Goal: Transaction & Acquisition: Book appointment/travel/reservation

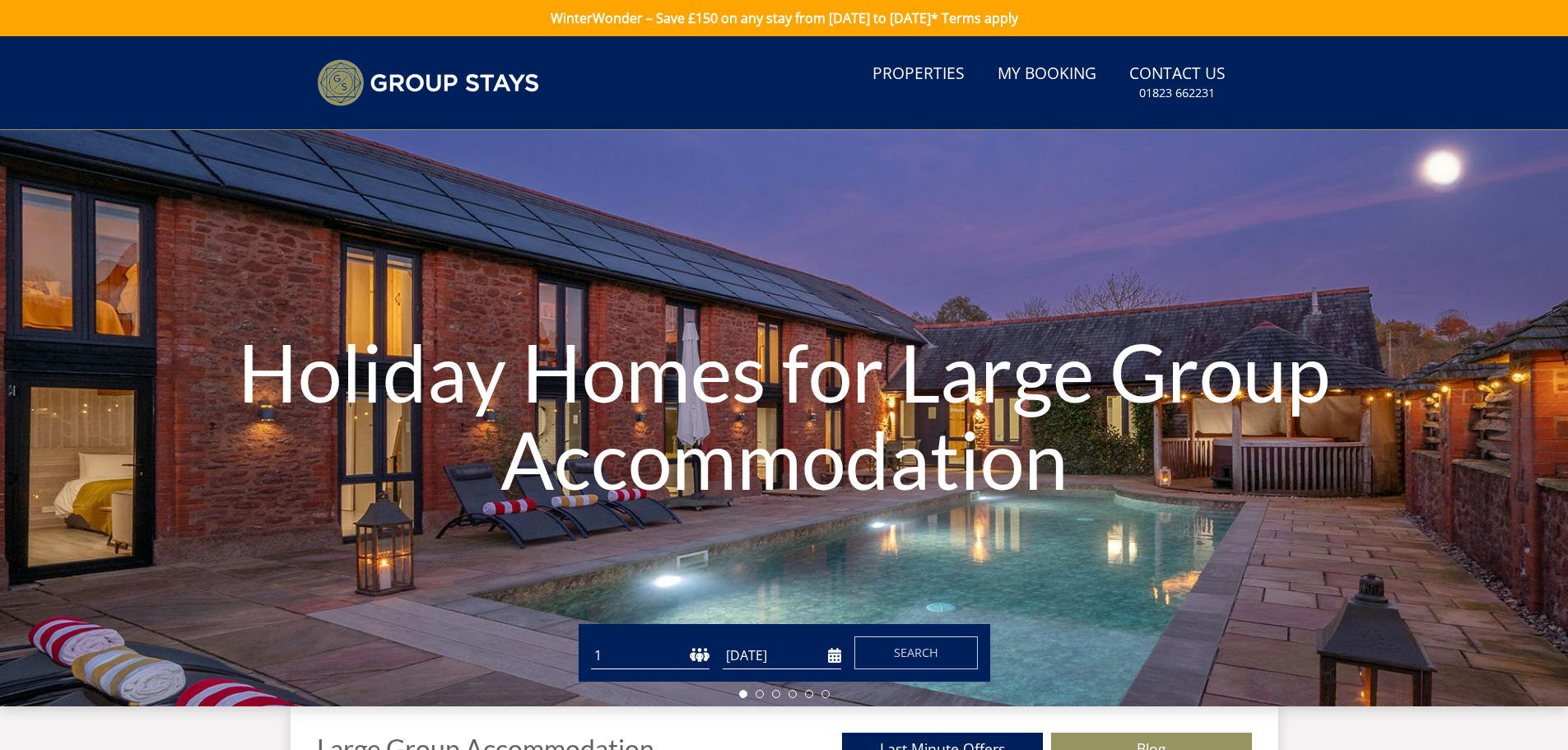
click at [629, 651] on select "1 2 3 4 5 6 7 8 9 10 11 12 13 14 15 16 17 18 19 20 21 22 23 24 25 26 27 28 29 3…" at bounding box center [650, 655] width 118 height 27
select select "13"
click at [591, 642] on select "1 2 3 4 5 6 7 8 9 10 11 12 13 14 15 16 17 18 19 20 21 22 23 24 25 26 27 28 29 3…" at bounding box center [650, 655] width 118 height 27
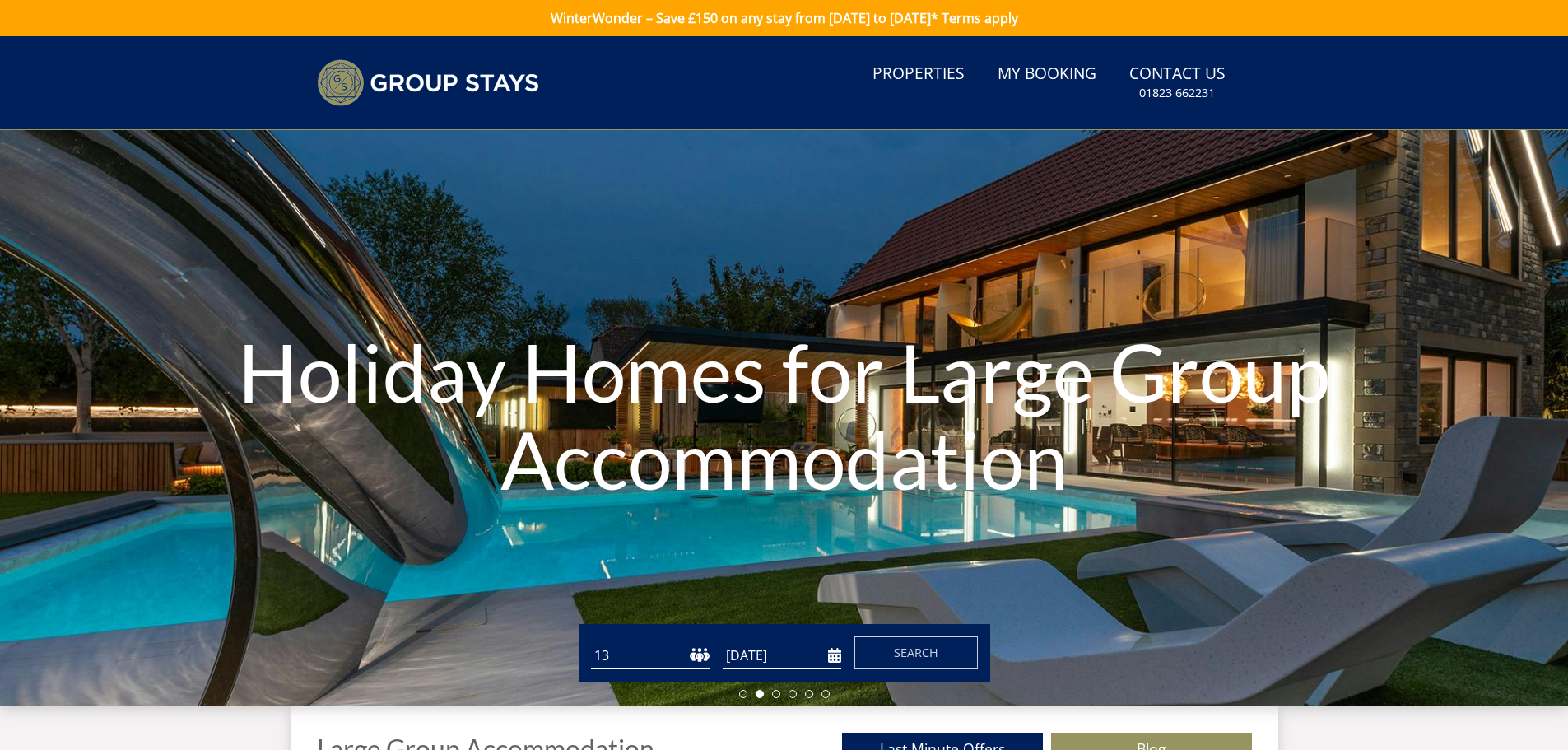
click at [780, 657] on input "[DATE]" at bounding box center [782, 655] width 118 height 27
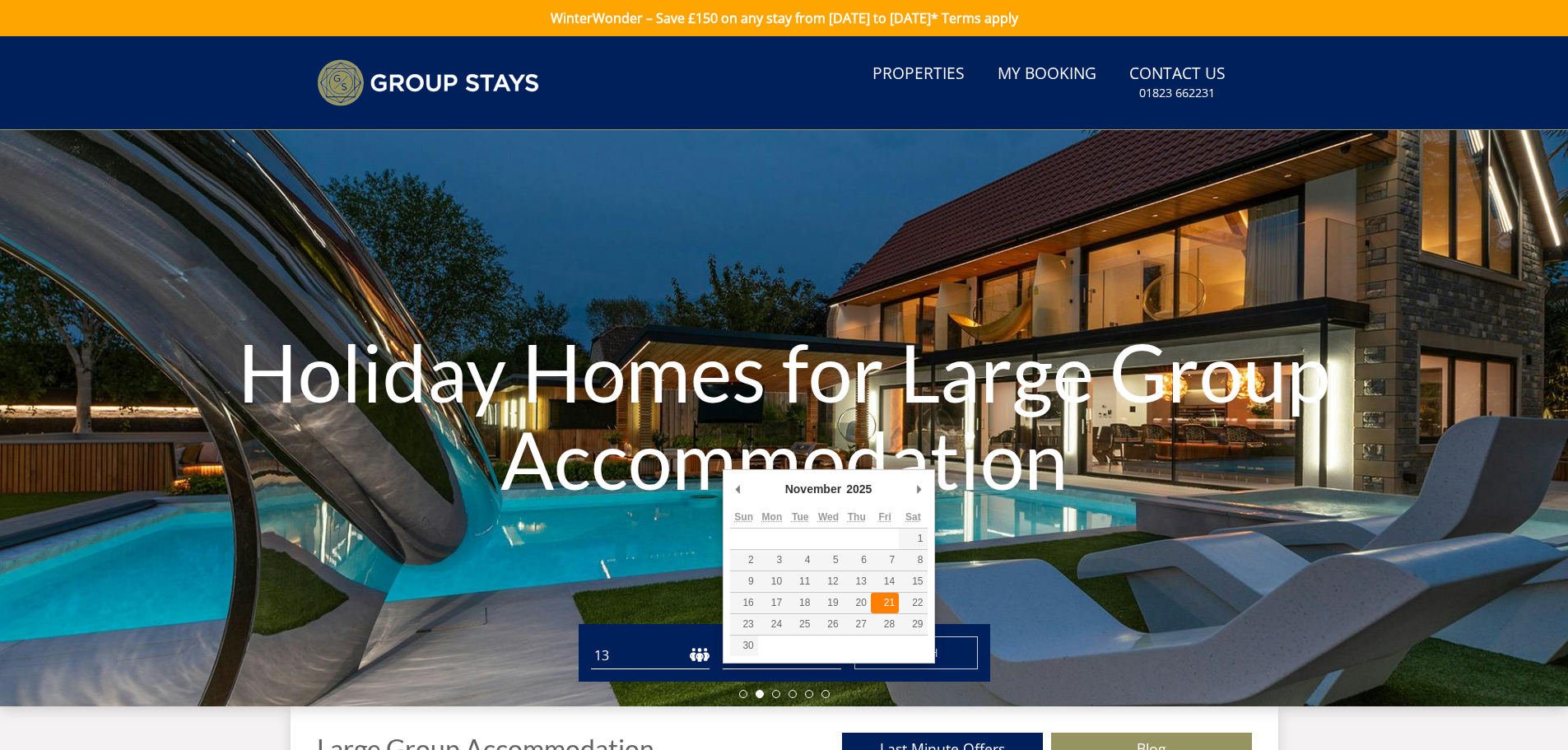
type input "[DATE]"
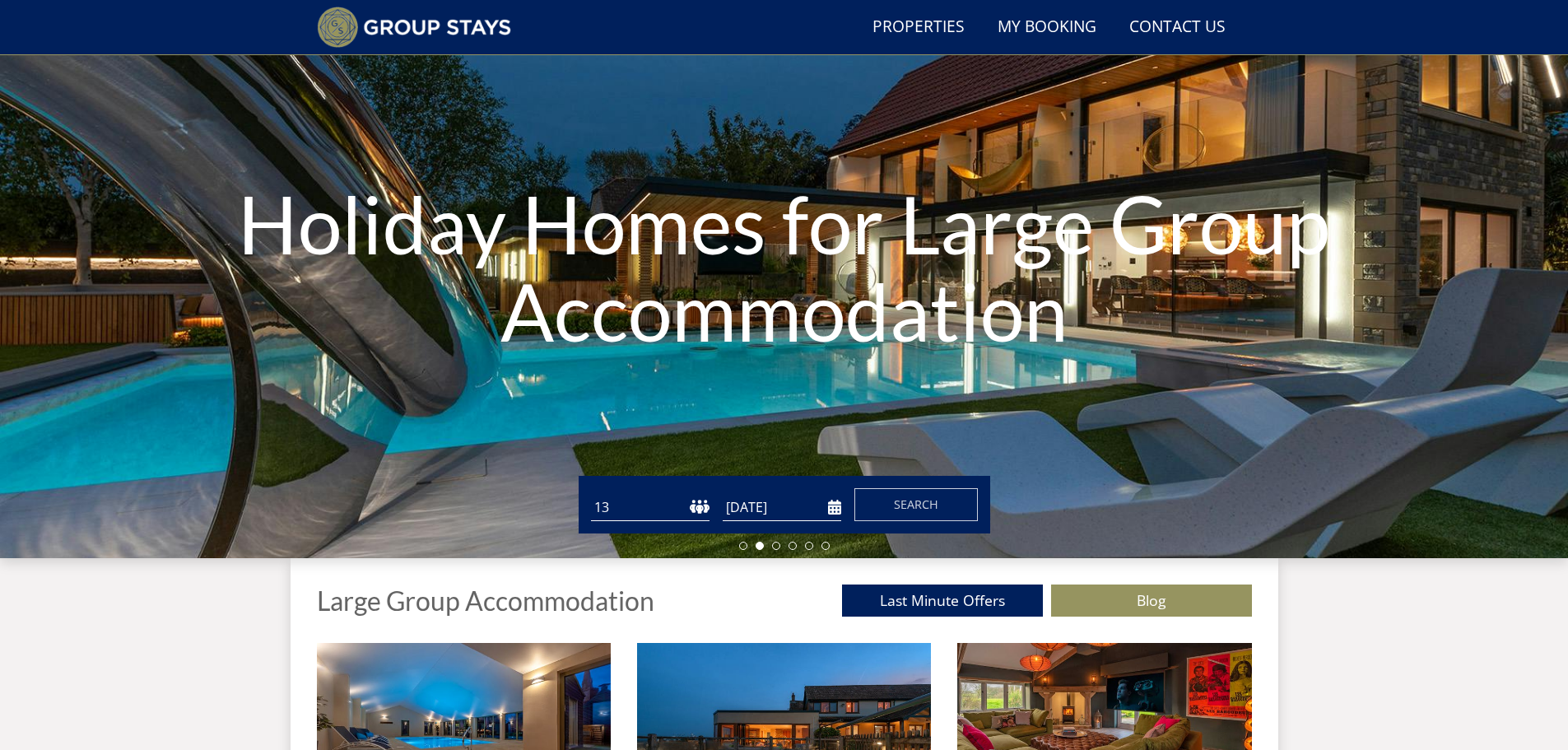
scroll to position [126, 0]
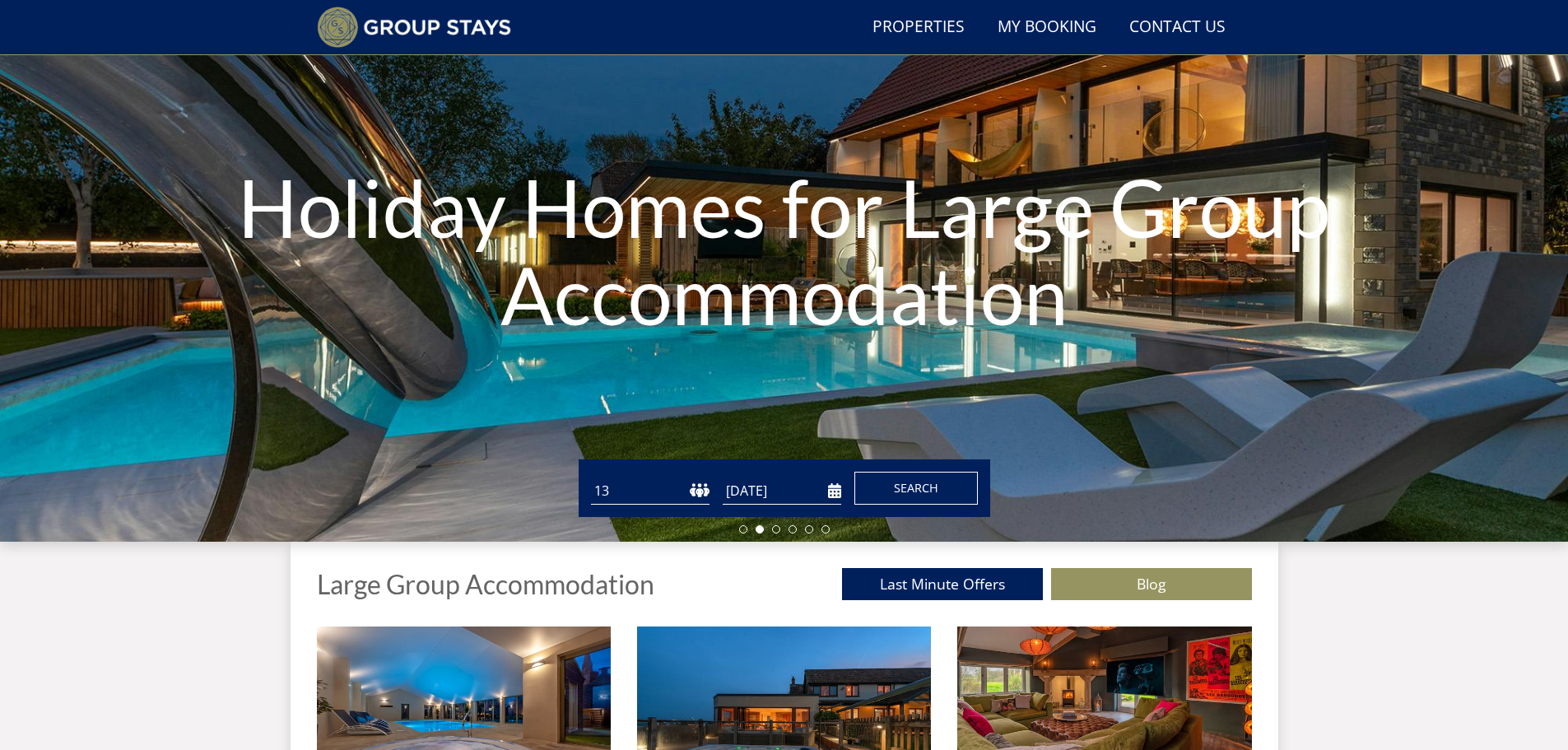
click at [922, 489] on span "Search" at bounding box center [916, 488] width 44 height 16
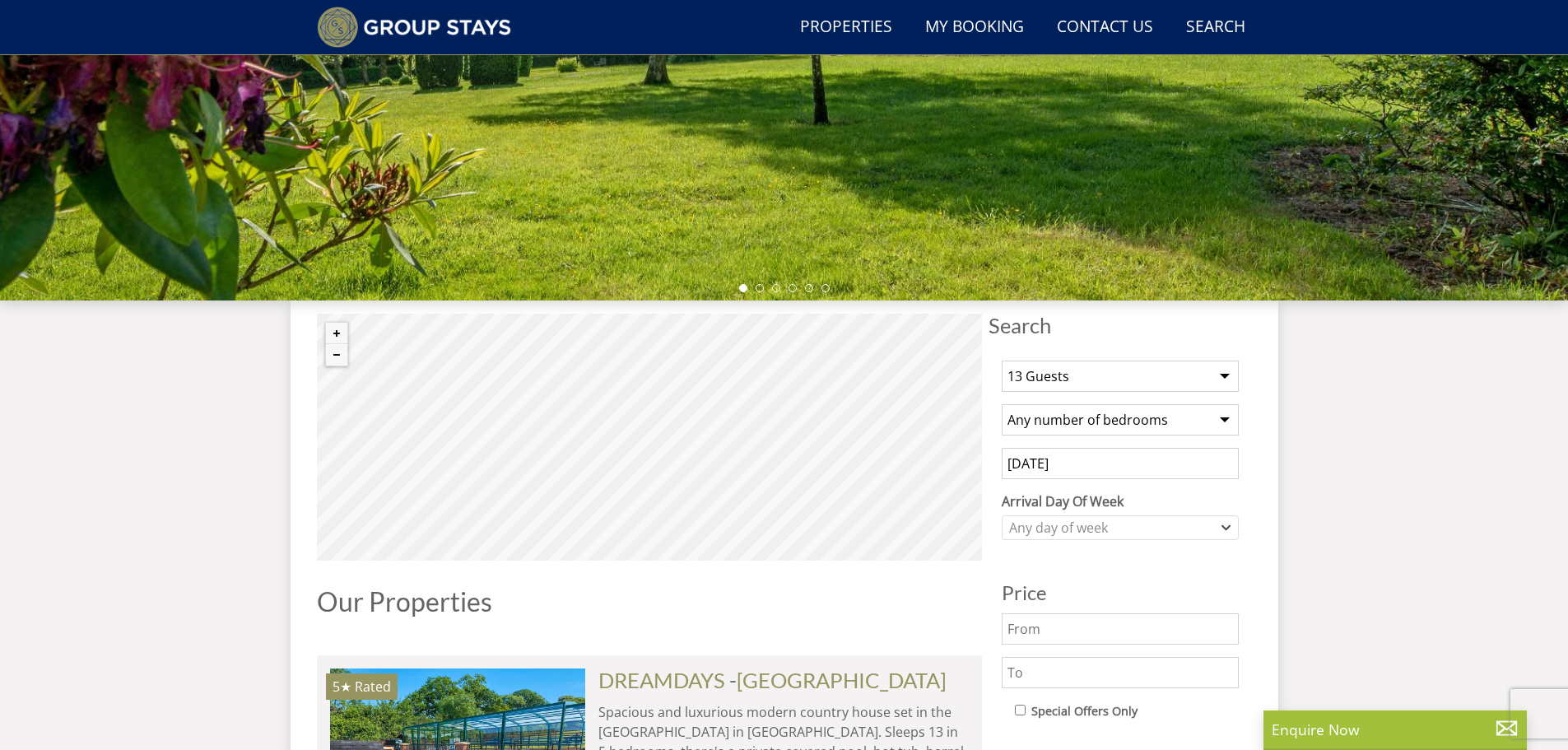
scroll to position [400, 0]
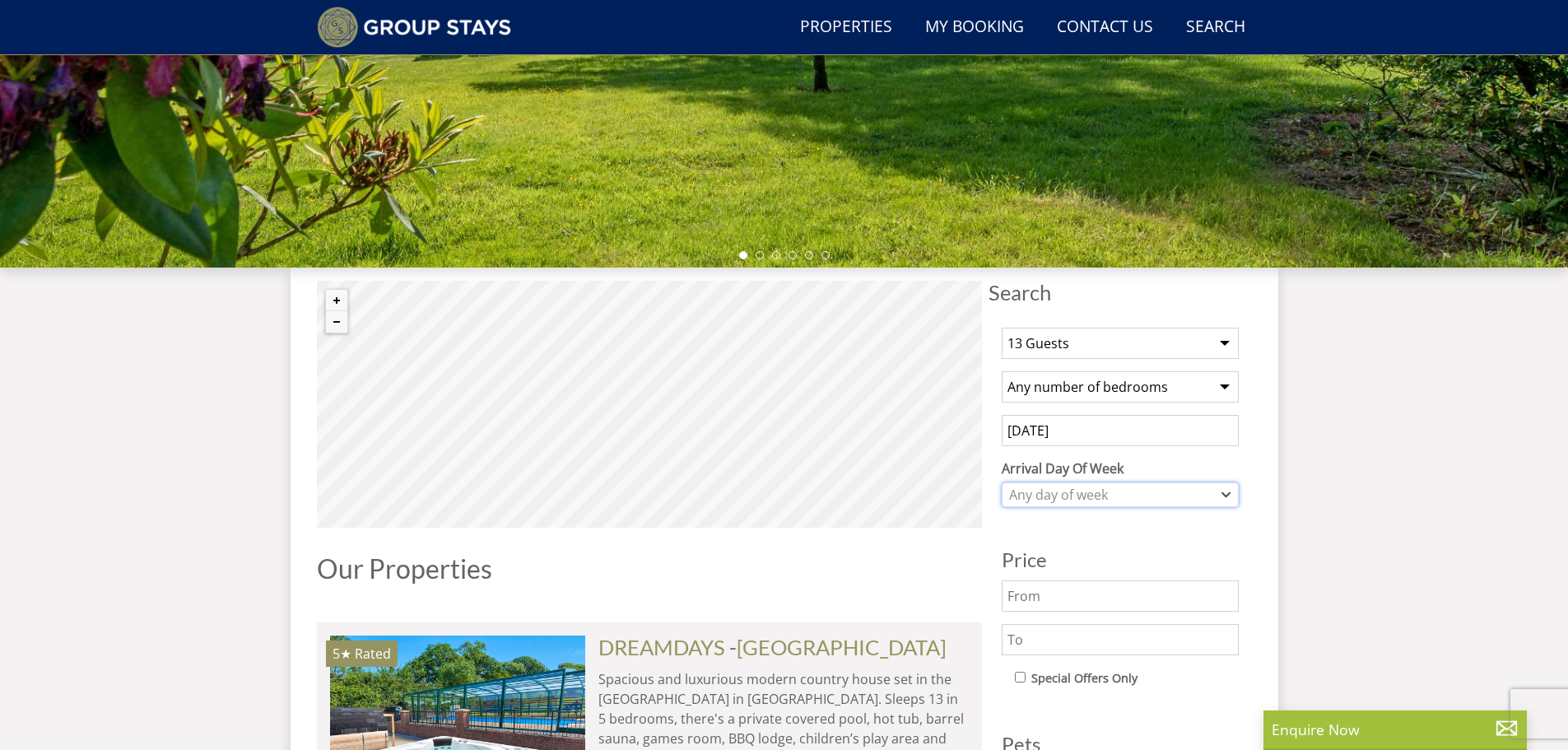
click at [1082, 490] on div "Any day of week" at bounding box center [1111, 494] width 213 height 18
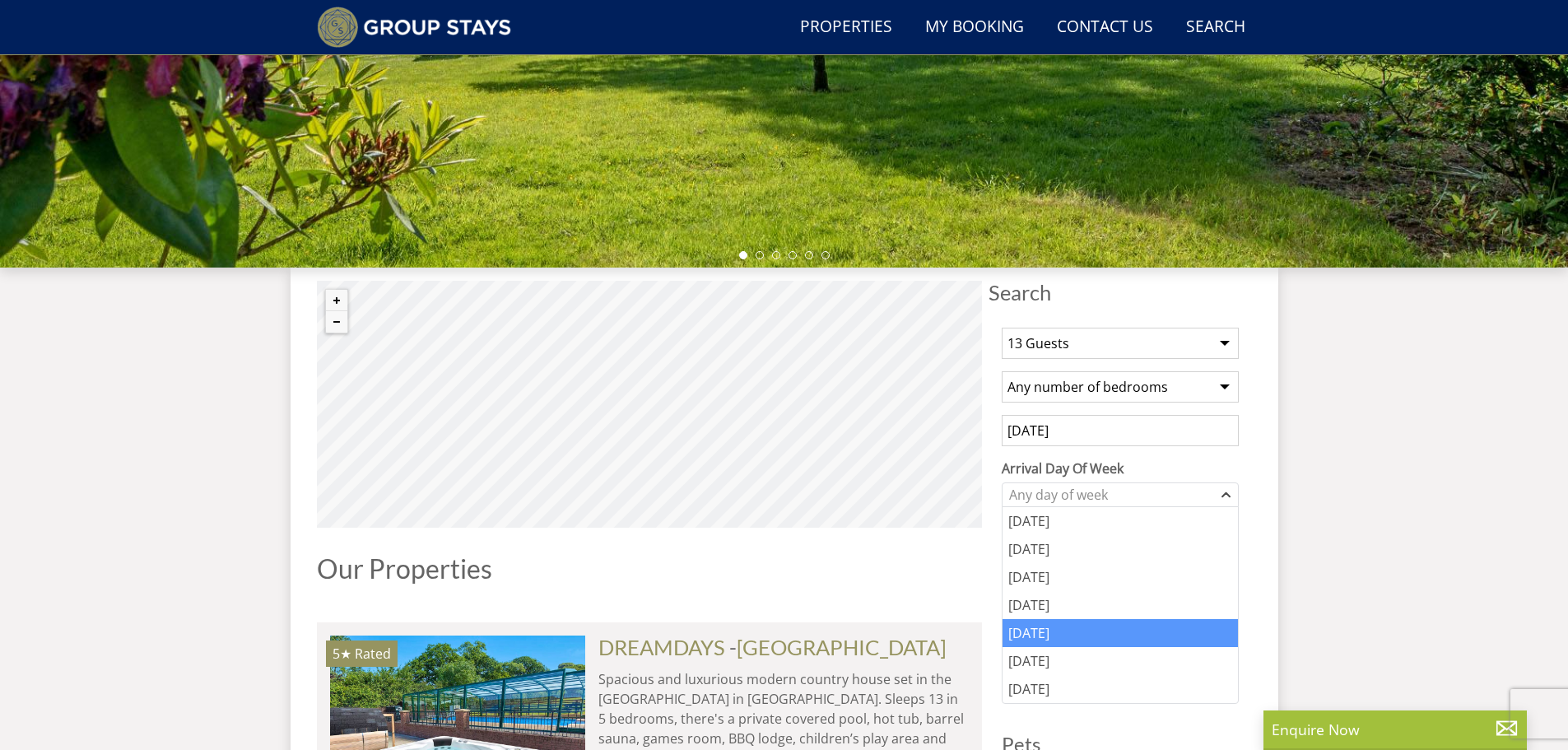
click at [1028, 636] on div "[DATE]" at bounding box center [1120, 633] width 235 height 28
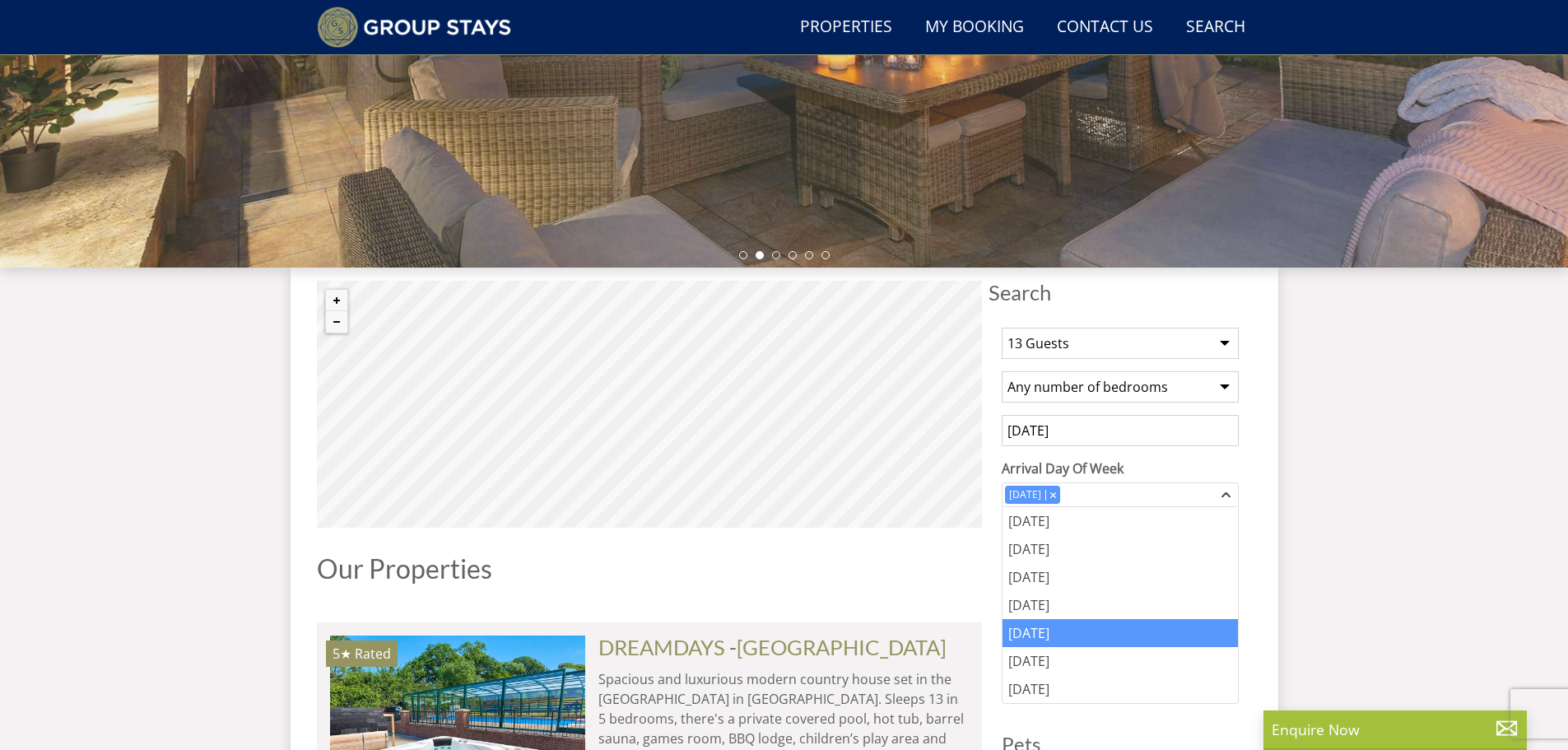
click at [1112, 382] on select "Any number of bedrooms 1 Bedroom 2 Bedrooms 3 Bedrooms 4 Bedrooms 5 Bedrooms 6 …" at bounding box center [1120, 386] width 237 height 31
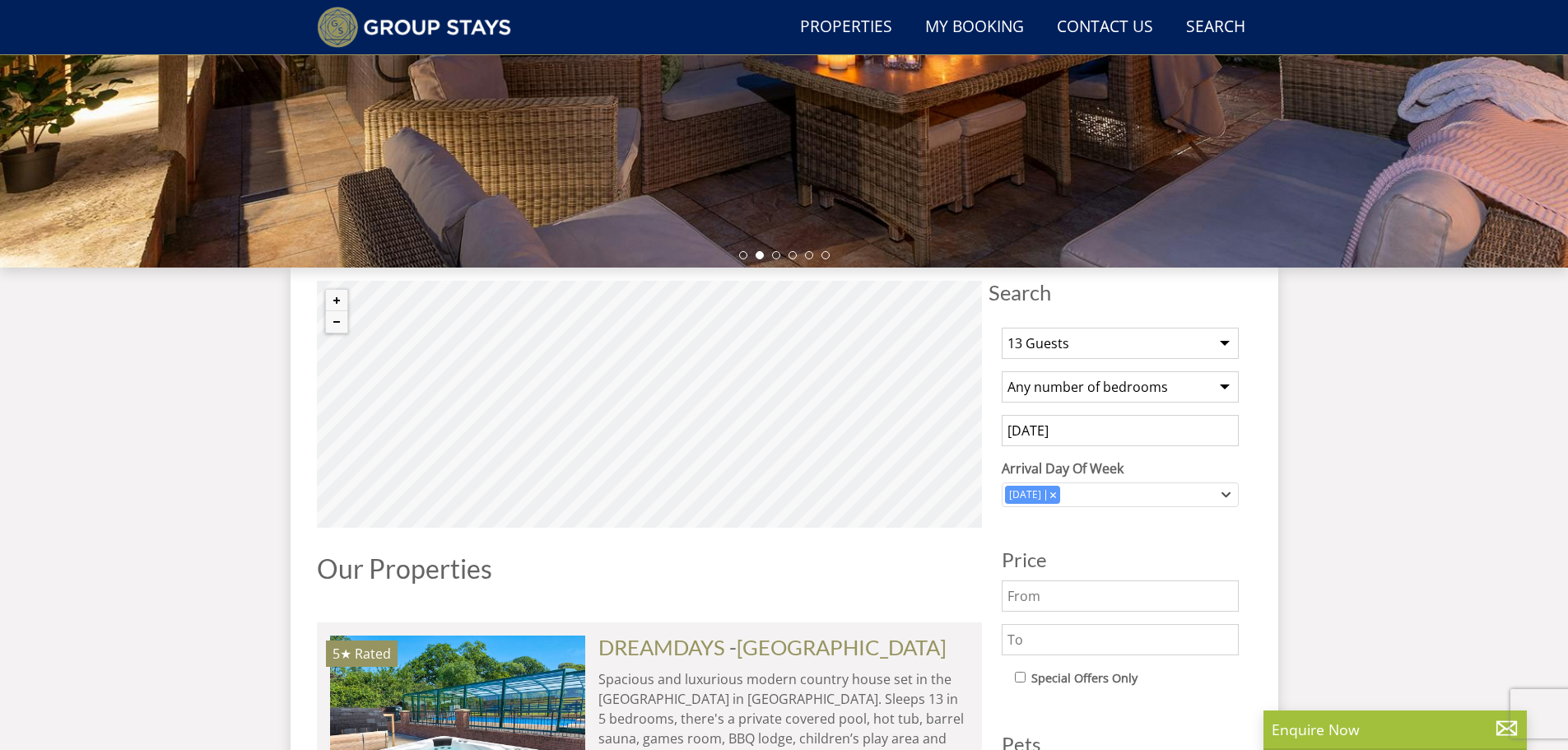
select select "6"
click at [1002, 371] on select "Any number of bedrooms 1 Bedroom 2 Bedrooms 3 Bedrooms 4 Bedrooms 5 Bedrooms 6 …" at bounding box center [1120, 386] width 237 height 31
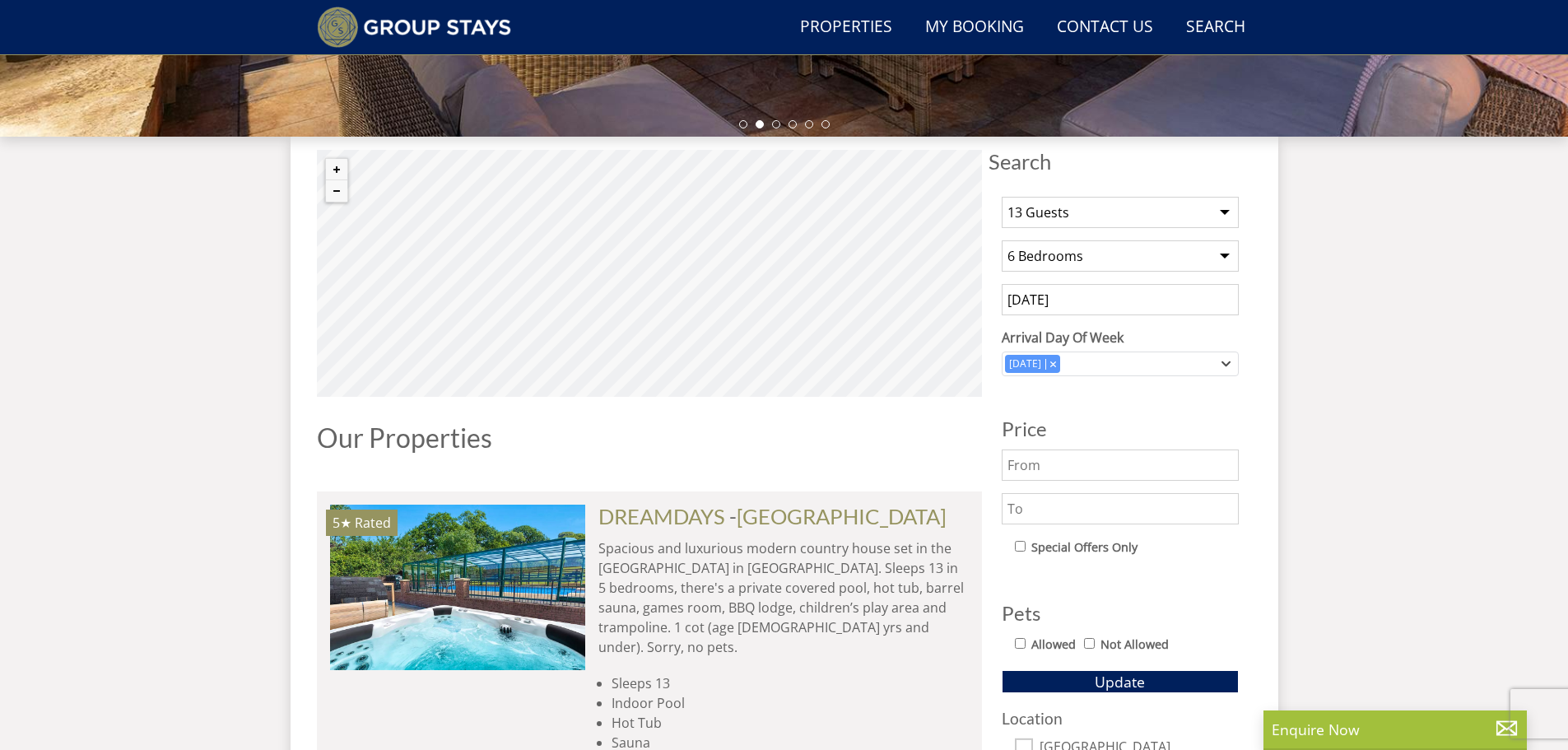
scroll to position [564, 0]
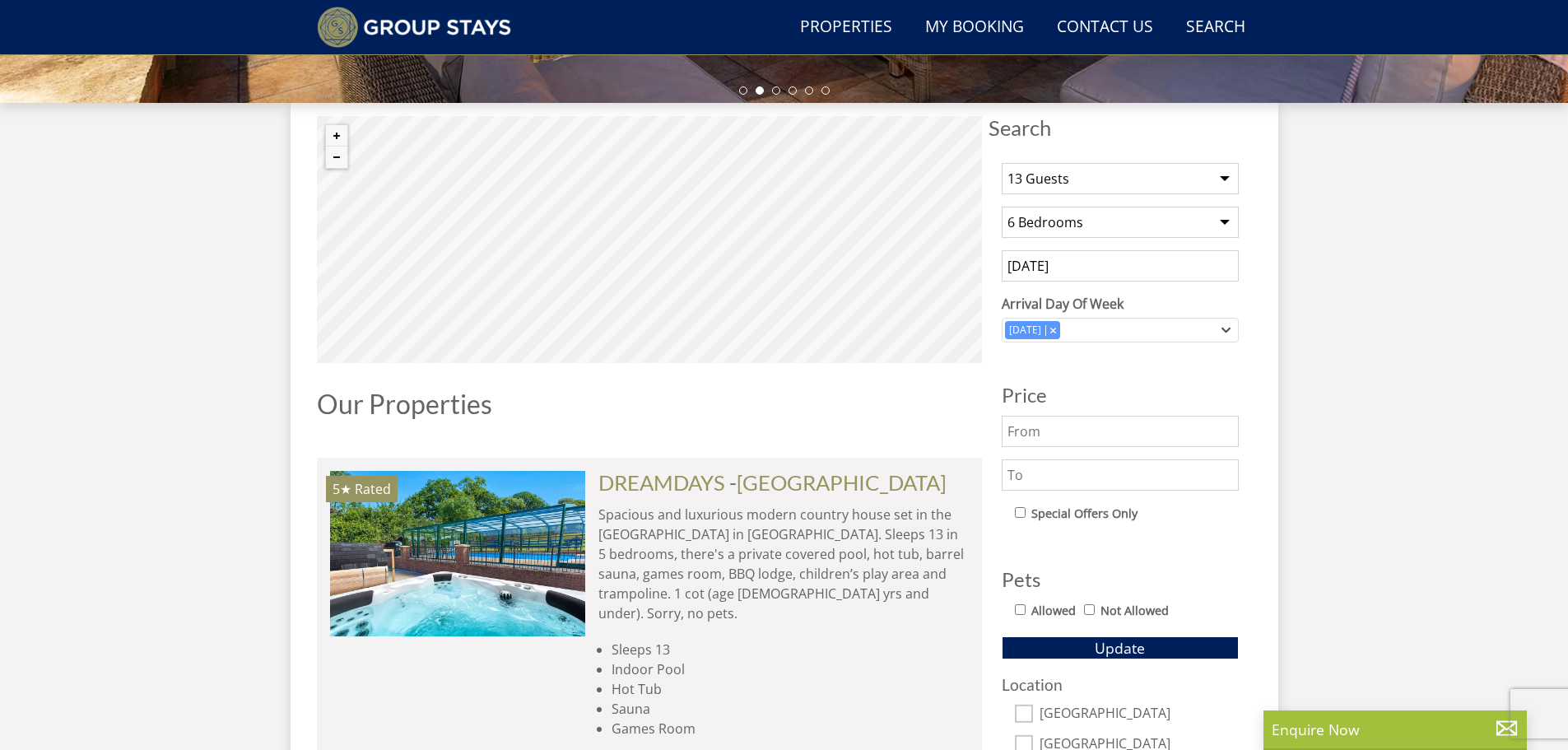
click at [1023, 613] on input "Allowed" at bounding box center [1020, 609] width 10 height 10
checkbox input "true"
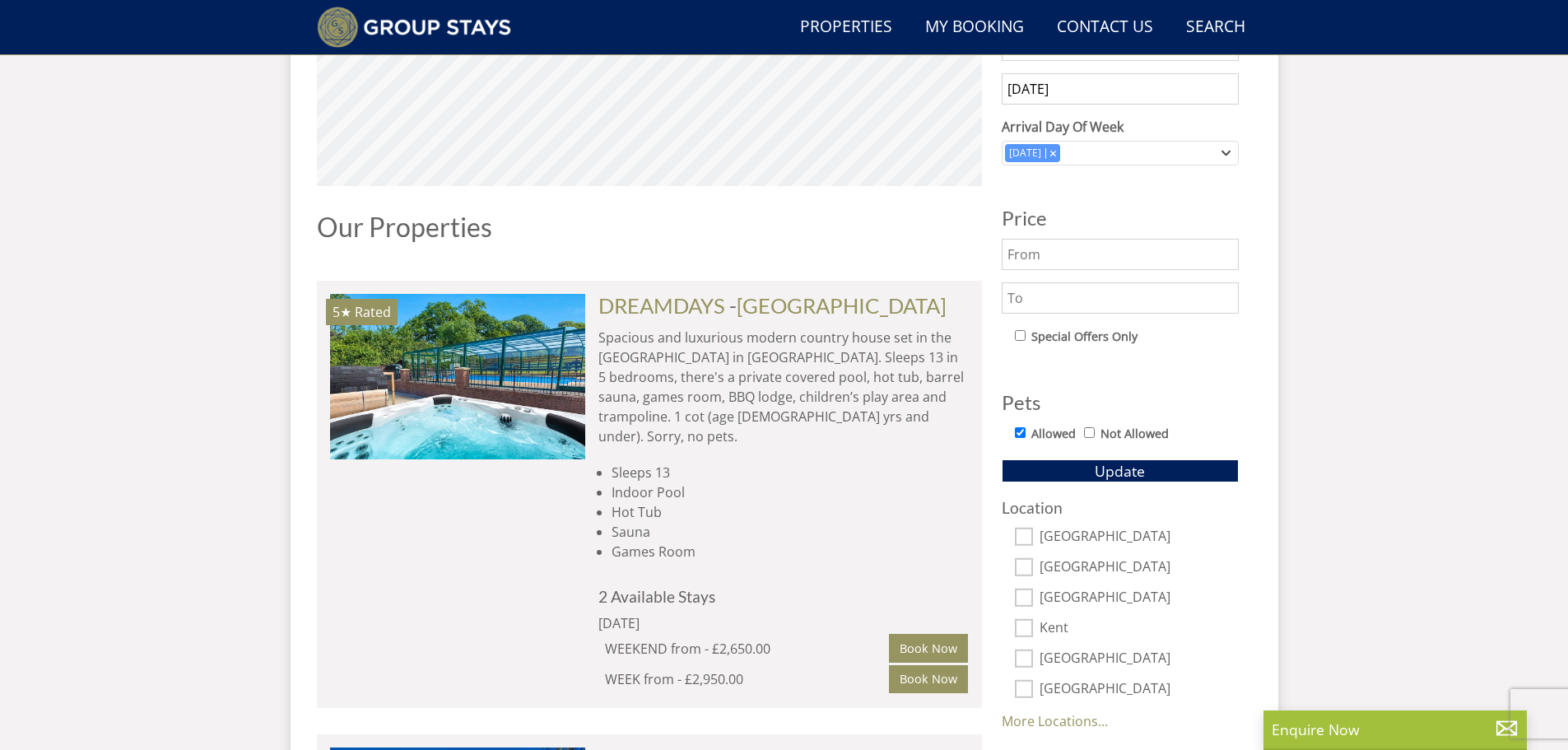
scroll to position [762, 0]
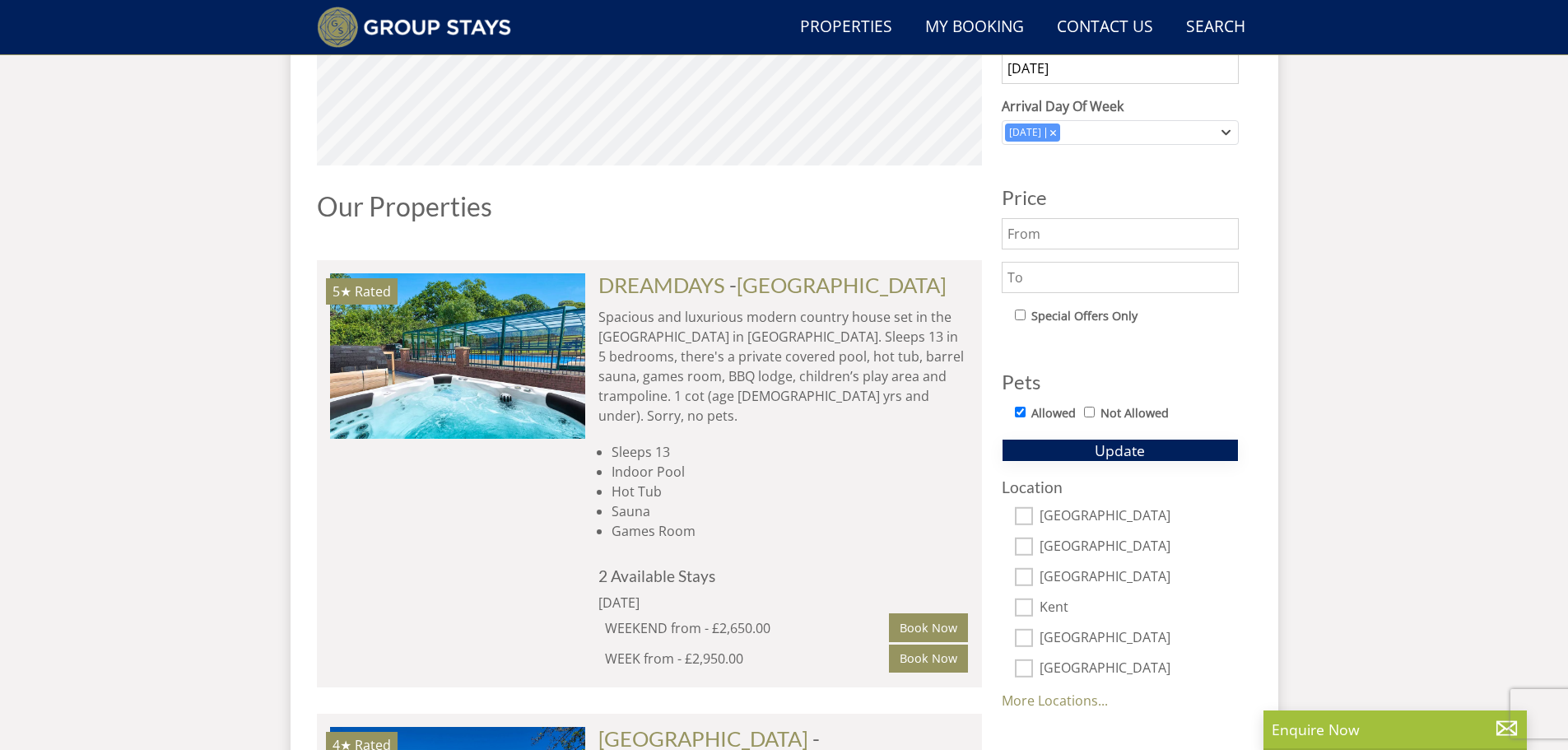
click at [1108, 449] on span "Update" at bounding box center [1120, 450] width 51 height 20
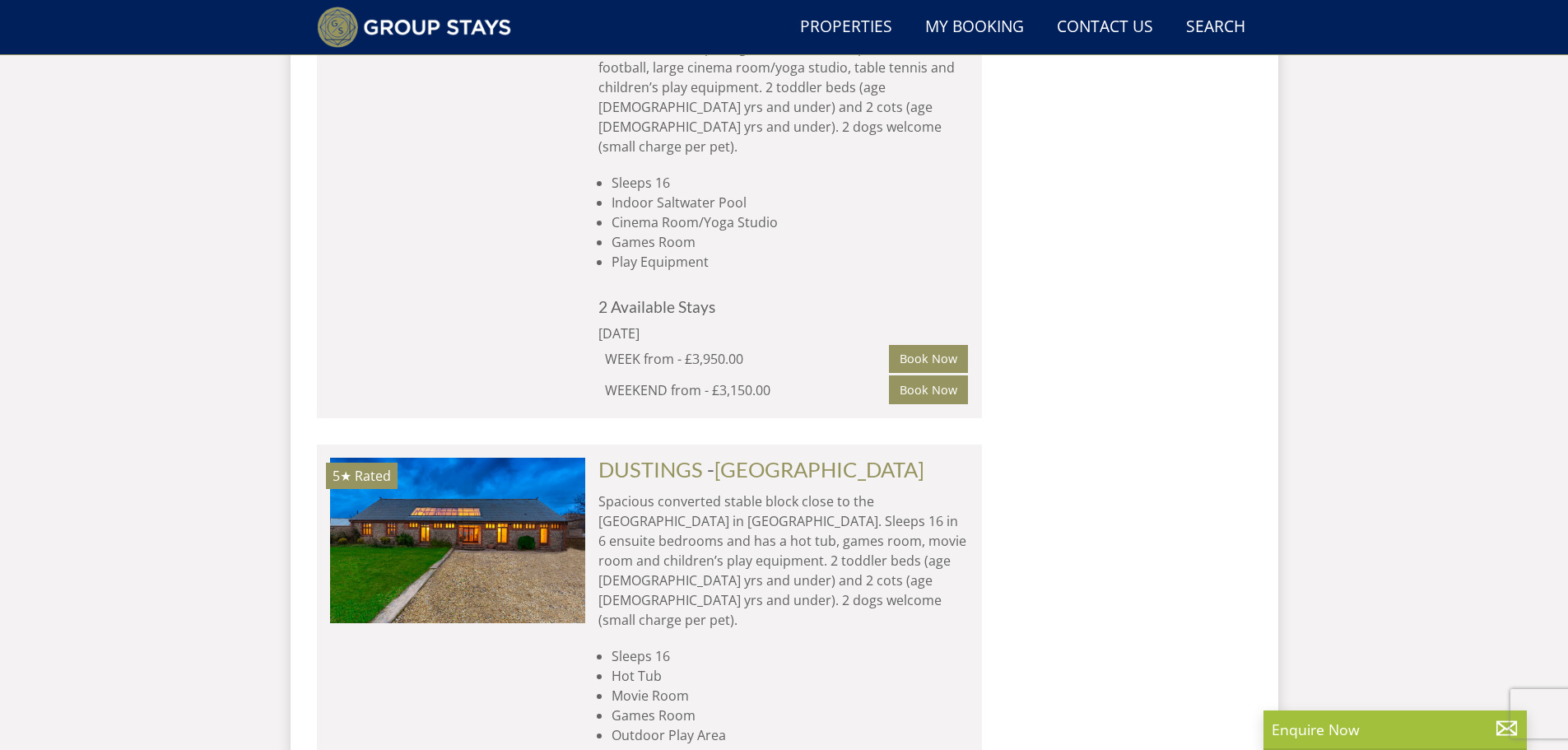
scroll to position [2168, 0]
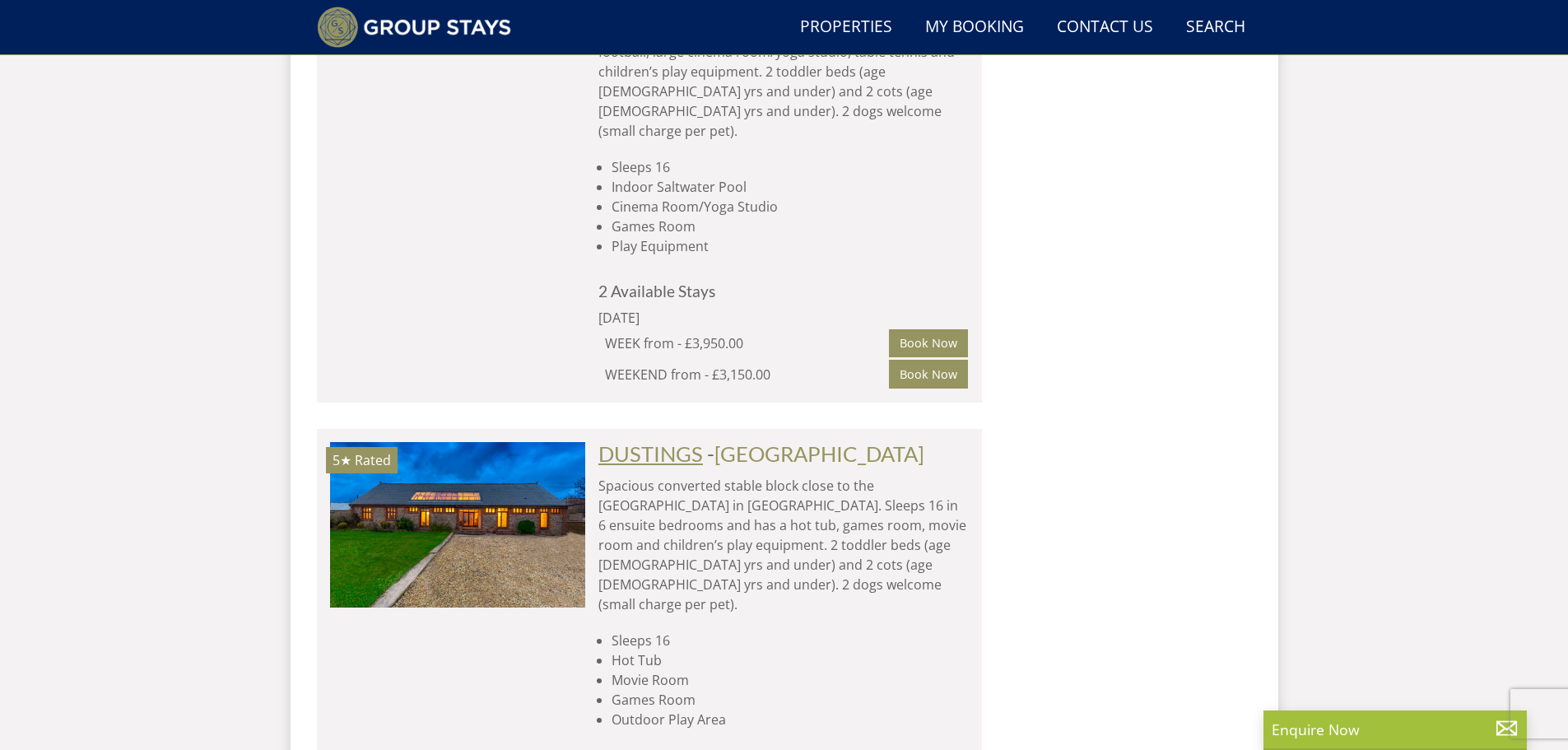
click at [670, 442] on link "DUSTINGS" at bounding box center [650, 454] width 105 height 24
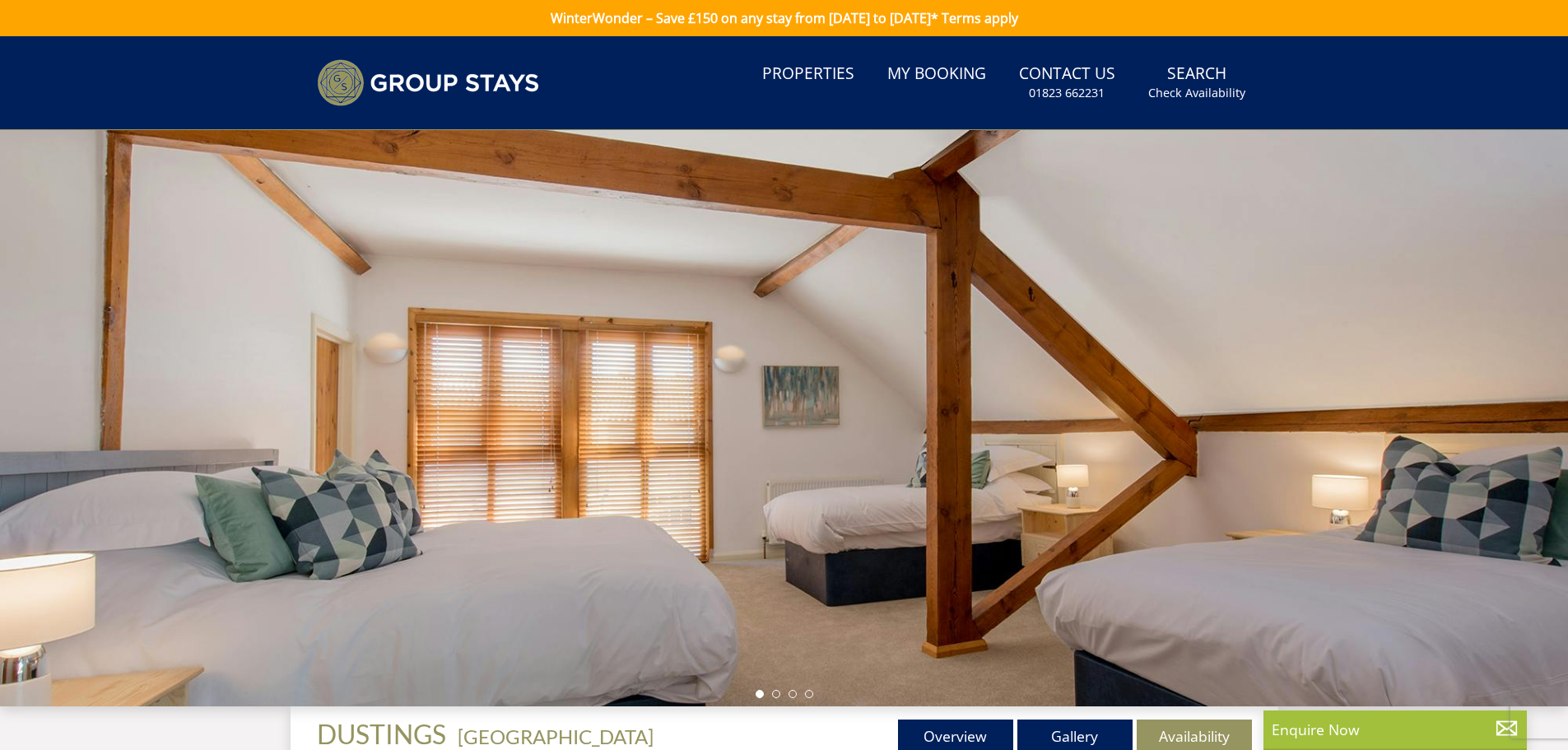
click at [1504, 394] on div at bounding box center [784, 418] width 1568 height 577
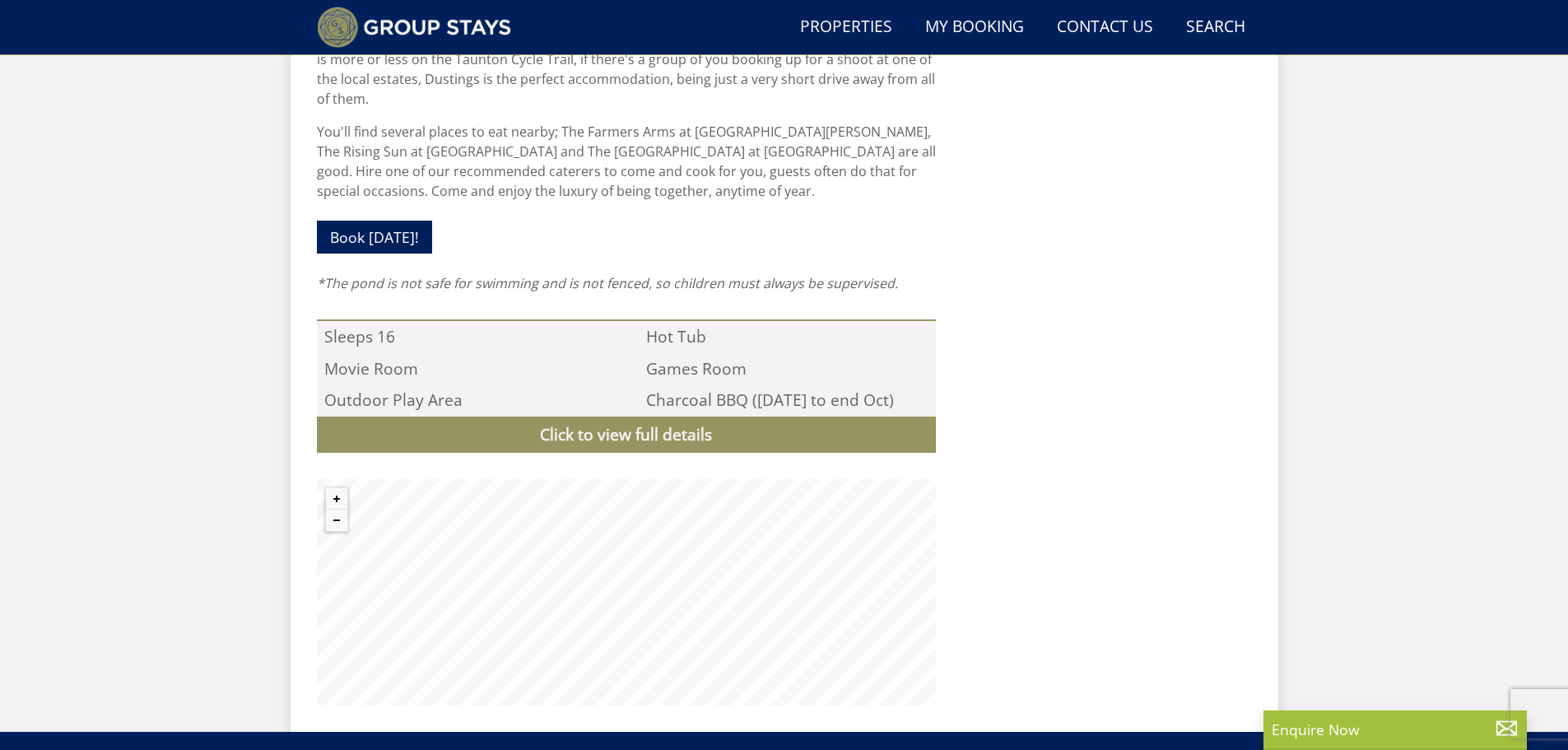
scroll to position [1477, 0]
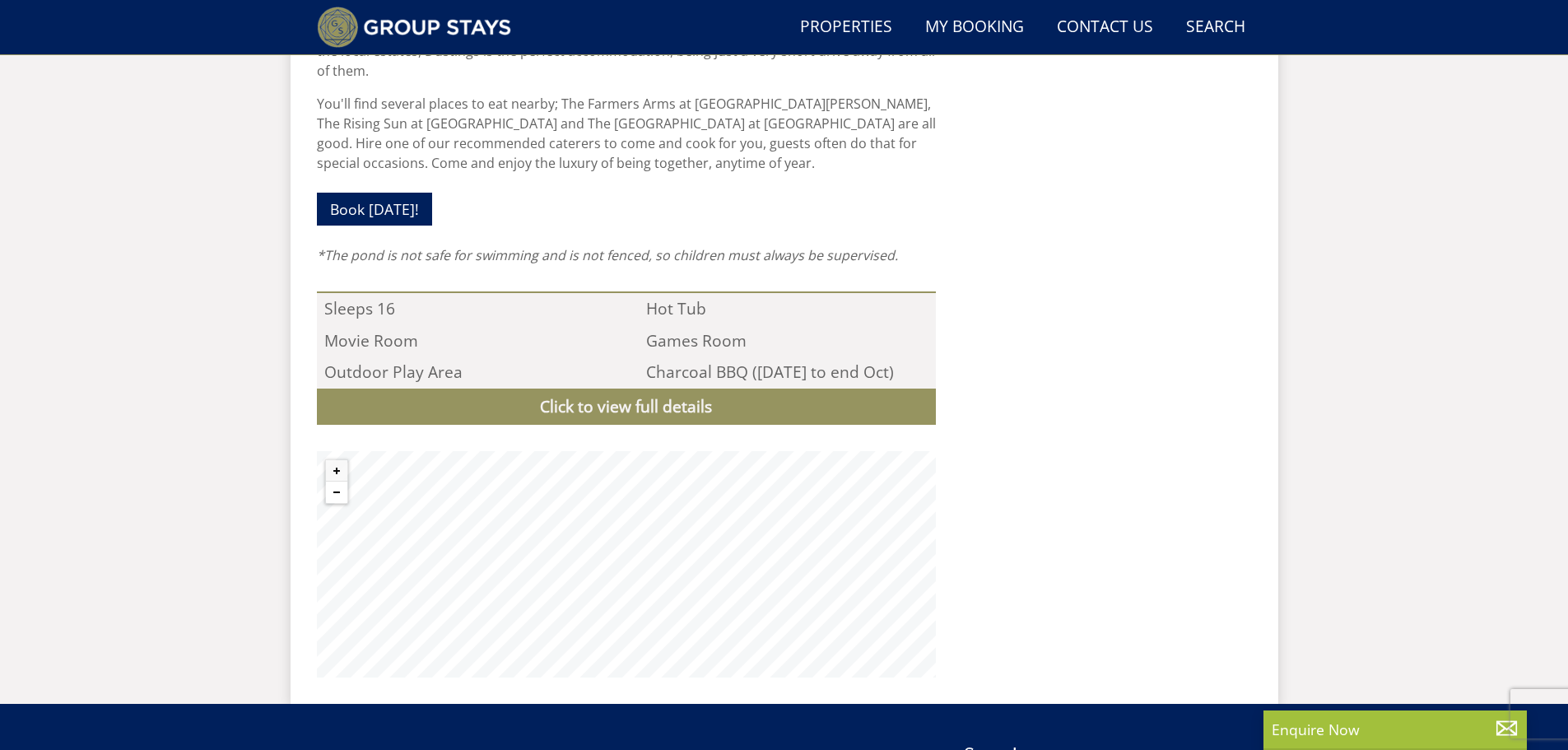
click at [338, 482] on button "Zoom out" at bounding box center [336, 492] width 22 height 22
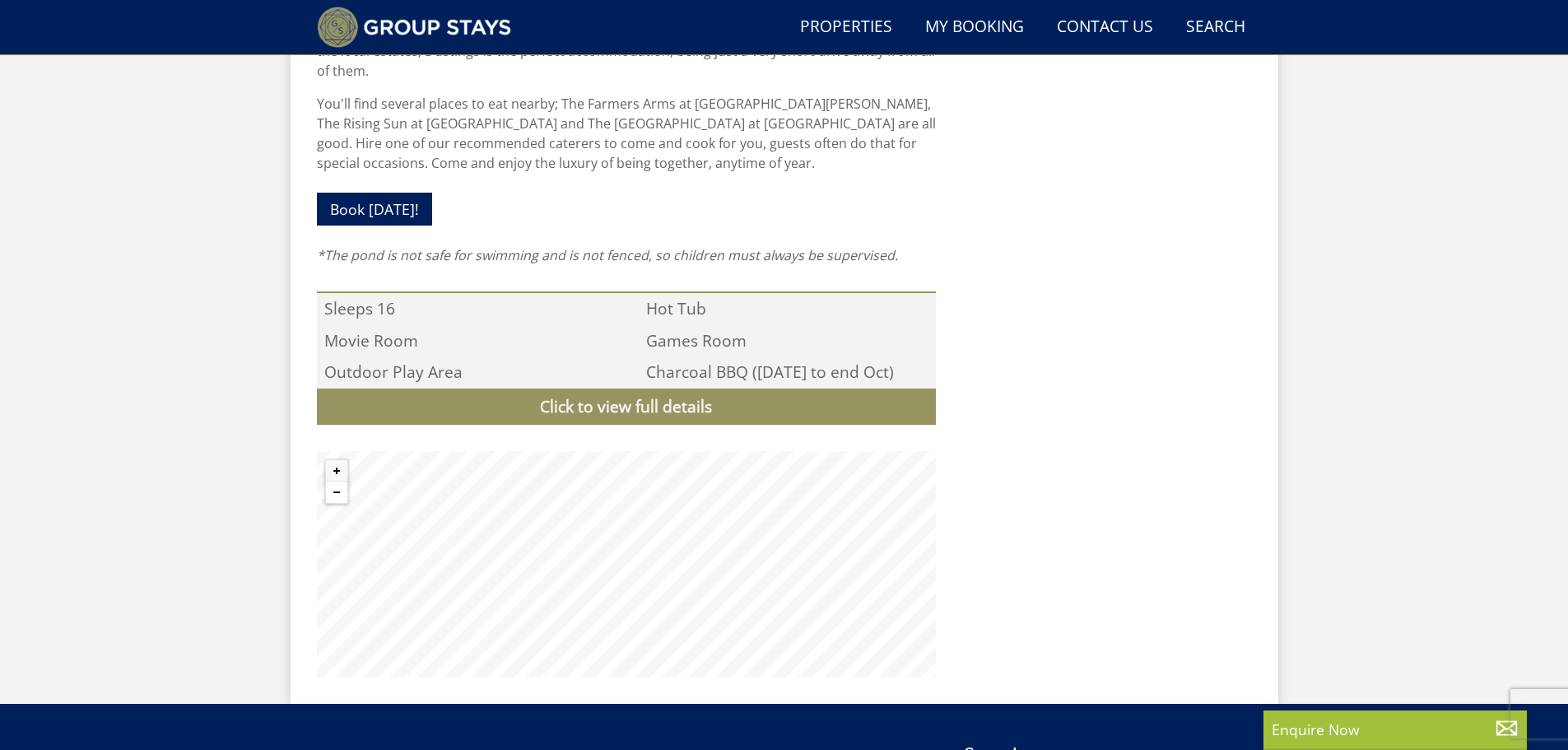
click at [338, 482] on button "Zoom out" at bounding box center [336, 492] width 22 height 22
click at [611, 388] on link "Click to view full details" at bounding box center [626, 407] width 619 height 38
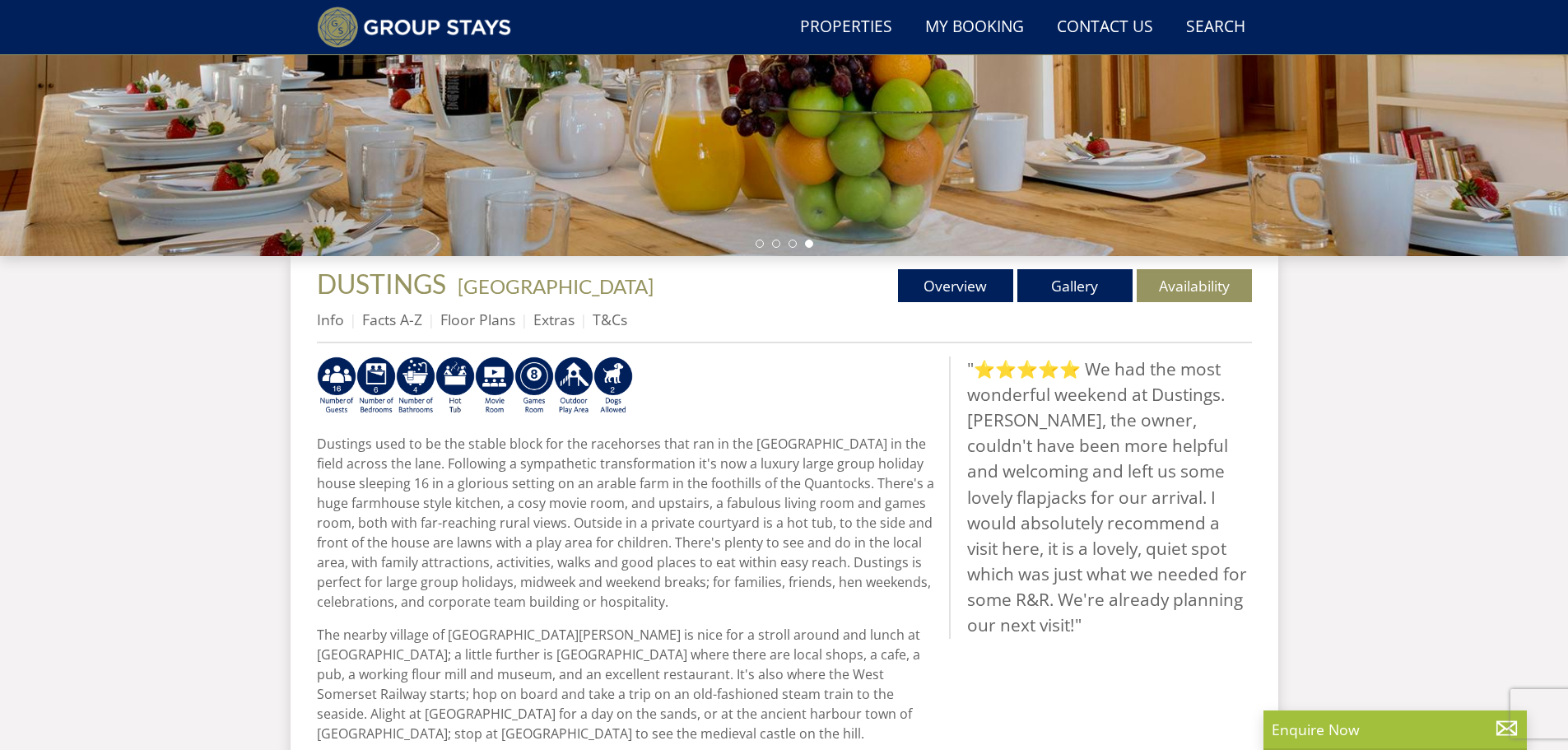
scroll to position [346, 0]
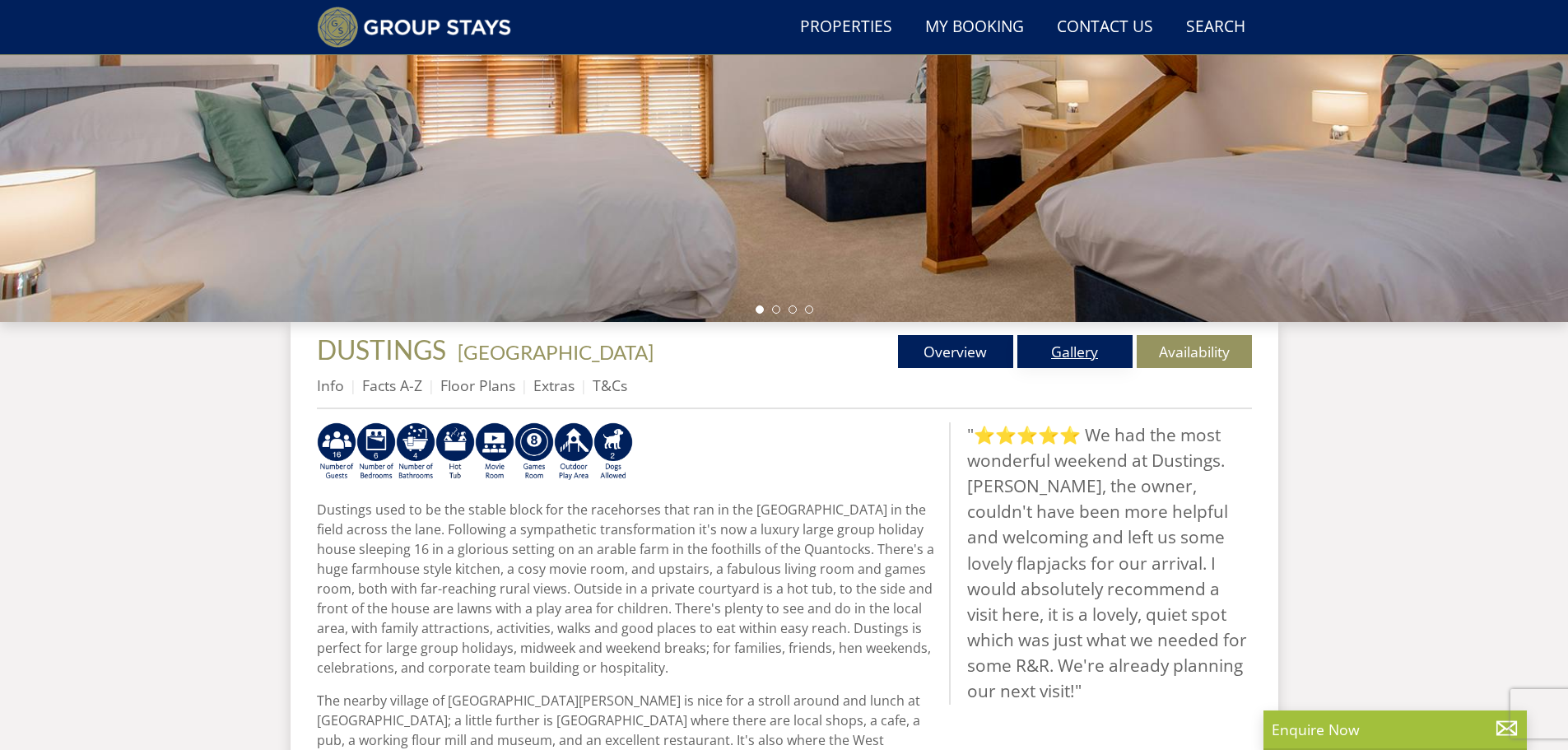
click at [1060, 351] on link "Gallery" at bounding box center [1074, 351] width 115 height 33
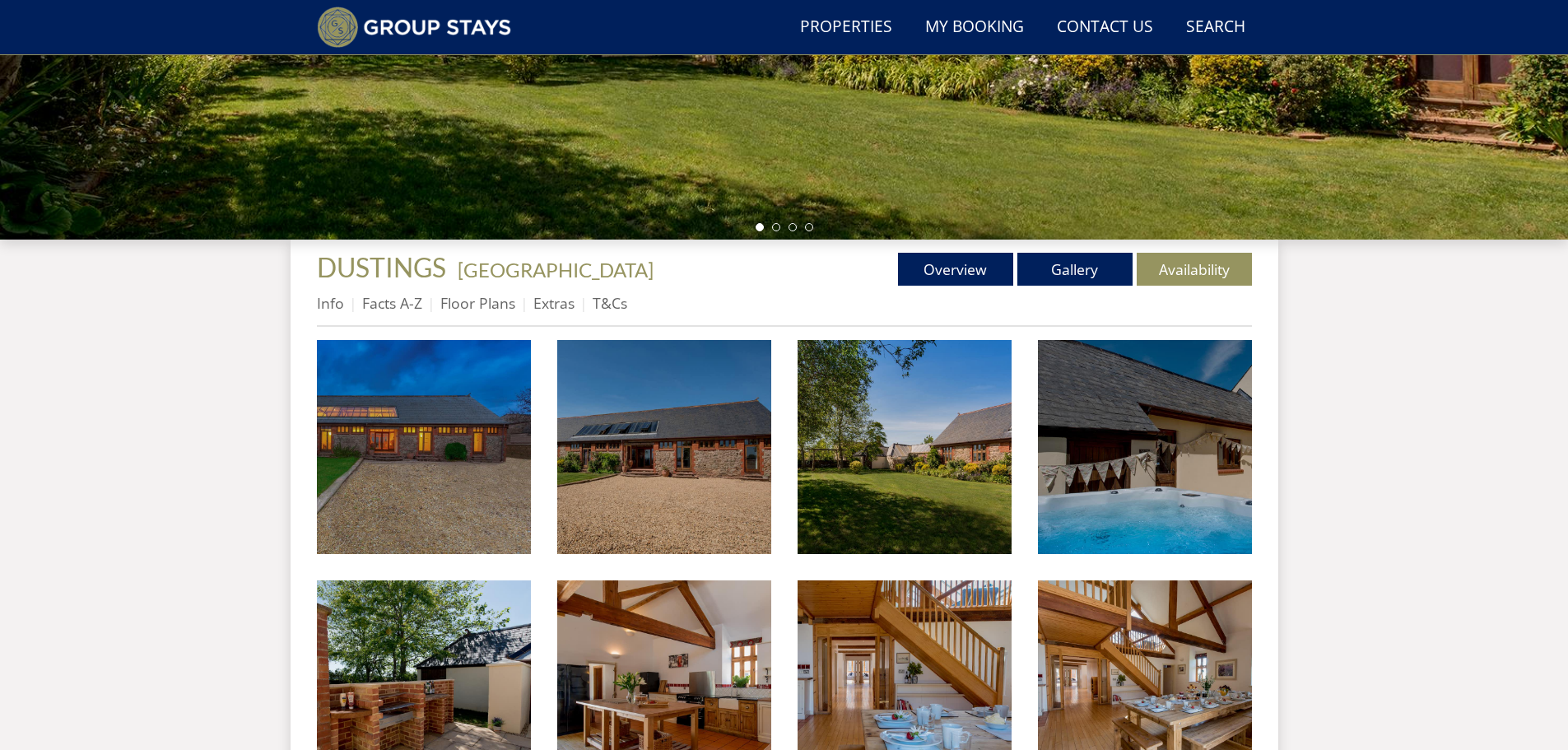
scroll to position [434, 0]
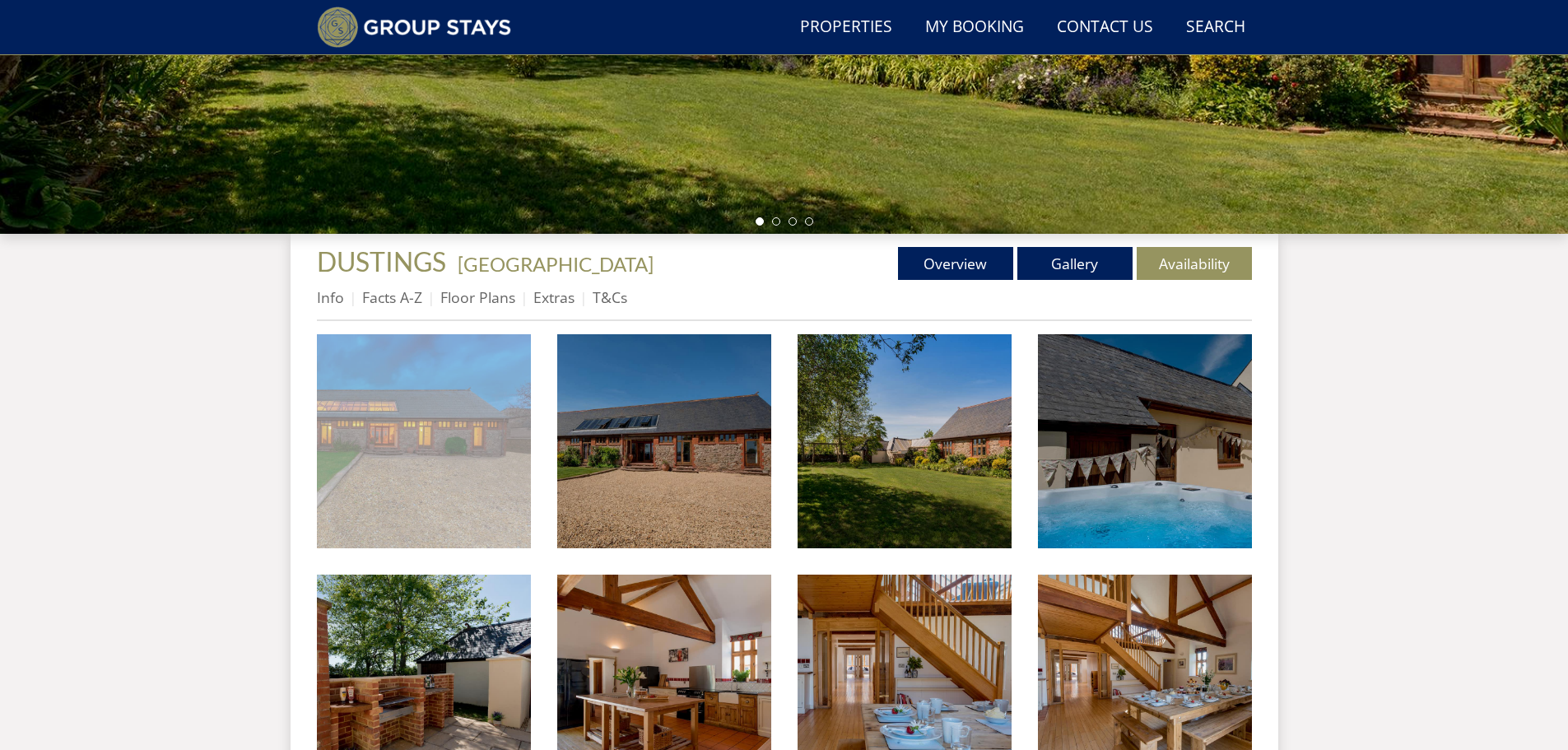
click at [455, 523] on img at bounding box center [424, 442] width 214 height 214
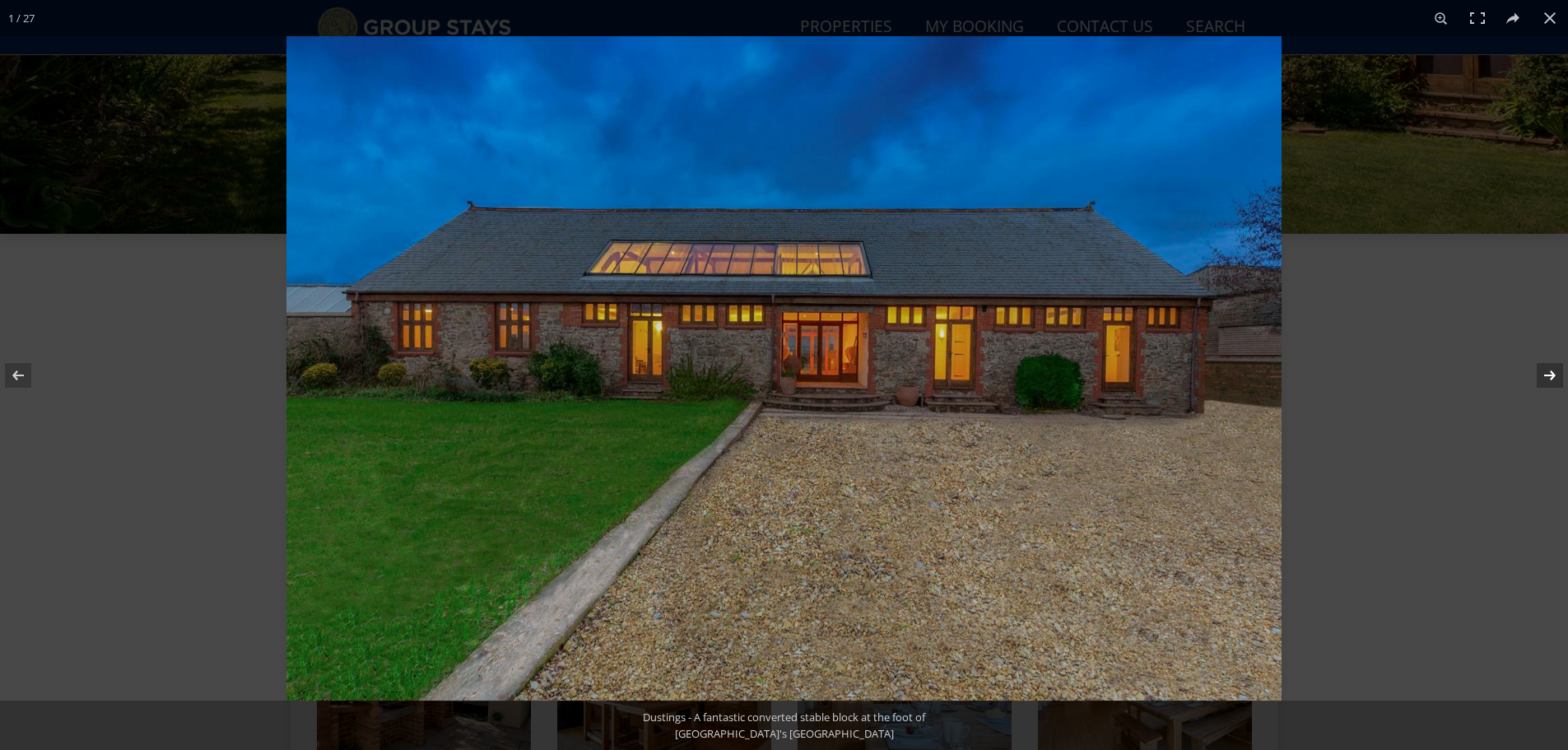
click at [1556, 376] on button at bounding box center [1538, 376] width 57 height 82
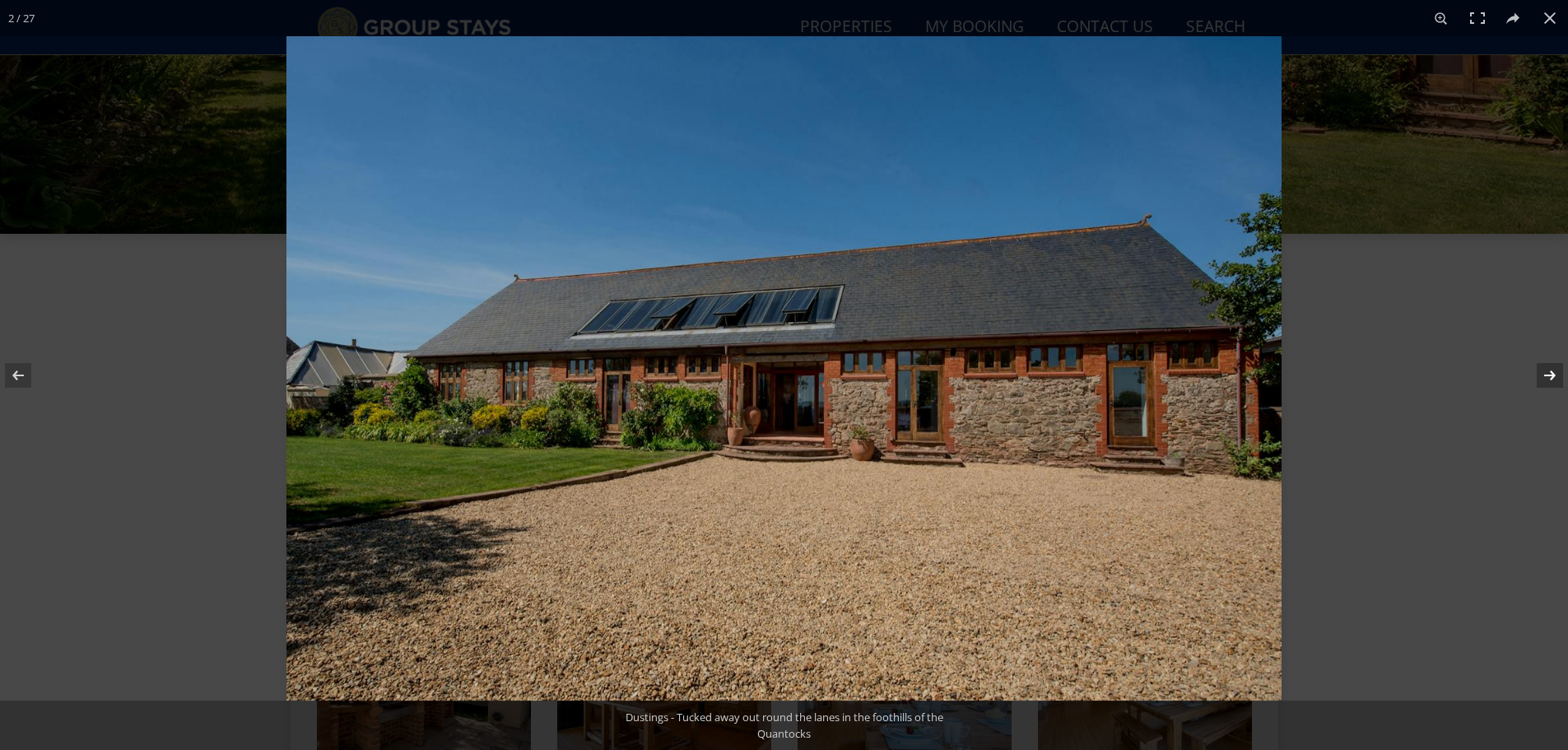
click at [1556, 376] on button at bounding box center [1538, 376] width 57 height 82
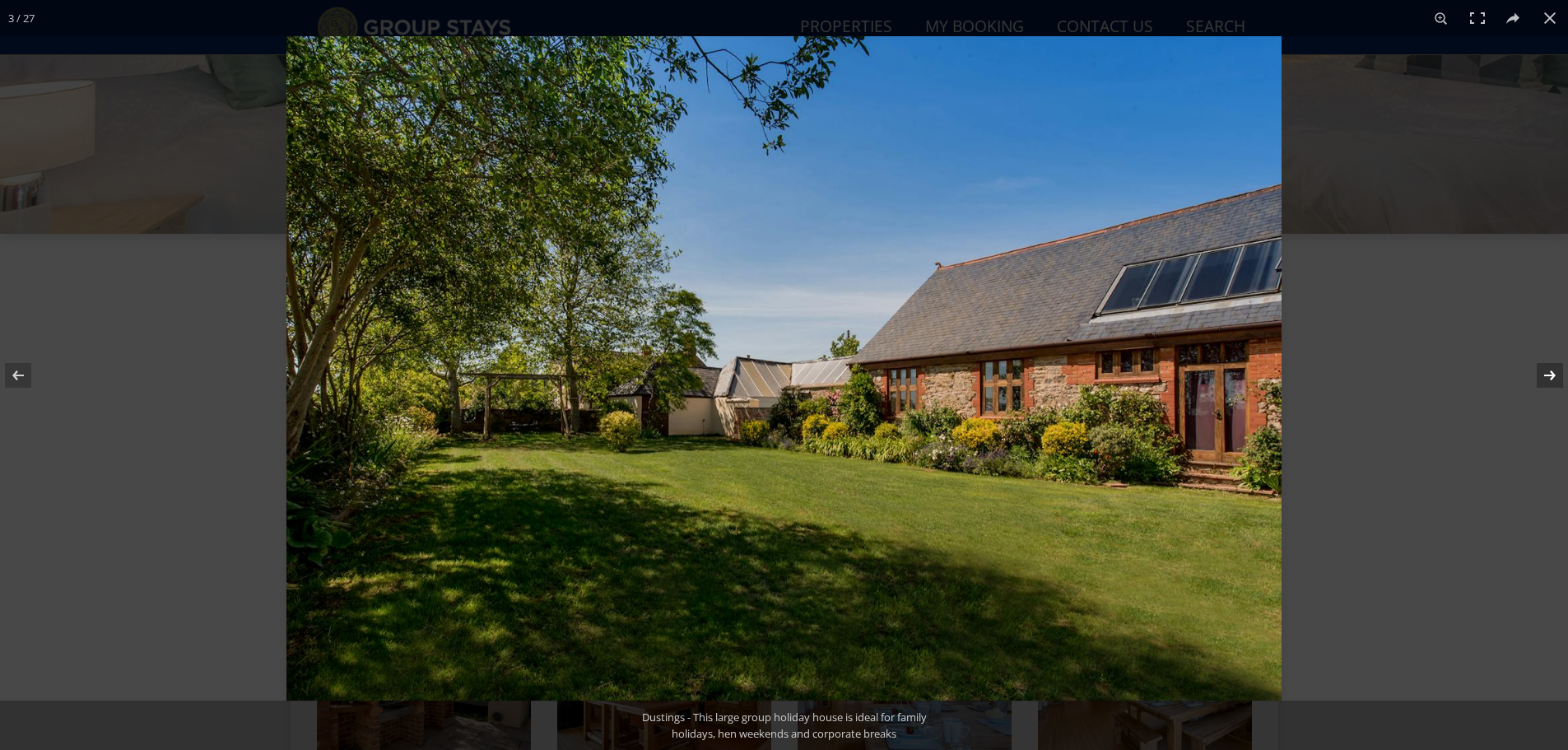
click at [1556, 376] on button at bounding box center [1538, 376] width 57 height 82
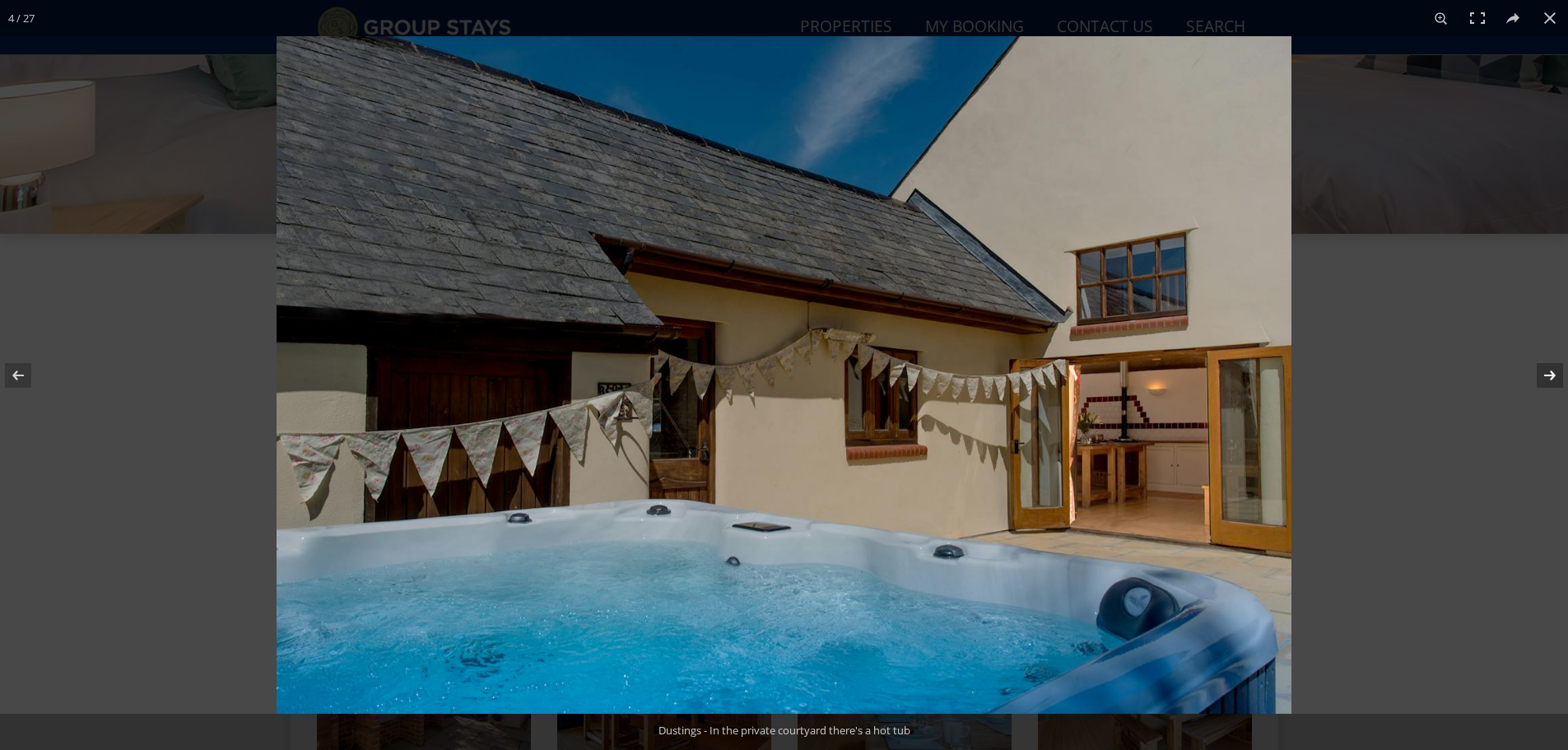
click at [1556, 376] on button at bounding box center [1538, 376] width 57 height 82
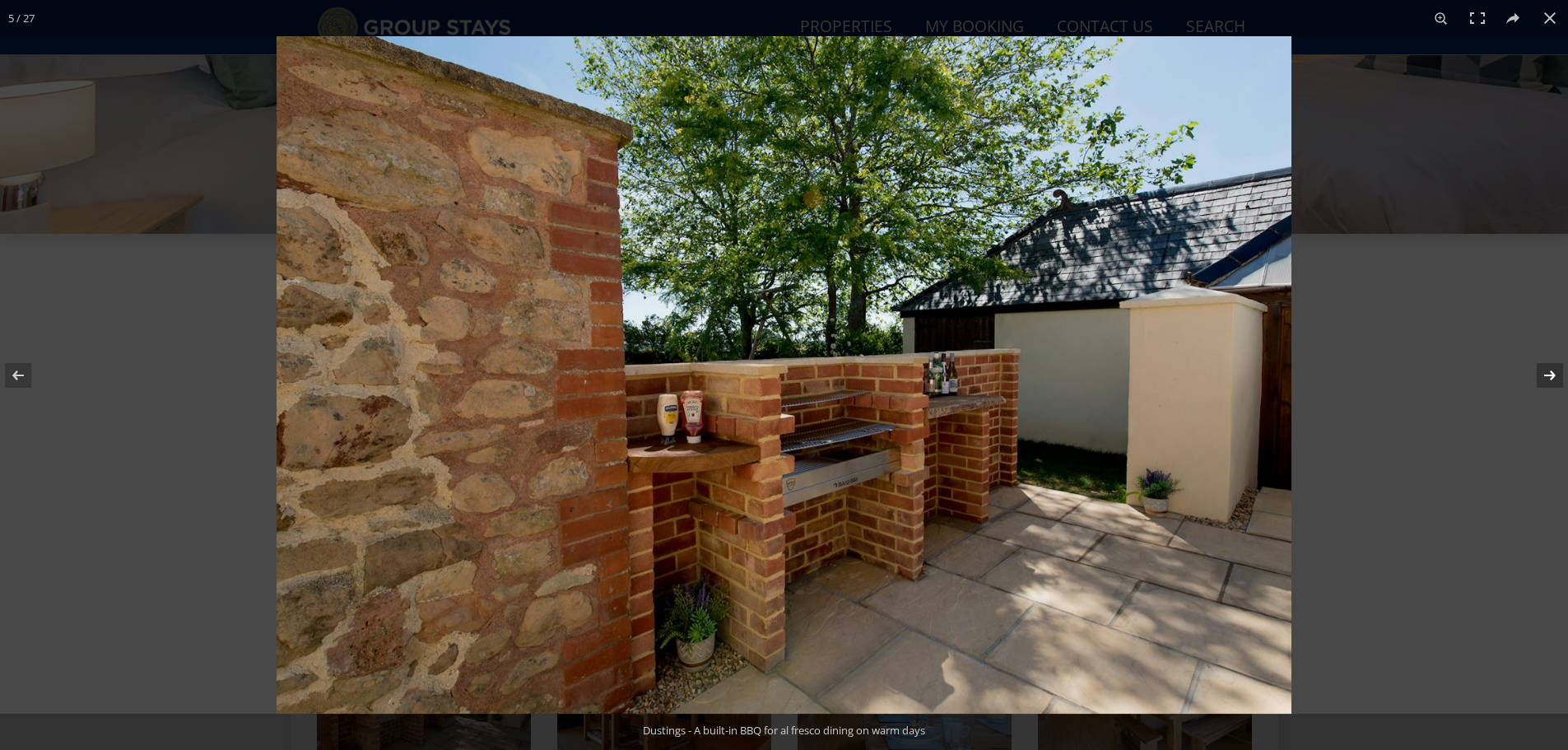
click at [1556, 376] on button at bounding box center [1538, 376] width 57 height 82
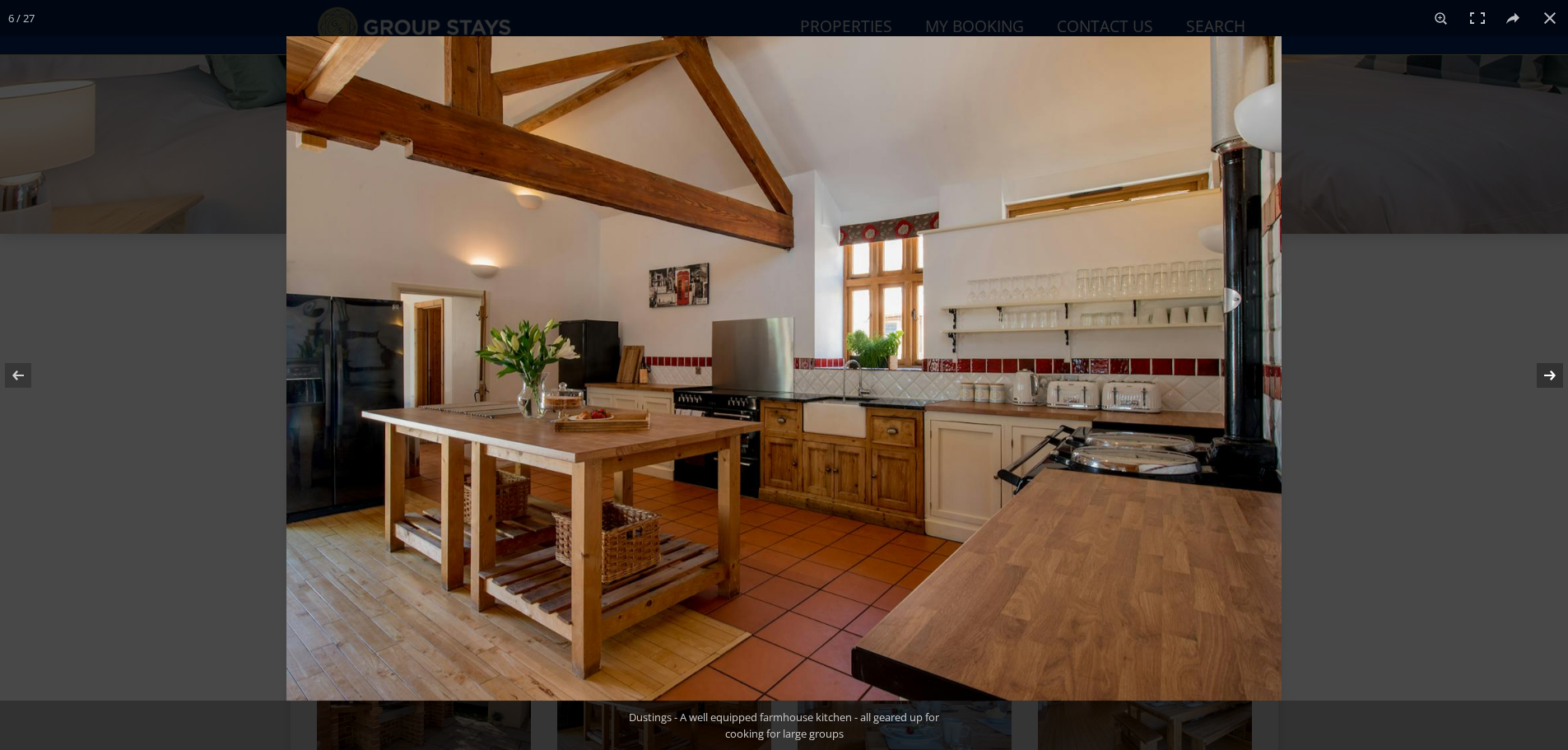
click at [1556, 376] on button at bounding box center [1538, 376] width 57 height 82
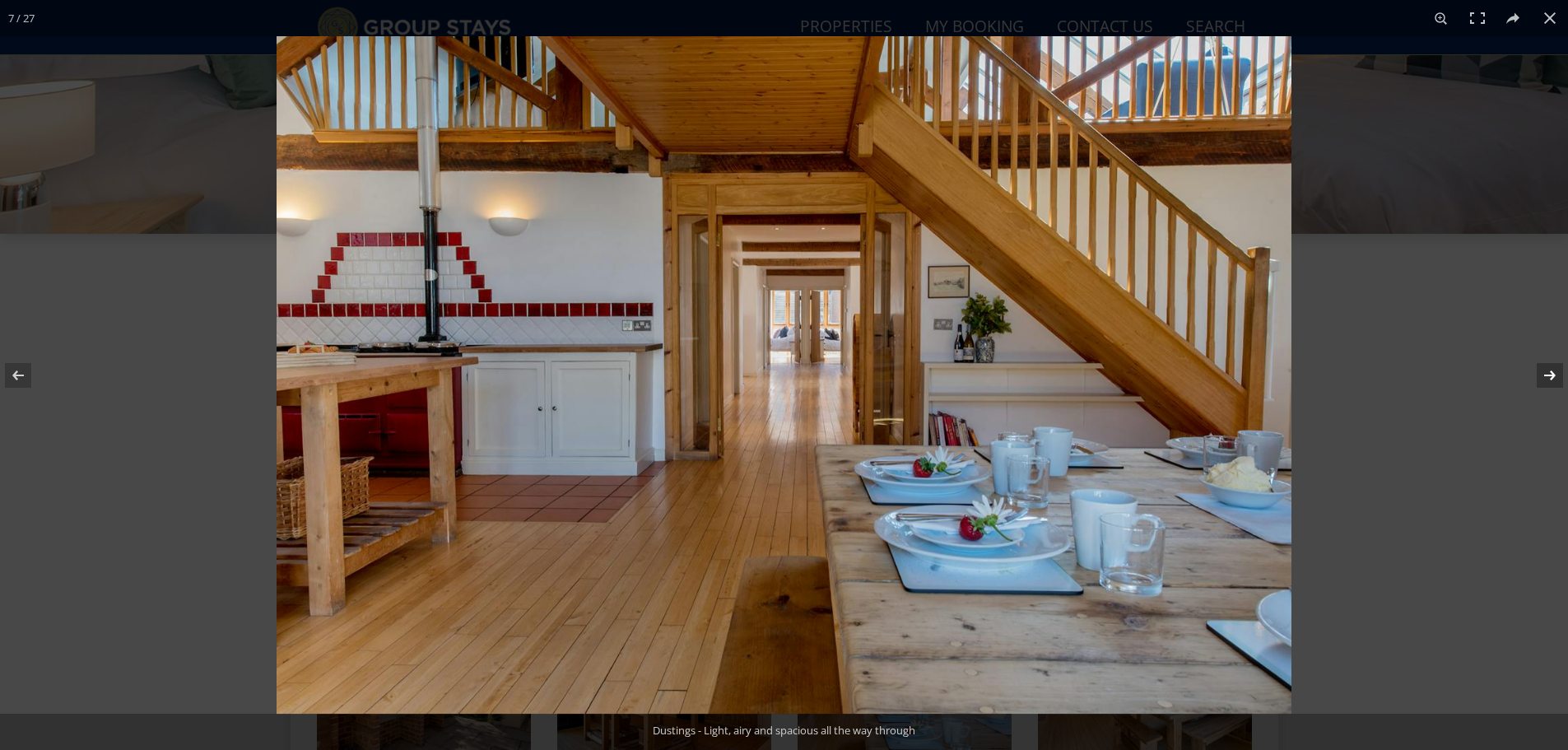
click at [1556, 376] on button at bounding box center [1538, 376] width 57 height 82
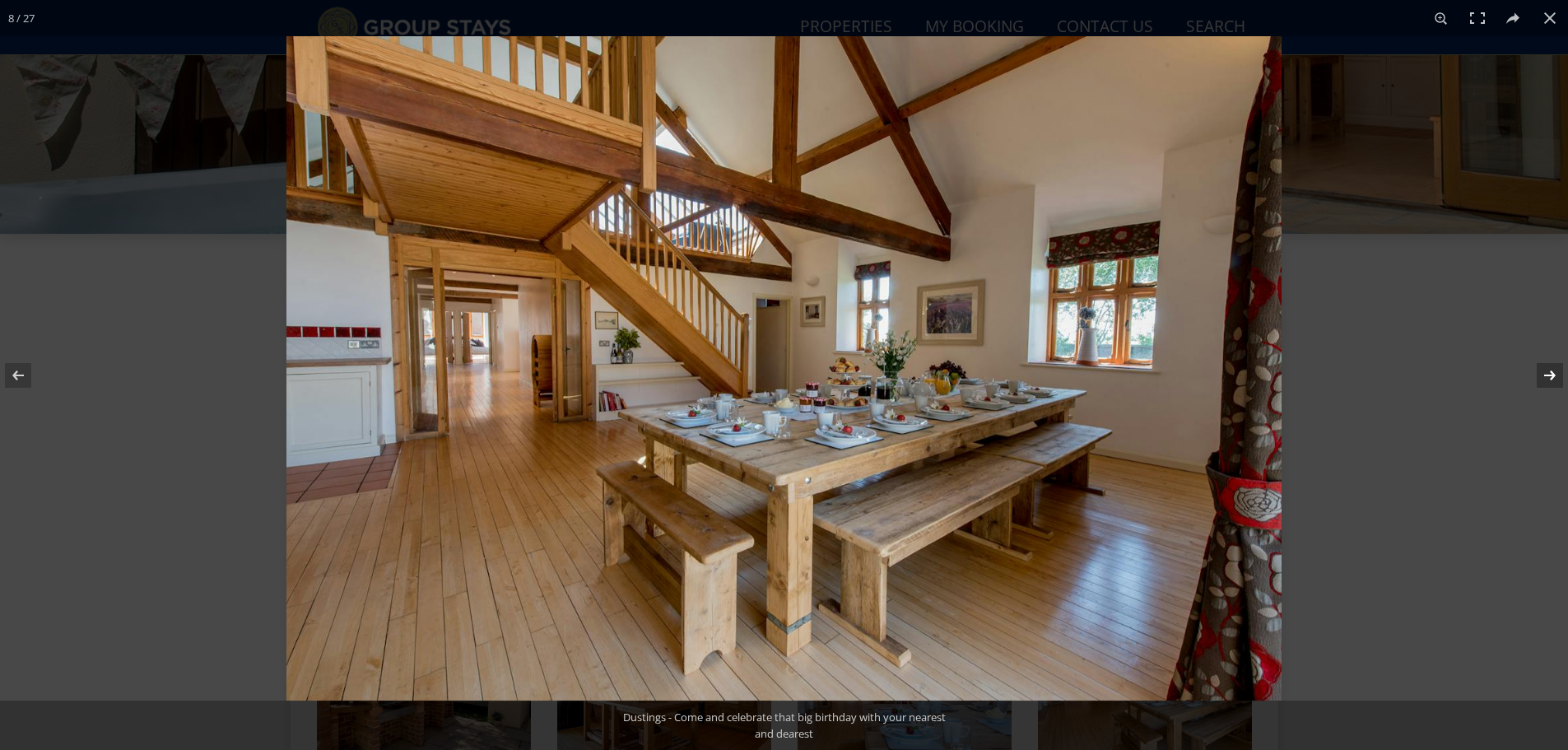
click at [1556, 376] on button at bounding box center [1538, 376] width 57 height 82
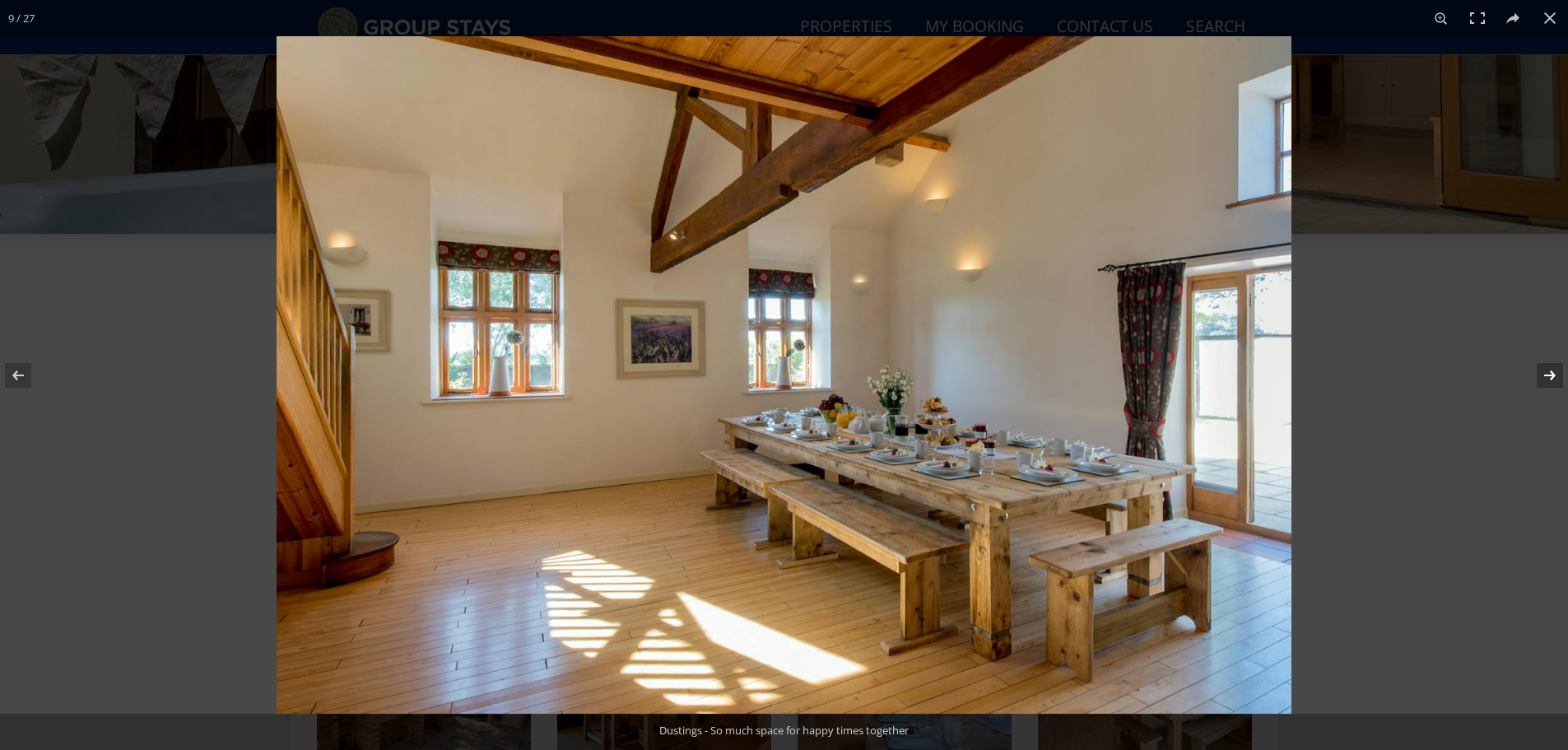
click at [1556, 376] on button at bounding box center [1538, 376] width 57 height 82
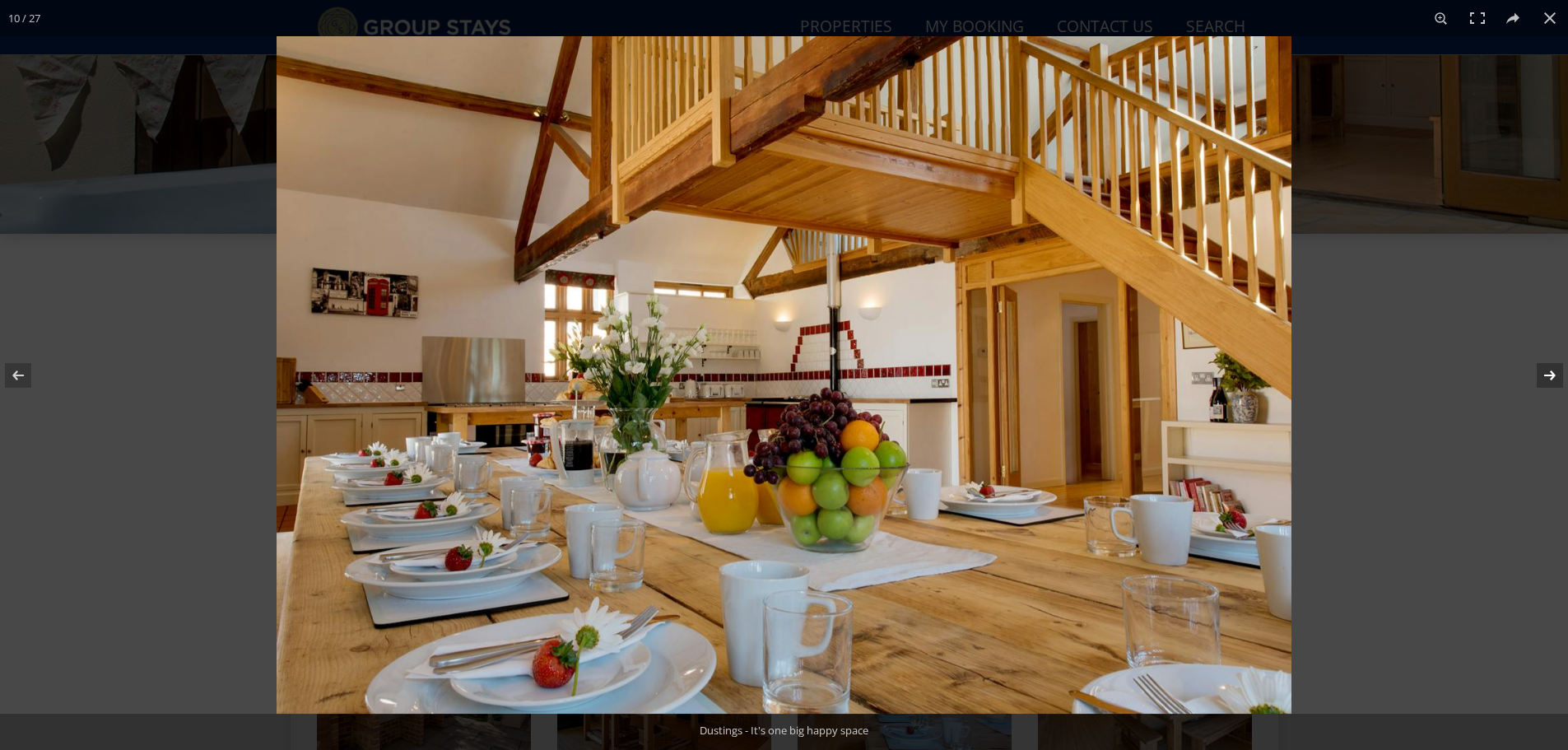
click at [1556, 376] on button at bounding box center [1538, 376] width 57 height 82
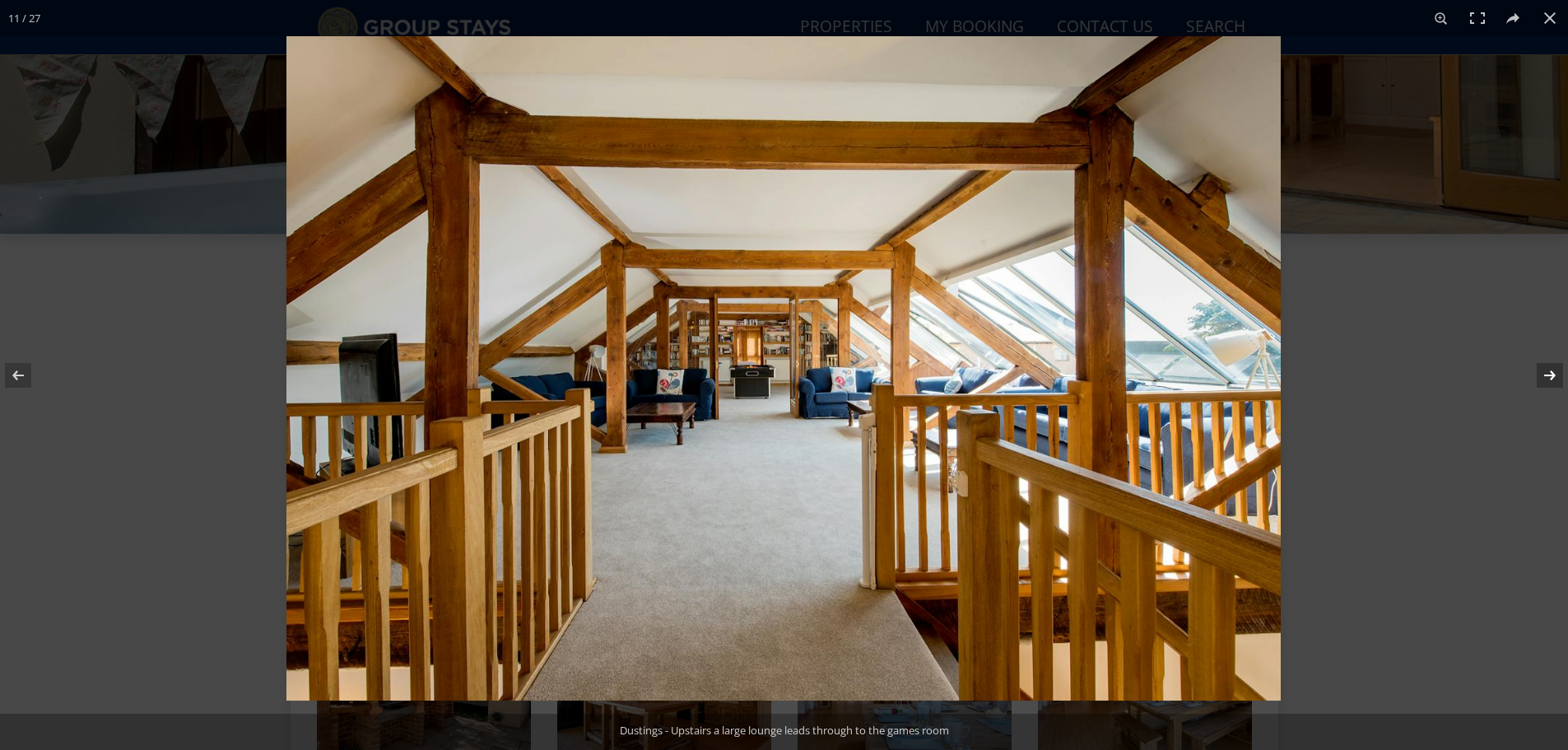
click at [1556, 376] on button at bounding box center [1538, 376] width 57 height 82
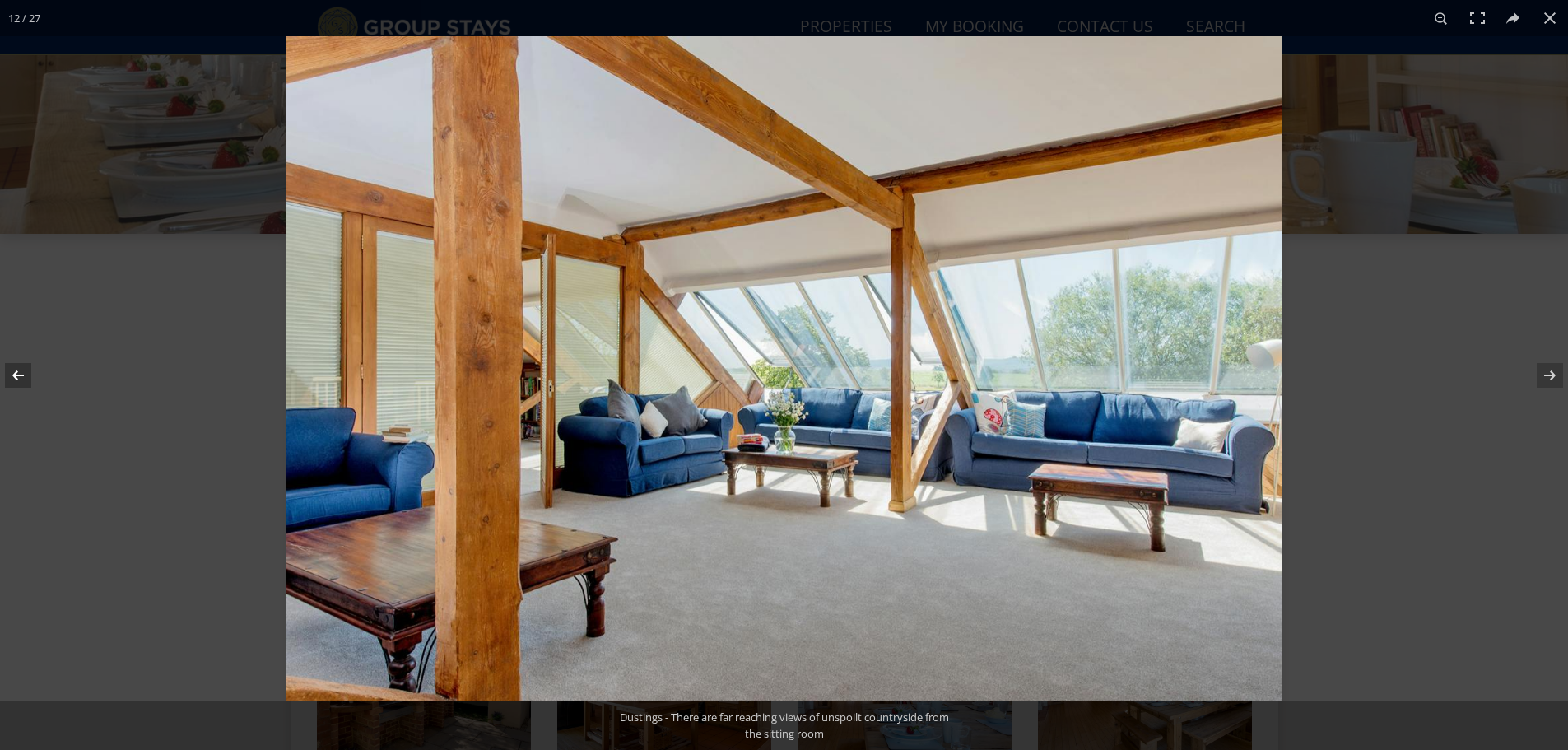
click at [24, 373] on button at bounding box center [28, 376] width 57 height 82
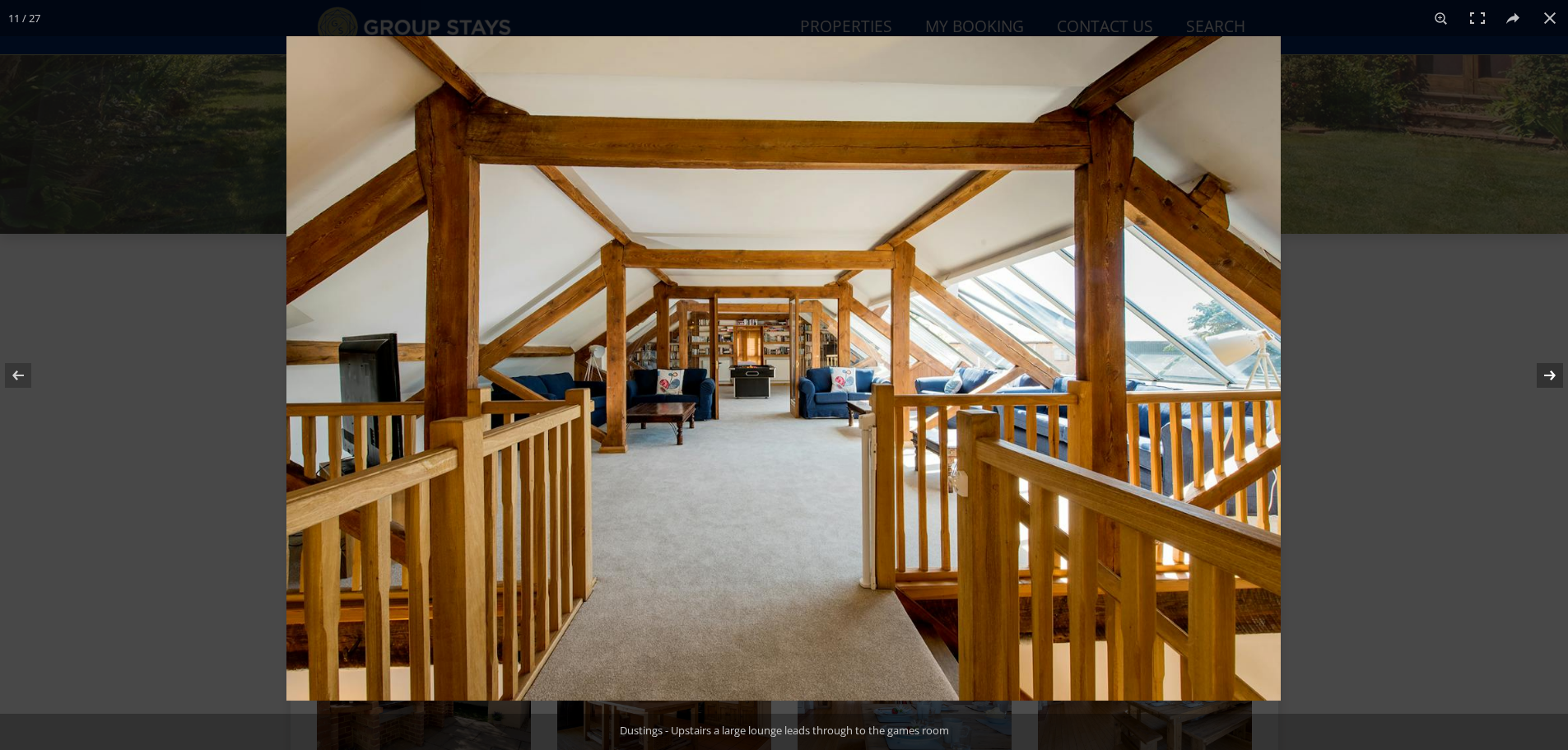
click at [1546, 379] on button at bounding box center [1538, 376] width 57 height 82
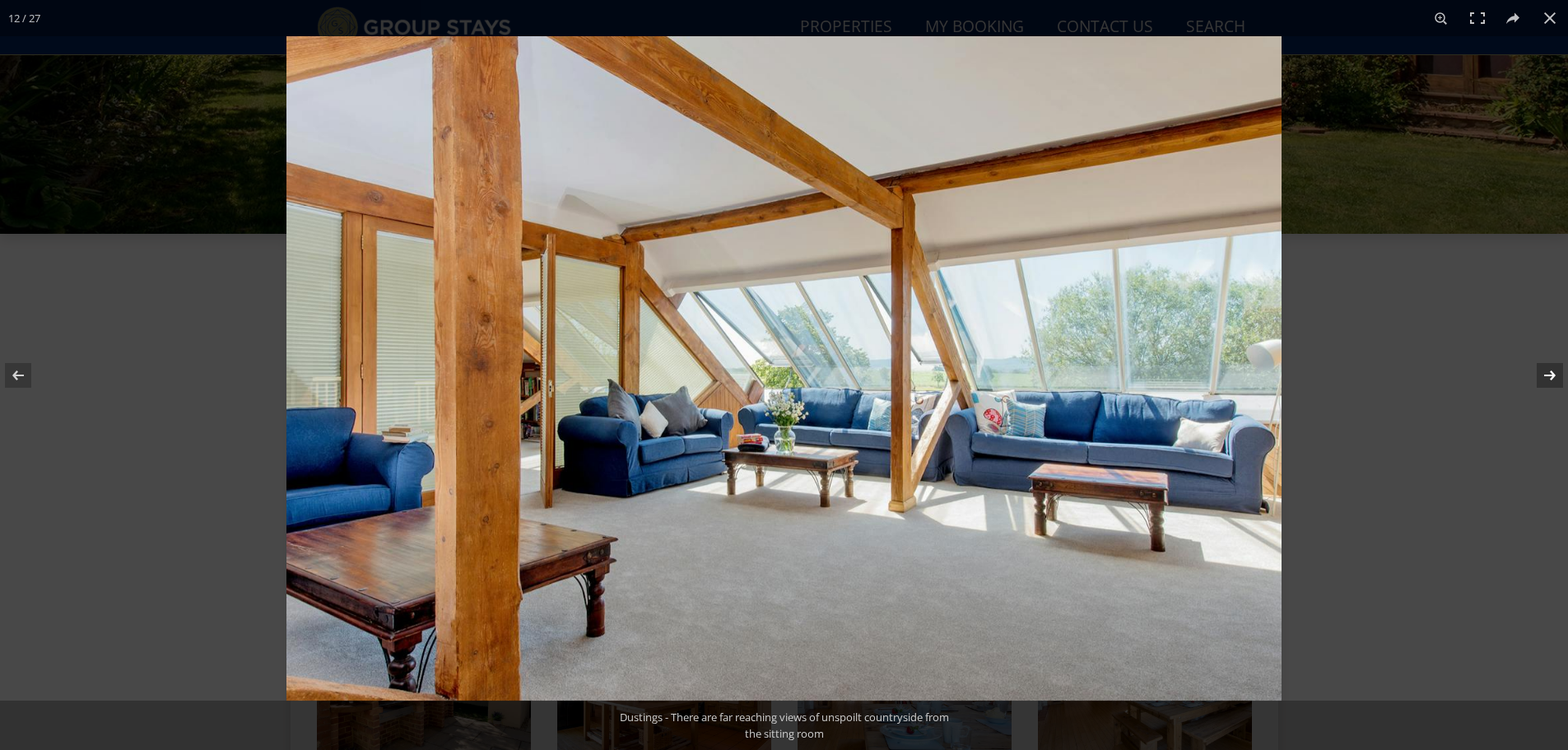
click at [1546, 379] on button at bounding box center [1538, 376] width 57 height 82
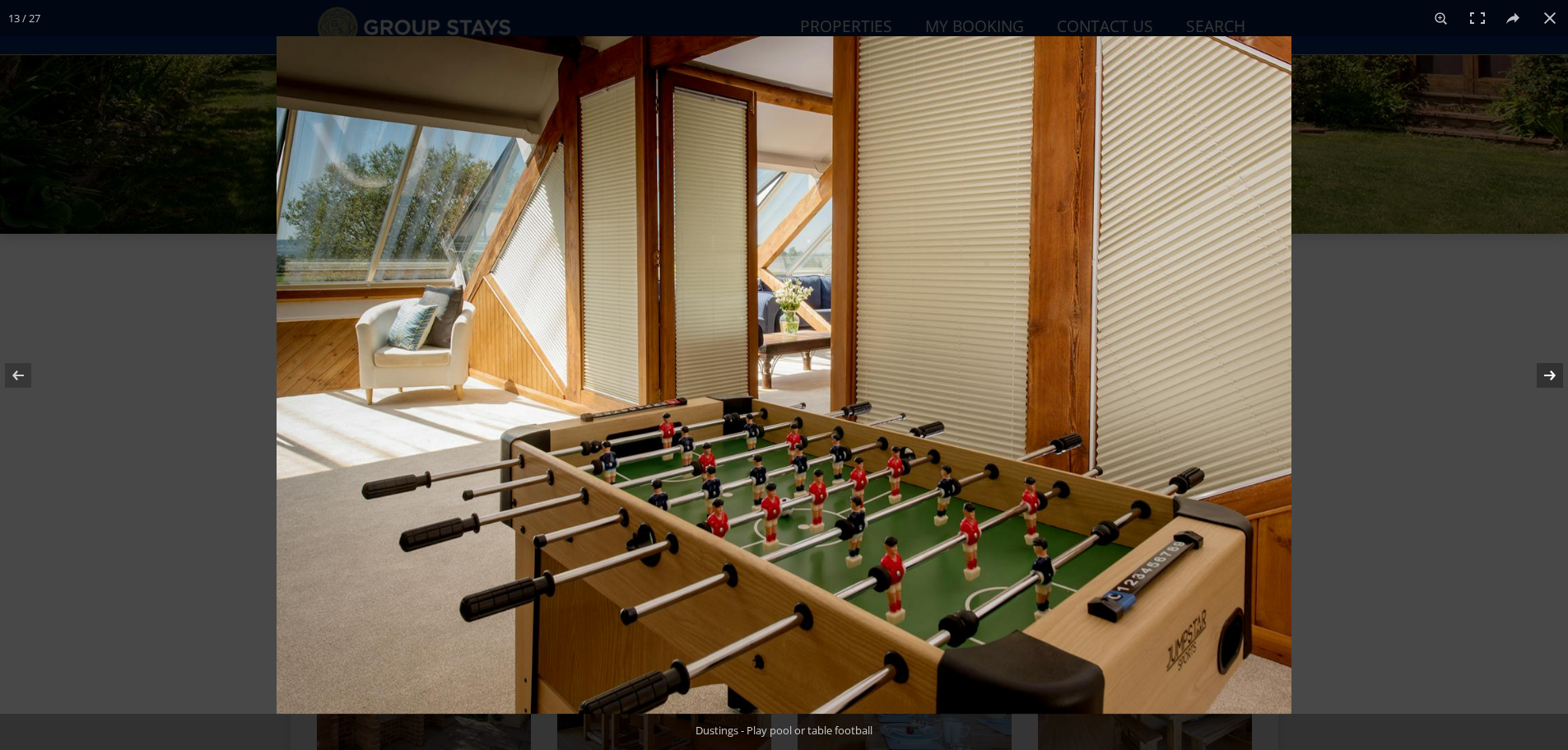
click at [1546, 379] on button at bounding box center [1538, 376] width 57 height 82
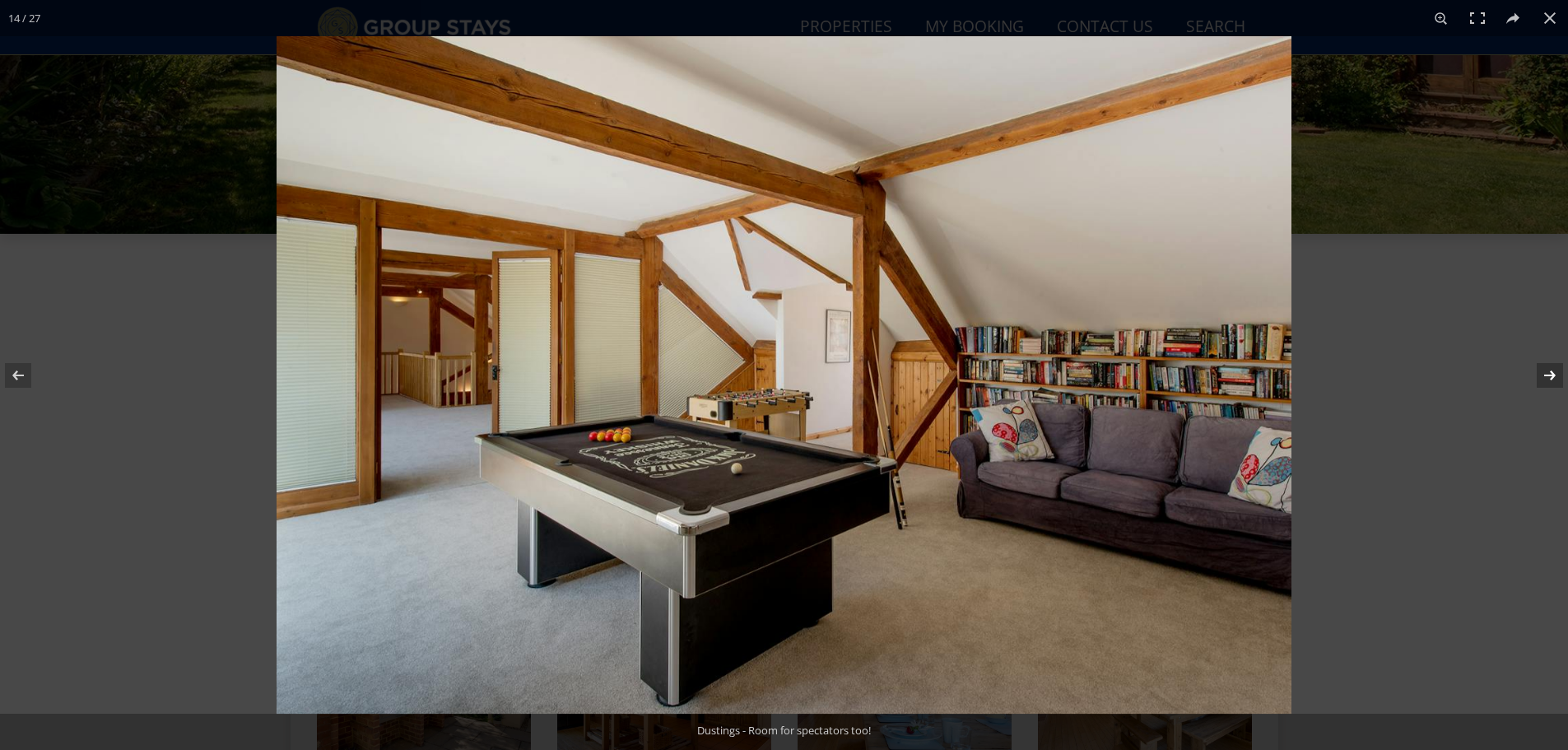
click at [1546, 379] on button at bounding box center [1538, 376] width 57 height 82
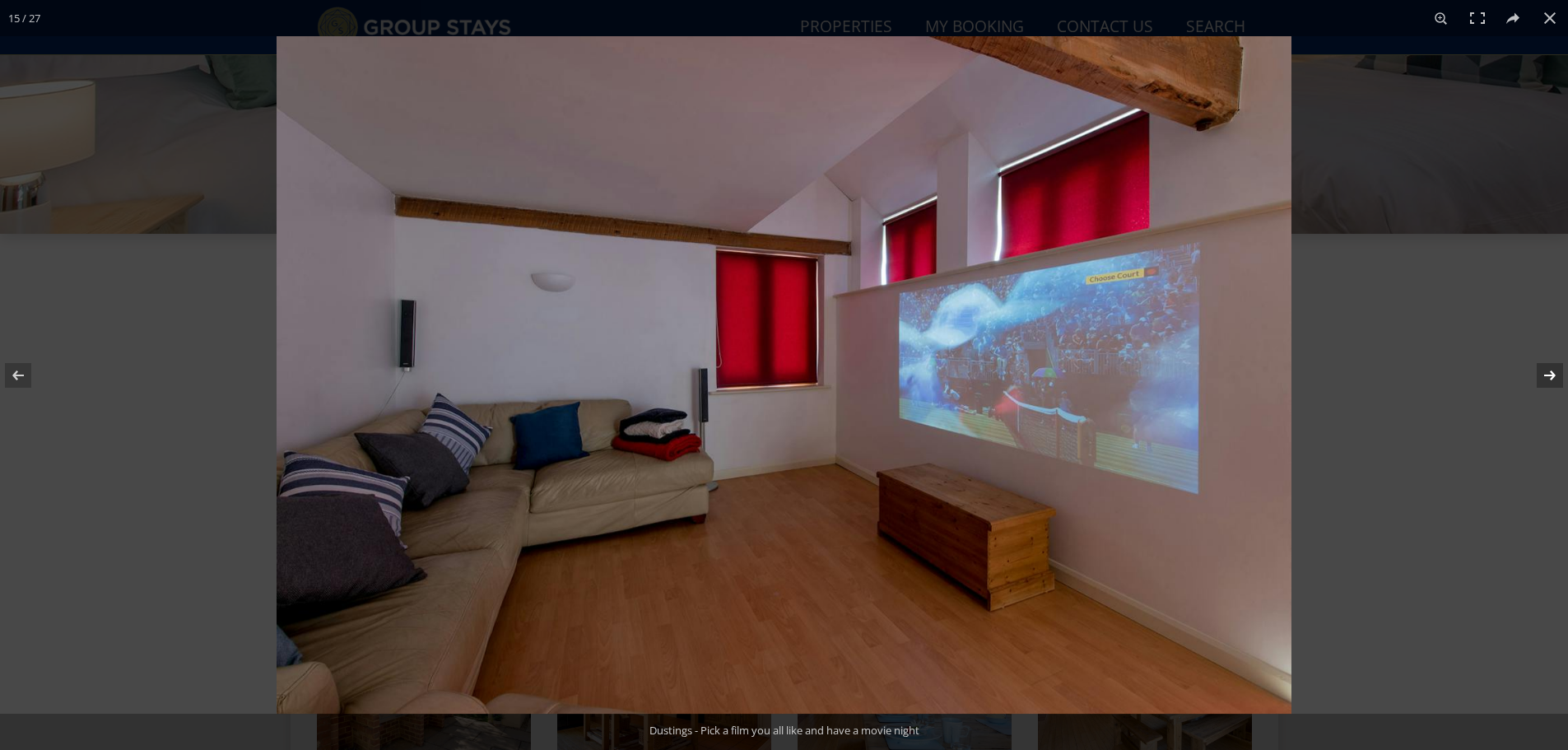
click at [1546, 379] on button at bounding box center [1538, 376] width 57 height 82
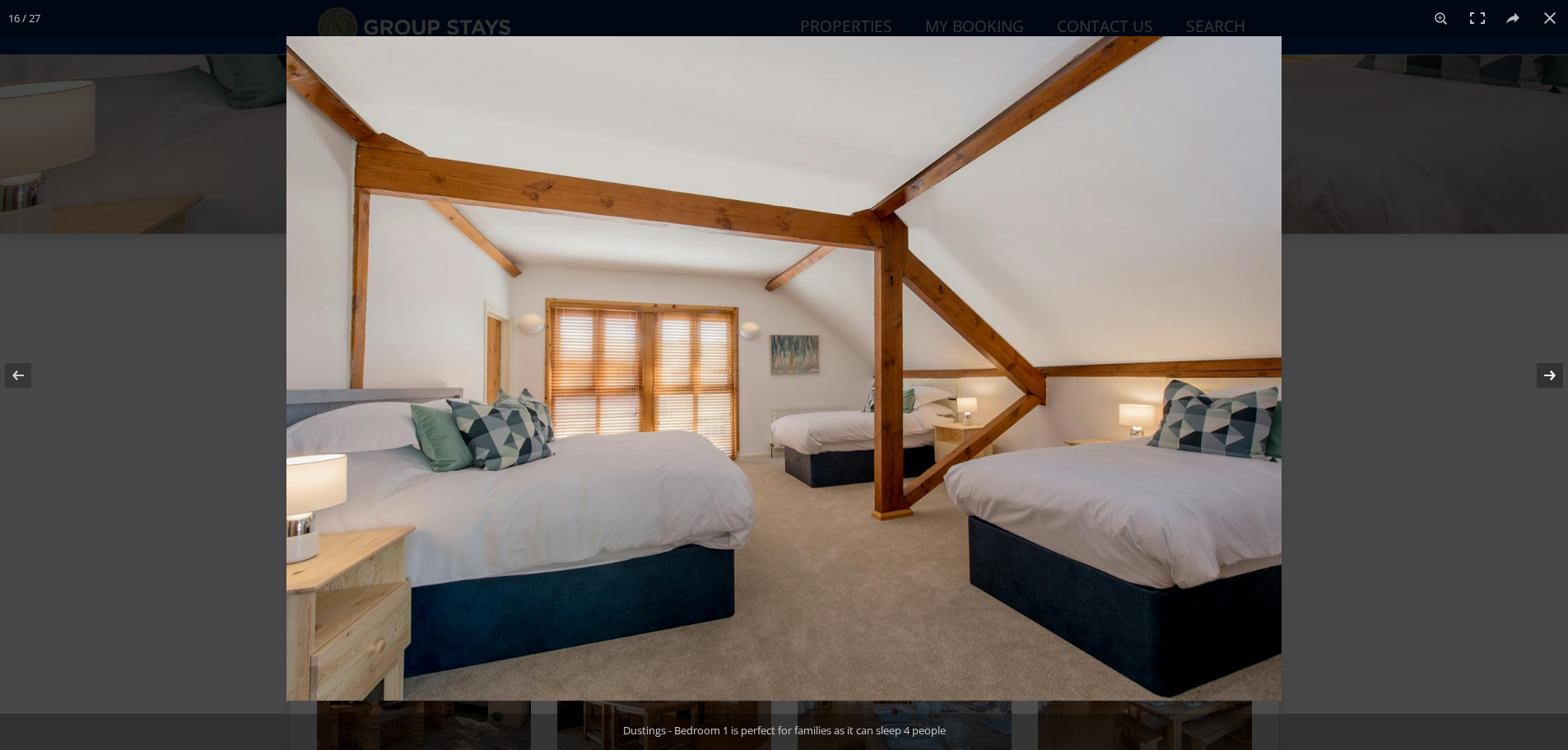
click at [1546, 379] on button at bounding box center [1538, 376] width 57 height 82
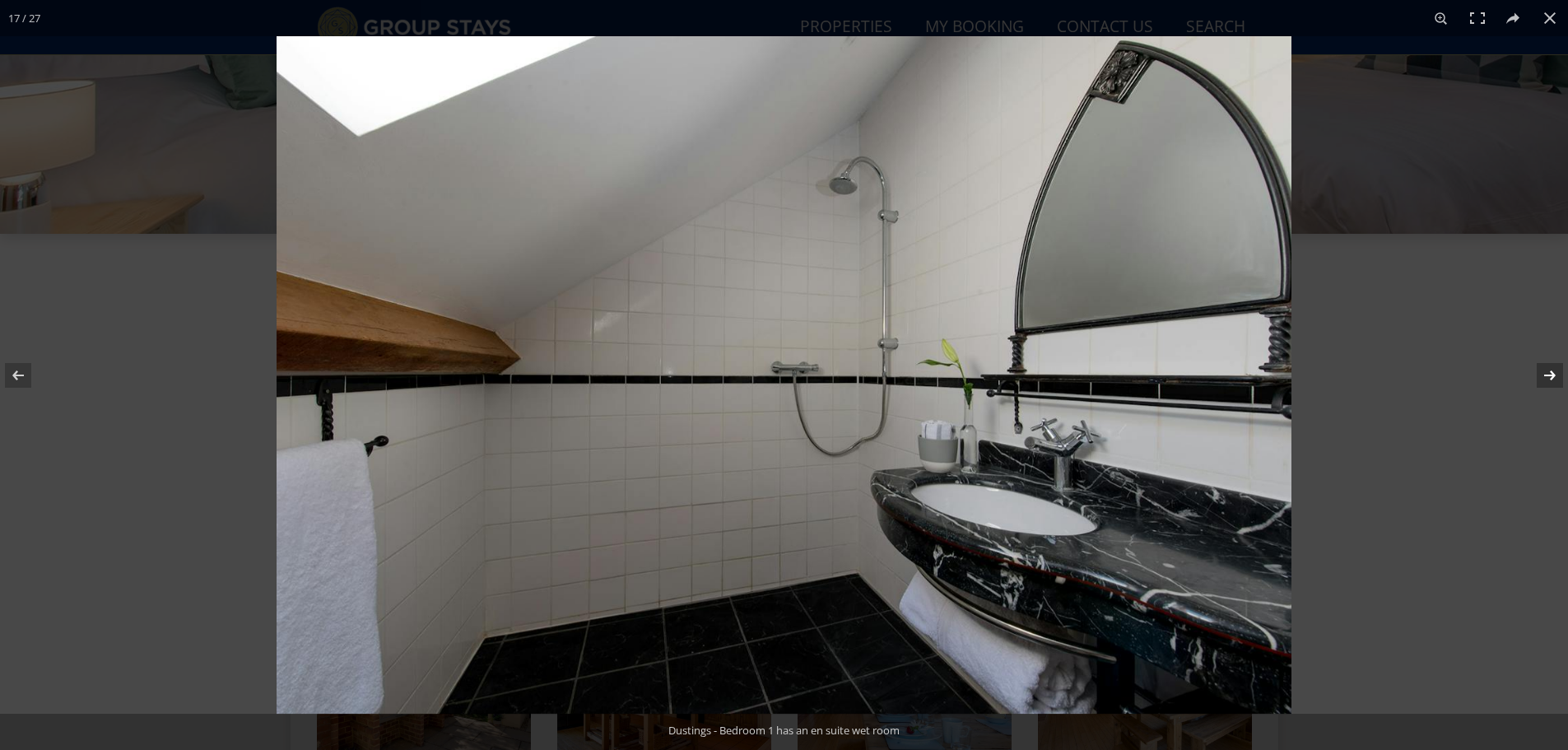
click at [1546, 379] on button at bounding box center [1538, 376] width 57 height 82
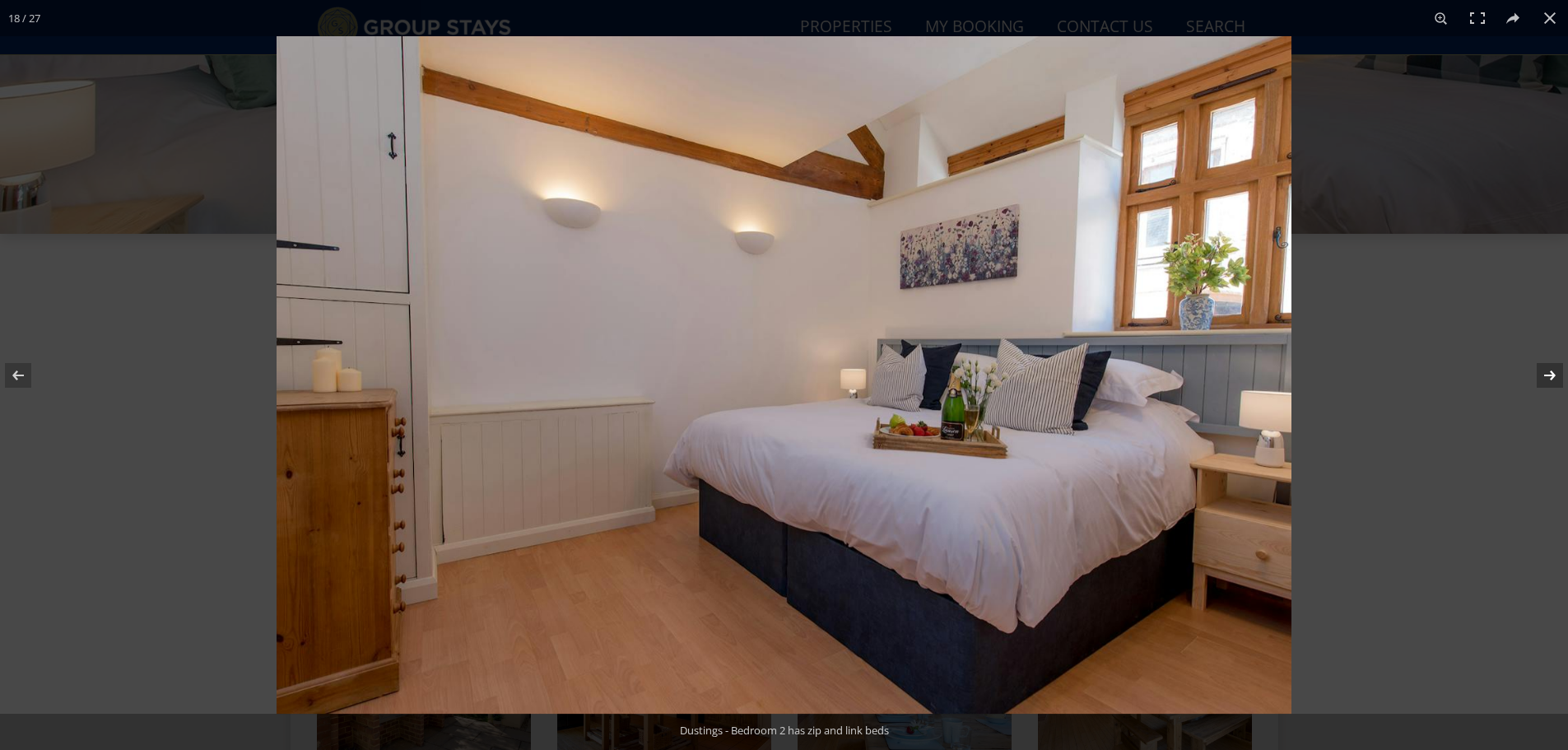
click at [1546, 379] on button at bounding box center [1538, 376] width 57 height 82
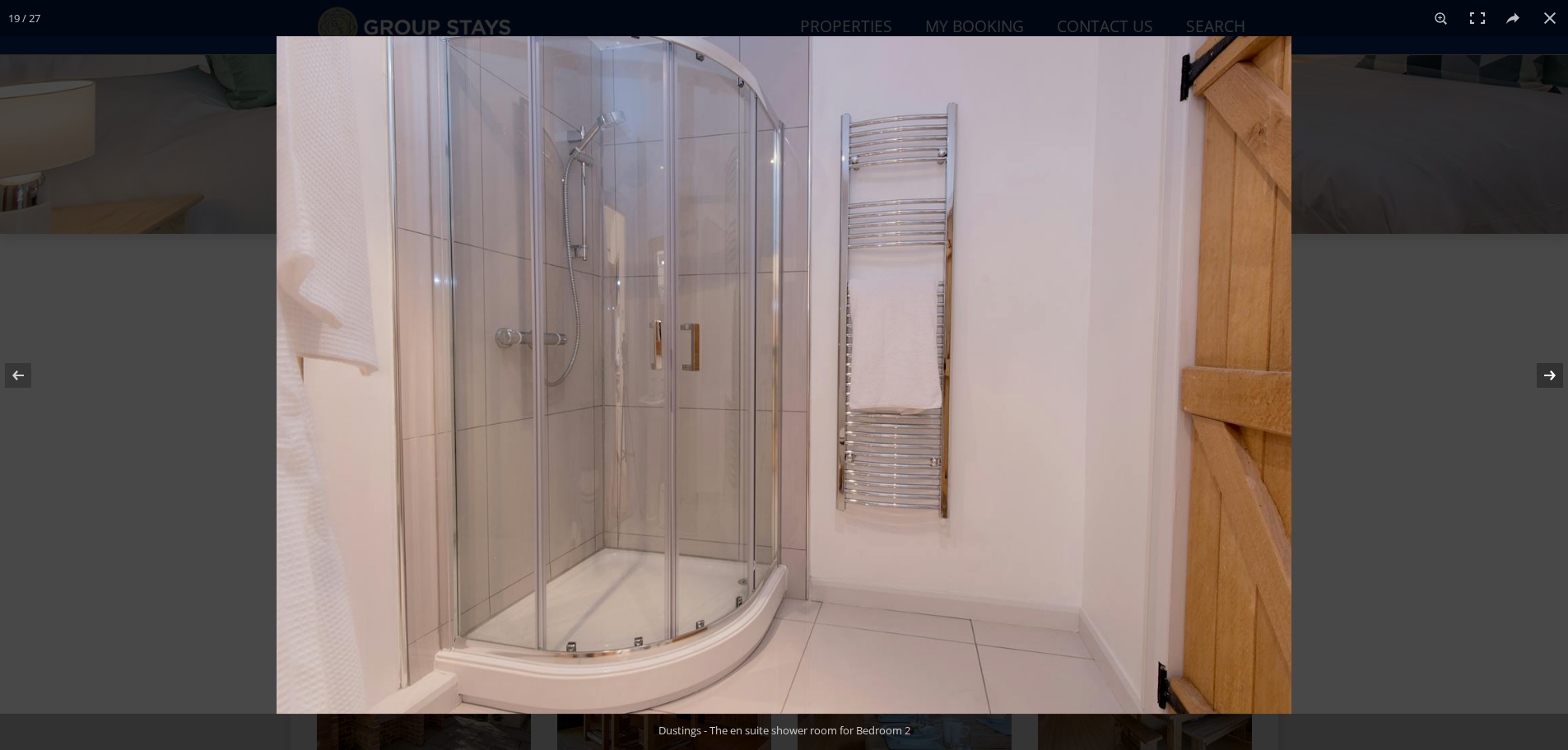
click at [1546, 379] on button at bounding box center [1538, 376] width 57 height 82
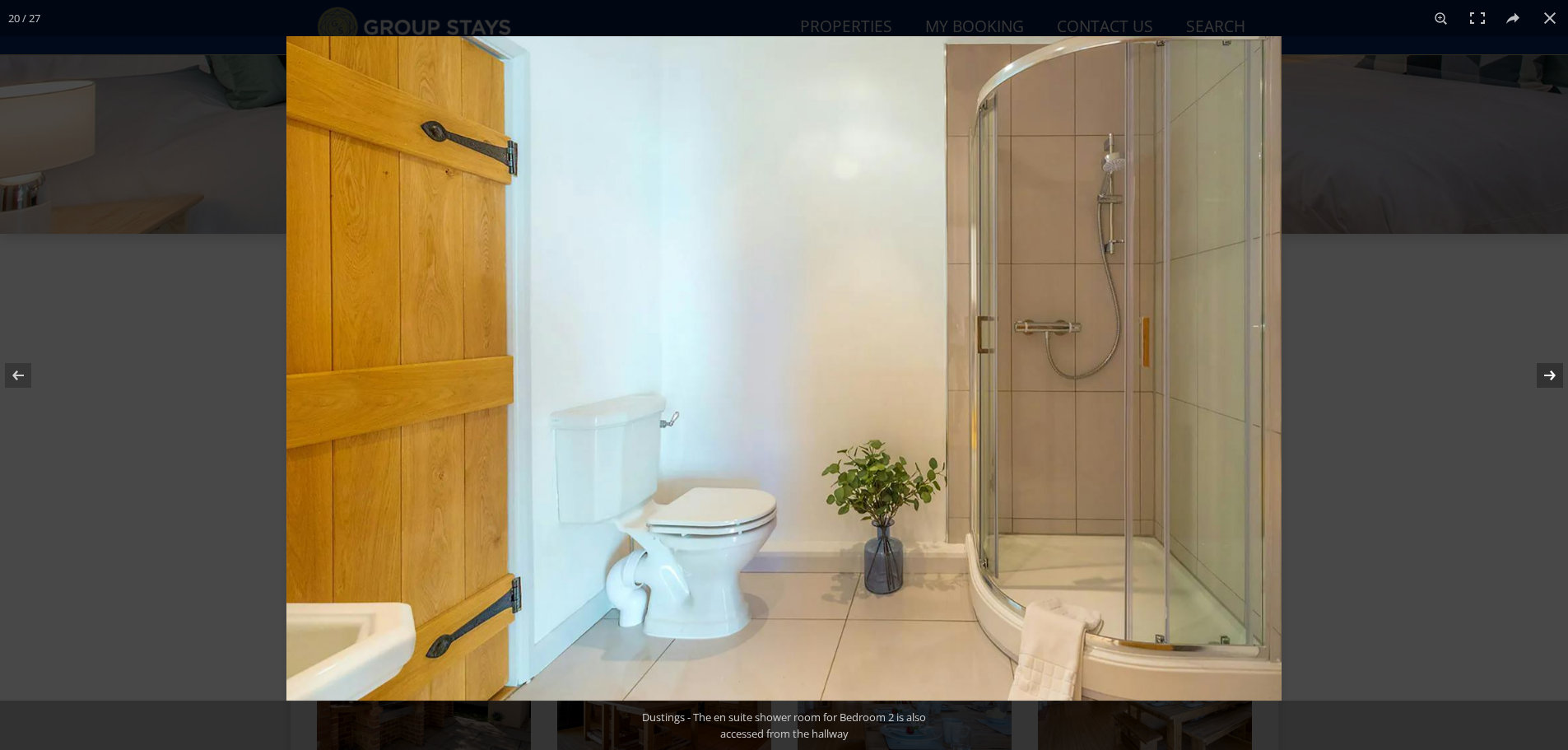
click at [1546, 379] on button at bounding box center [1538, 376] width 57 height 82
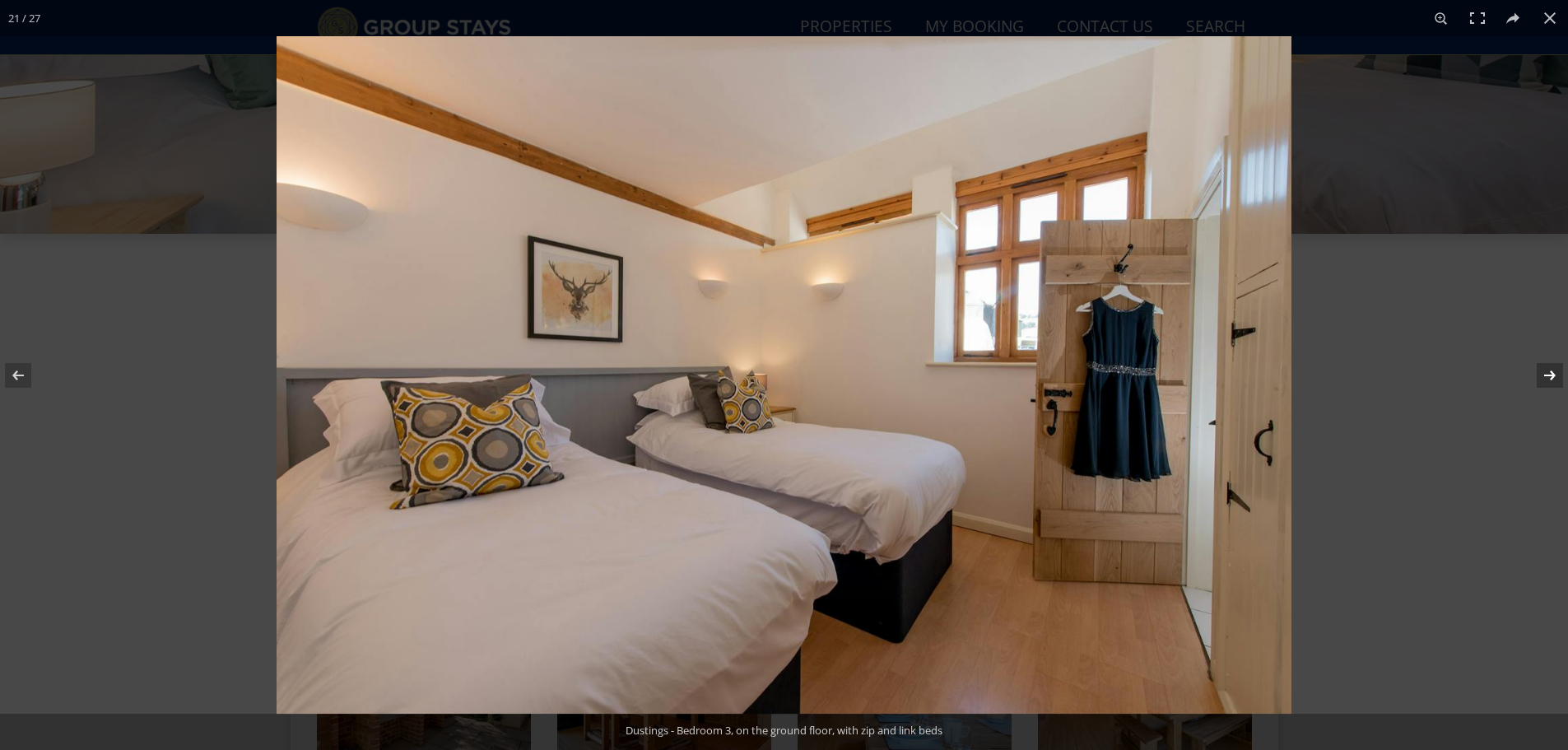
click at [1546, 379] on button at bounding box center [1538, 376] width 57 height 82
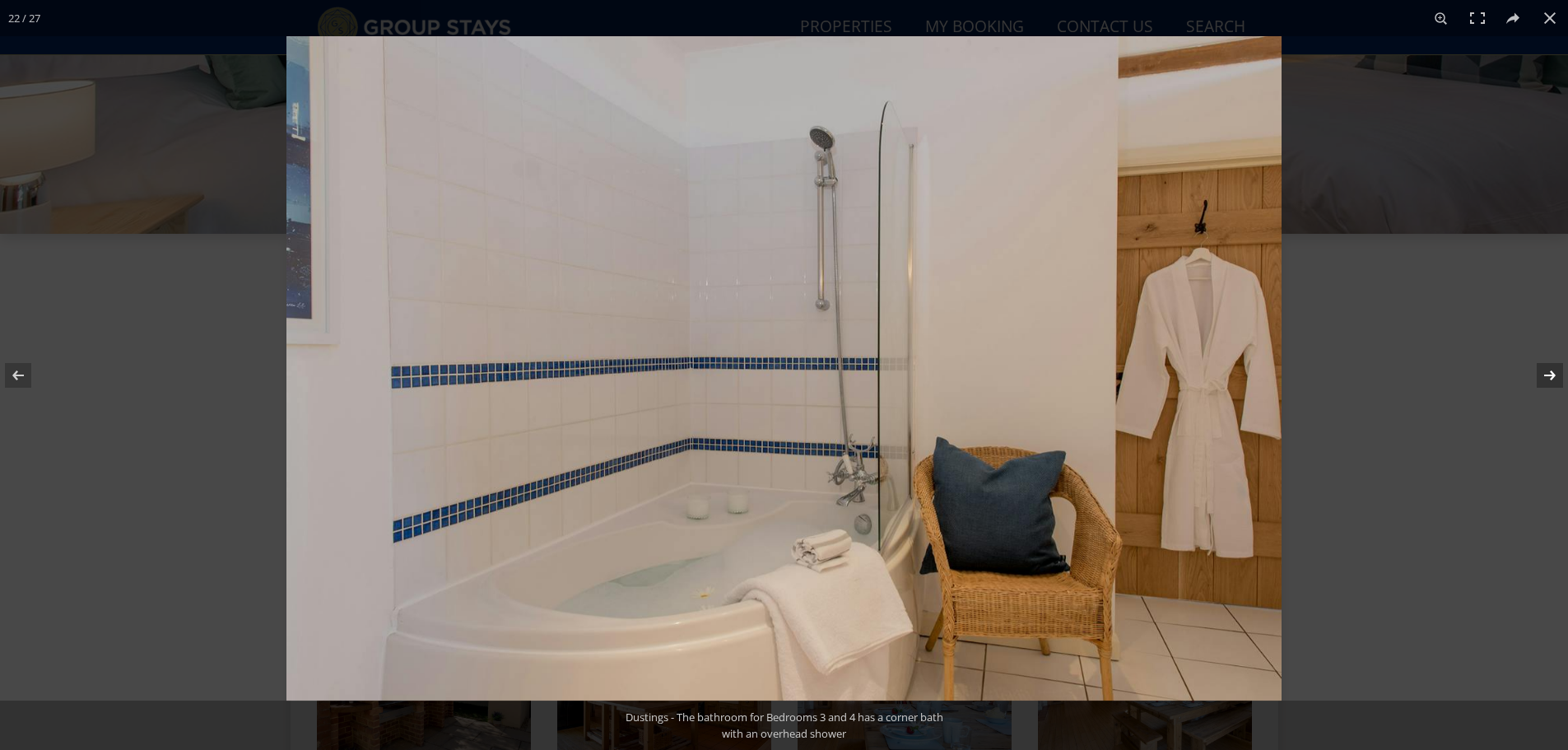
click at [1546, 379] on button at bounding box center [1538, 376] width 57 height 82
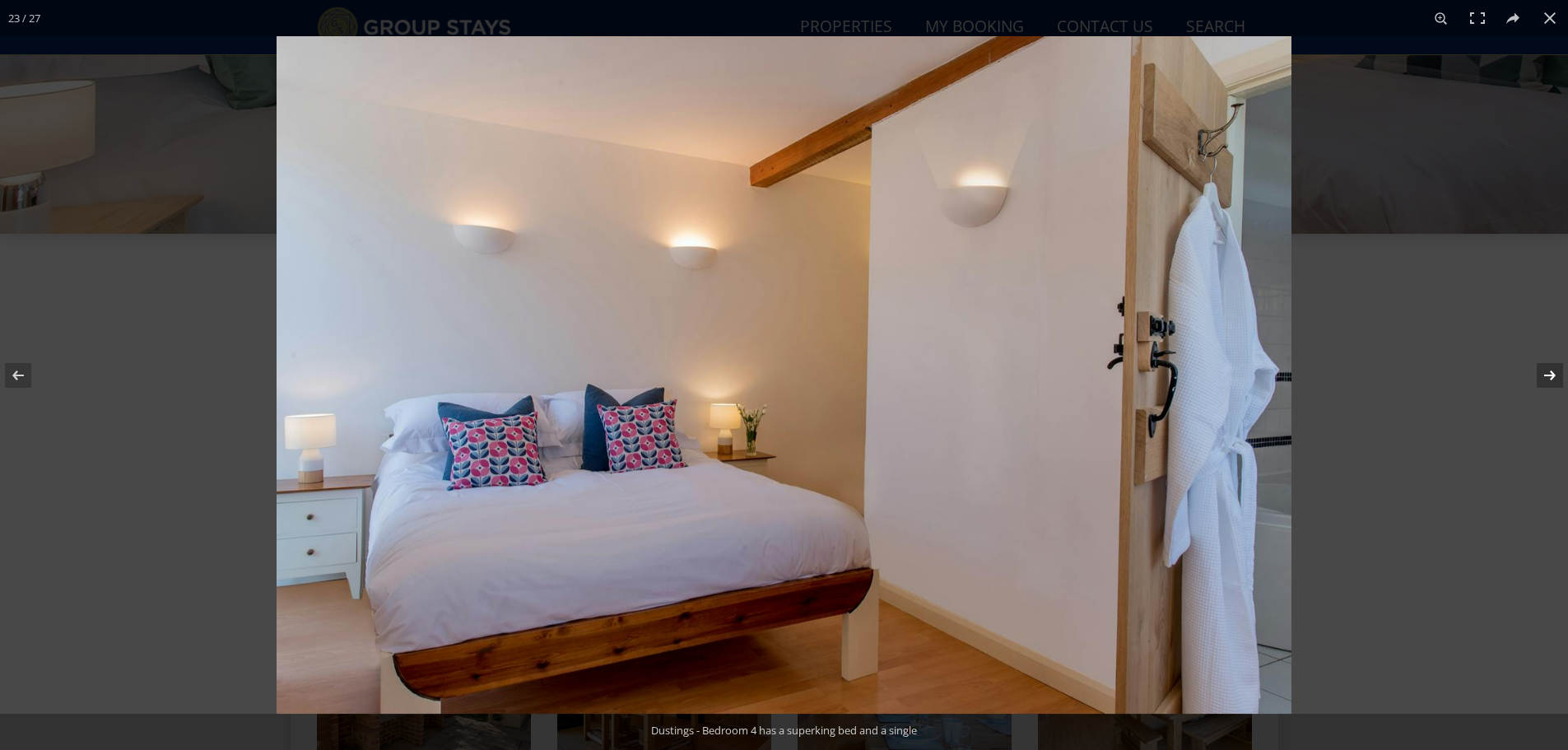
click at [1546, 379] on button at bounding box center [1538, 376] width 57 height 82
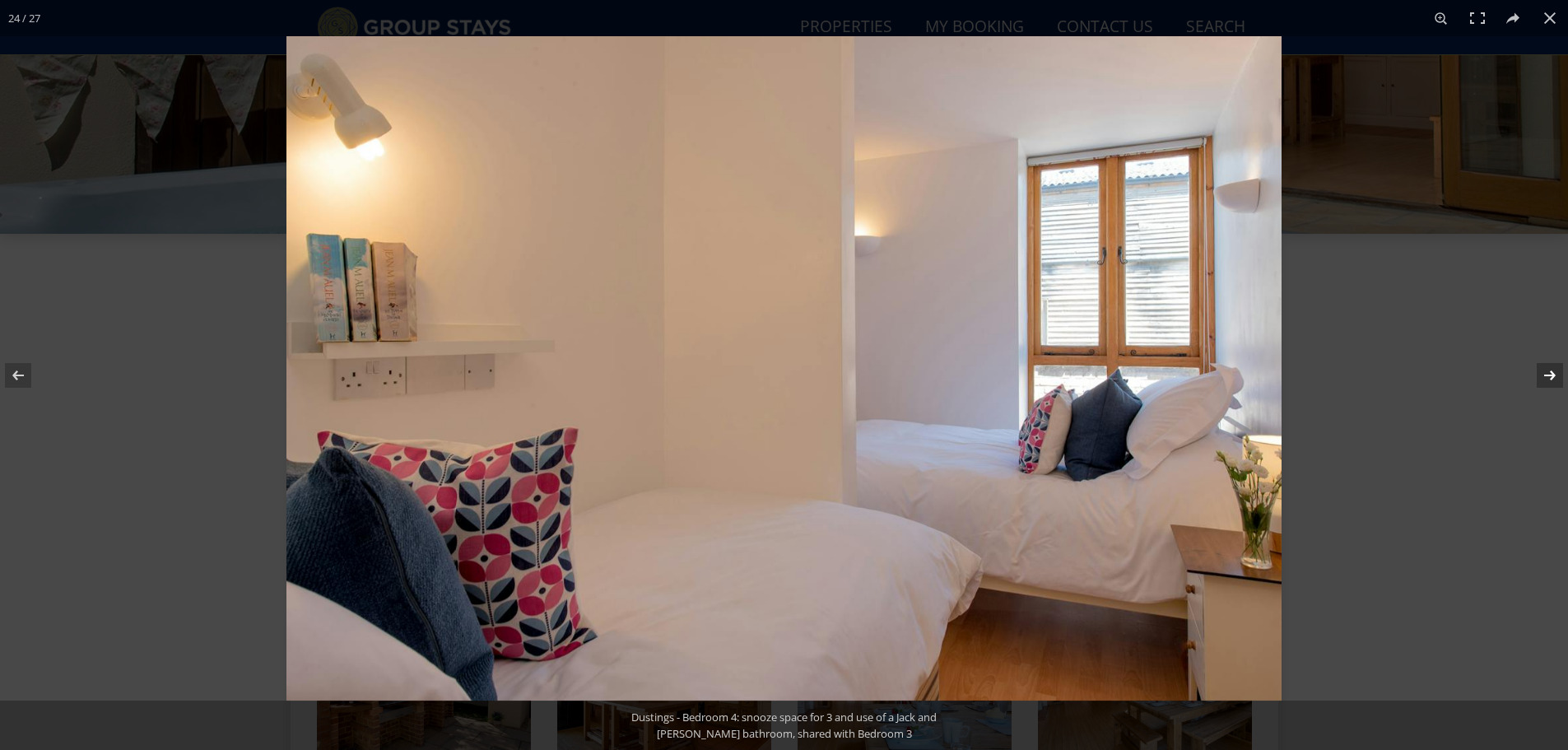
click at [1546, 379] on button at bounding box center [1538, 376] width 57 height 82
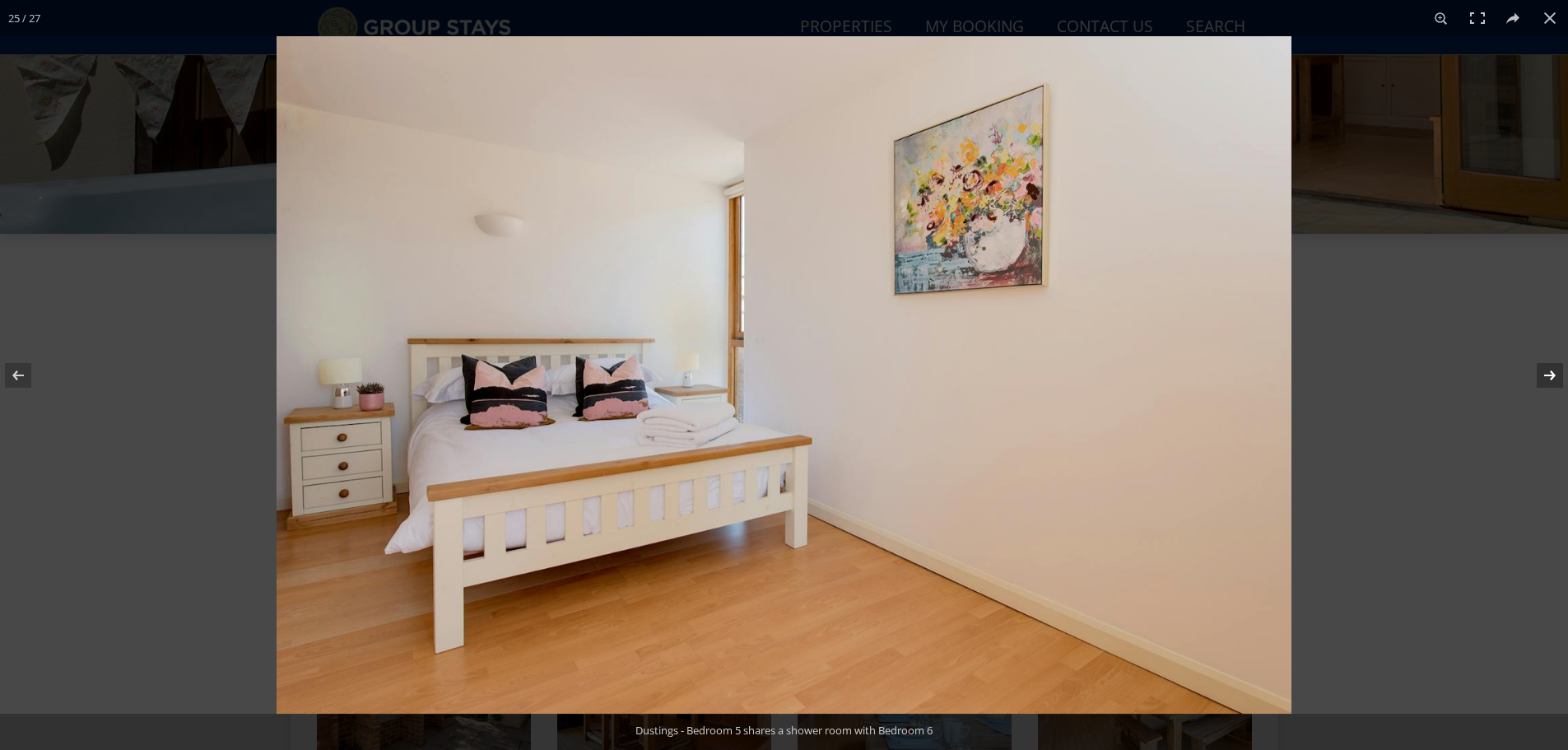
click at [1546, 379] on button at bounding box center [1538, 376] width 57 height 82
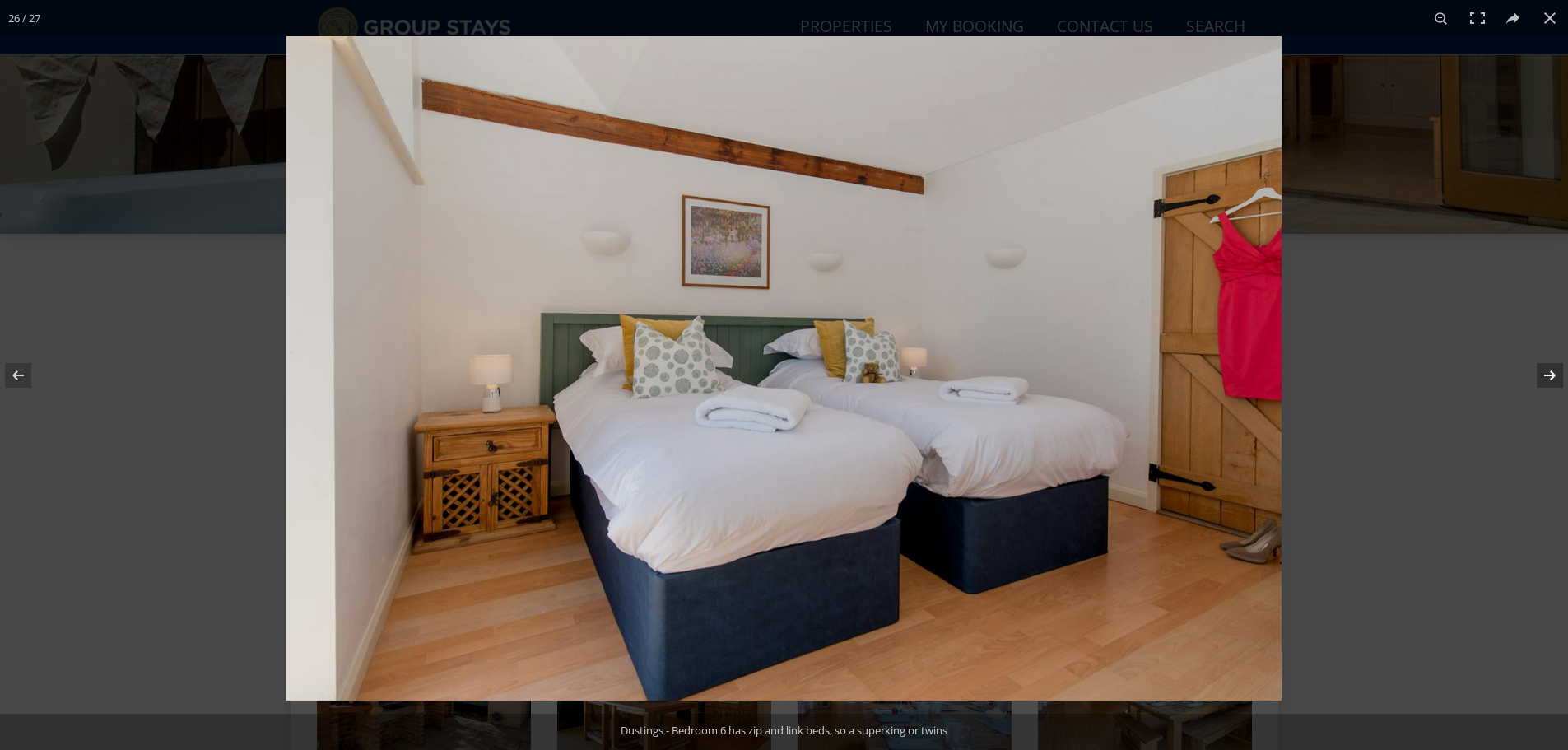
click at [1546, 379] on button at bounding box center [1538, 376] width 57 height 82
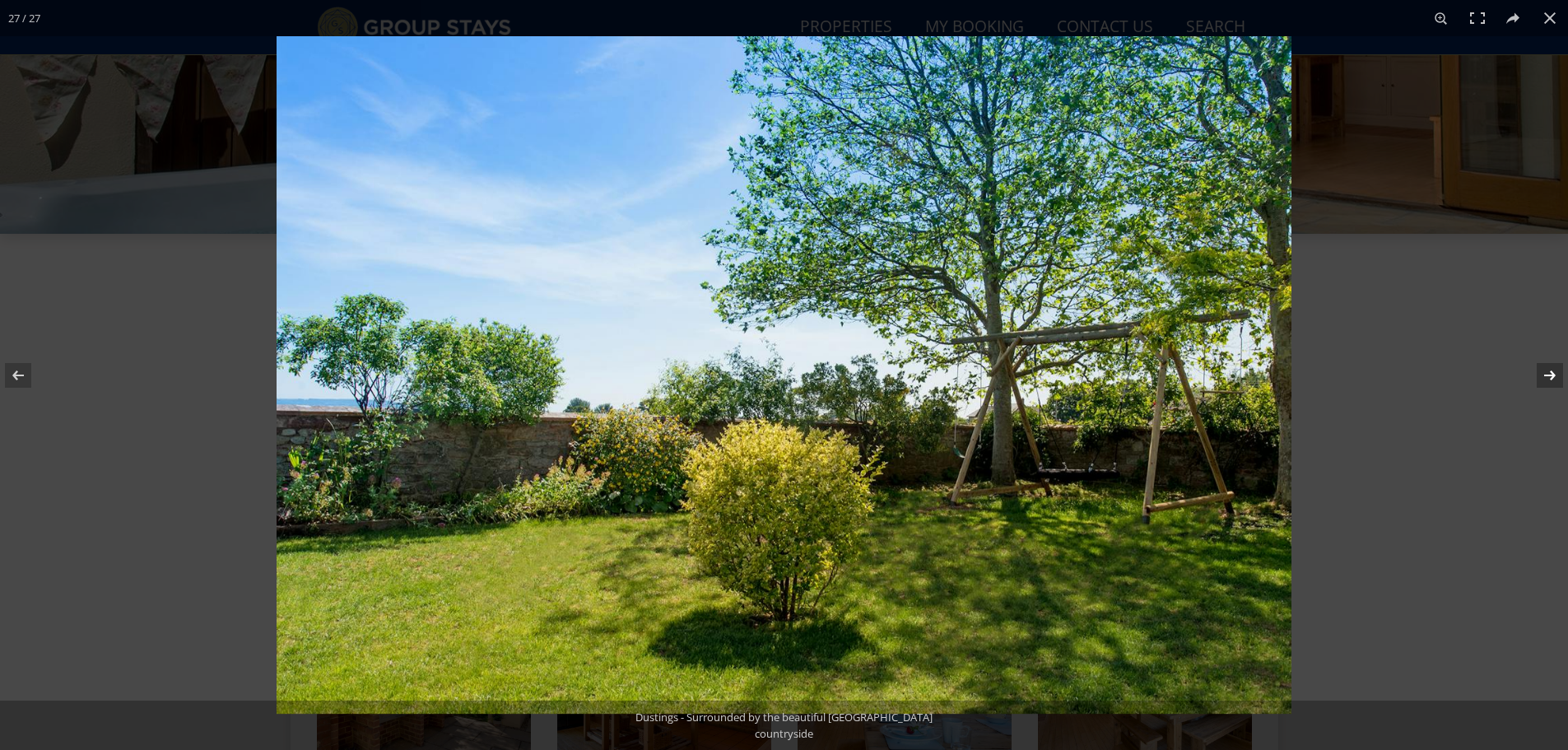
click at [1546, 379] on button at bounding box center [1538, 376] width 57 height 82
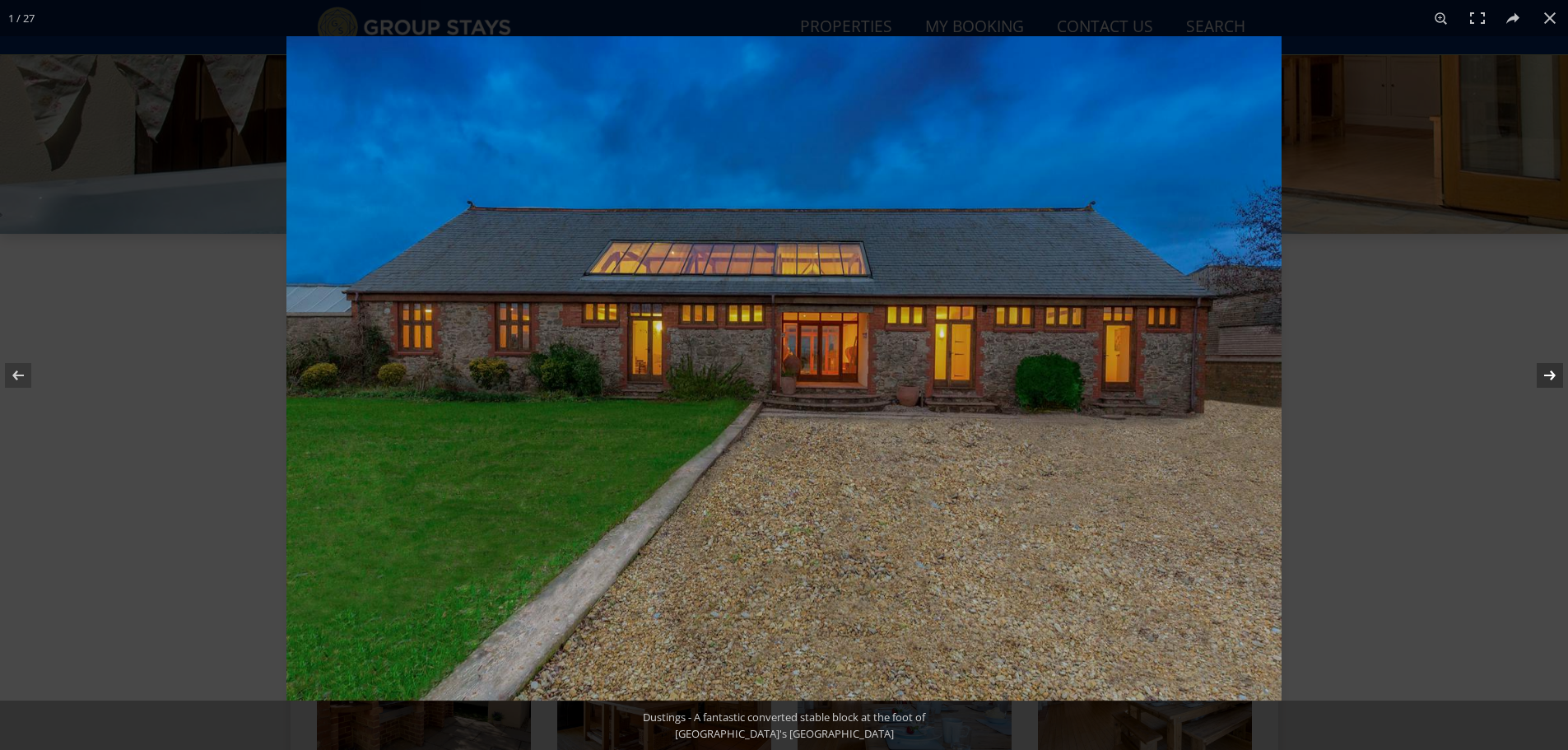
click at [1546, 379] on button at bounding box center [1538, 376] width 57 height 82
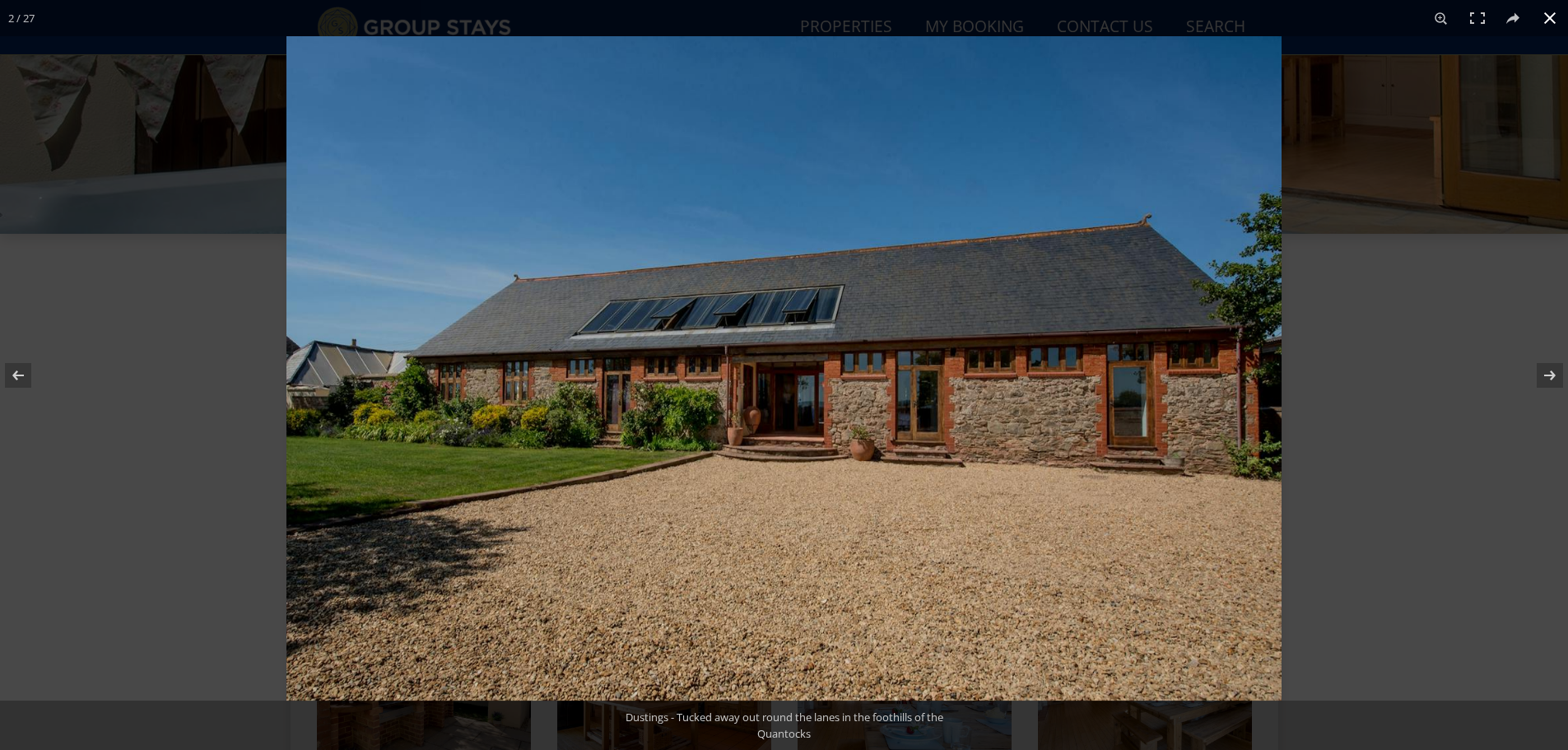
click at [1541, 18] on button at bounding box center [1549, 18] width 37 height 37
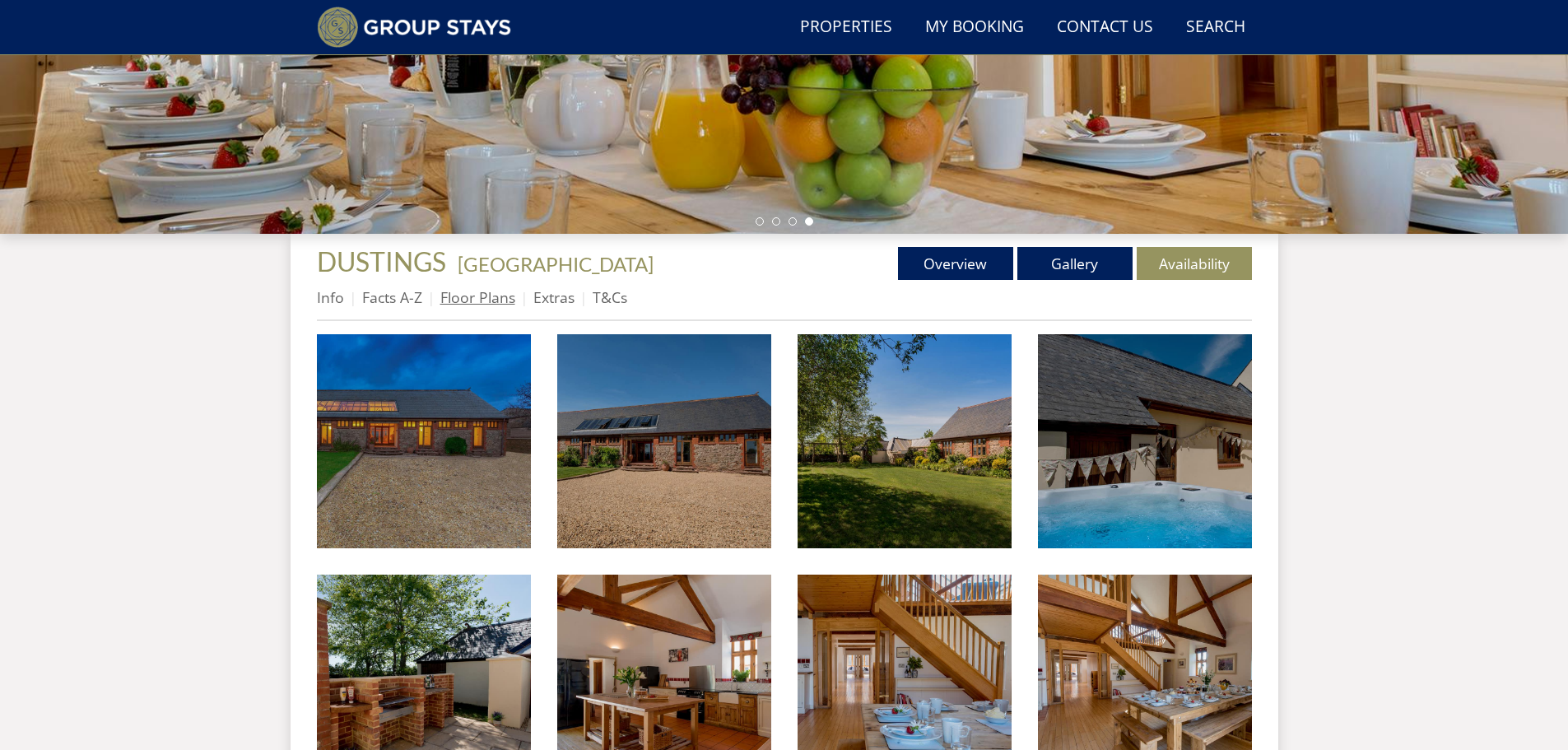
click at [477, 296] on link "Floor Plans" at bounding box center [478, 296] width 75 height 20
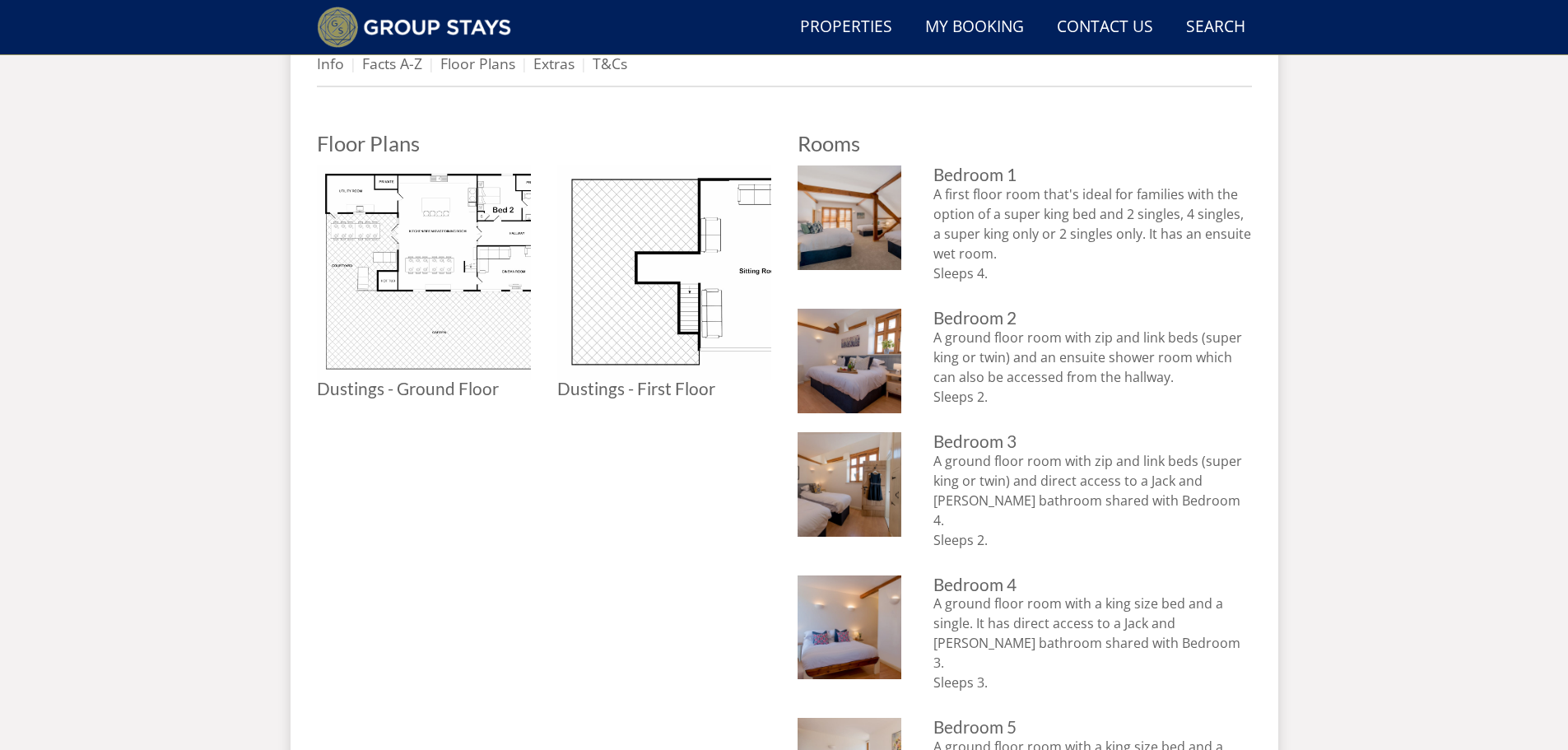
scroll to position [620, 0]
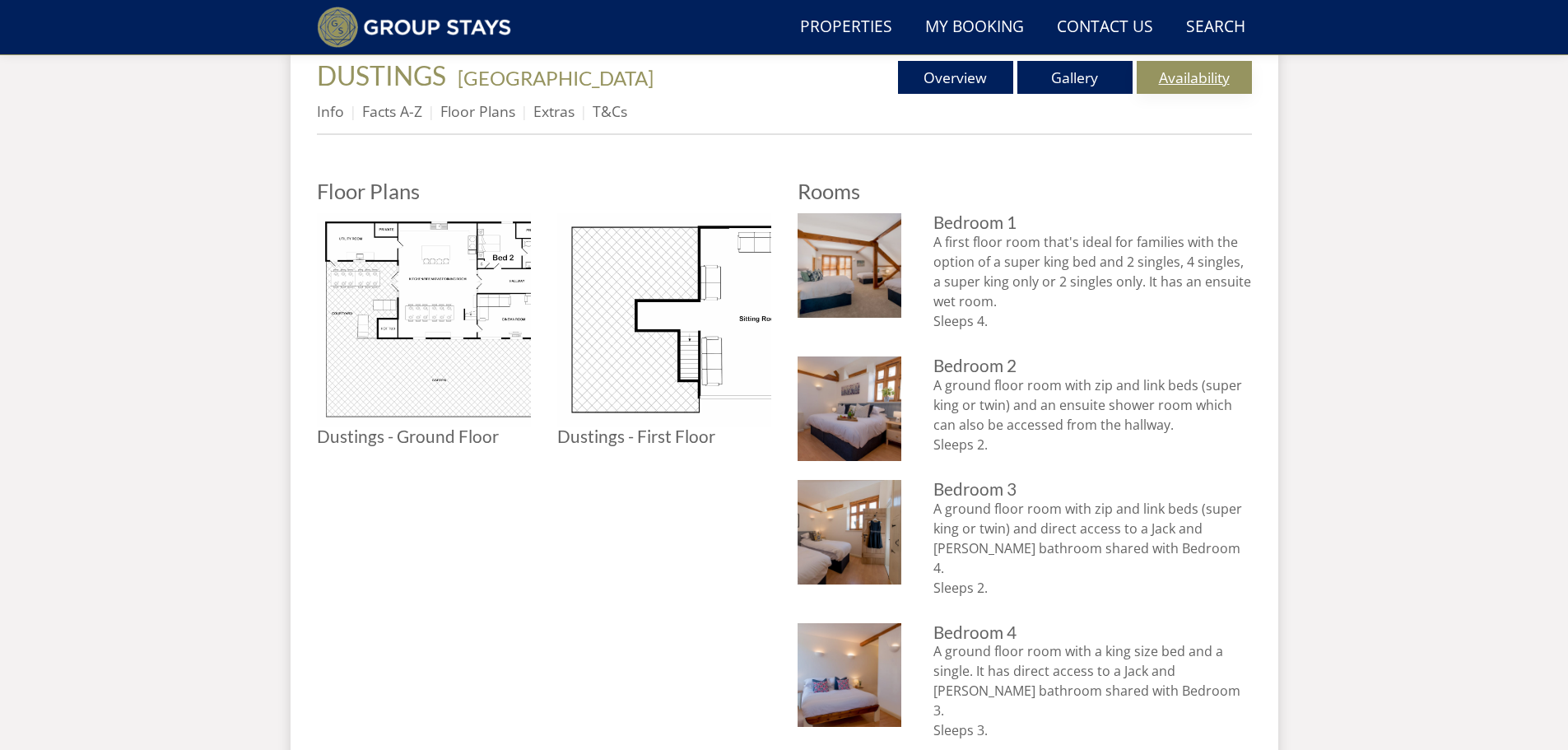
click at [1186, 74] on link "Availability" at bounding box center [1194, 77] width 115 height 33
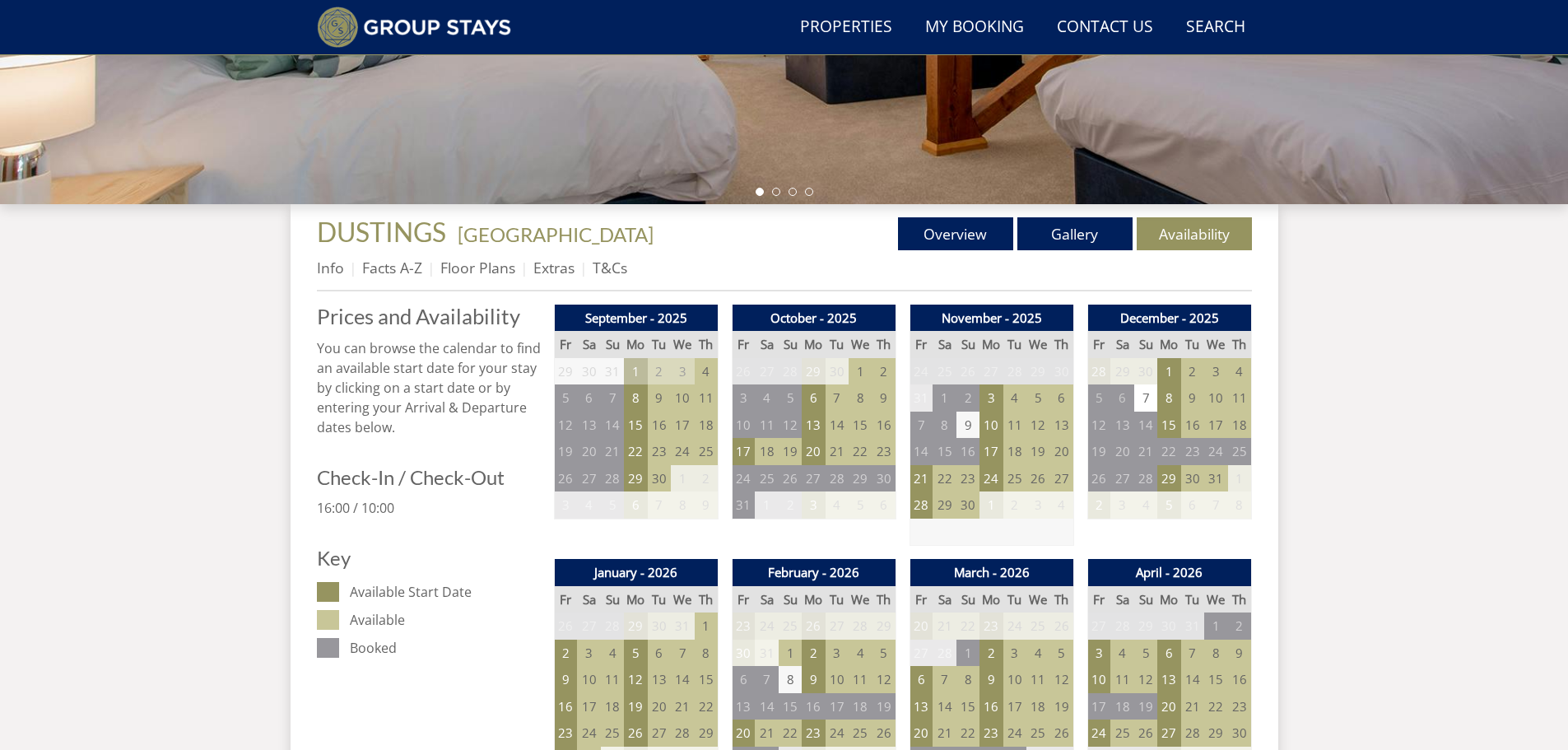
scroll to position [459, 0]
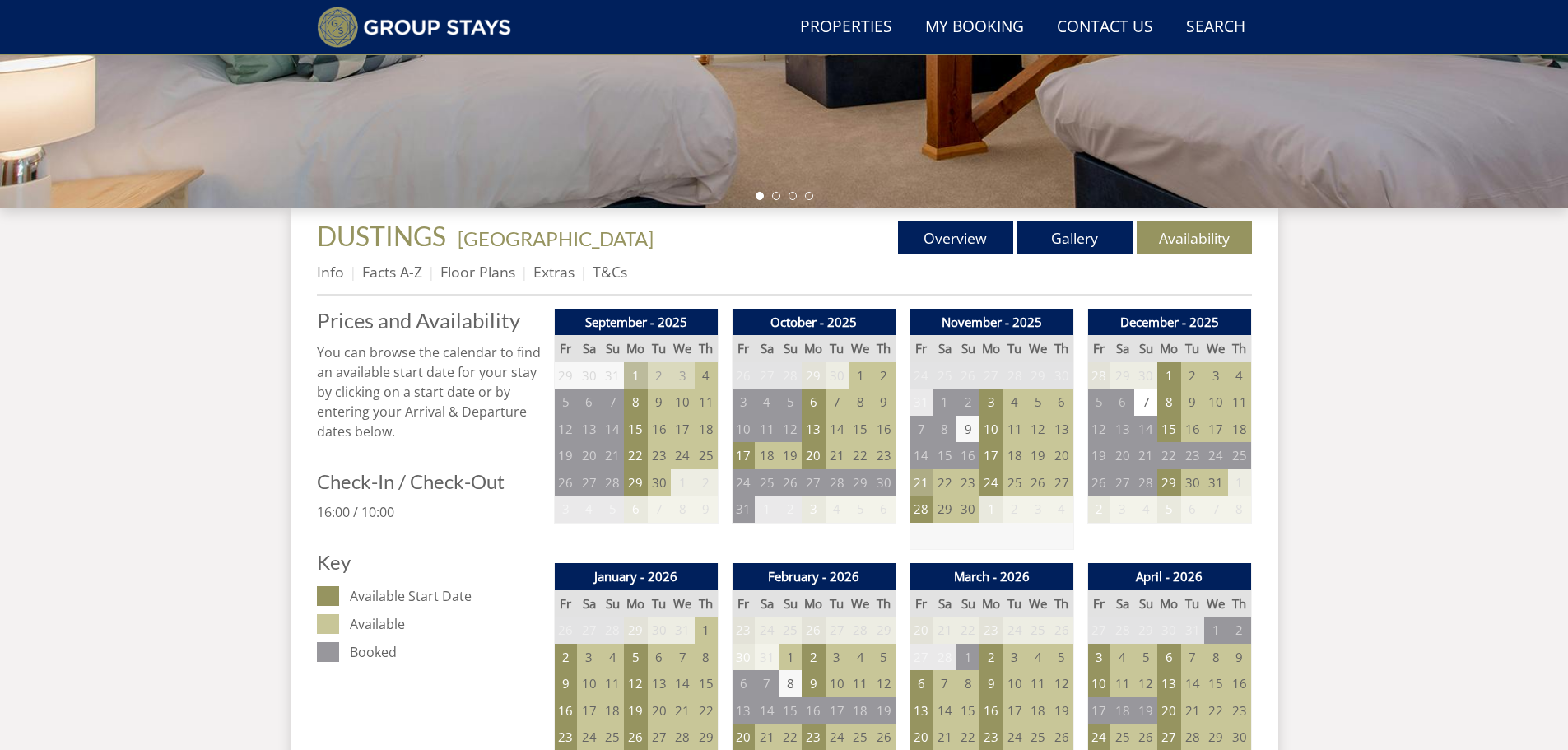
click at [924, 480] on td "21" at bounding box center [920, 483] width 23 height 27
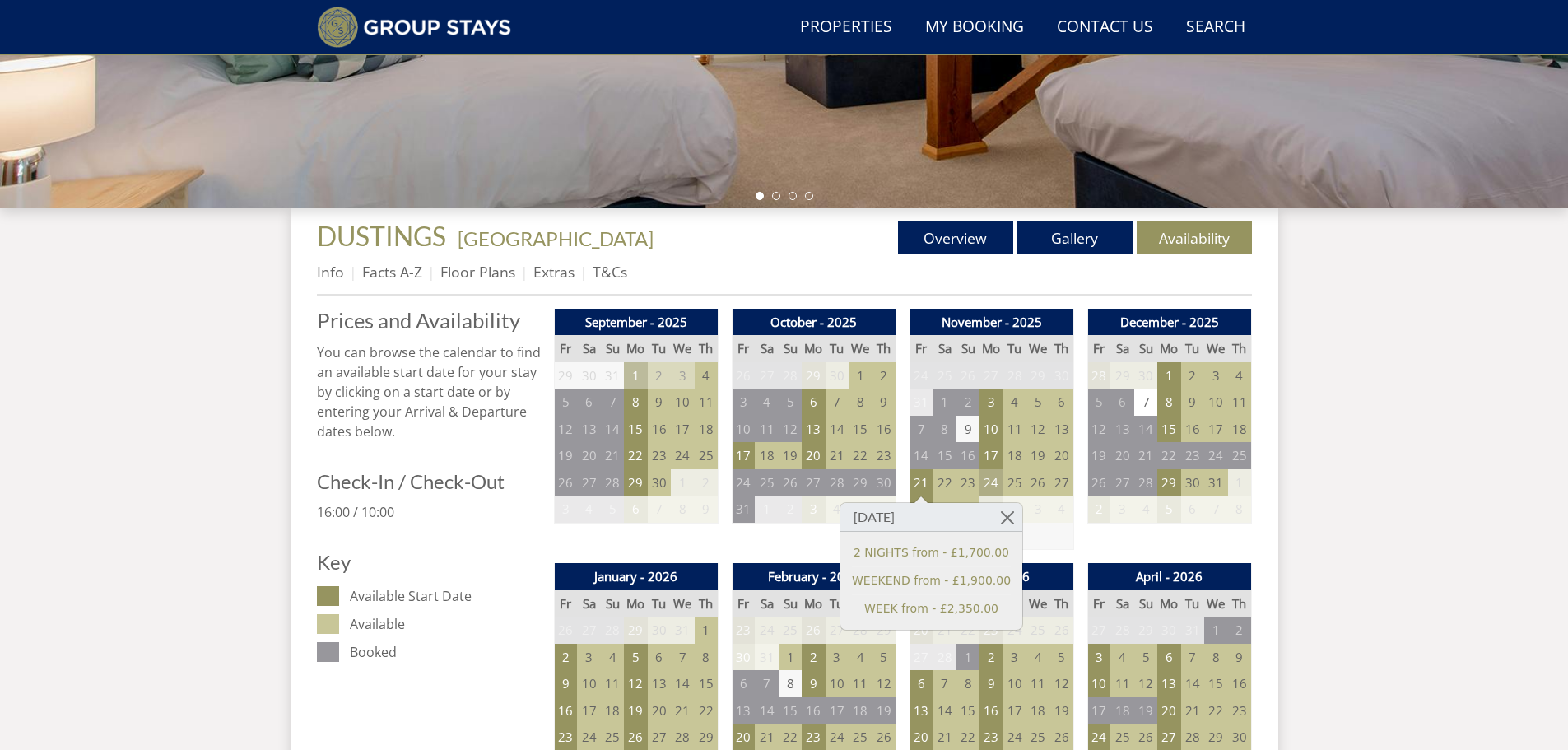
click at [993, 483] on td "24" at bounding box center [991, 483] width 23 height 27
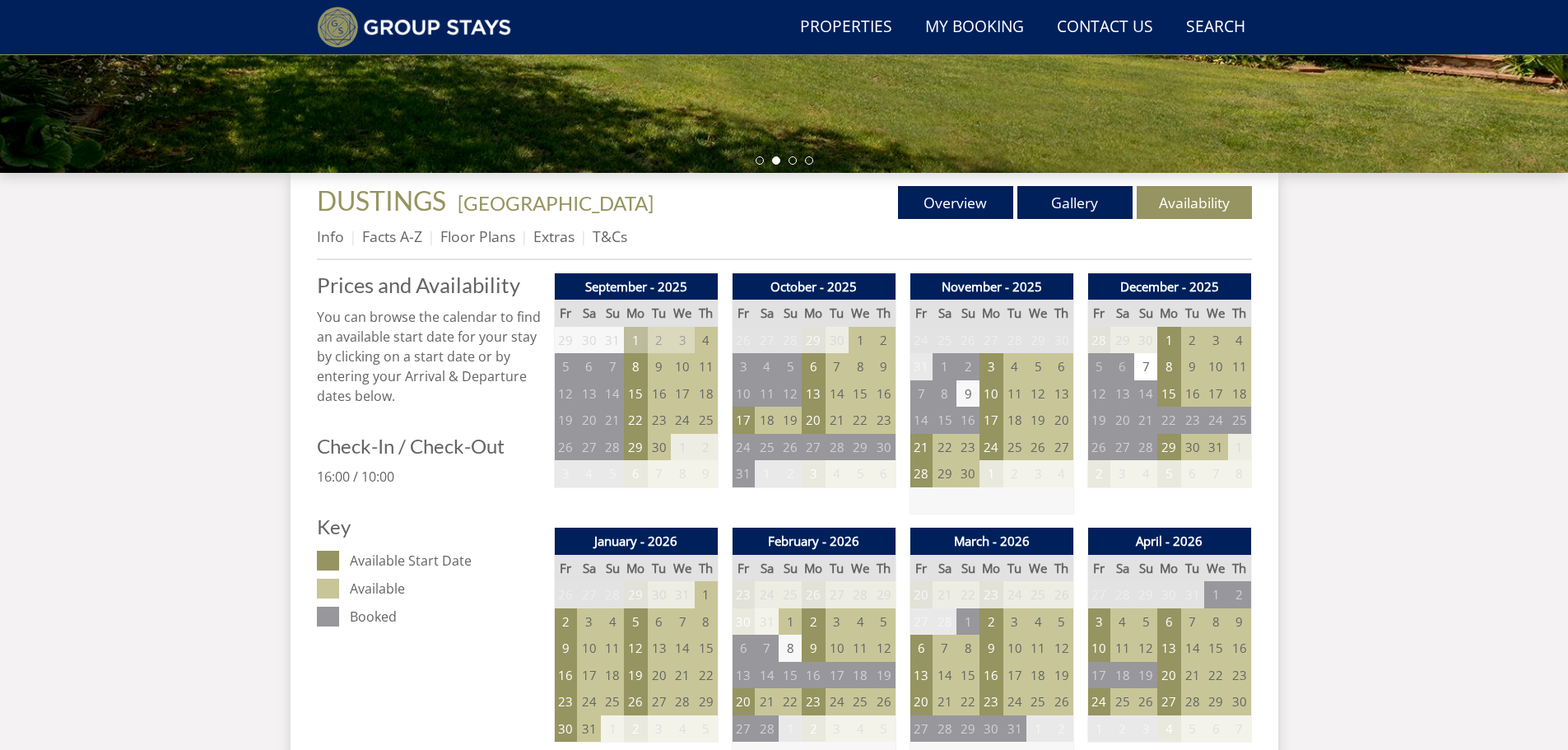
scroll to position [503, 0]
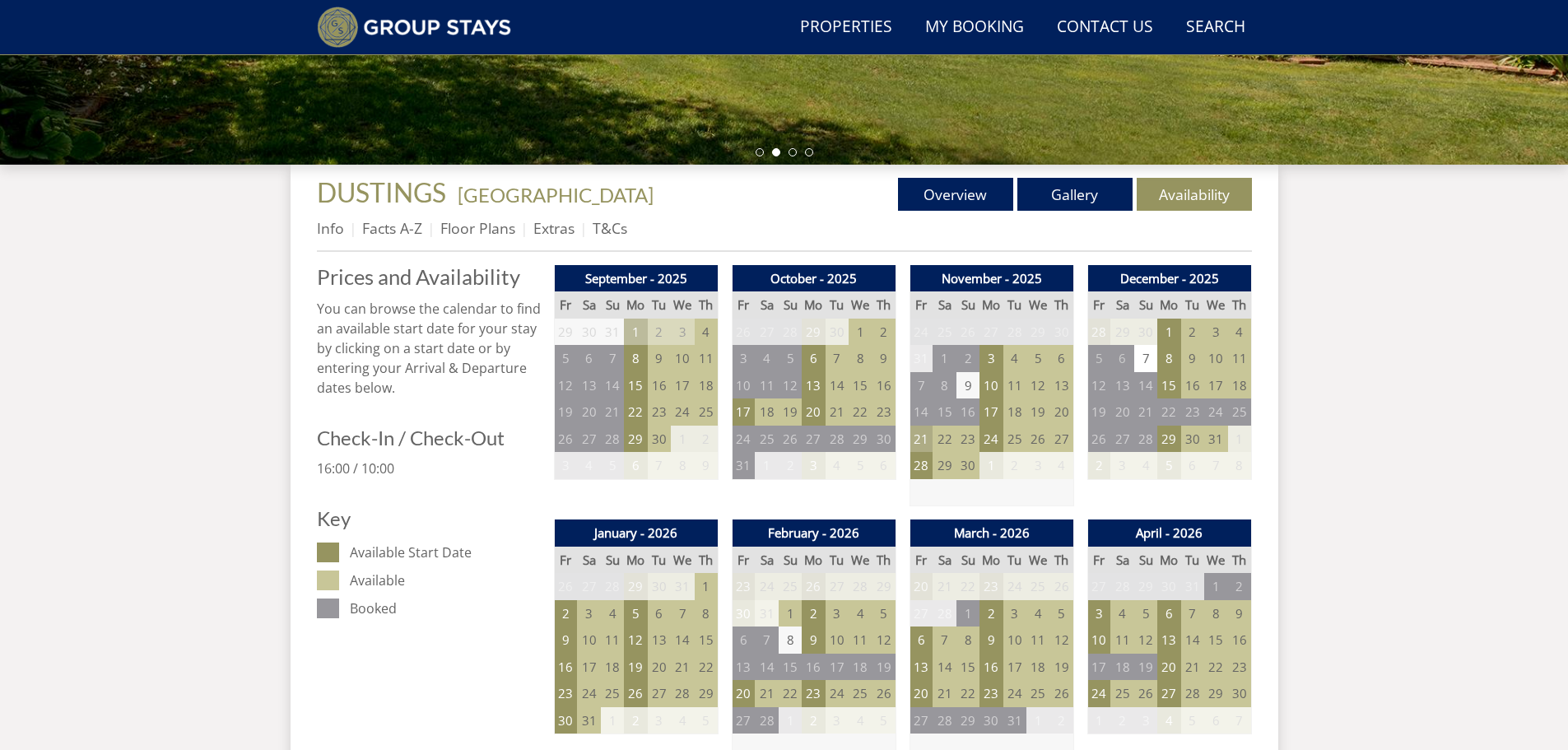
click at [916, 441] on td "21" at bounding box center [920, 439] width 23 height 27
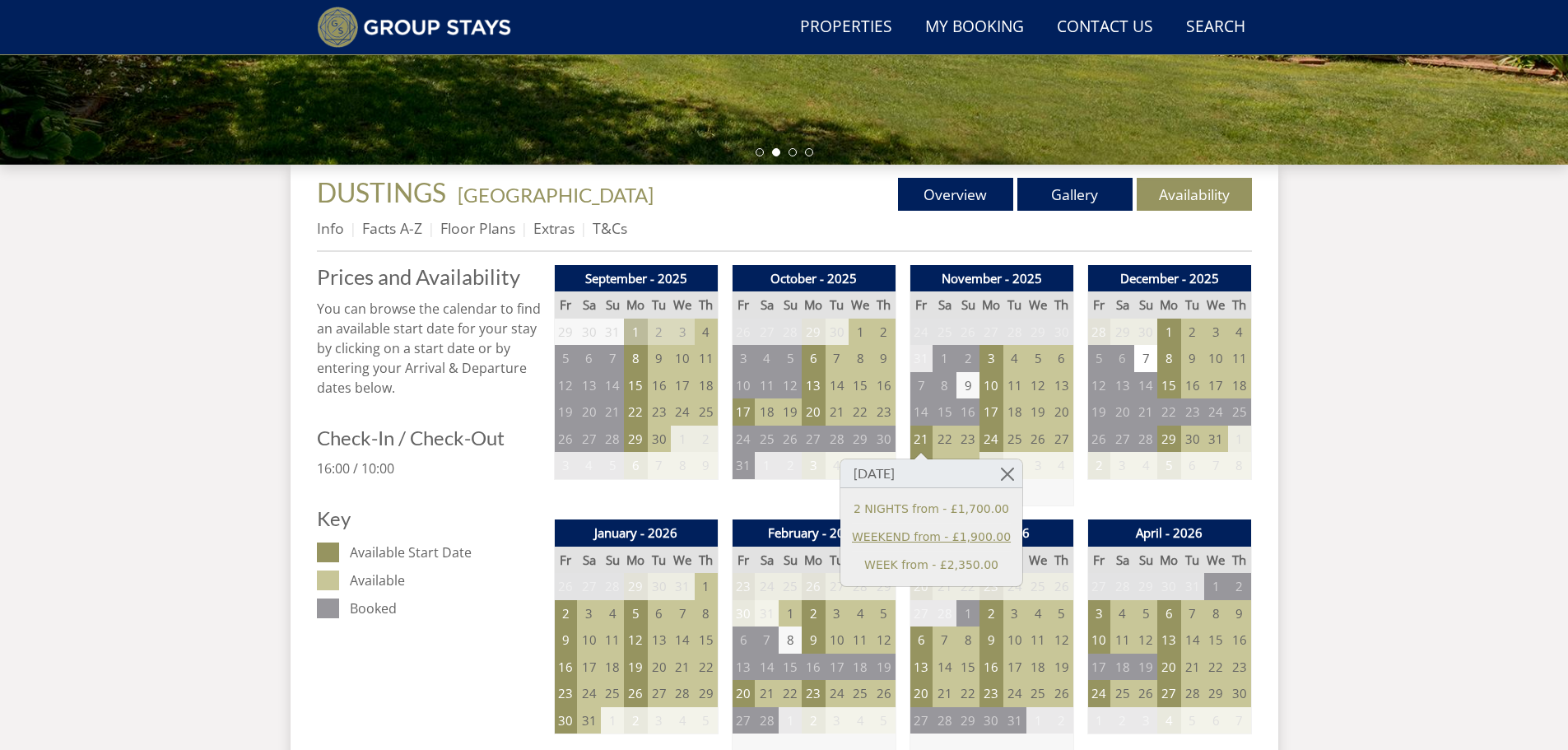
click at [911, 537] on link "WEEKEND from - £1,900.00" at bounding box center [931, 537] width 158 height 17
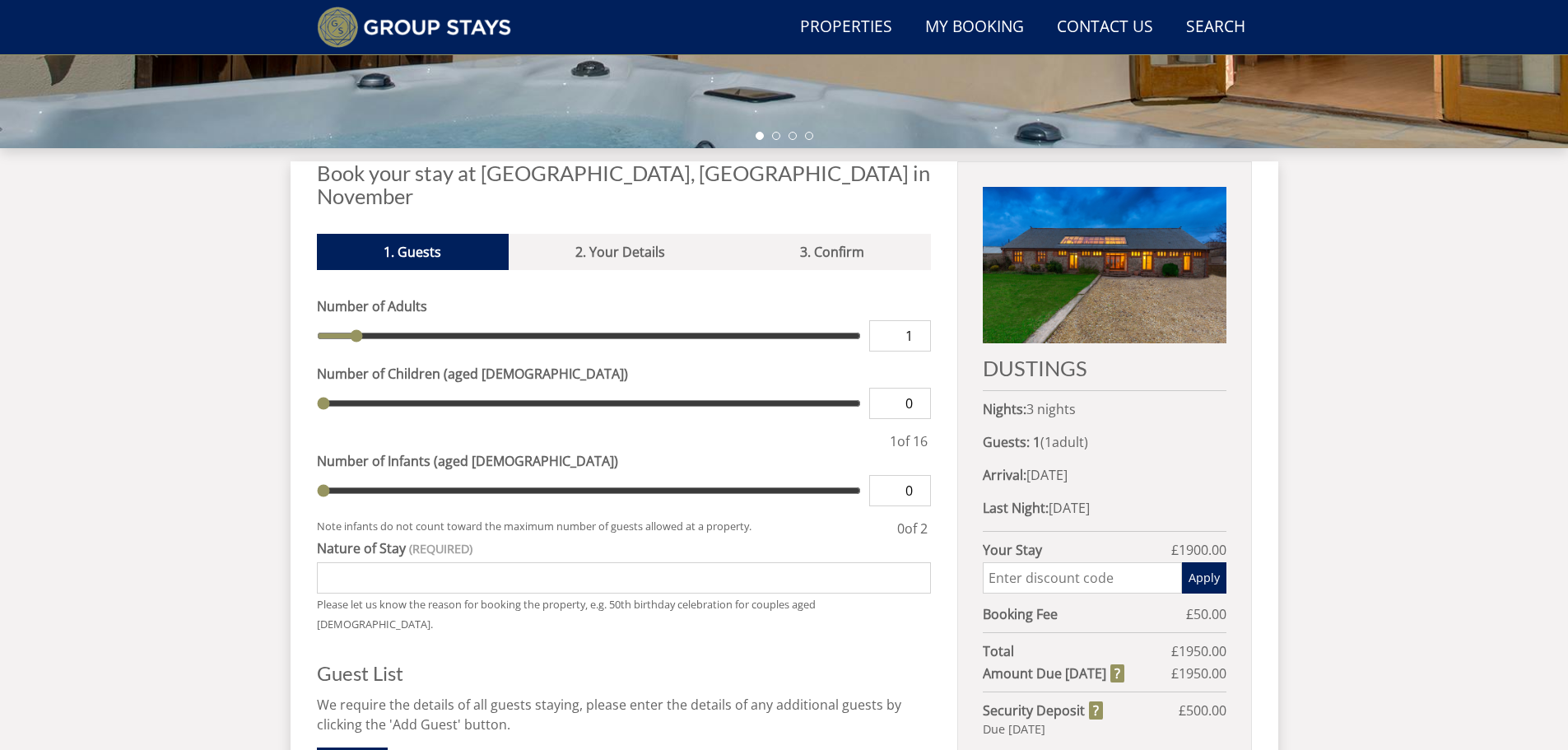
scroll to position [521, 0]
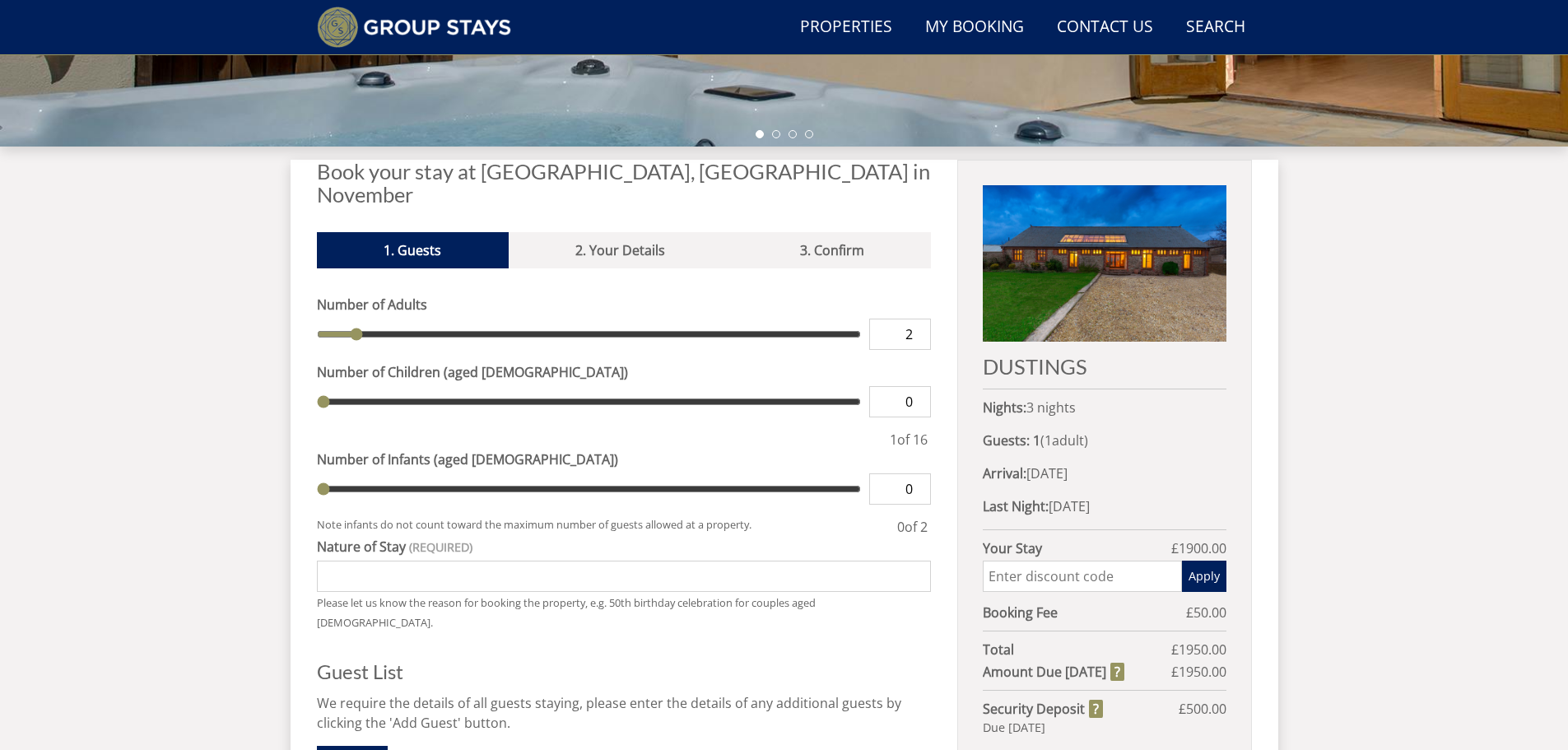
type input "2"
click at [916, 319] on input "2" at bounding box center [900, 334] width 62 height 31
type input "2"
type input "3"
click at [916, 319] on input "3" at bounding box center [900, 334] width 62 height 31
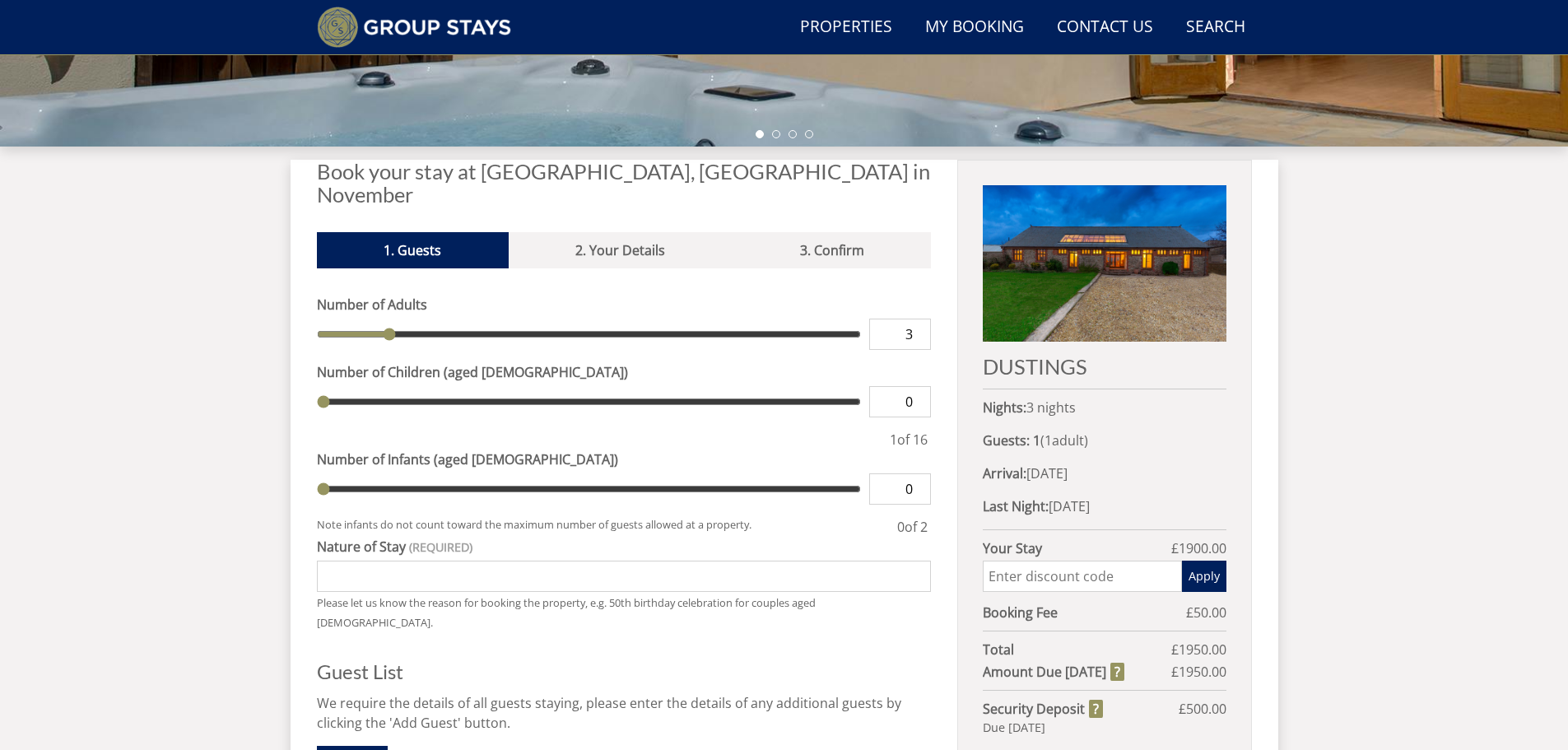
type input "3"
type input "4"
click at [916, 319] on input "4" at bounding box center [900, 334] width 62 height 31
type input "4"
type input "5"
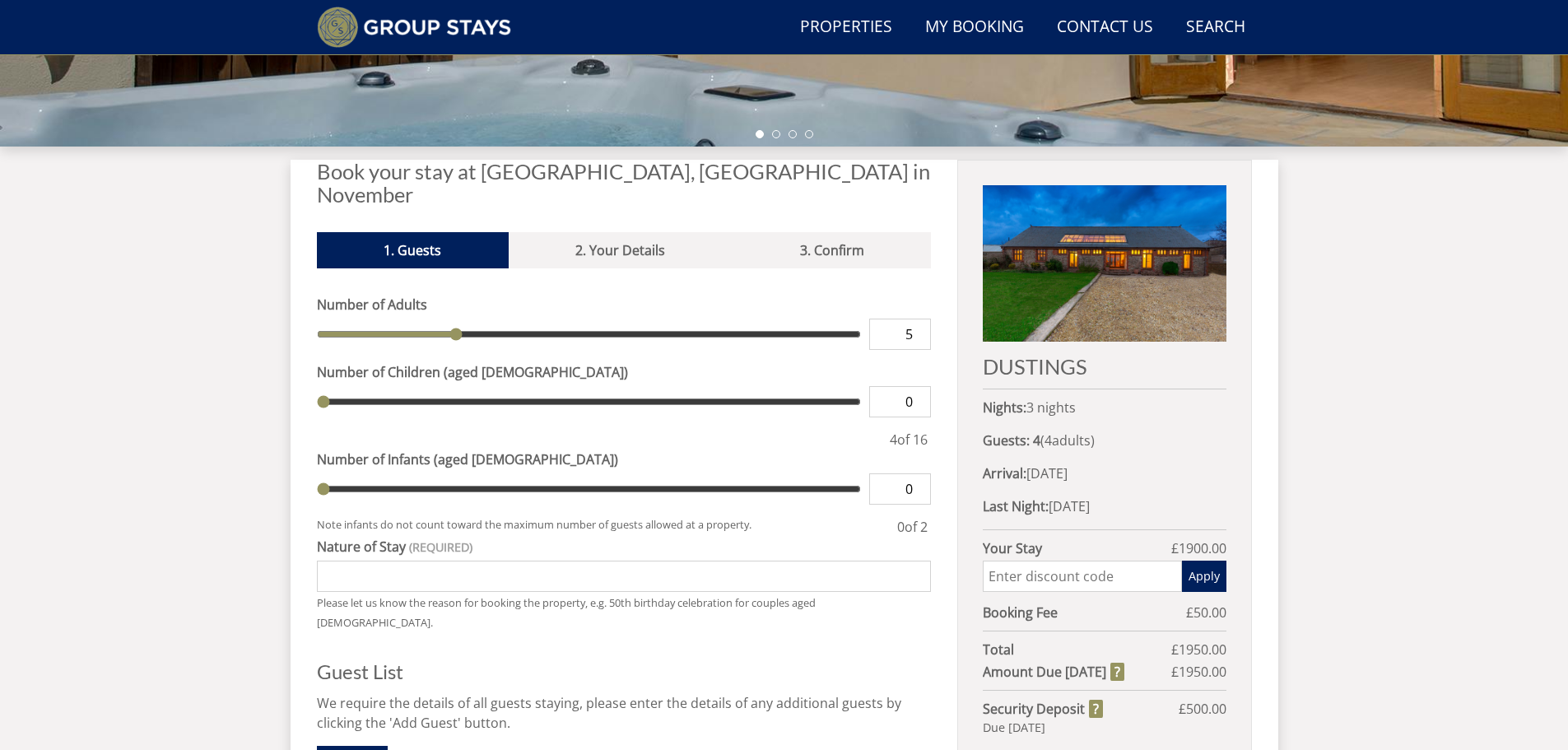
click at [916, 319] on input "5" at bounding box center [900, 334] width 62 height 31
type input "5"
type input "6"
click at [916, 319] on input "6" at bounding box center [900, 334] width 62 height 31
type input "6"
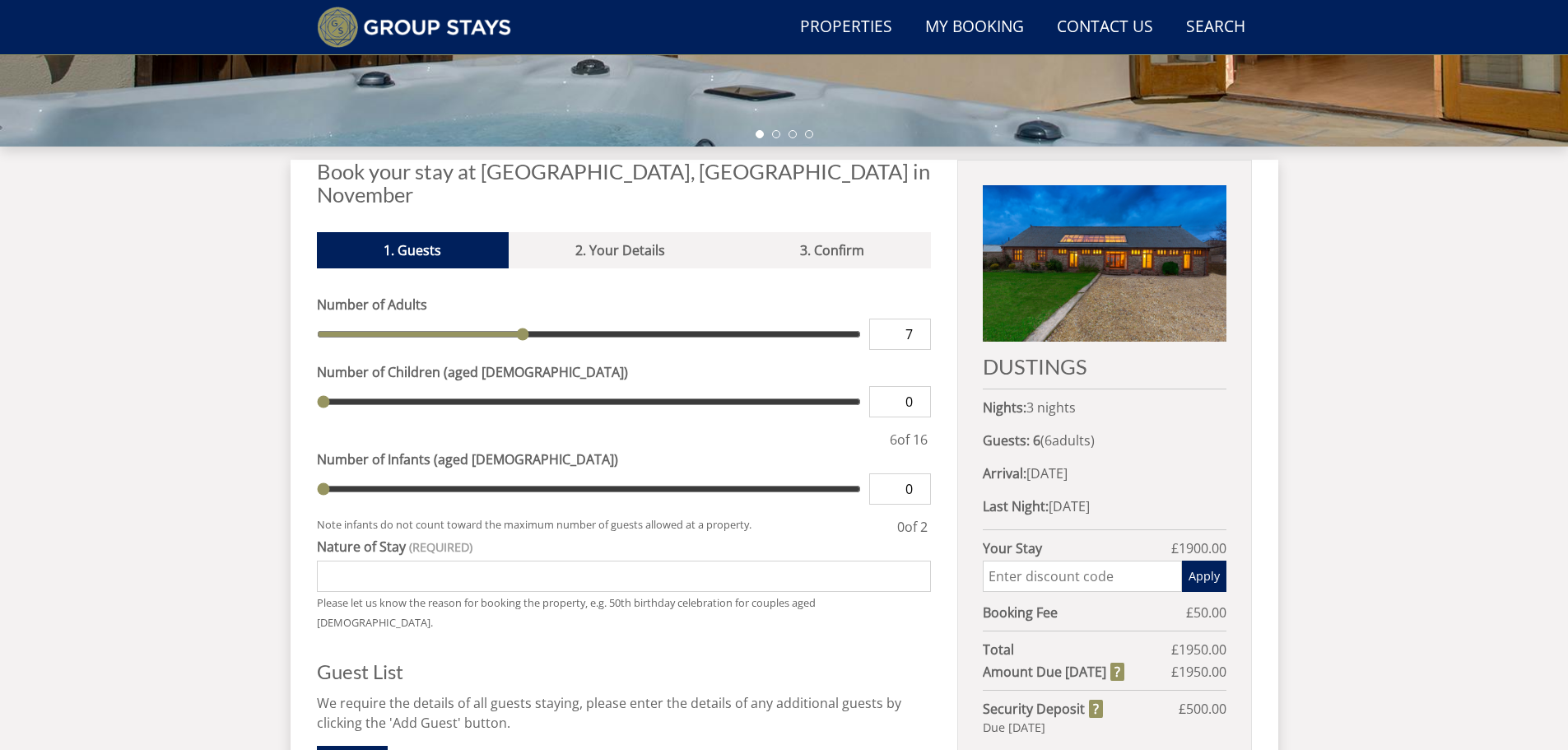
type input "7"
click at [916, 319] on input "7" at bounding box center [900, 334] width 62 height 31
type input "7"
type input "8"
click at [916, 319] on input "8" at bounding box center [900, 334] width 62 height 31
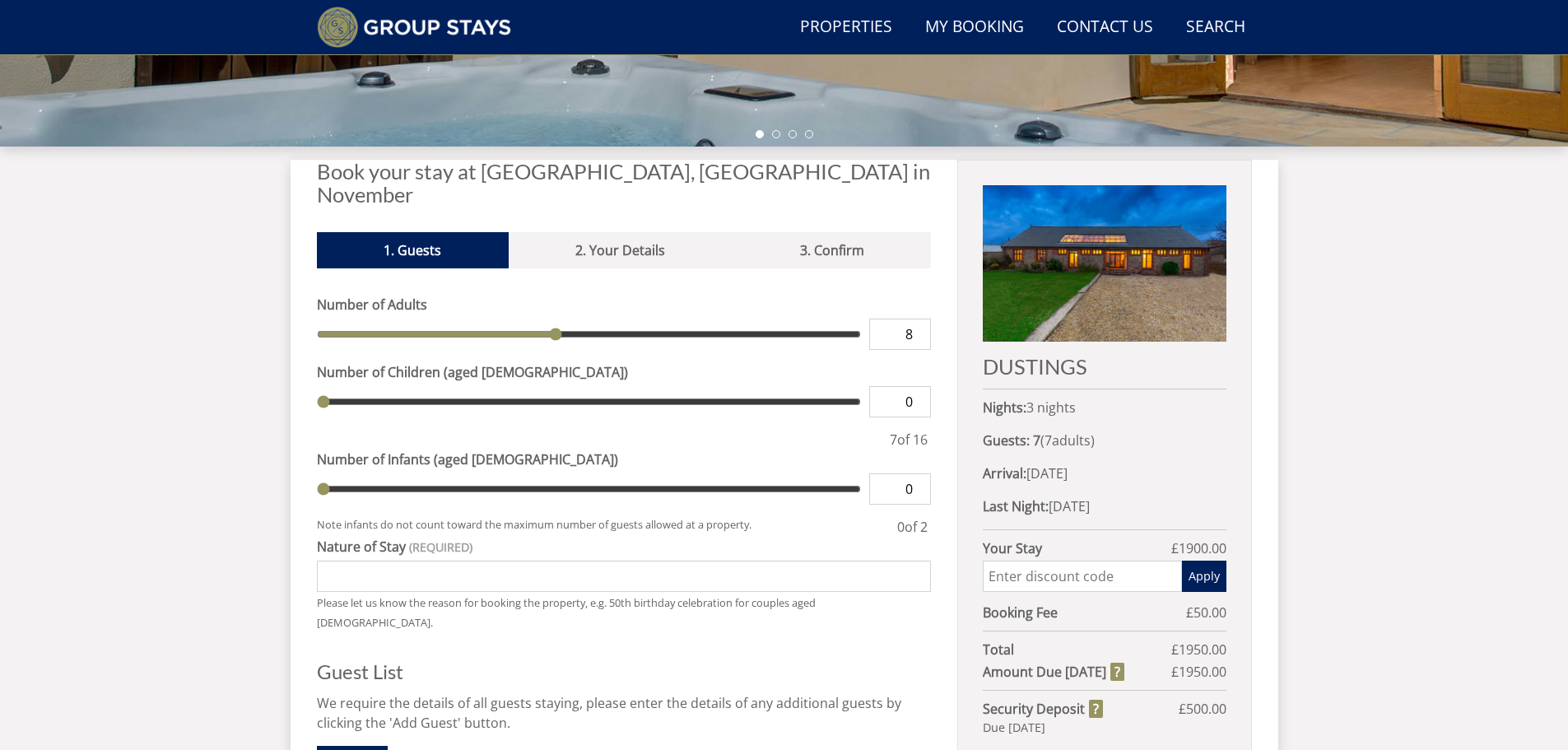
type input "8"
type input "9"
click at [916, 319] on input "9" at bounding box center [900, 334] width 62 height 31
type input "9"
type input "10"
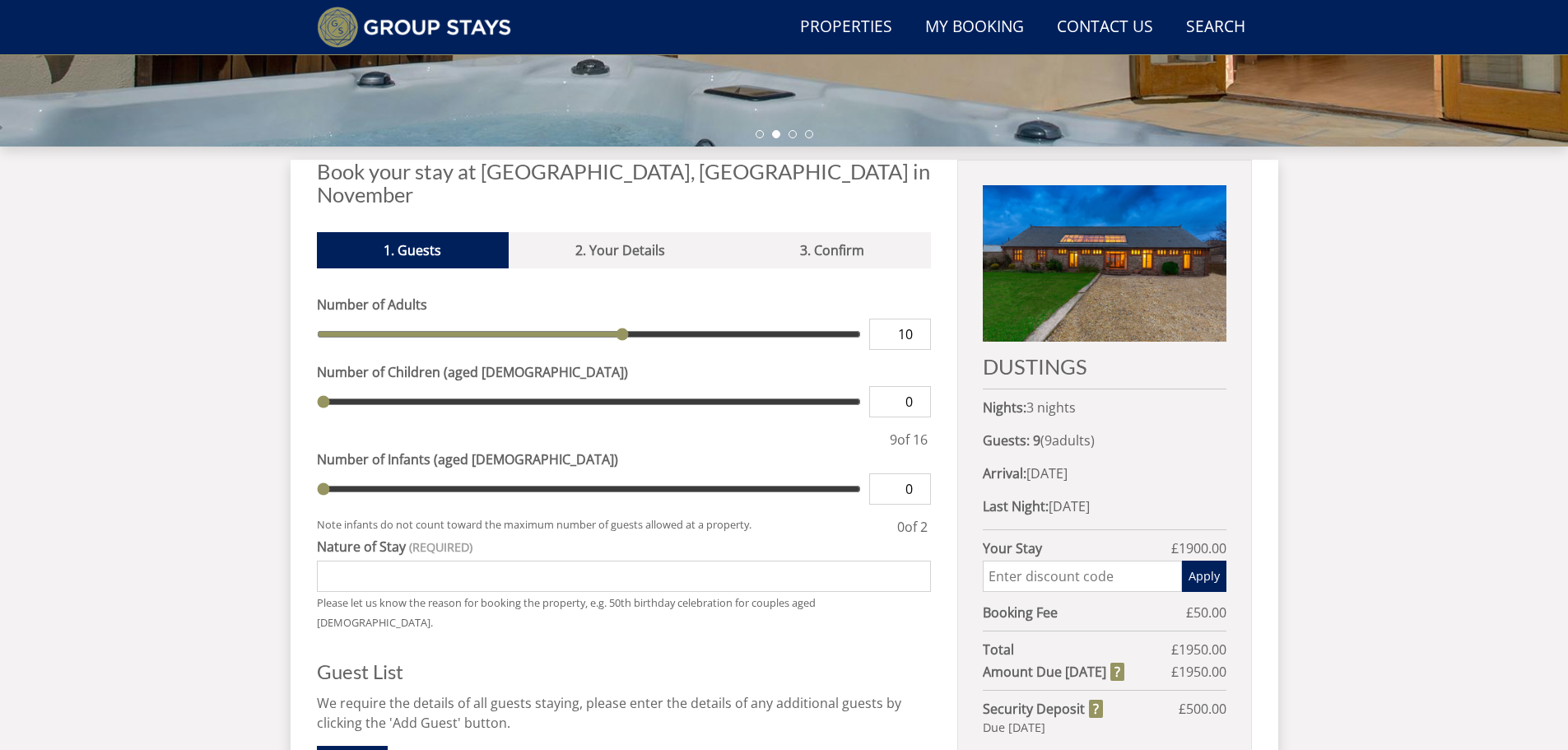
click at [916, 319] on input "10" at bounding box center [900, 334] width 62 height 31
type input "10"
type input "11"
click at [916, 319] on input "11" at bounding box center [900, 334] width 62 height 31
type input "11"
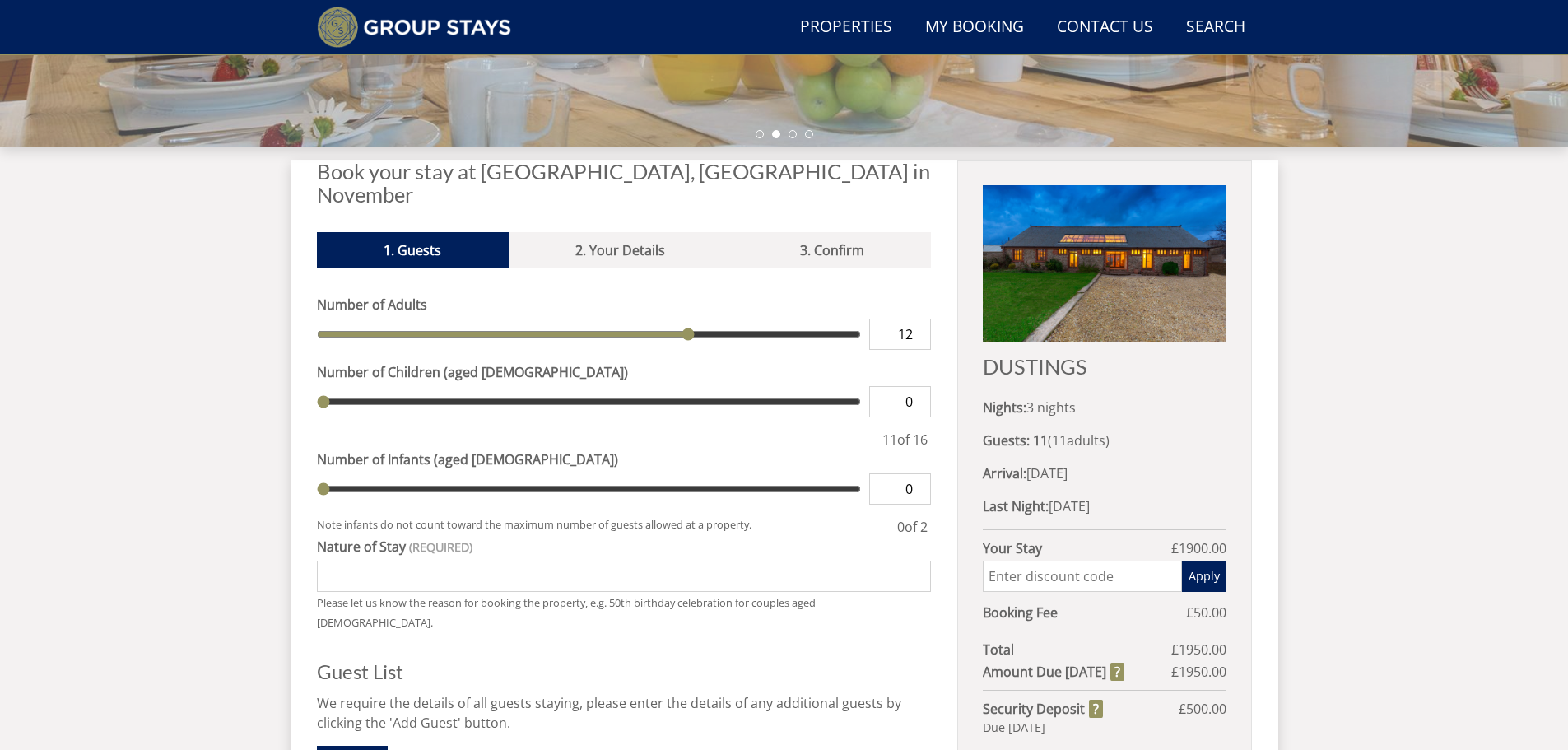
type input "12"
click at [916, 319] on input "12" at bounding box center [900, 334] width 62 height 31
type input "12"
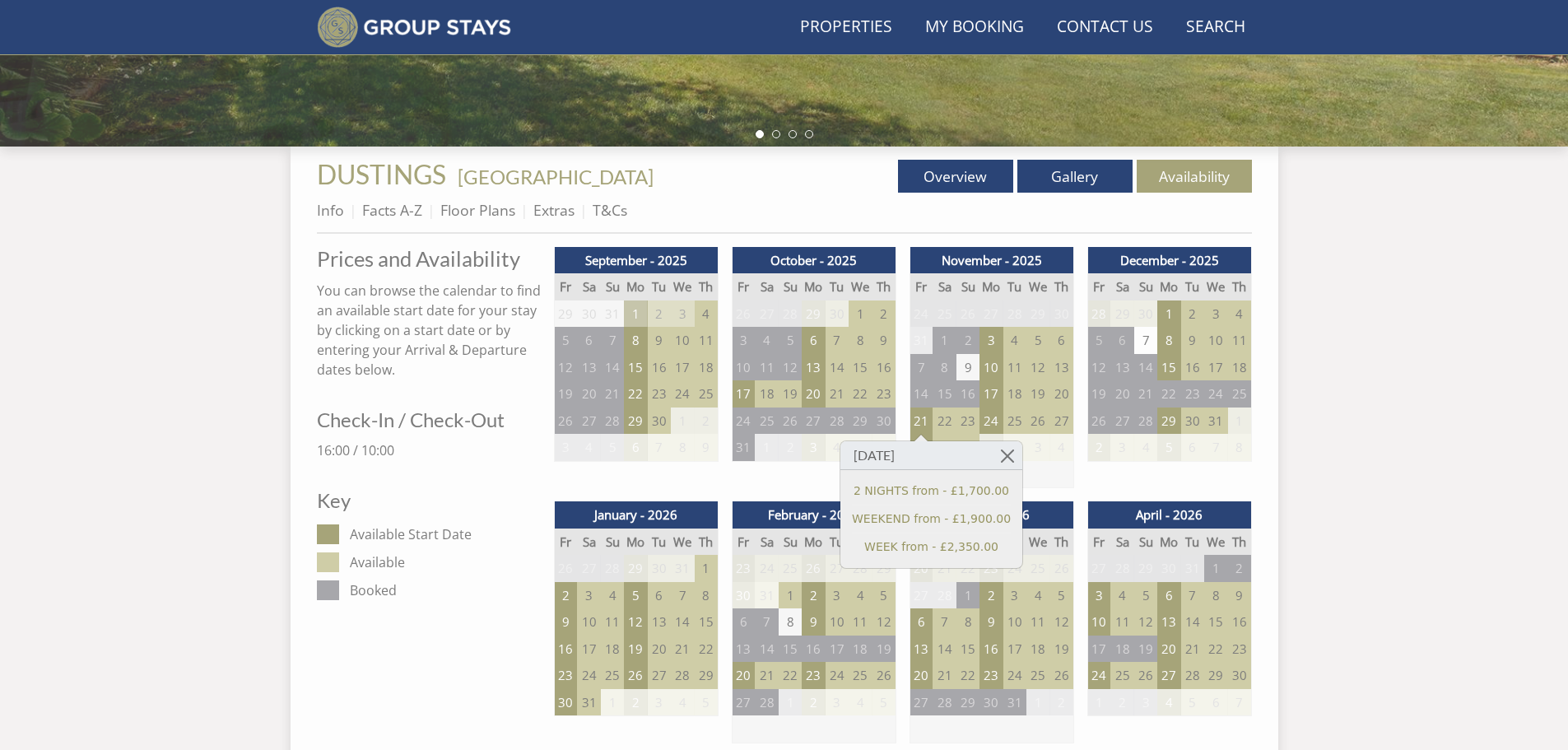
scroll to position [503, 0]
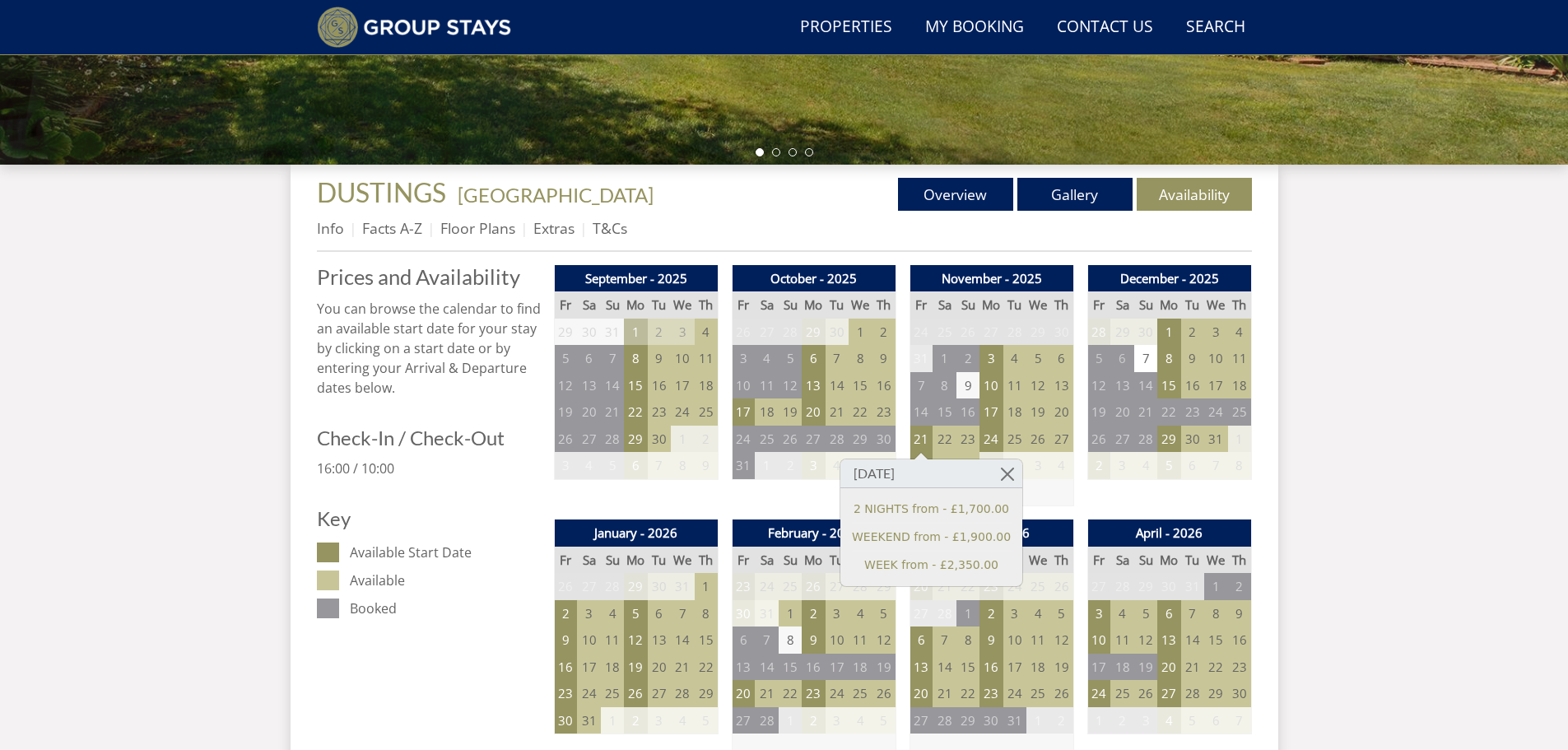
scroll to position [620, 0]
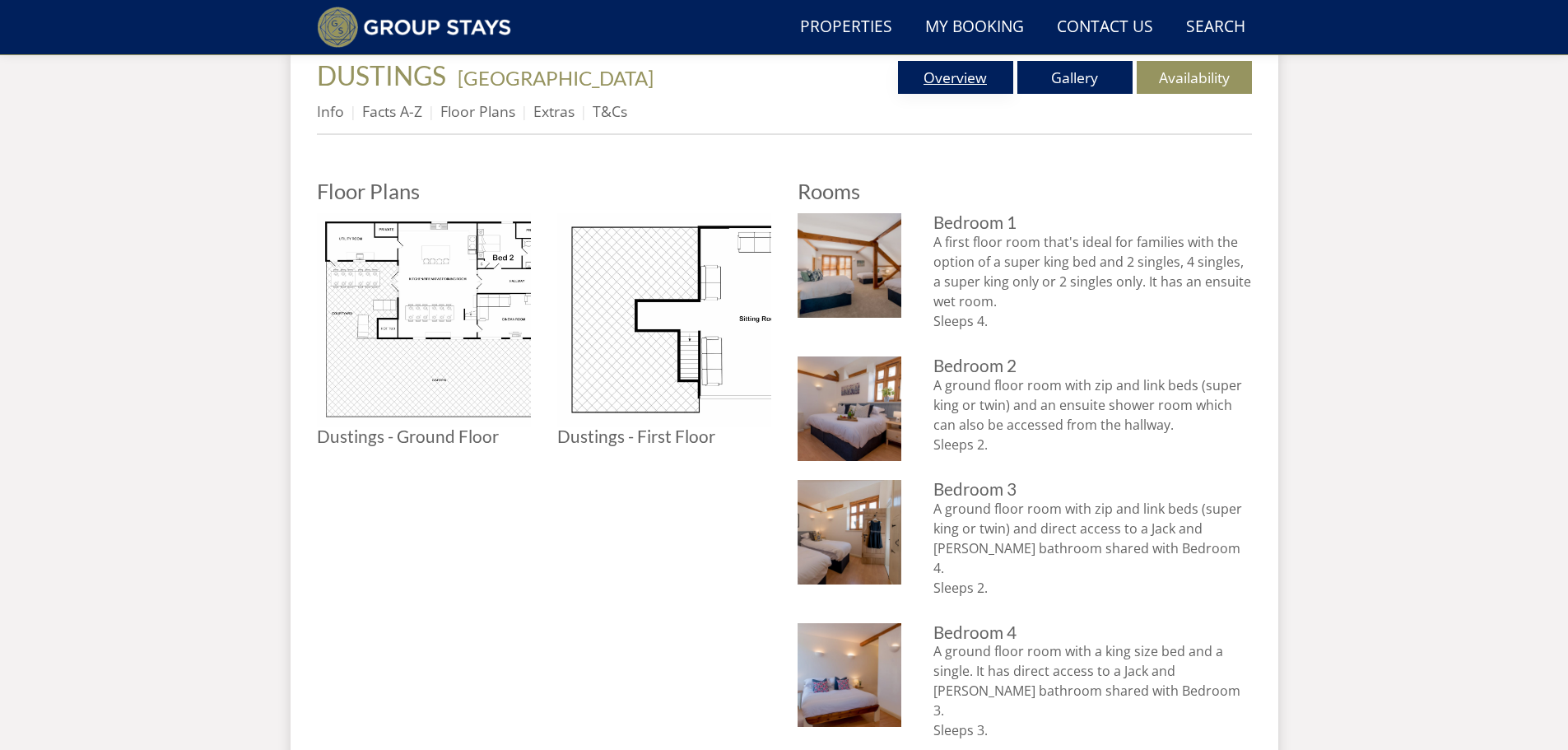
click at [972, 82] on link "Overview" at bounding box center [955, 77] width 115 height 33
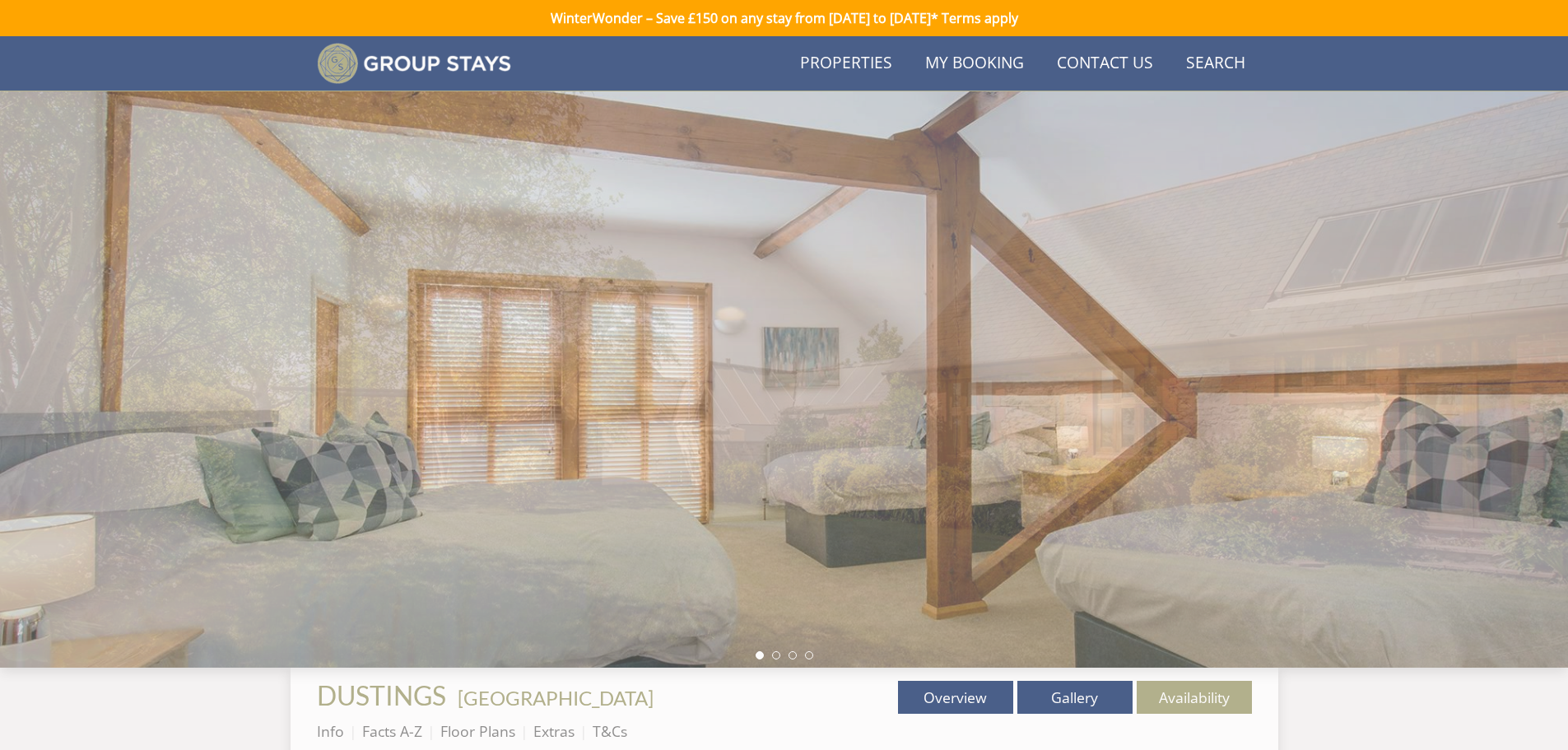
scroll to position [620, 0]
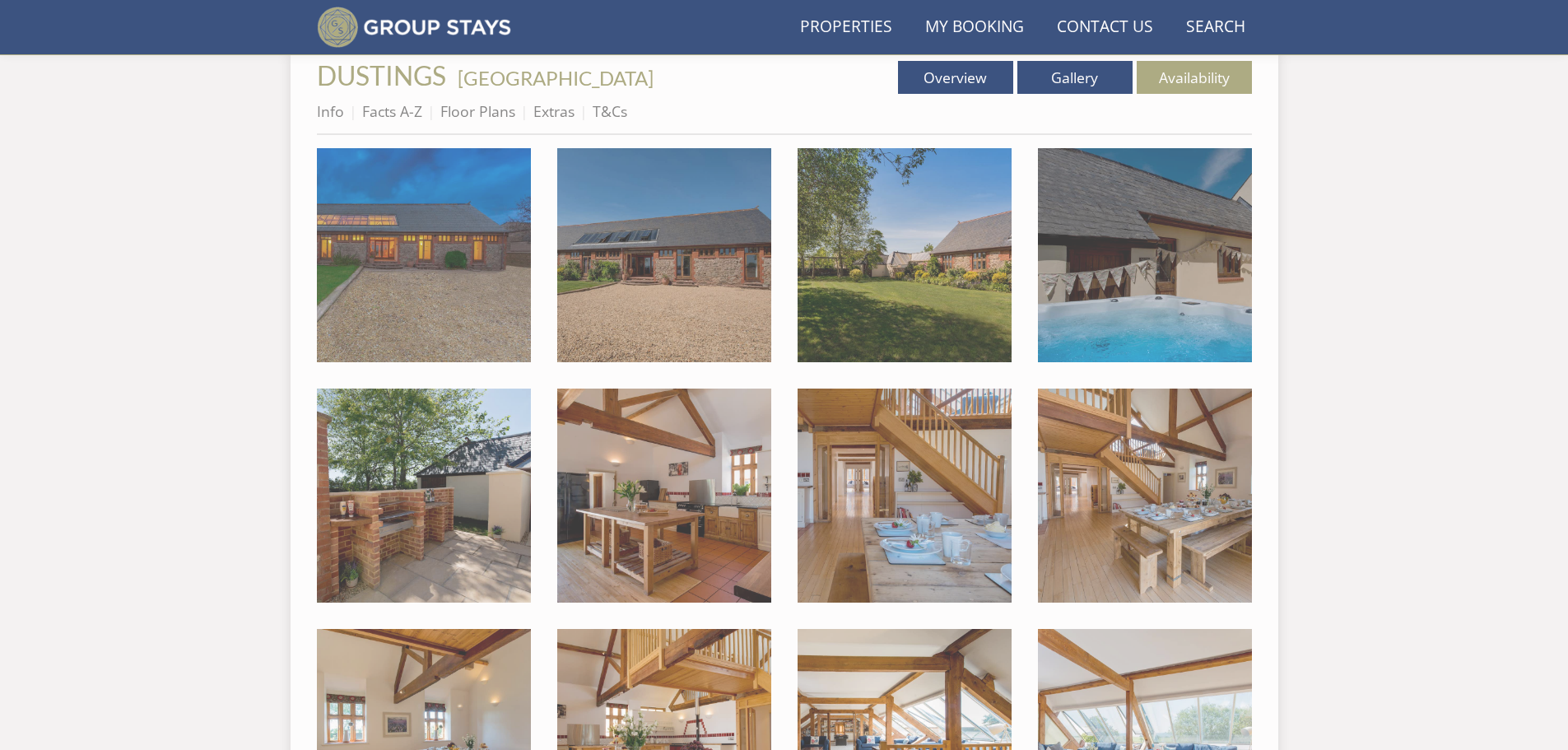
scroll to position [434, 0]
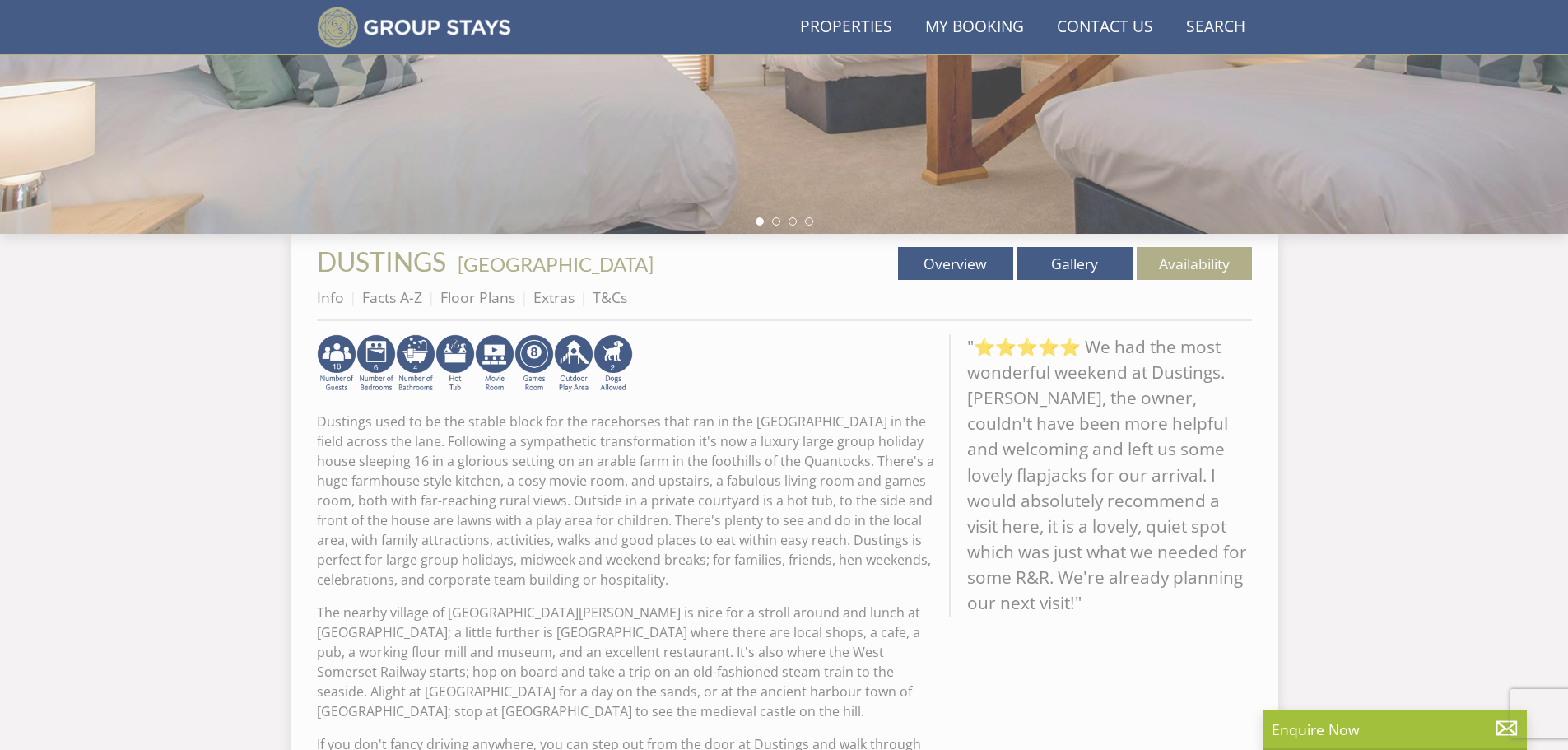
scroll to position [346, 0]
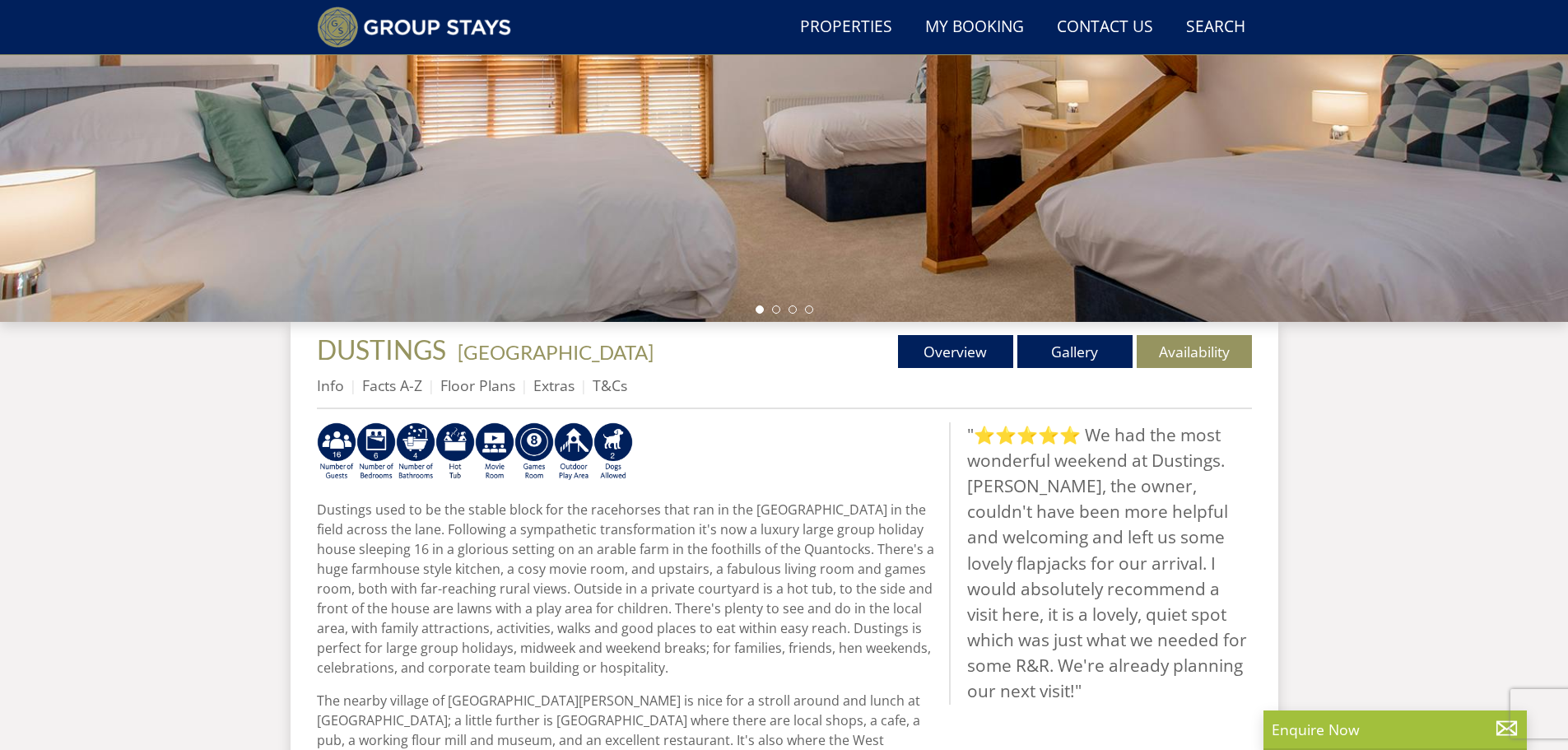
select select "6"
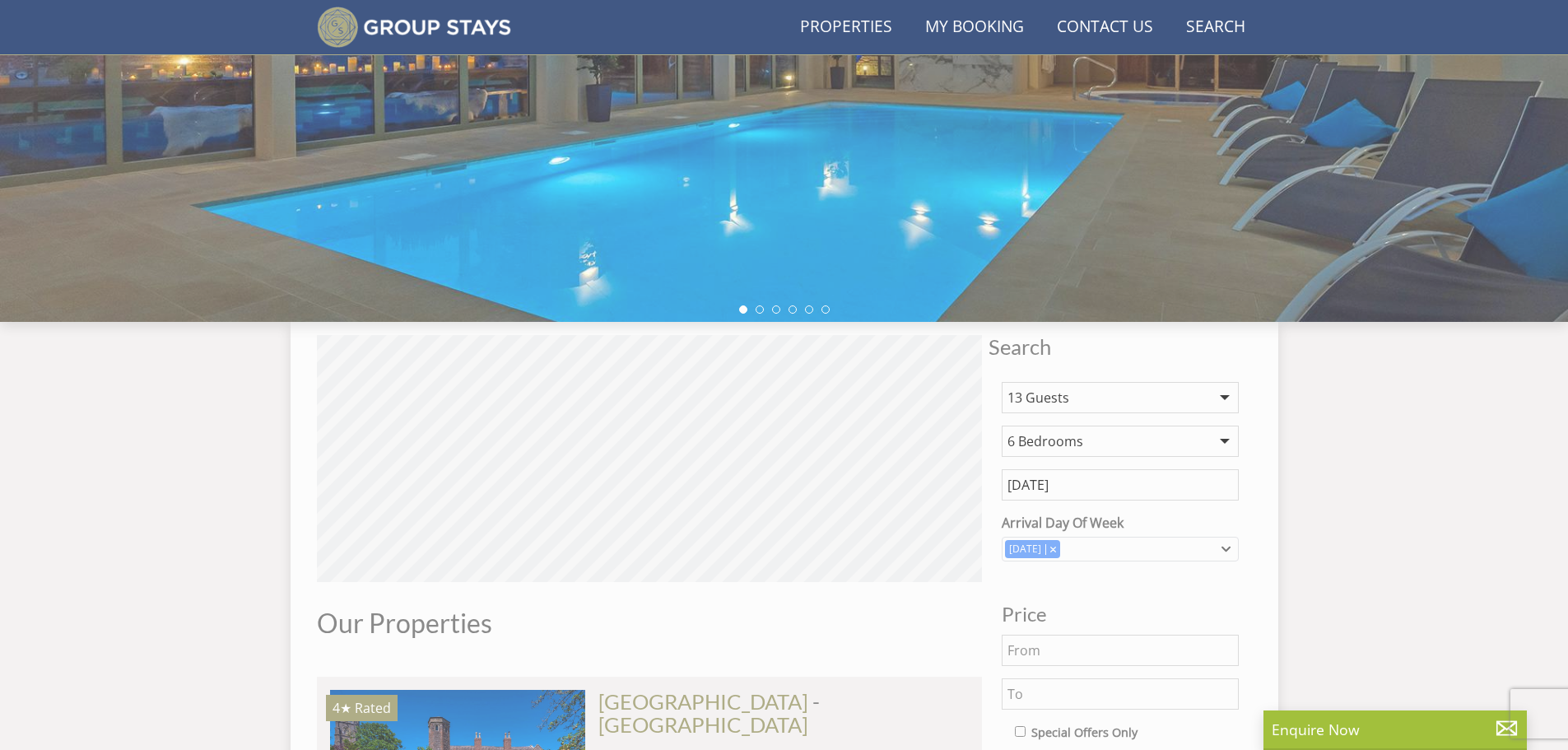
scroll to position [2168, 0]
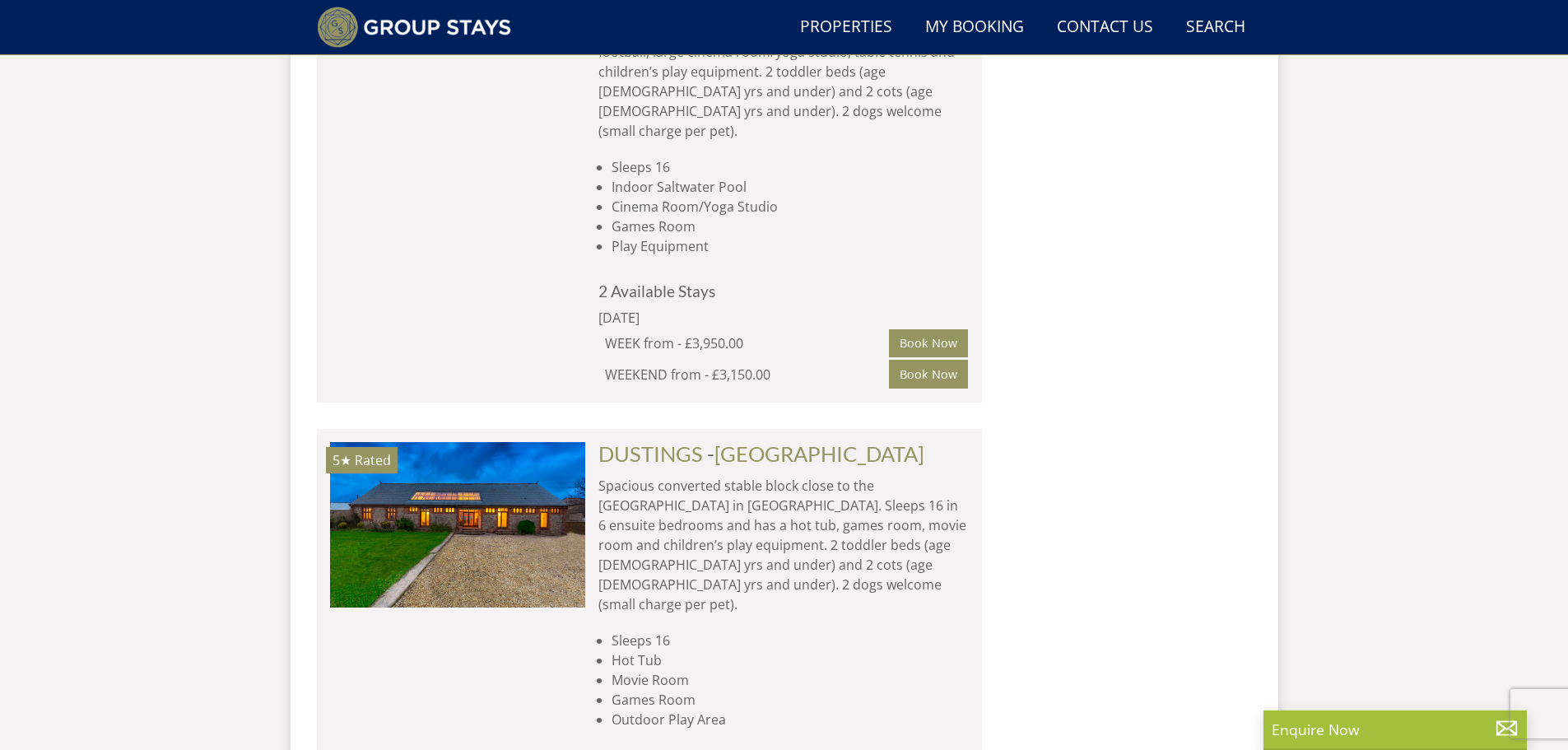
drag, startPoint x: 1284, startPoint y: 44, endPoint x: 1411, endPoint y: 98, distance: 138.0
click at [1284, 44] on header "Search Menu Properties My Booking Contact Us [PHONE_NUMBER] Search Check Availa…" at bounding box center [784, 27] width 1568 height 55
click at [1202, 24] on link "Search Check Availability" at bounding box center [1215, 28] width 72 height 38
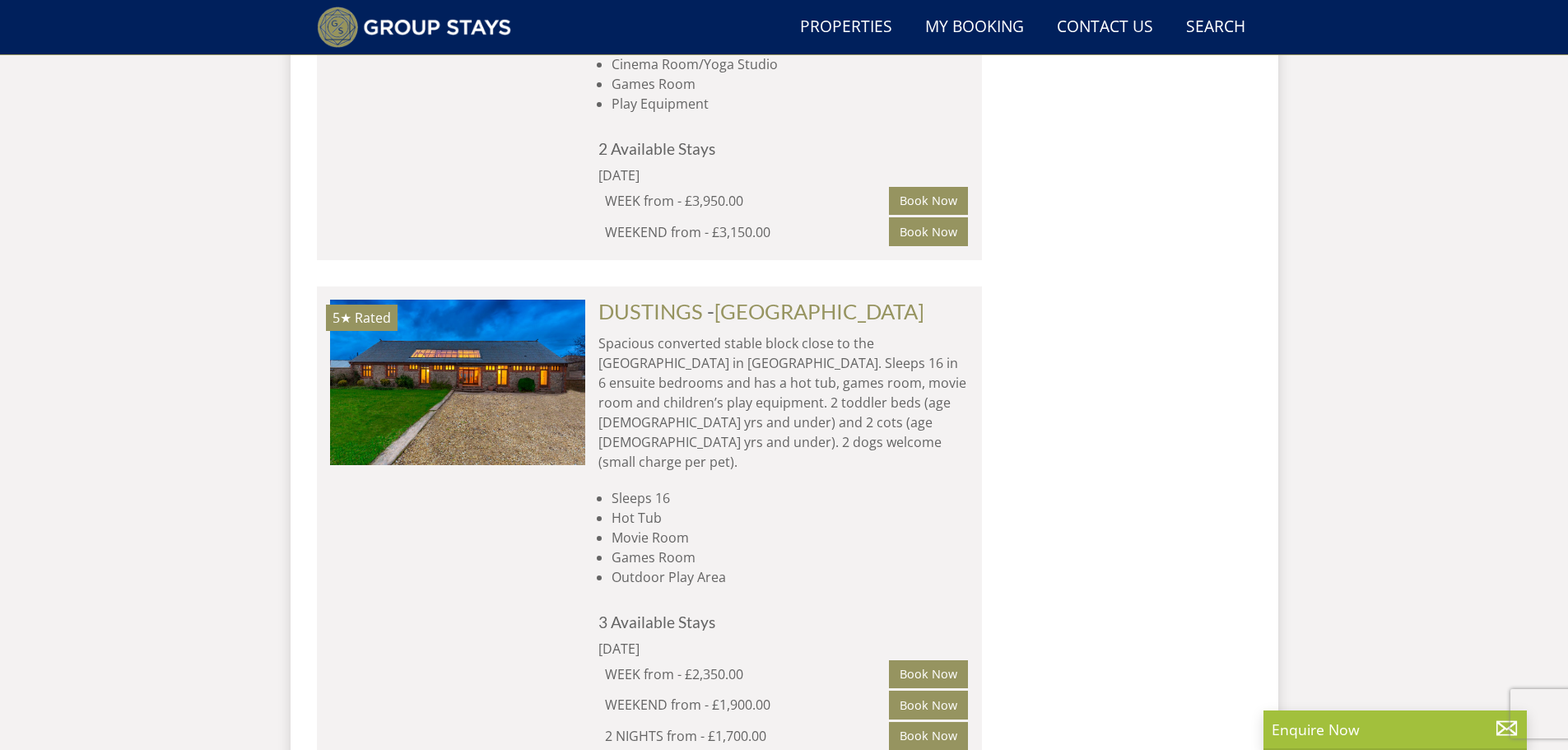
scroll to position [2294, 0]
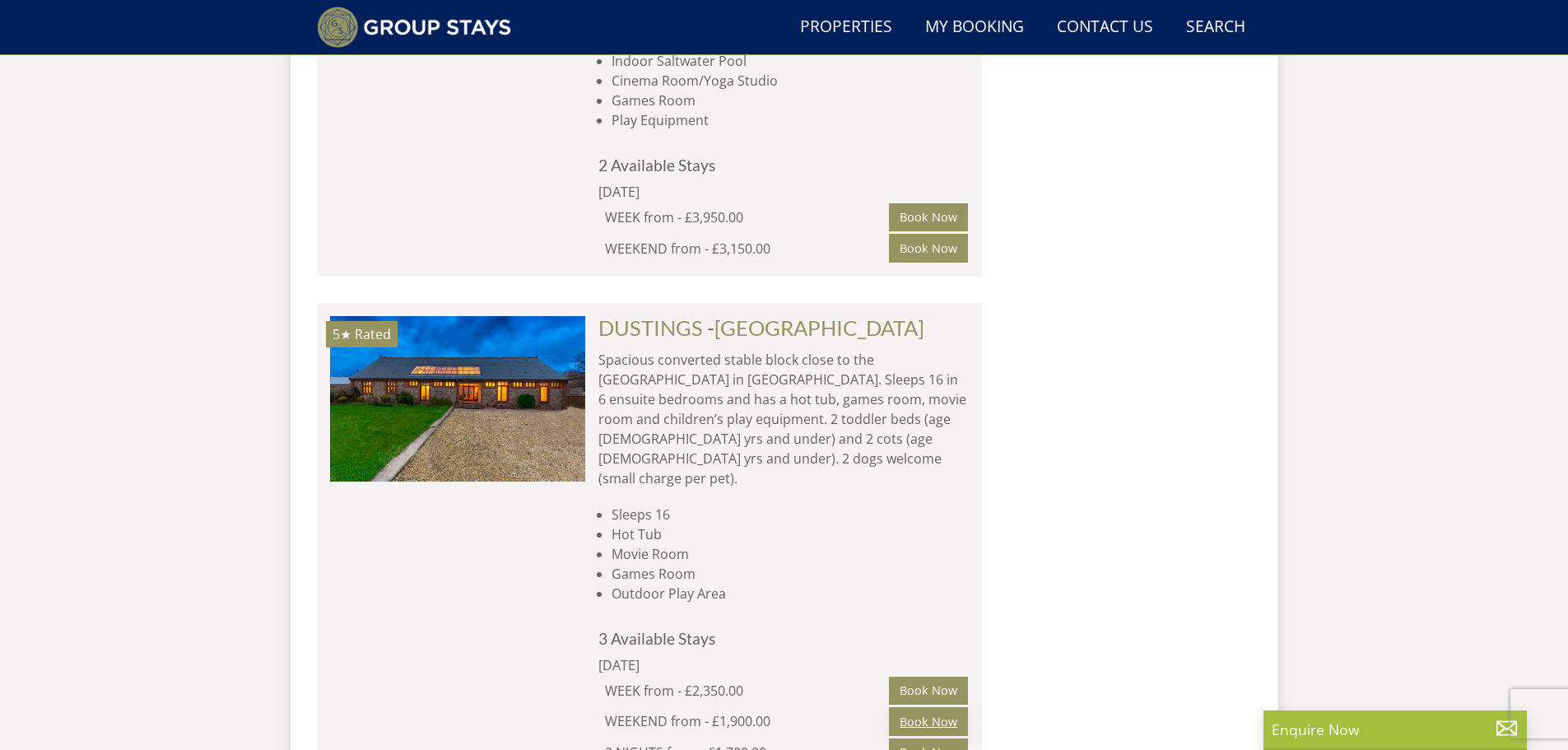
click at [924, 707] on link "Book Now" at bounding box center [928, 721] width 79 height 28
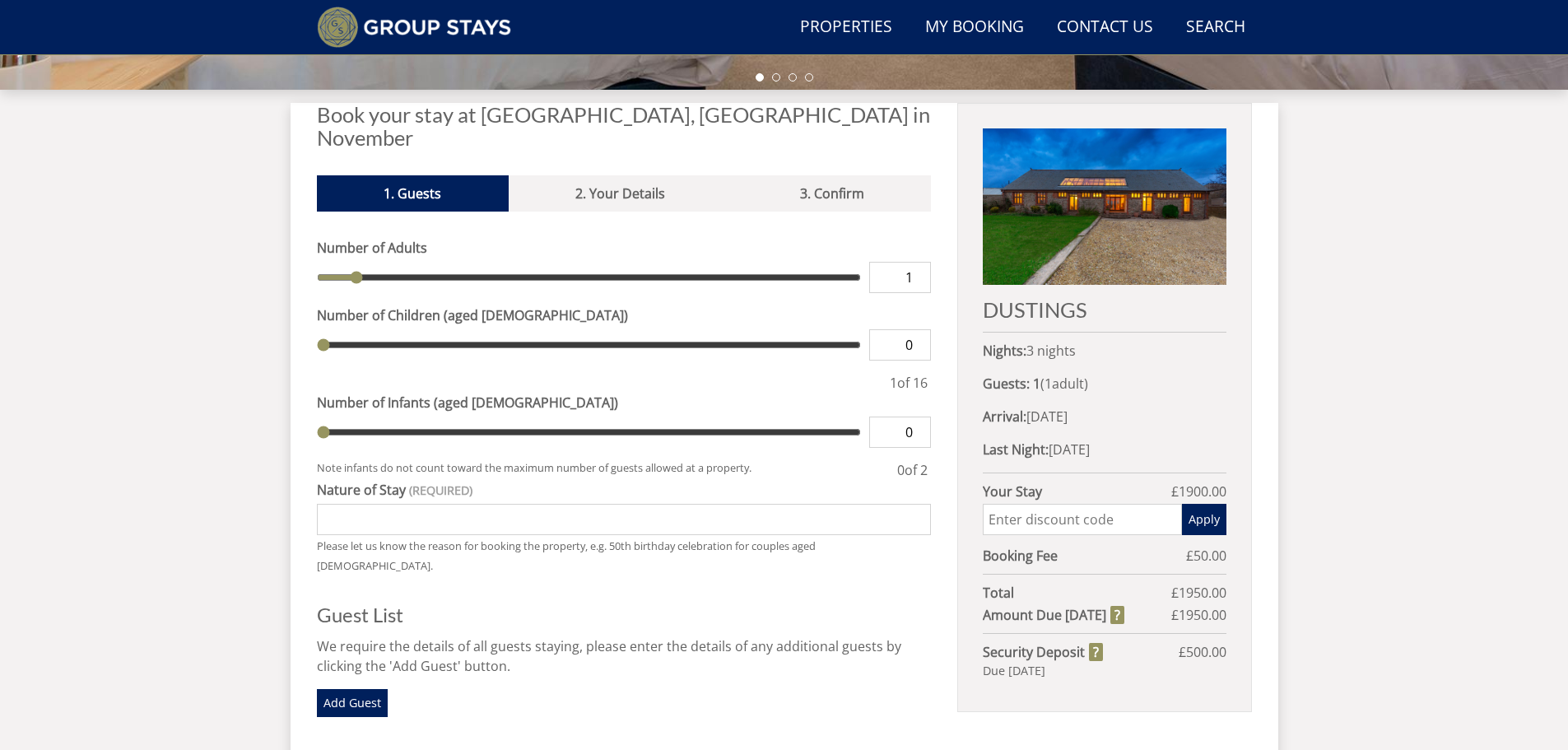
scroll to position [590, 0]
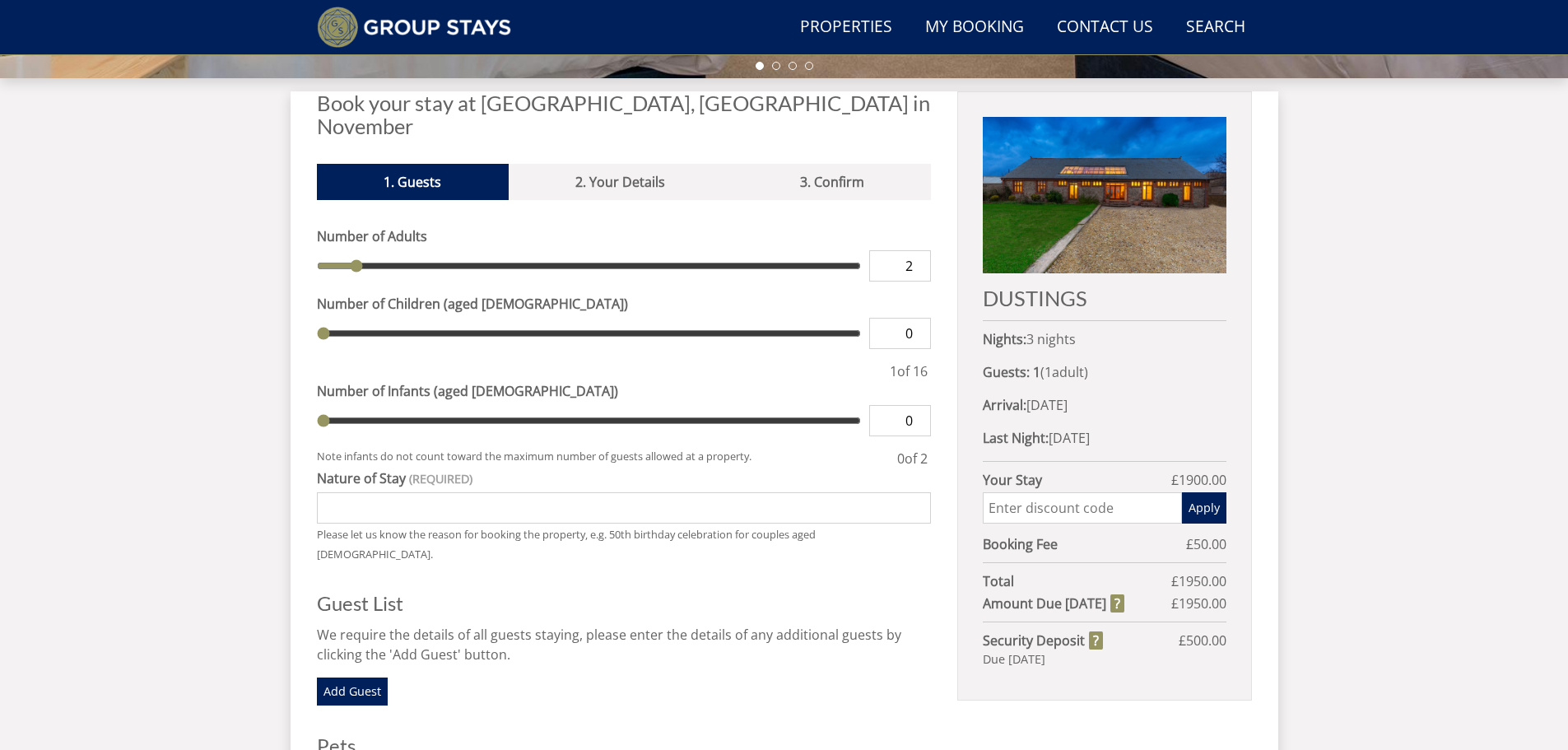
type input "2"
click at [918, 250] on input "2" at bounding box center [900, 265] width 62 height 31
type input "2"
type input "3"
click at [918, 250] on input "3" at bounding box center [900, 265] width 62 height 31
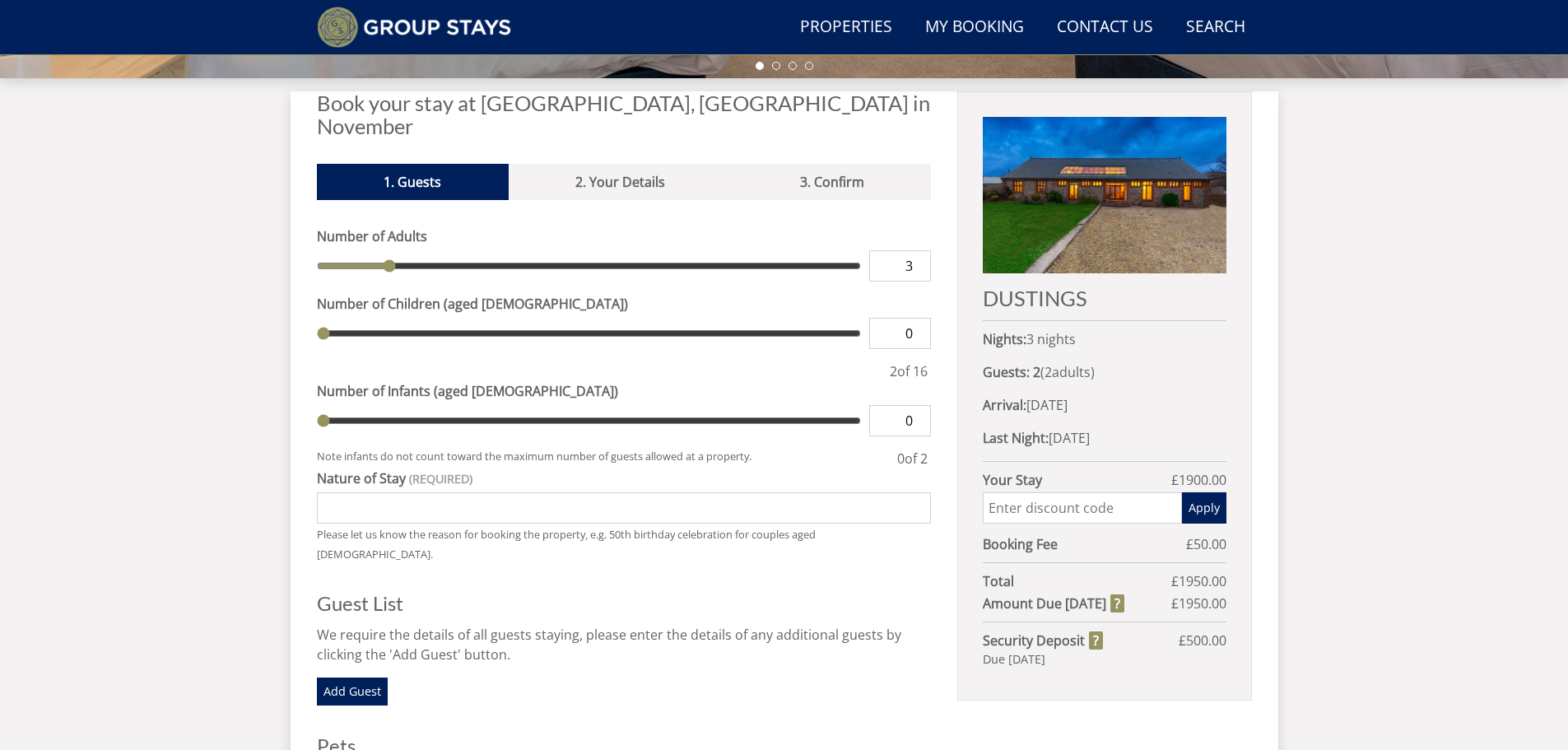
type input "3"
type input "4"
click at [918, 250] on input "4" at bounding box center [900, 265] width 62 height 31
type input "4"
type input "5"
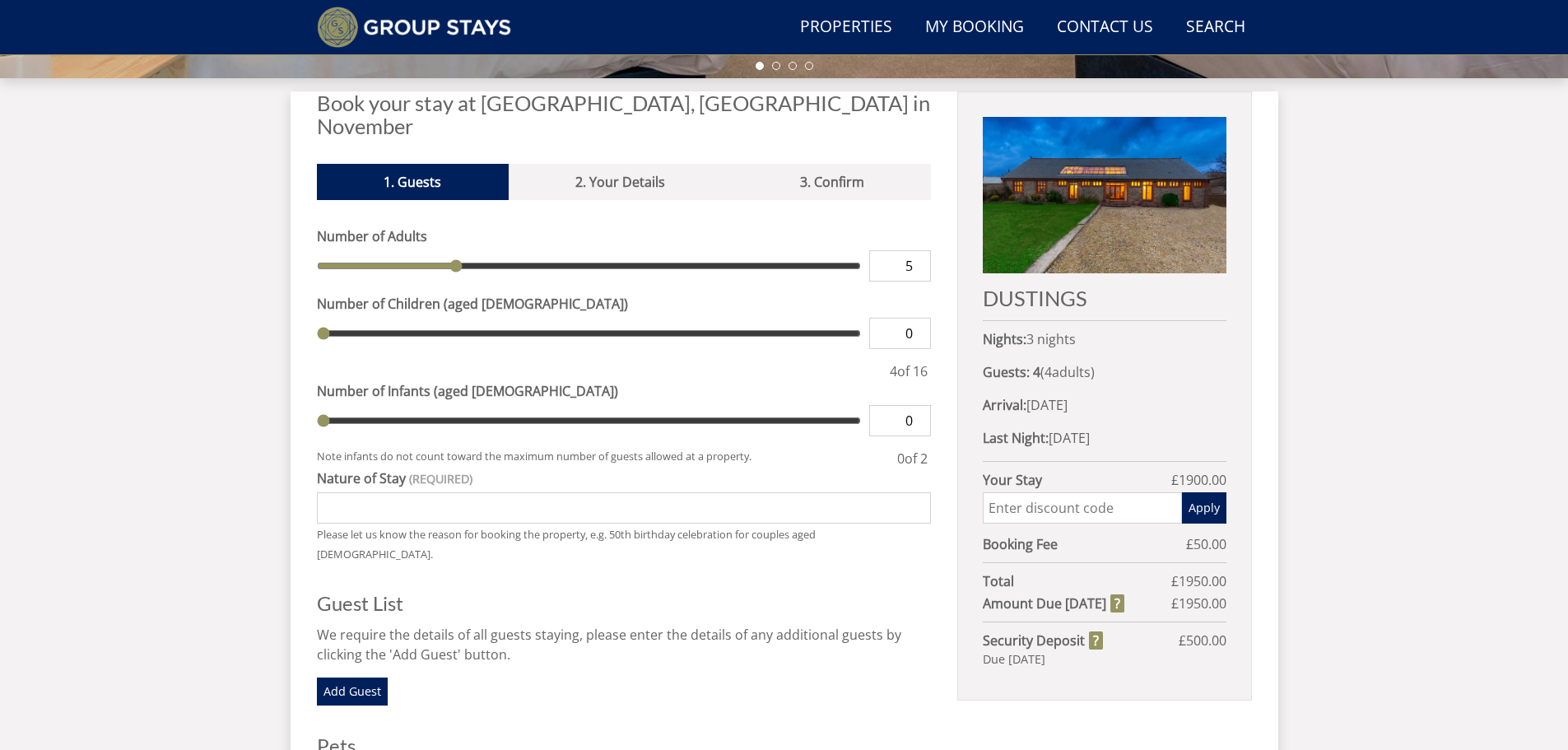
click at [918, 250] on input "5" at bounding box center [900, 265] width 62 height 31
type input "5"
type input "6"
click at [918, 250] on input "6" at bounding box center [900, 265] width 62 height 31
type input "6"
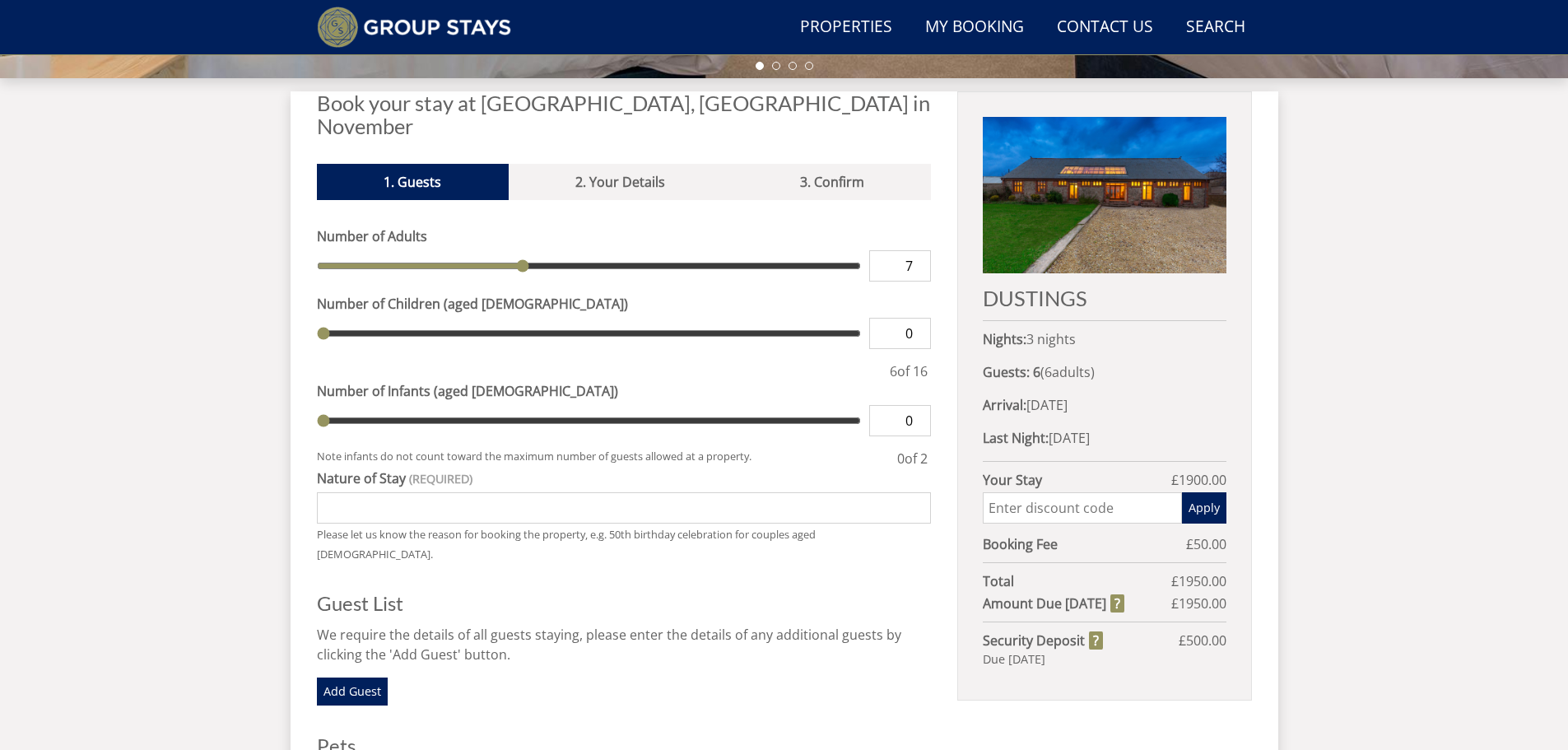
type input "7"
click at [918, 250] on input "7" at bounding box center [900, 265] width 62 height 31
type input "7"
type input "8"
click at [918, 250] on input "8" at bounding box center [900, 265] width 62 height 31
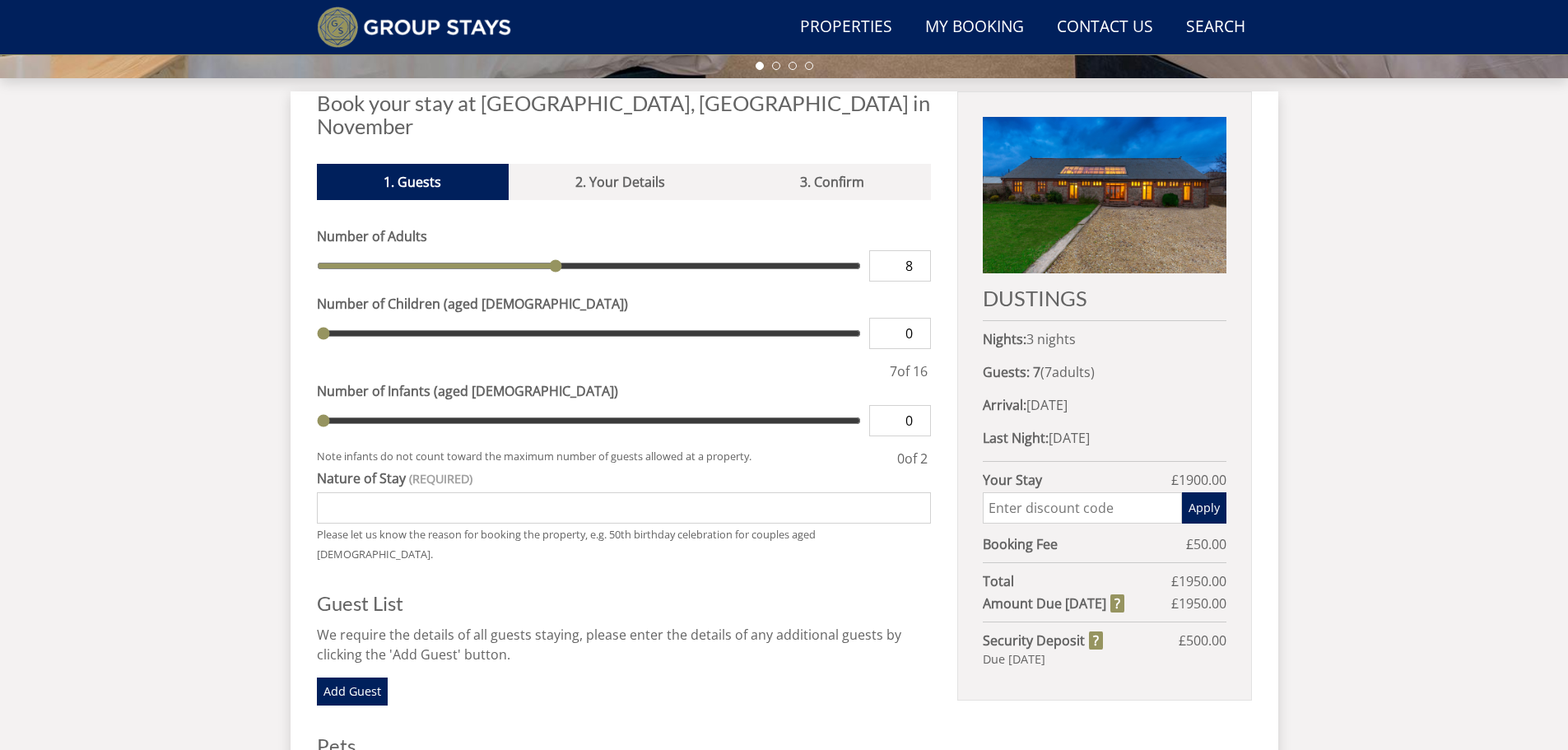
type input "8"
type input "9"
click at [918, 250] on input "9" at bounding box center [900, 265] width 62 height 31
type input "9"
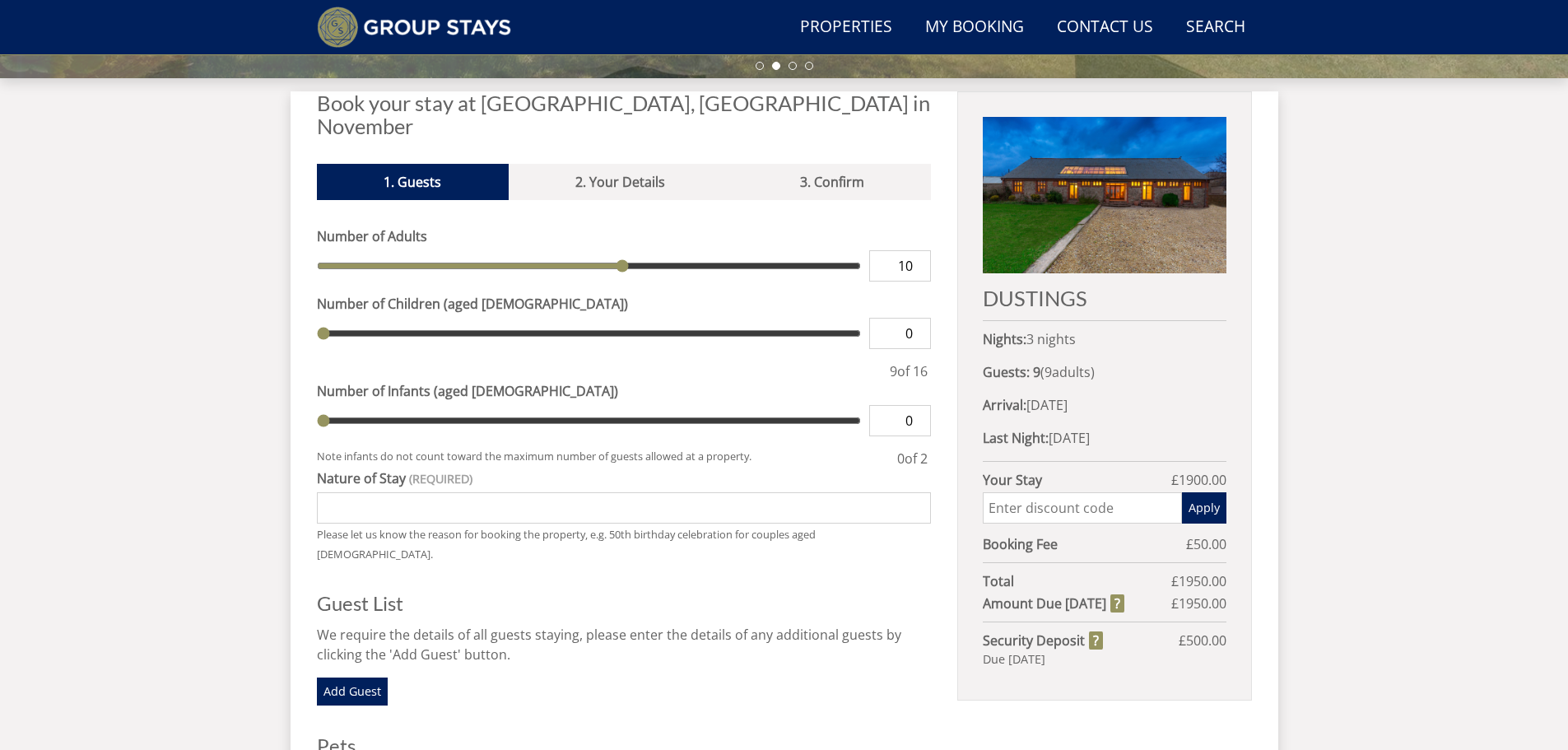
type input "10"
click at [918, 250] on input "10" at bounding box center [900, 265] width 62 height 31
type input "10"
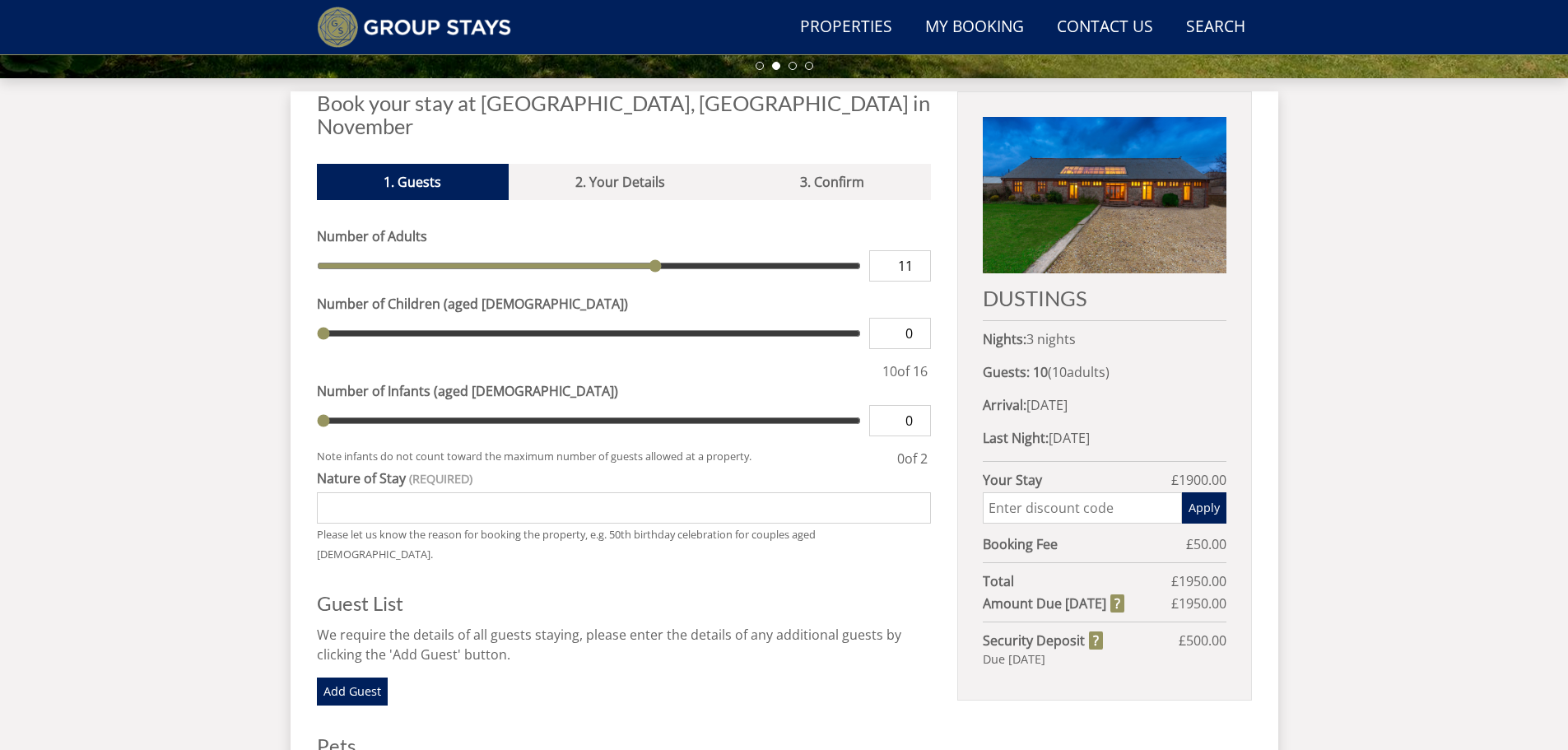
type input "11"
click at [918, 250] on input "11" at bounding box center [900, 265] width 62 height 31
type input "11"
type input "12"
click at [918, 250] on input "12" at bounding box center [900, 265] width 62 height 31
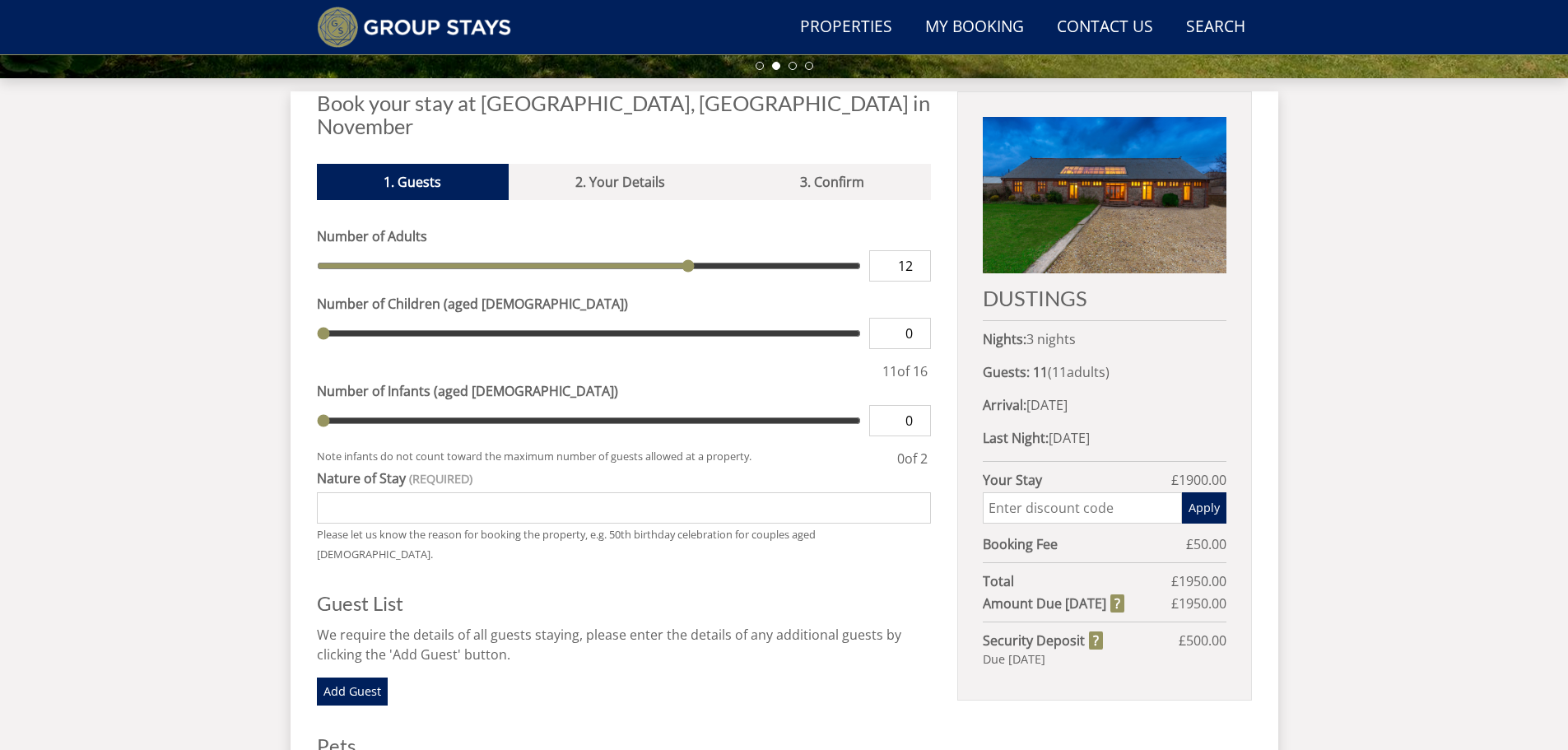
type input "12"
type input "13"
click at [918, 250] on input "13" at bounding box center [900, 265] width 62 height 31
type input "13"
type input "14"
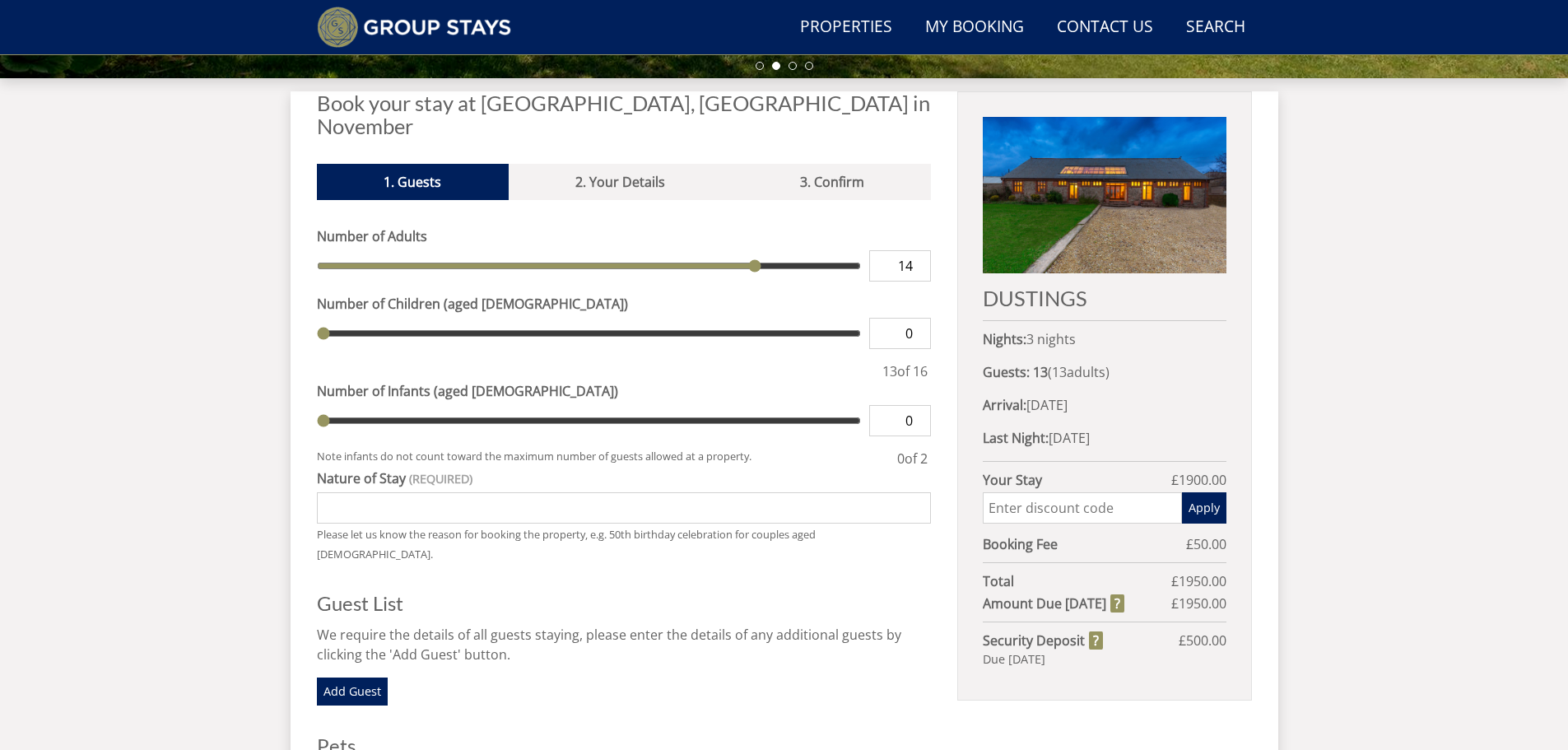
click at [918, 250] on input "14" at bounding box center [900, 265] width 62 height 31
type input "14"
type input "13"
click at [916, 250] on input "13" at bounding box center [900, 265] width 62 height 31
type input "13"
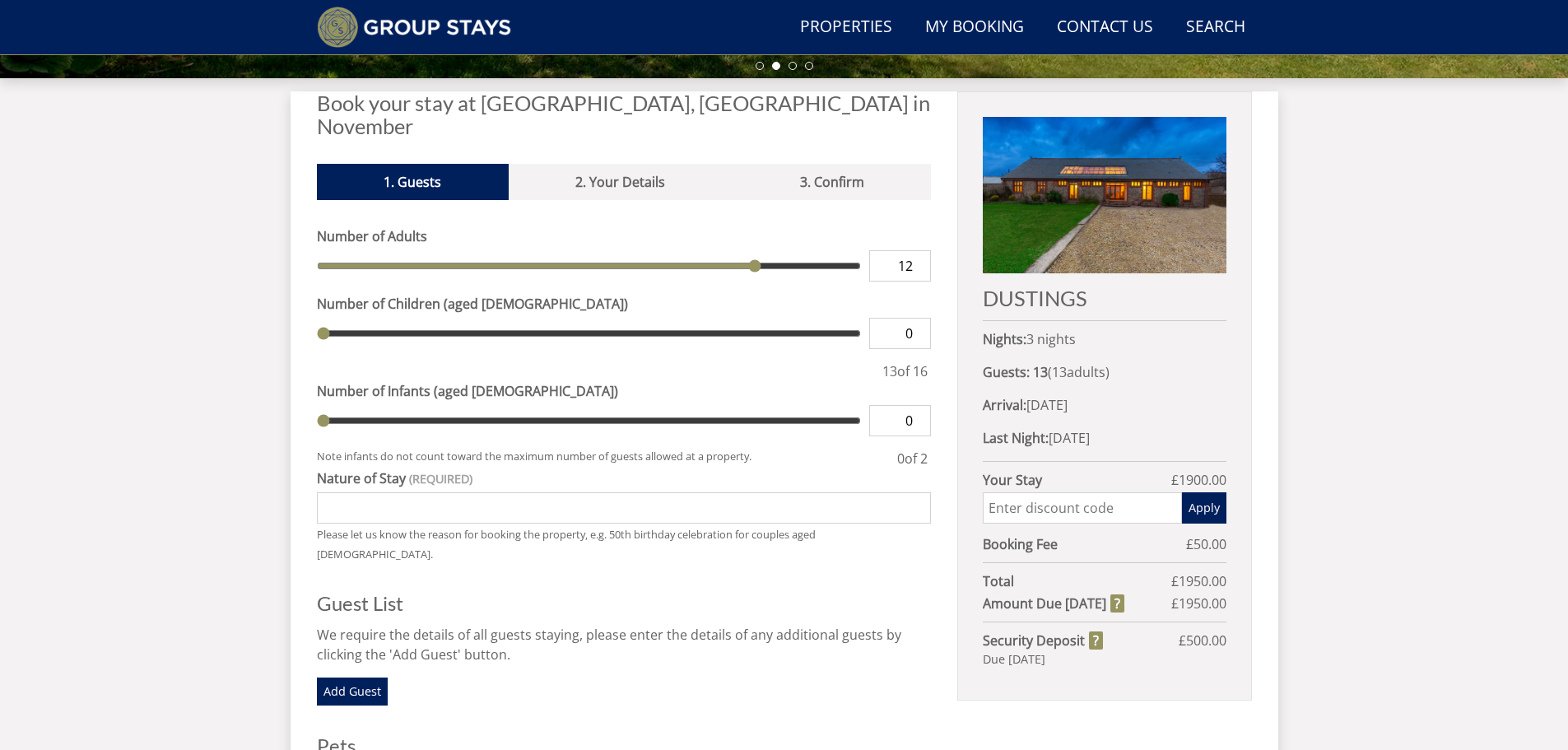
type input "12"
click at [916, 250] on input "12" at bounding box center [900, 265] width 62 height 31
type input "12"
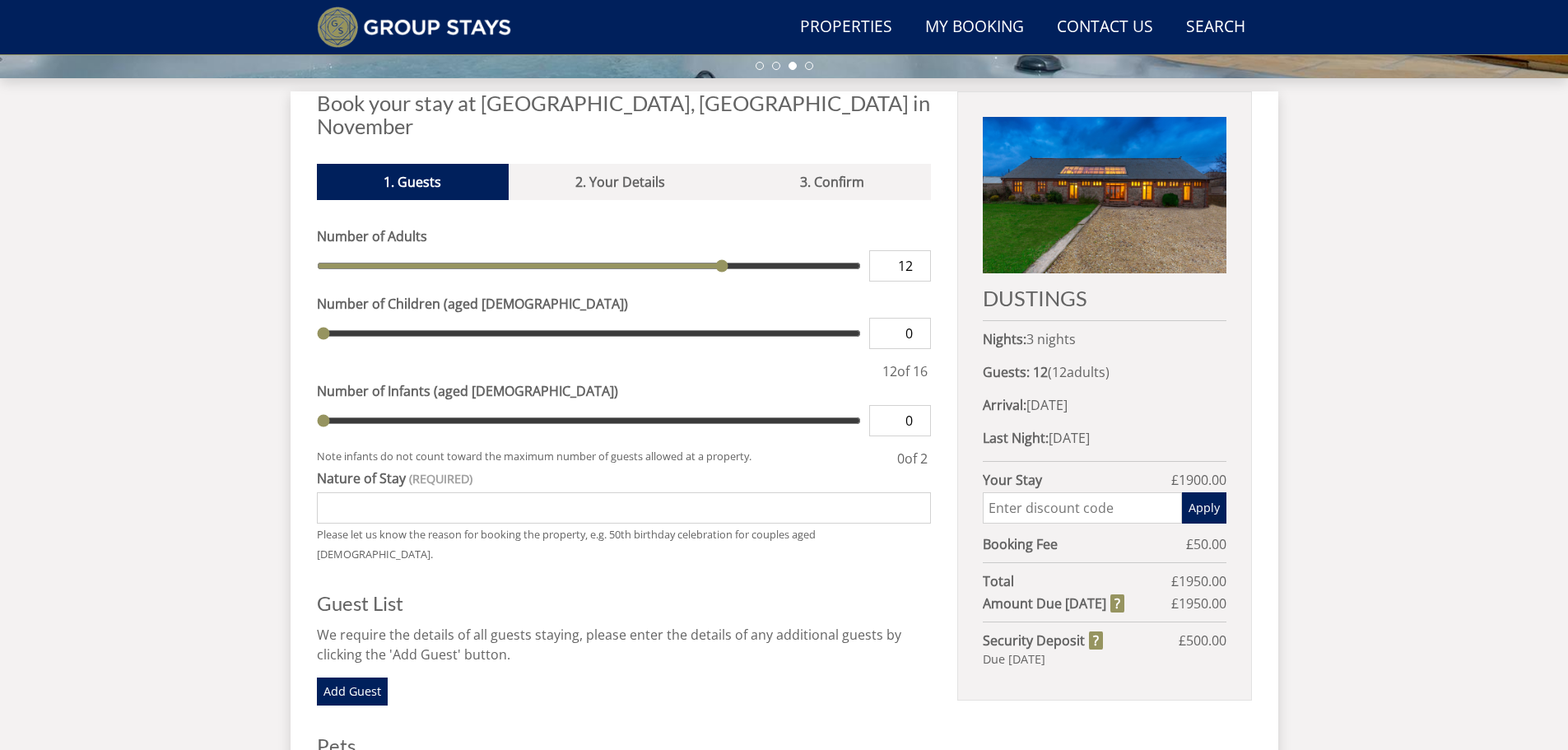
click at [540, 492] on input "Nature of Stay" at bounding box center [624, 507] width 615 height 31
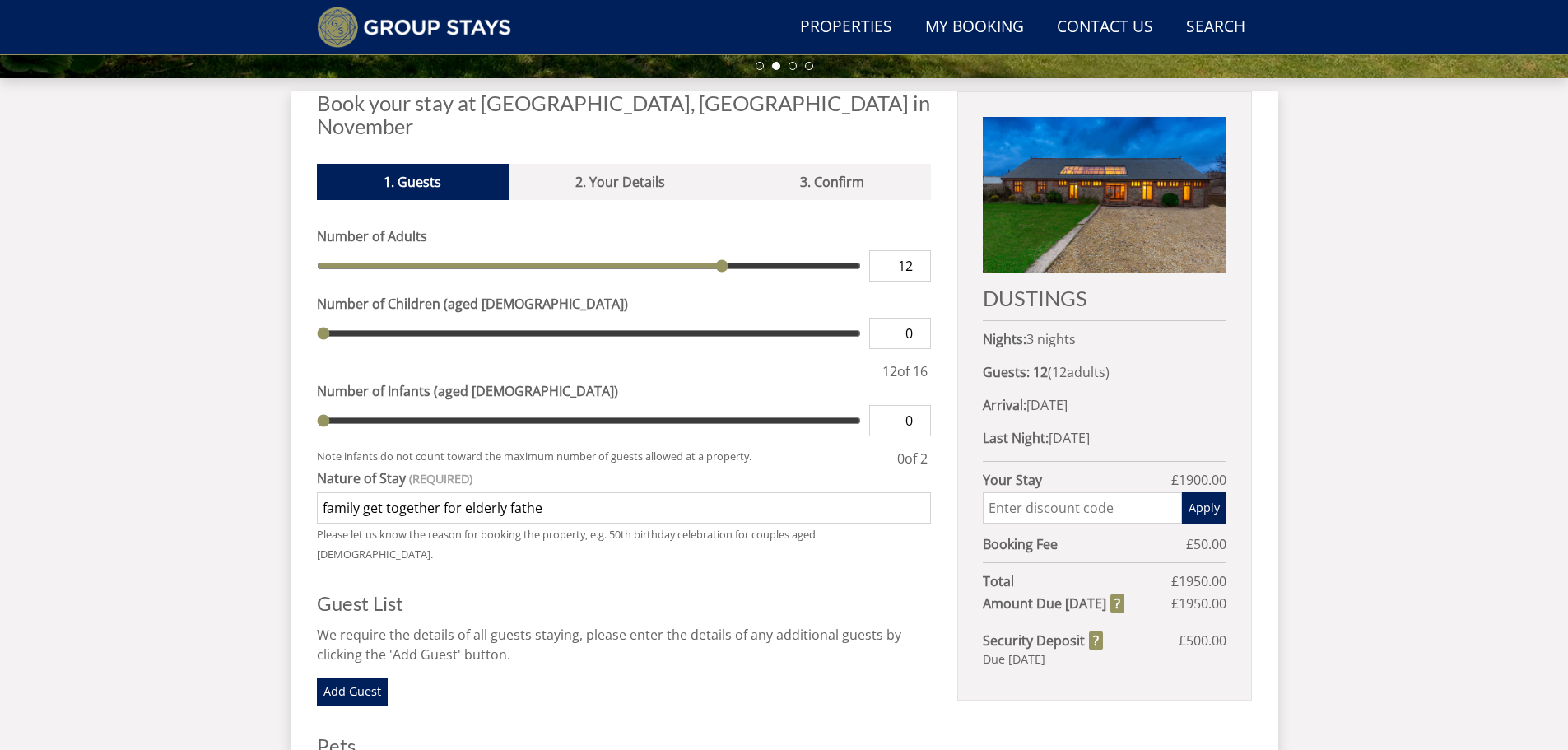
type input "family get together for elderly father"
select select "6"
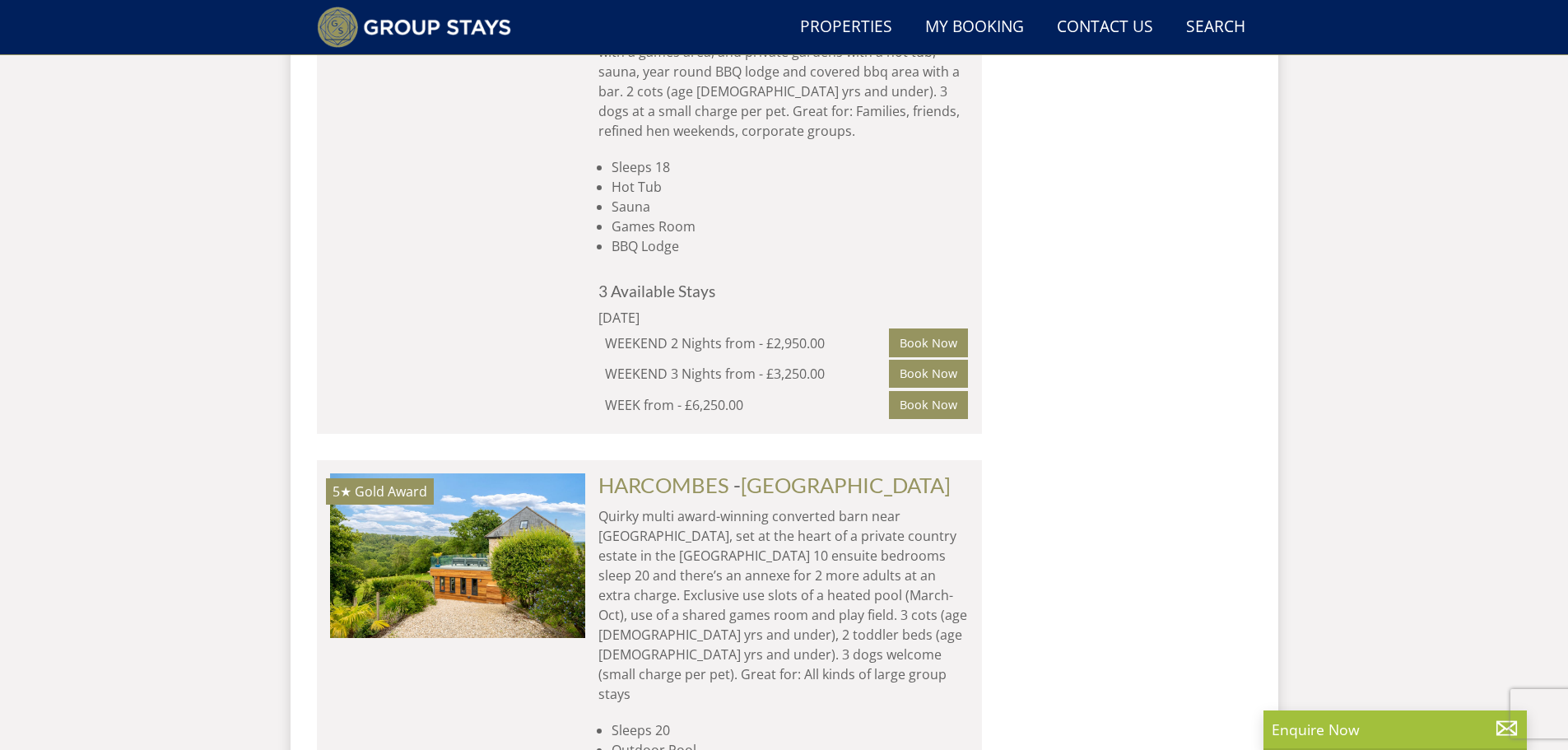
scroll to position [4215, 0]
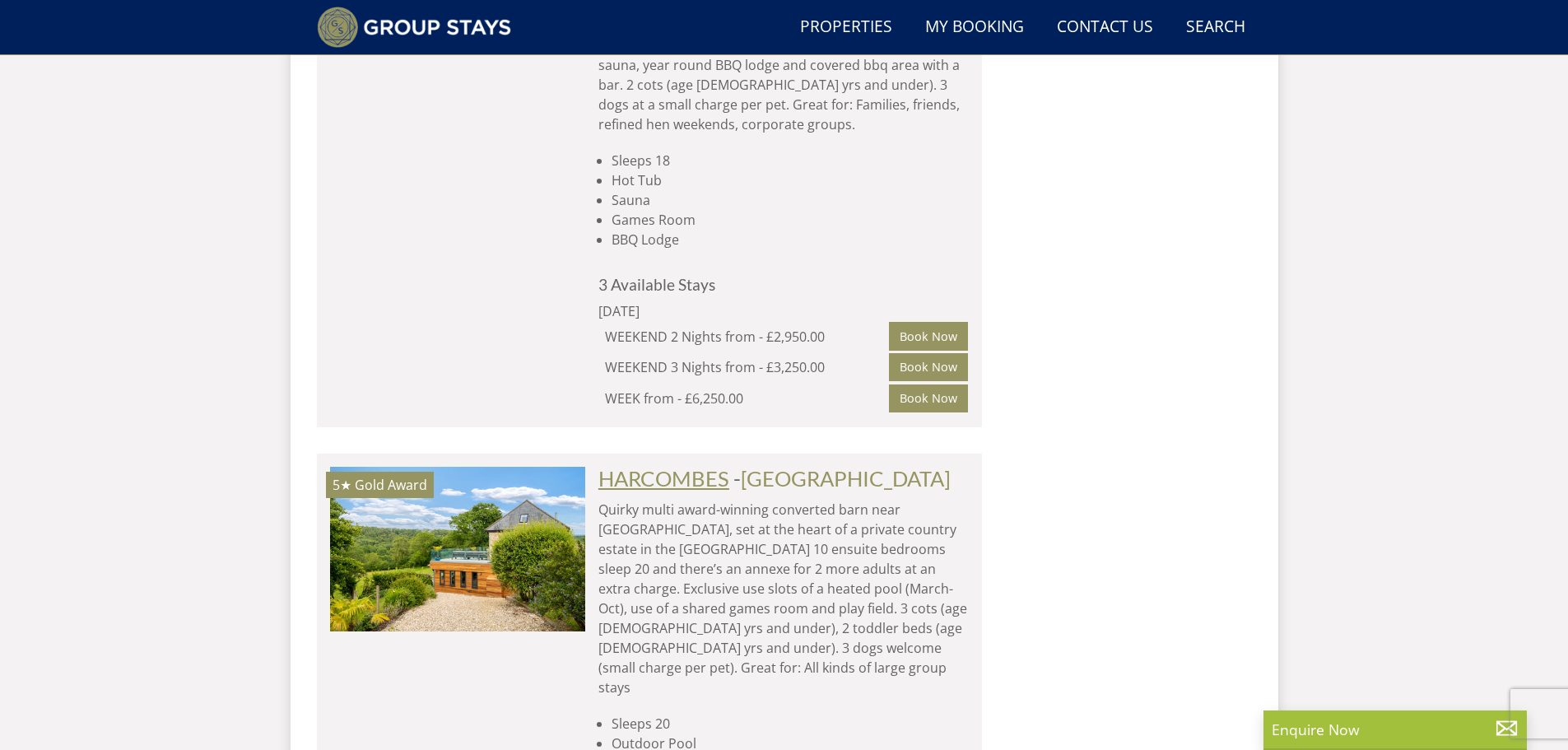
click at [728, 466] on link "HARCOMBES" at bounding box center [664, 478] width 131 height 24
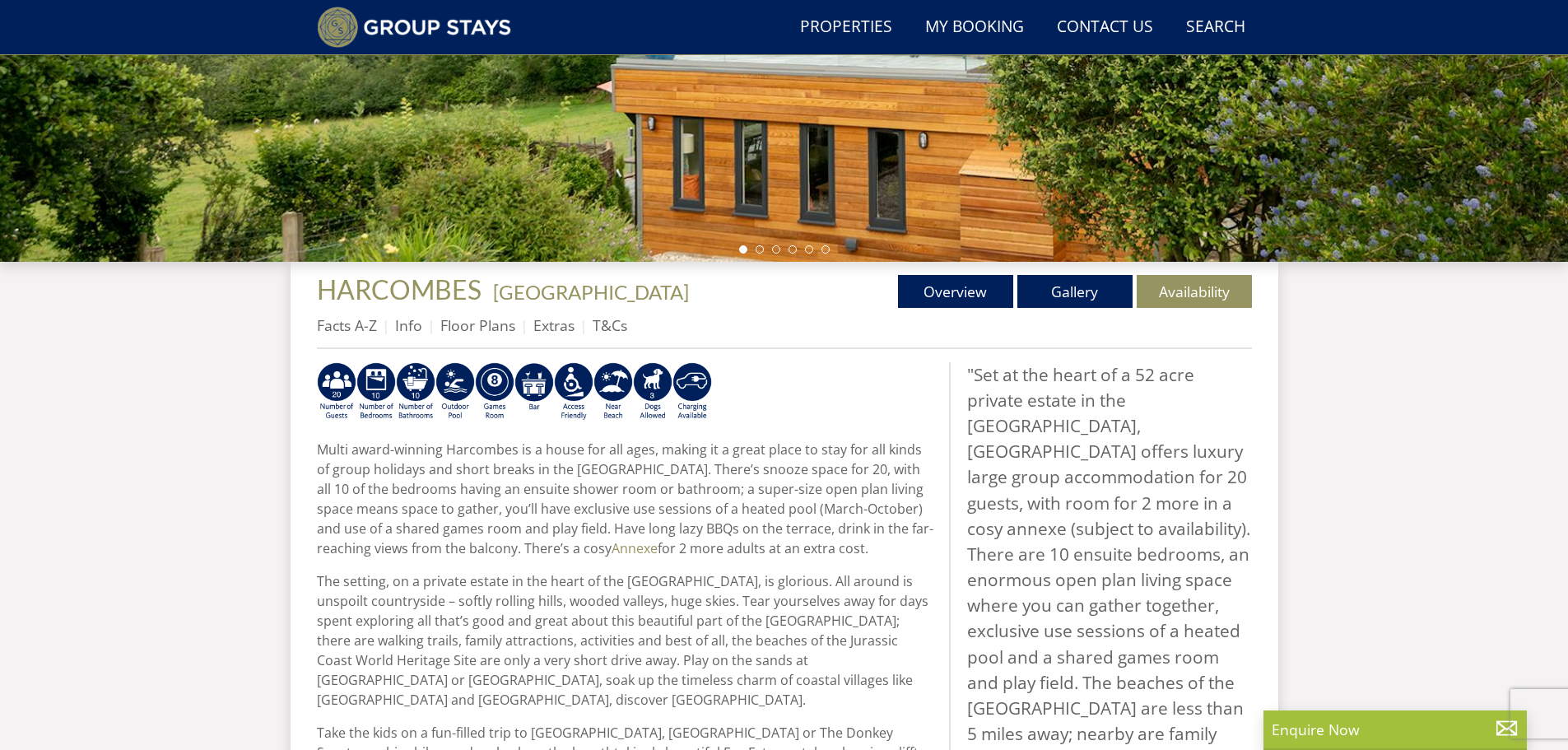
scroll to position [444, 0]
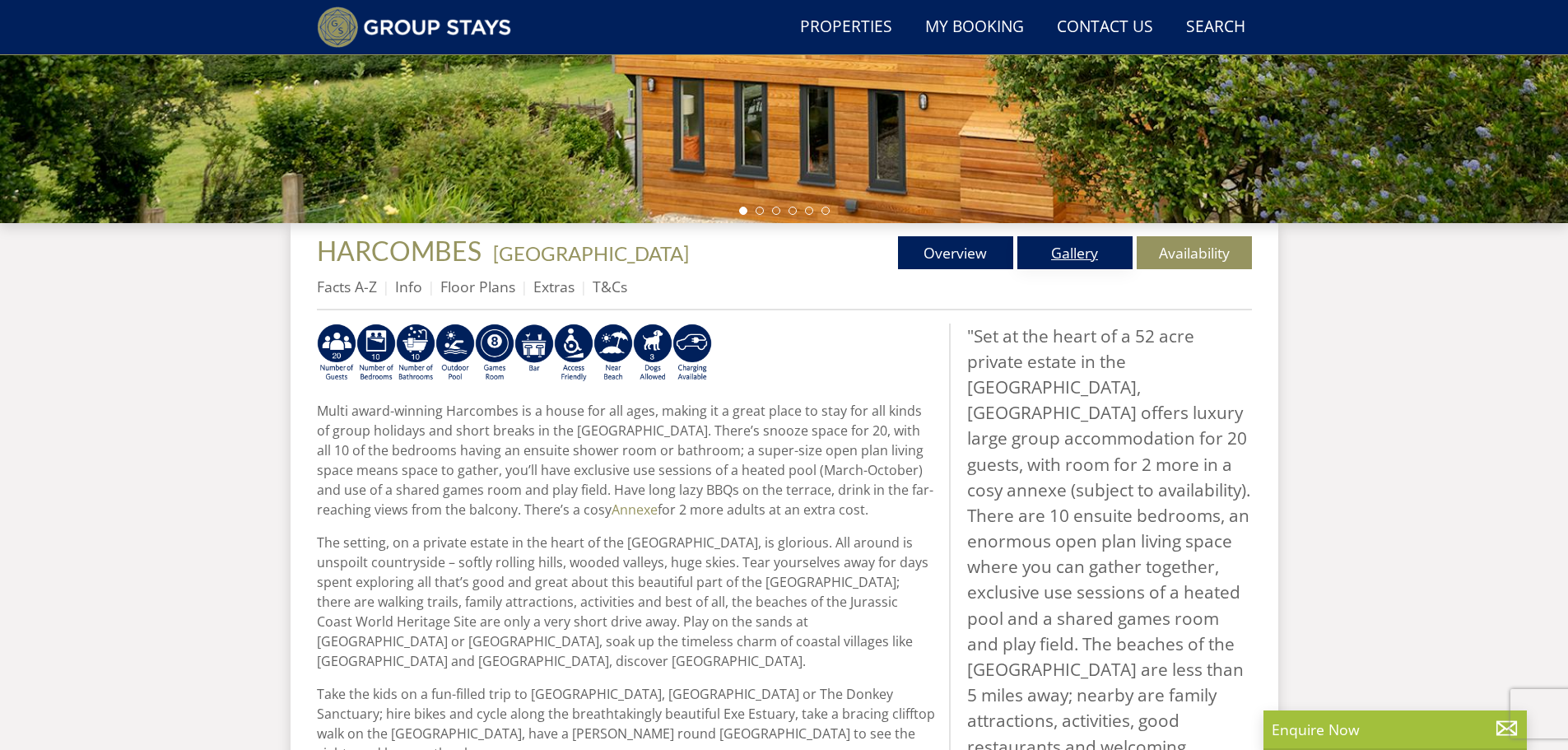
click at [1053, 252] on link "Gallery" at bounding box center [1074, 252] width 115 height 33
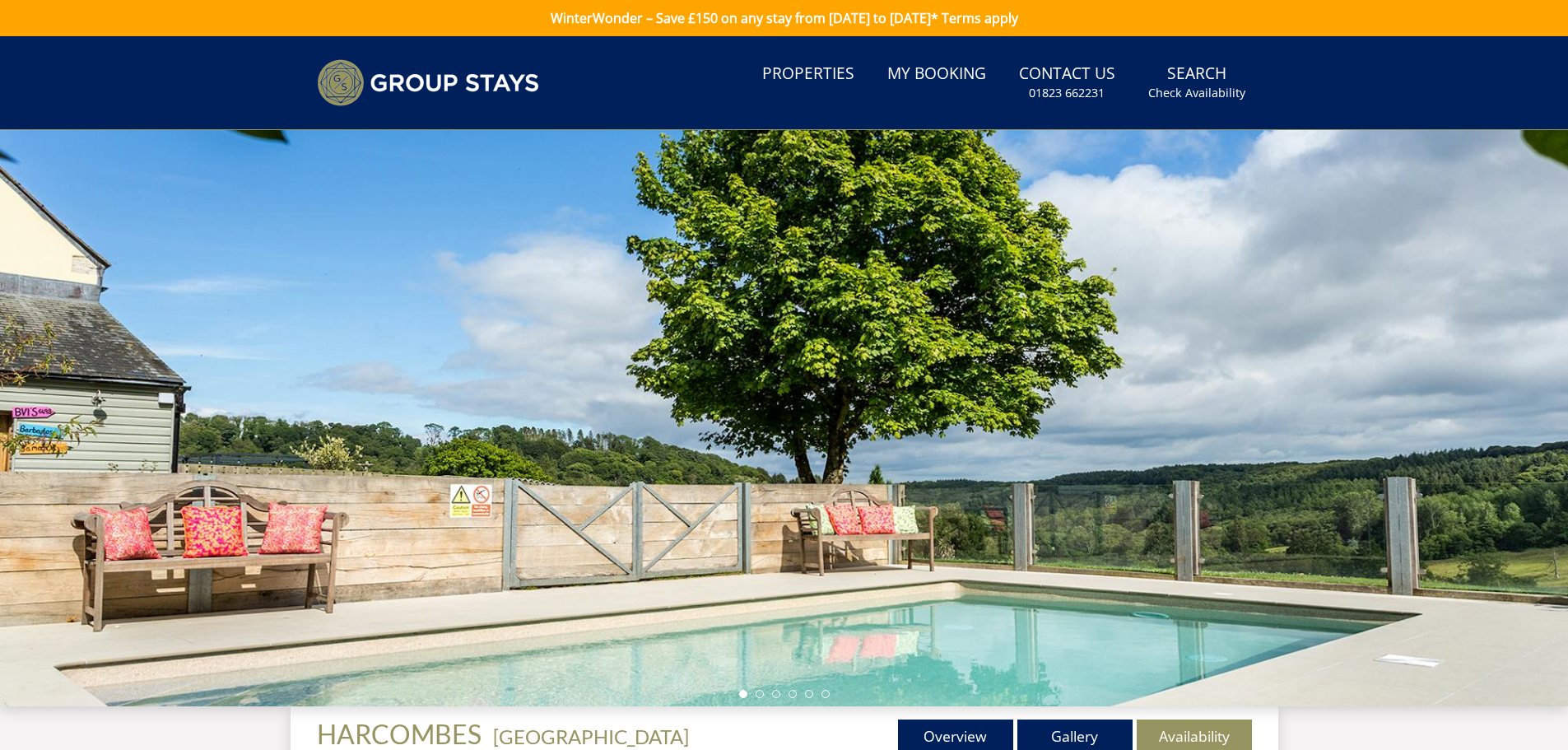
click at [1561, 235] on div at bounding box center [784, 418] width 1568 height 577
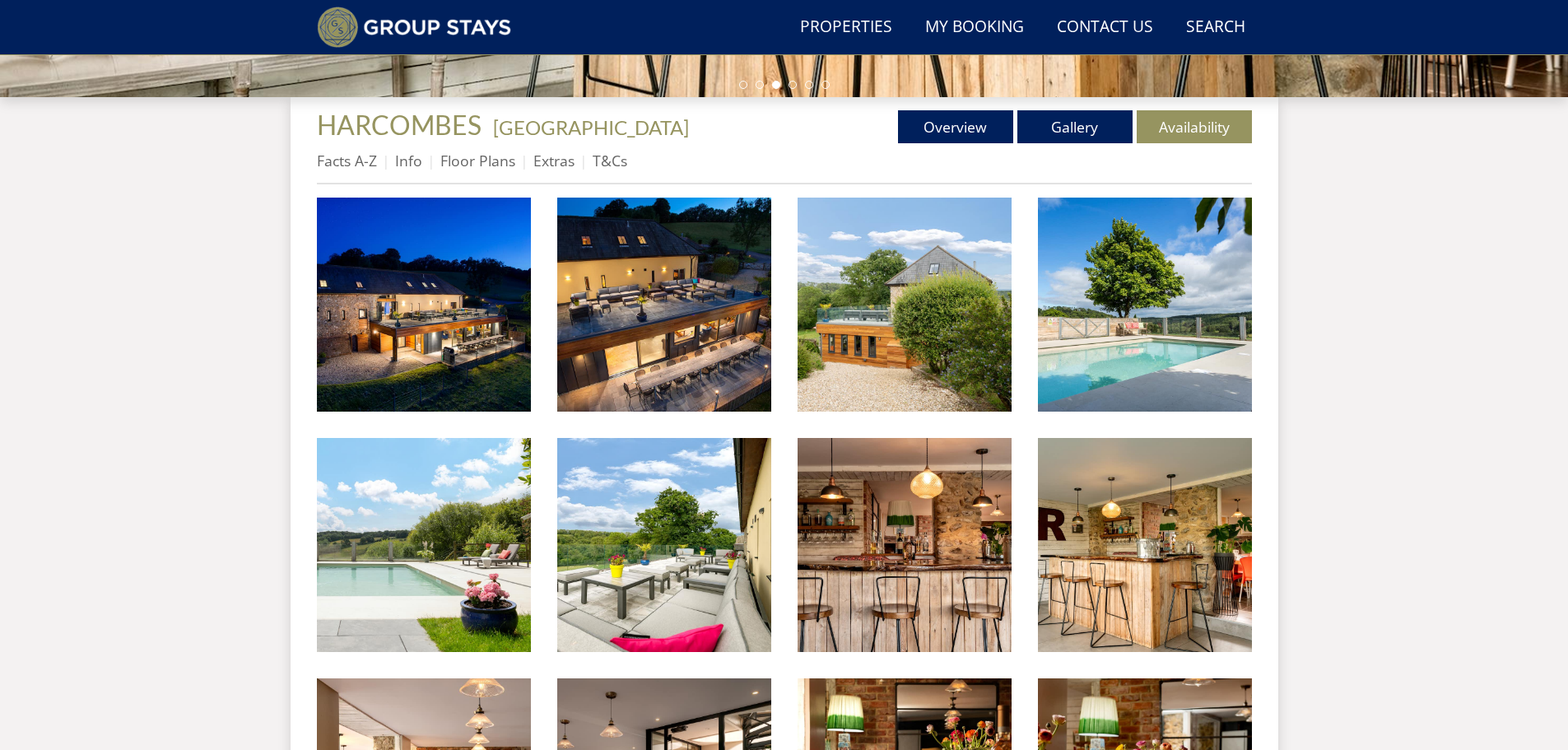
scroll to position [32, 0]
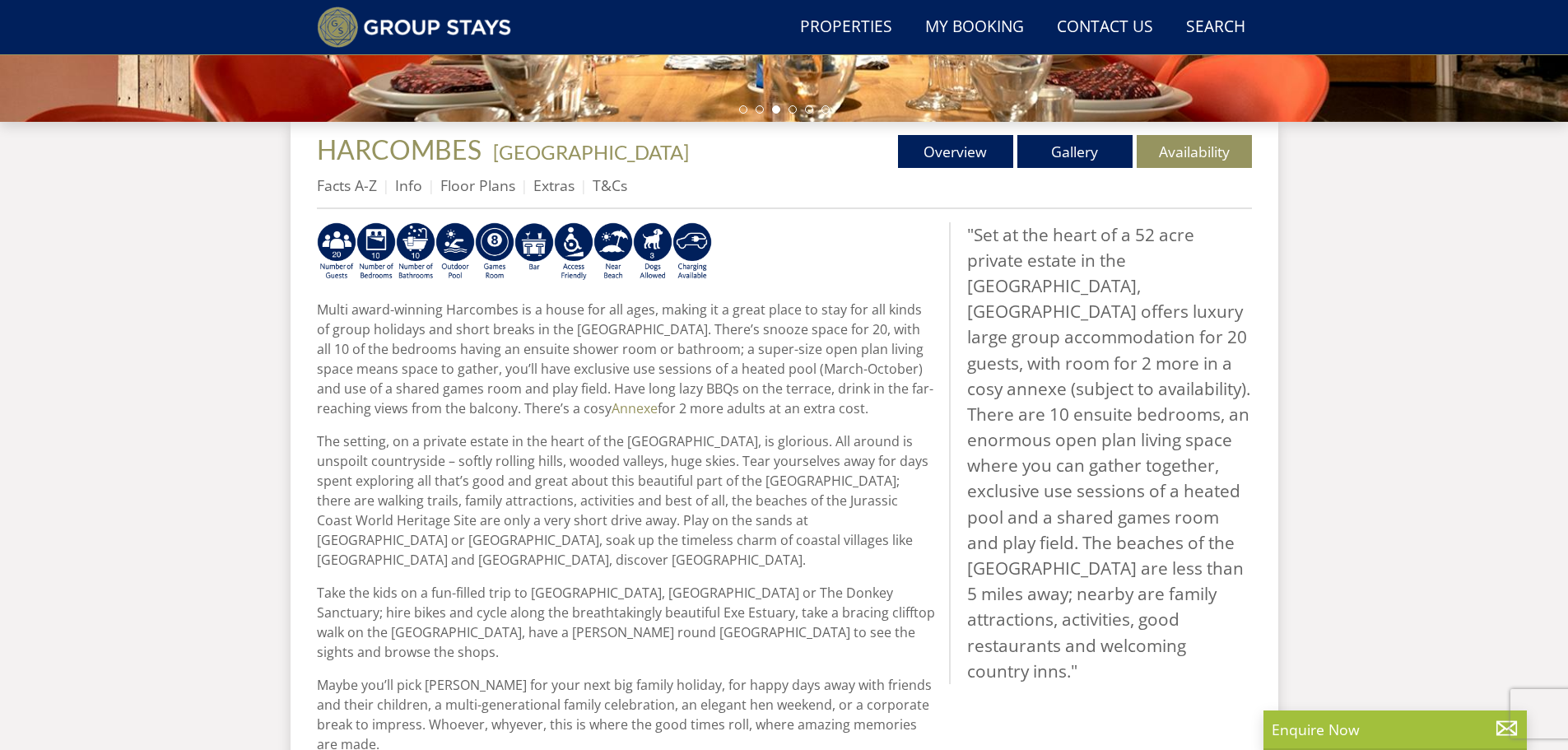
scroll to position [577, 0]
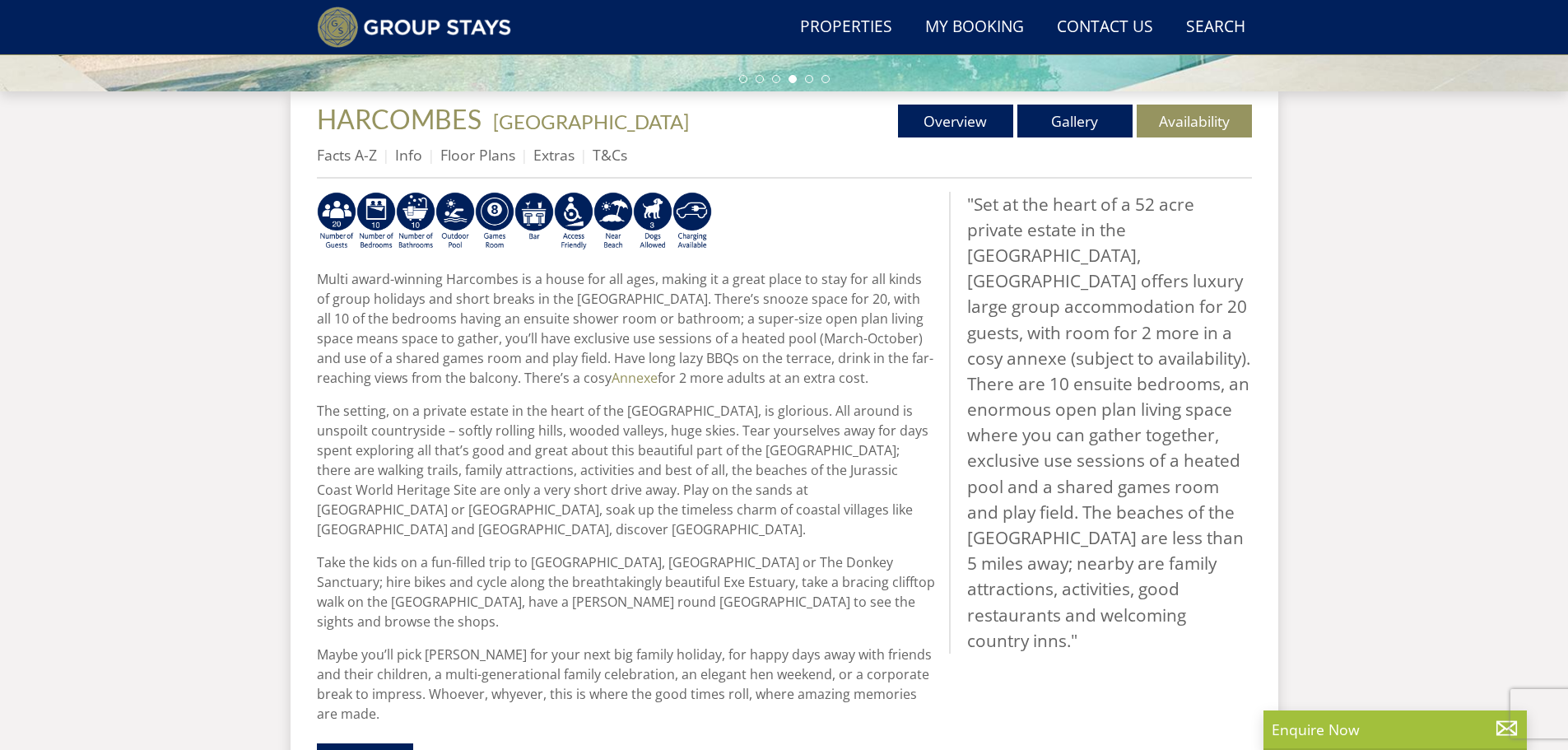
select select "6"
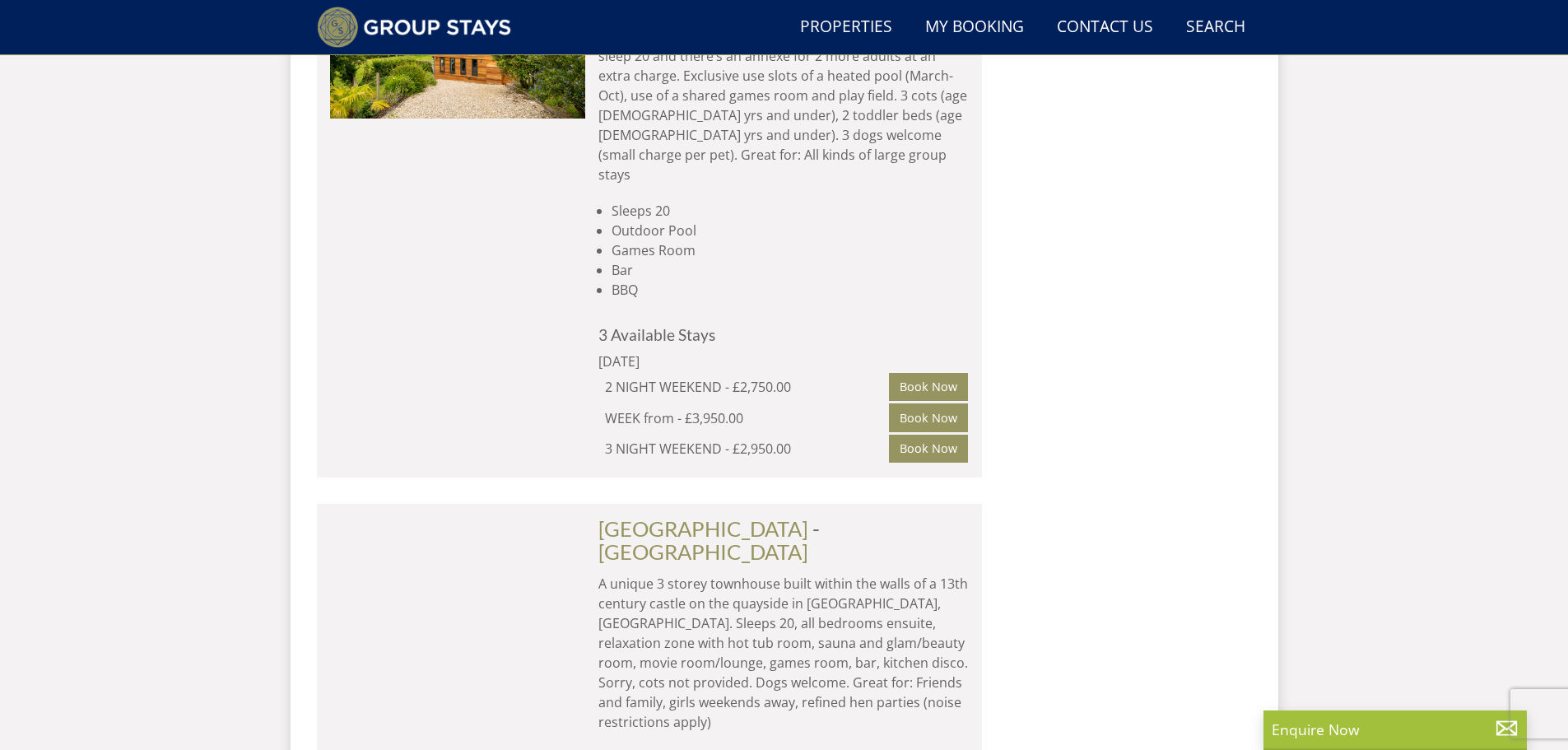
scroll to position [4742, 0]
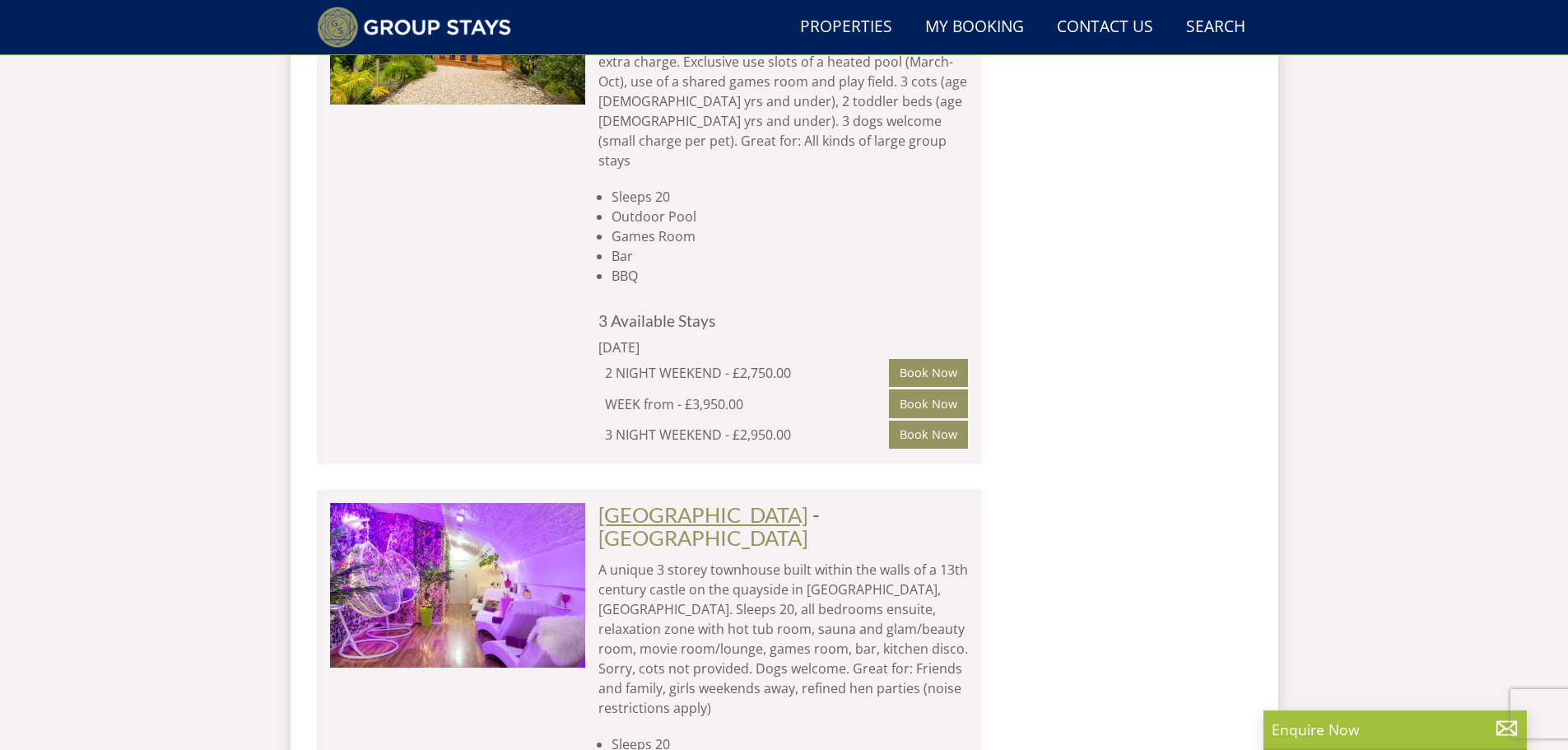
click at [739, 502] on link "[GEOGRAPHIC_DATA]" at bounding box center [703, 515] width 210 height 24
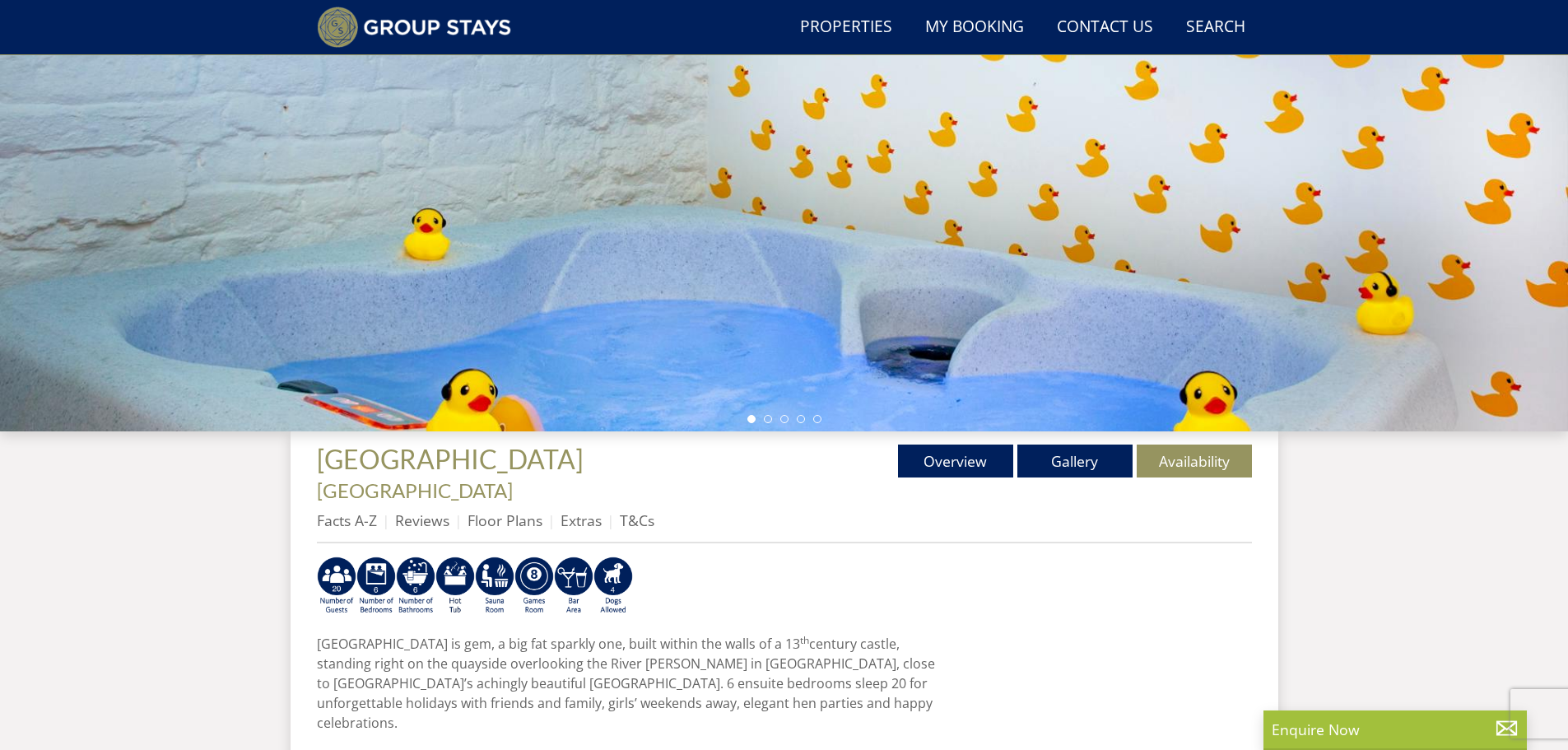
scroll to position [171, 0]
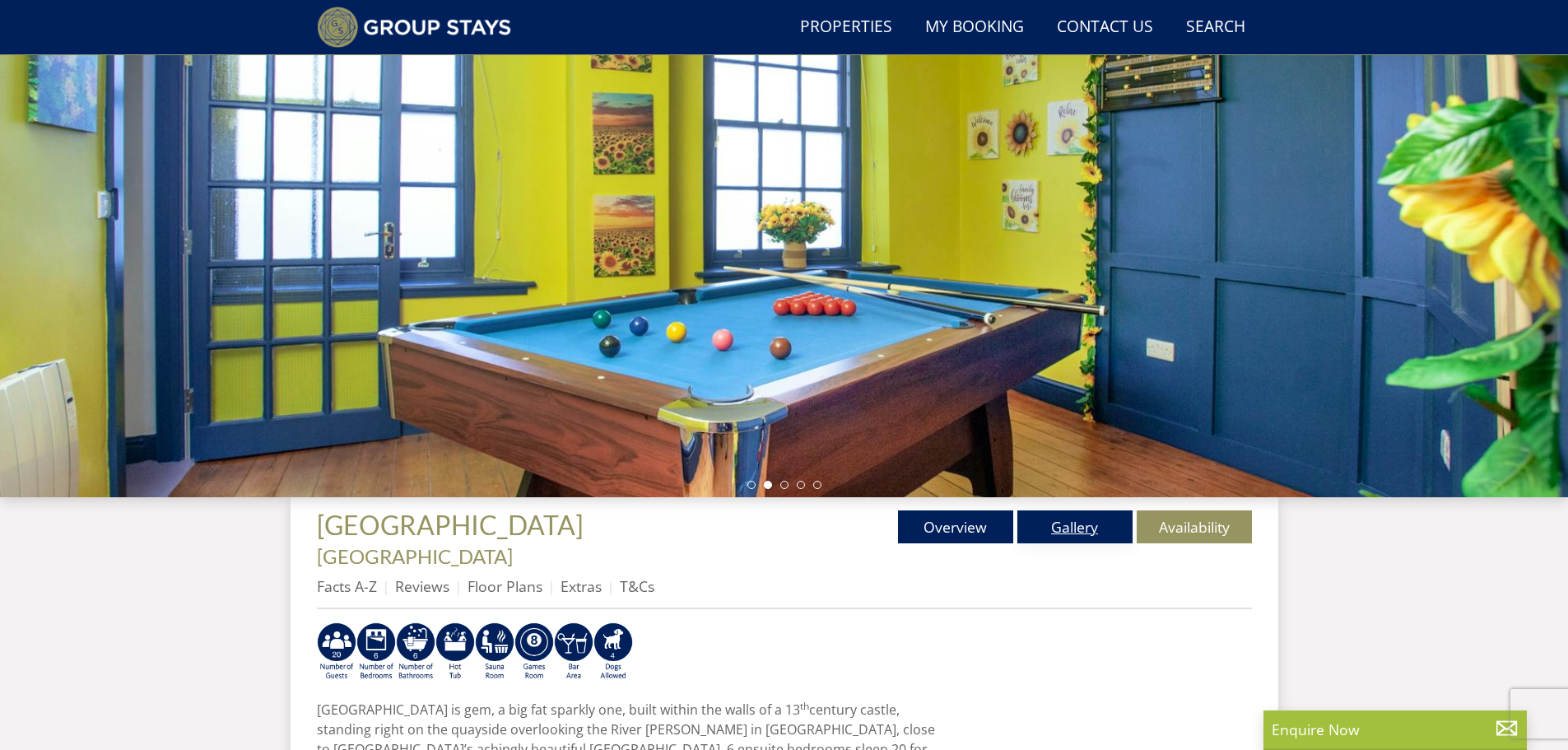
click at [1090, 524] on link "Gallery" at bounding box center [1074, 526] width 115 height 33
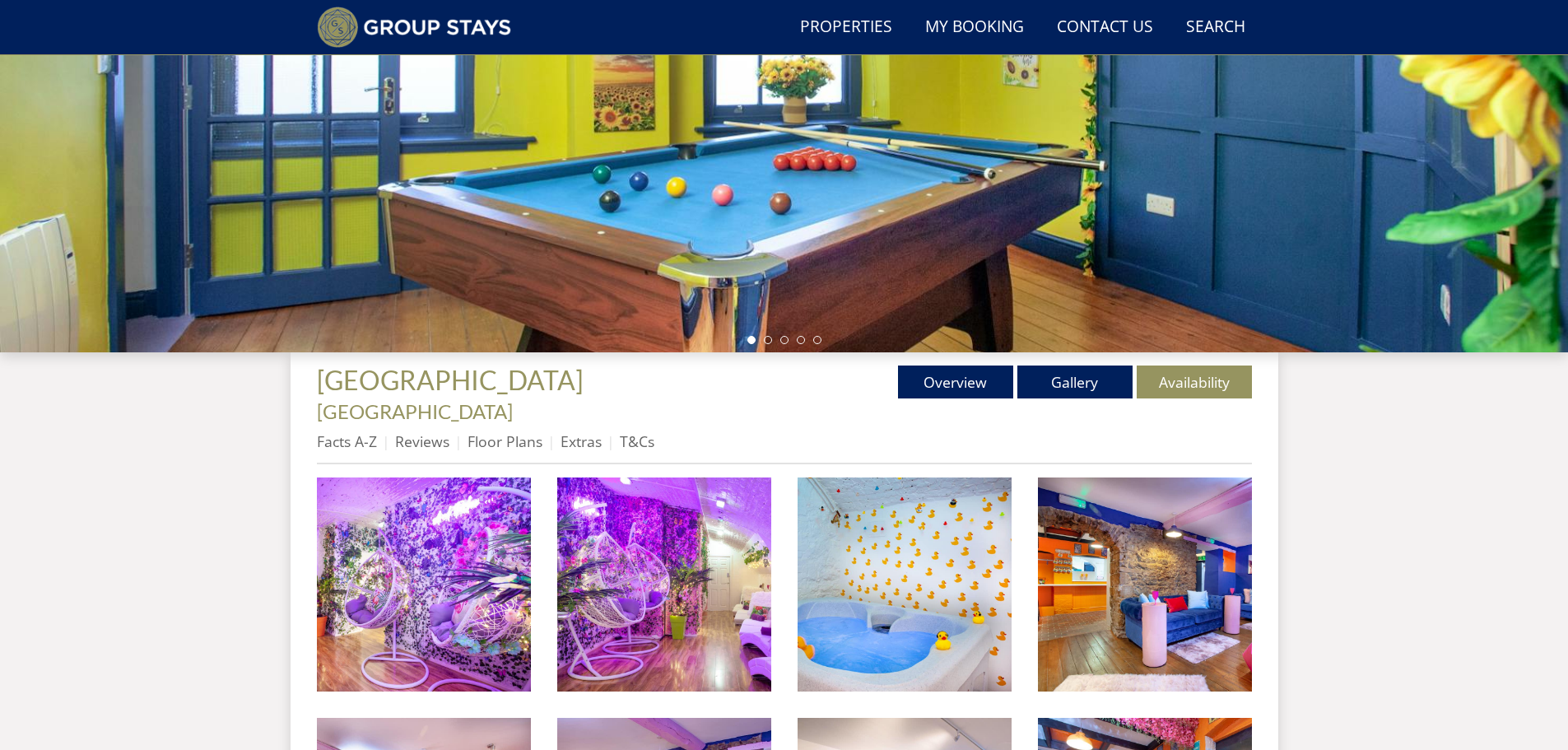
scroll to position [323, 0]
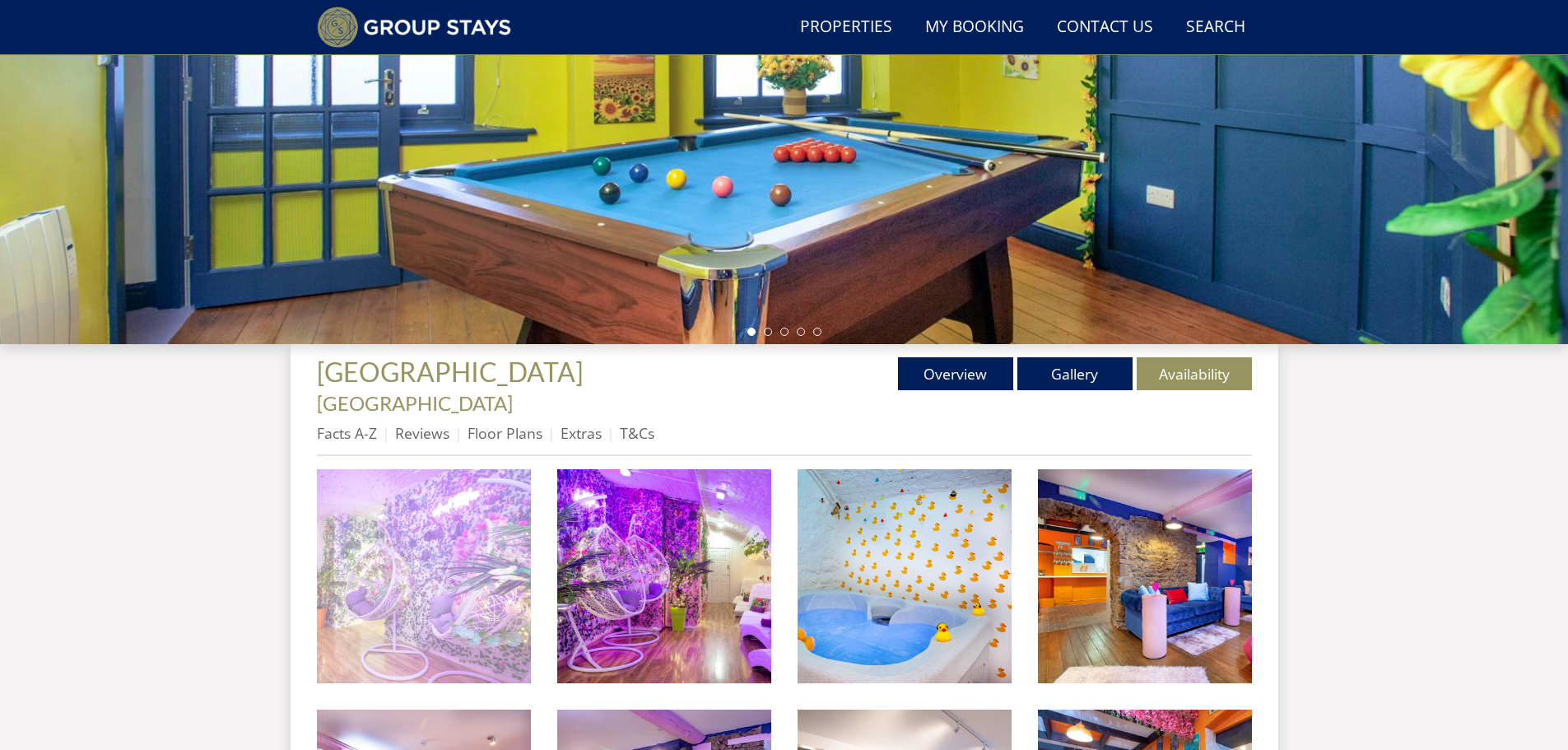
click at [442, 598] on img at bounding box center [424, 577] width 214 height 214
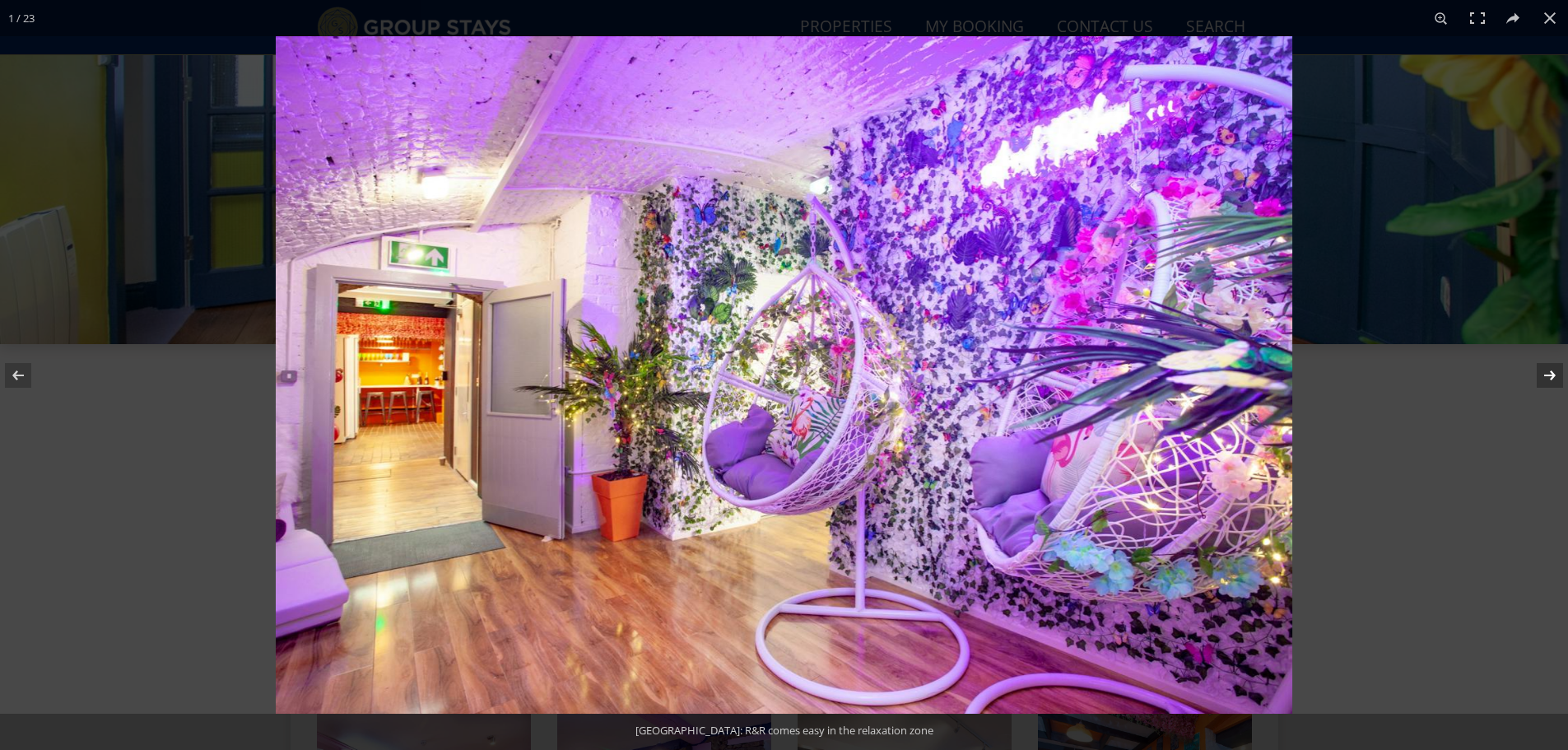
click at [1550, 377] on button at bounding box center [1538, 376] width 57 height 82
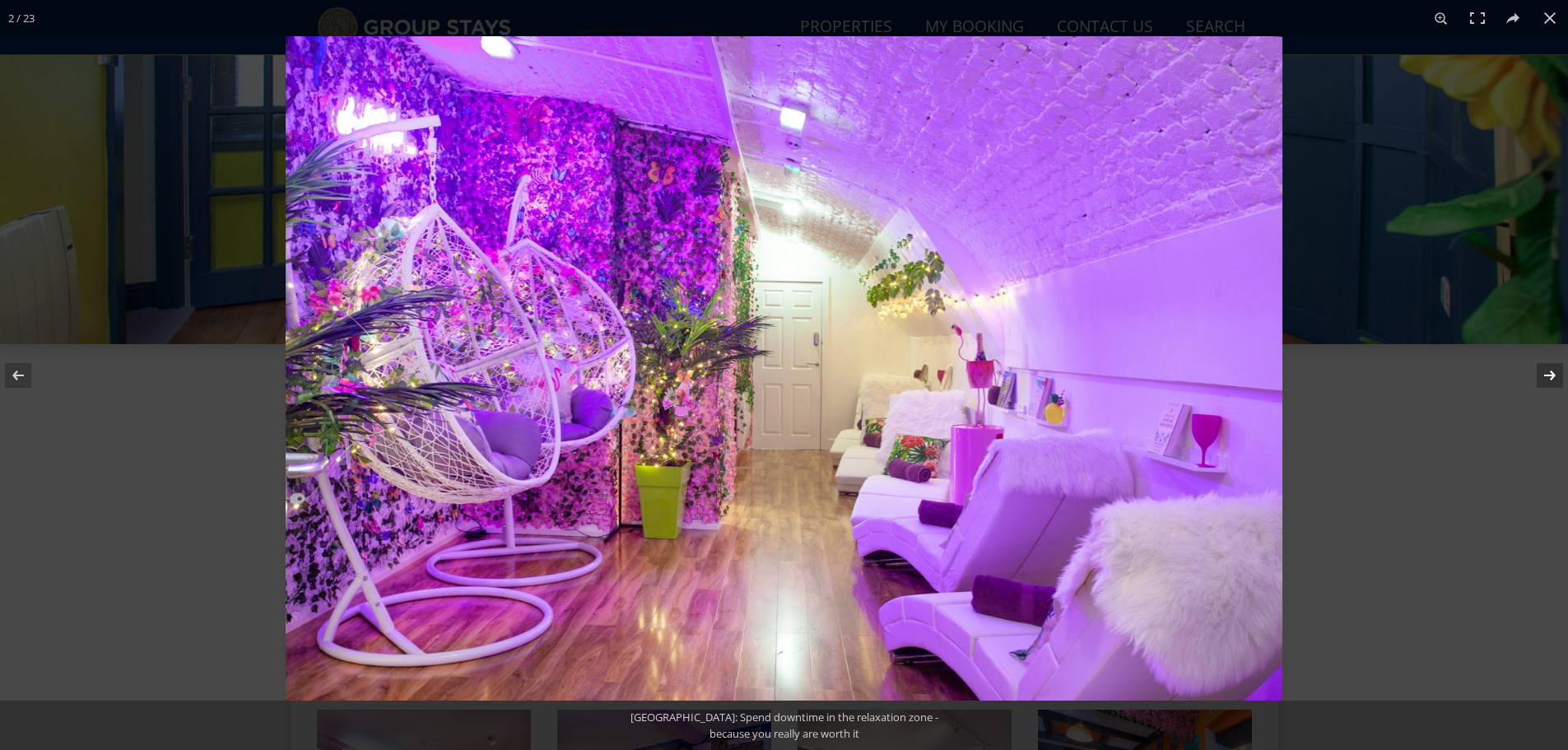
click at [1550, 377] on button at bounding box center [1538, 376] width 57 height 82
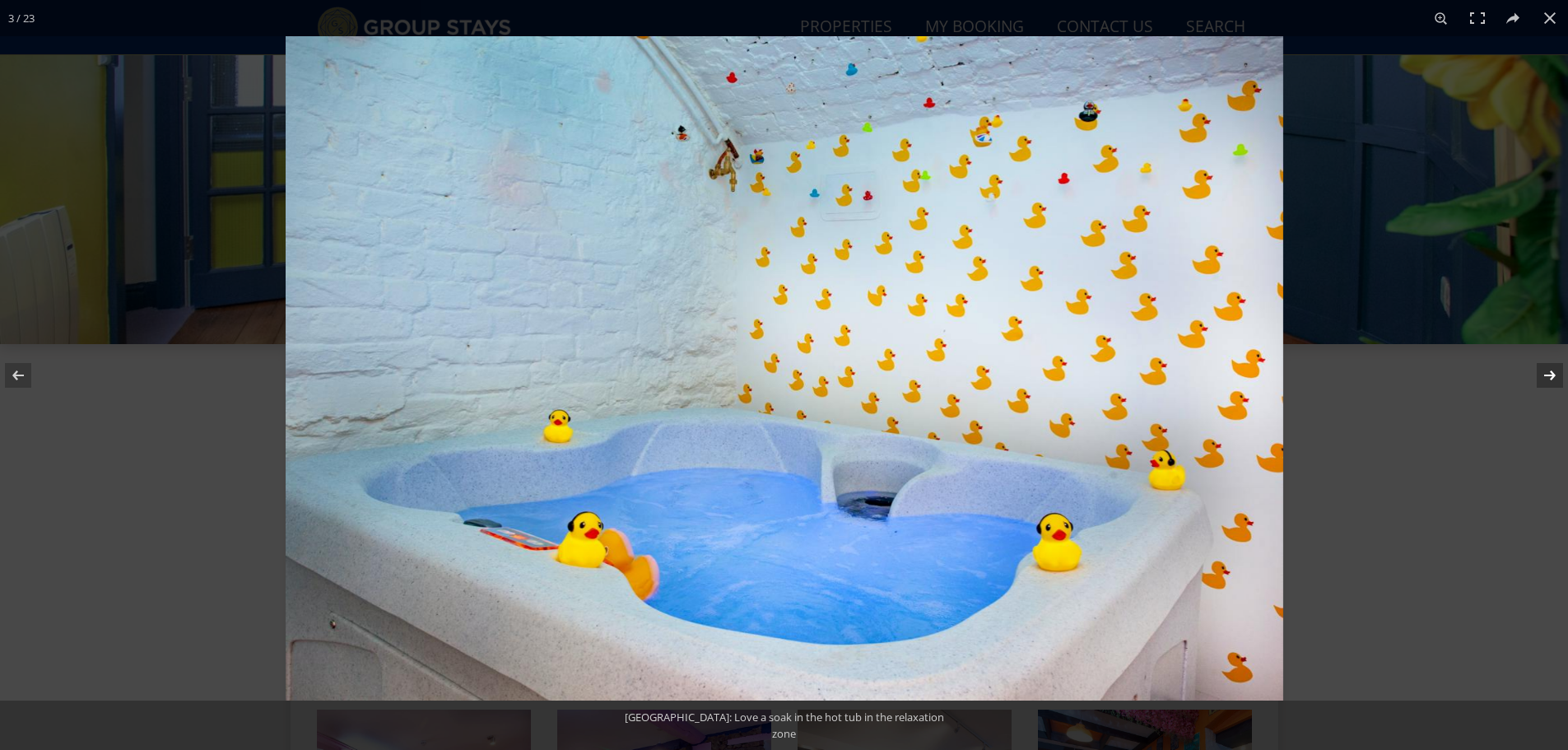
click at [1550, 377] on button at bounding box center [1538, 376] width 57 height 82
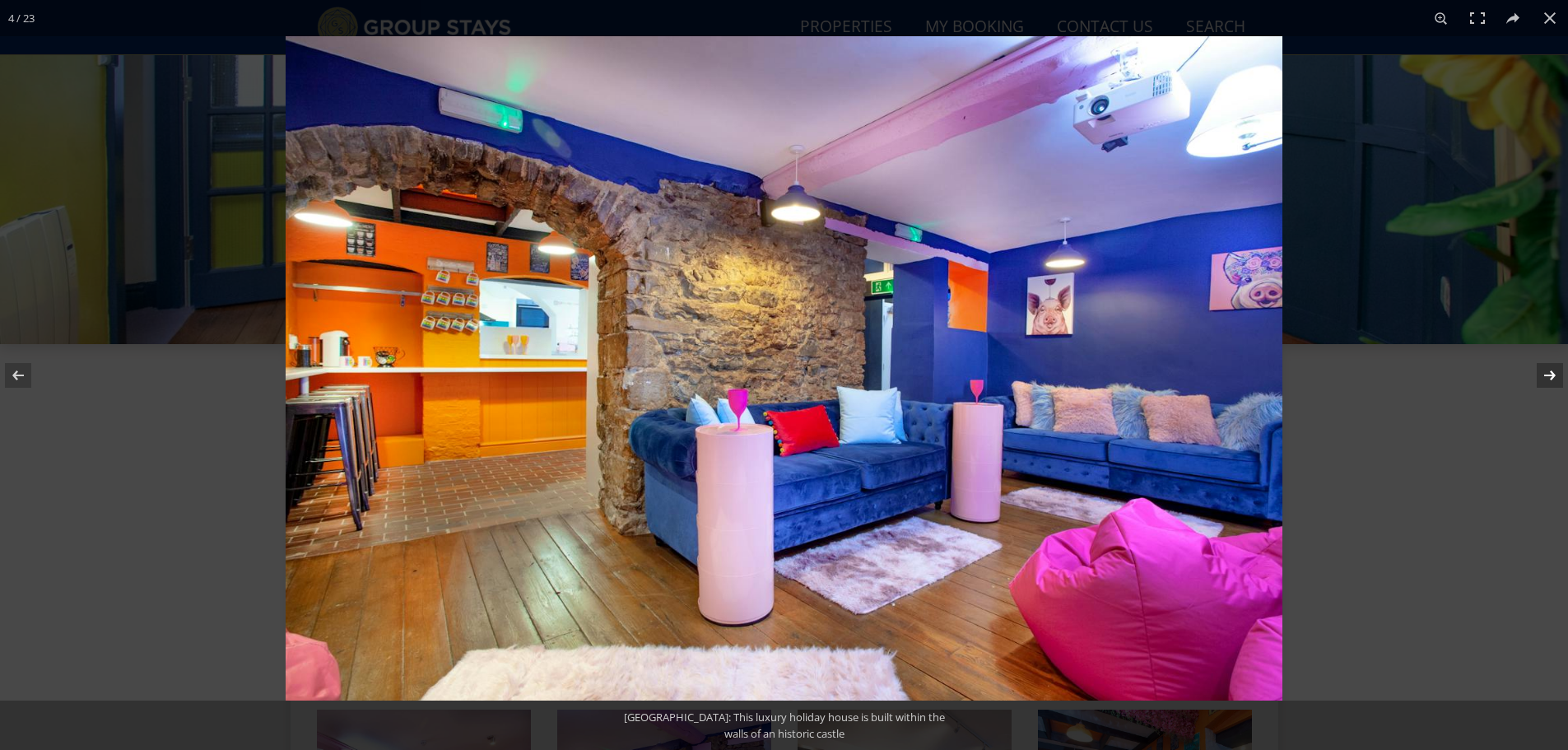
click at [1550, 377] on button at bounding box center [1538, 376] width 57 height 82
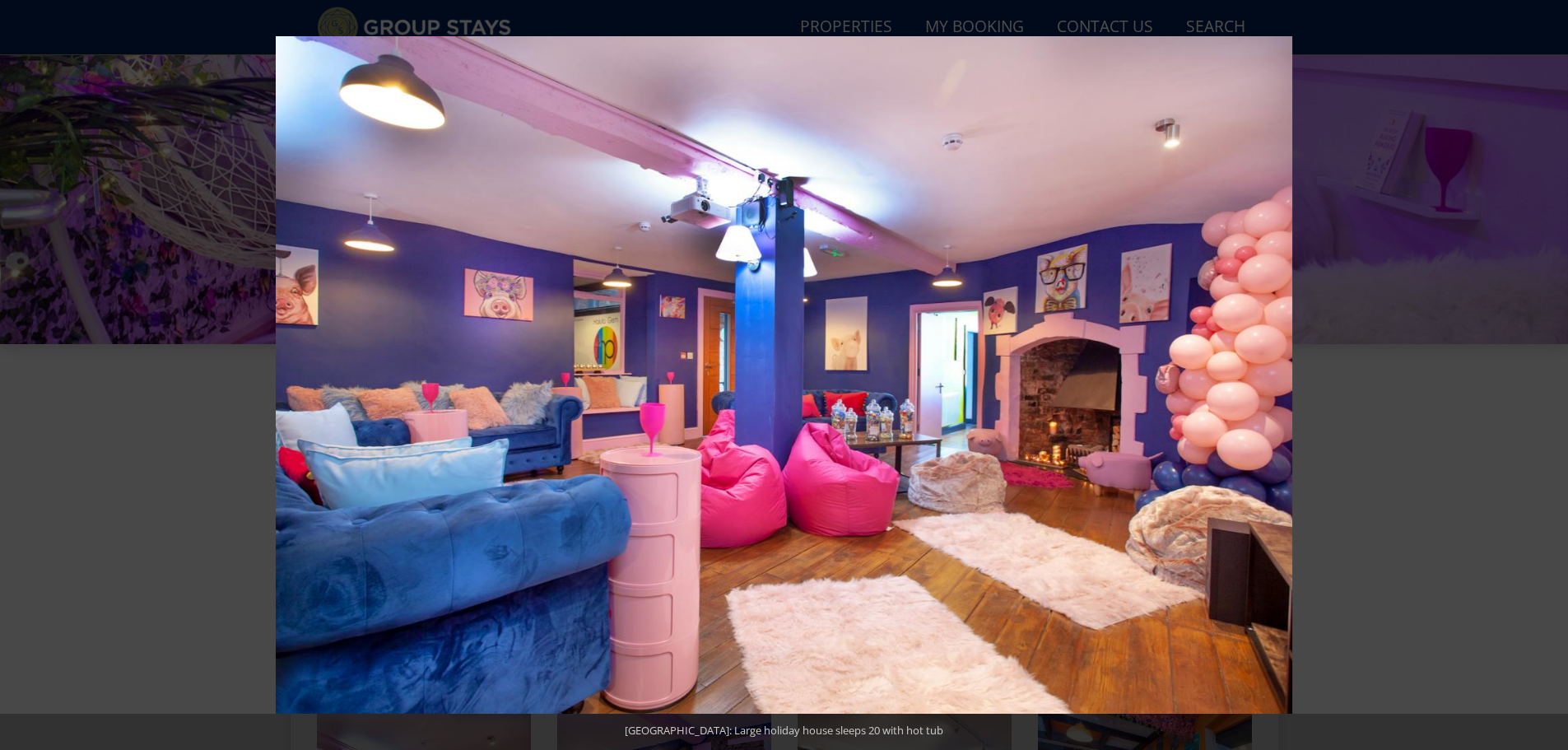
click at [1550, 377] on button at bounding box center [1538, 376] width 57 height 82
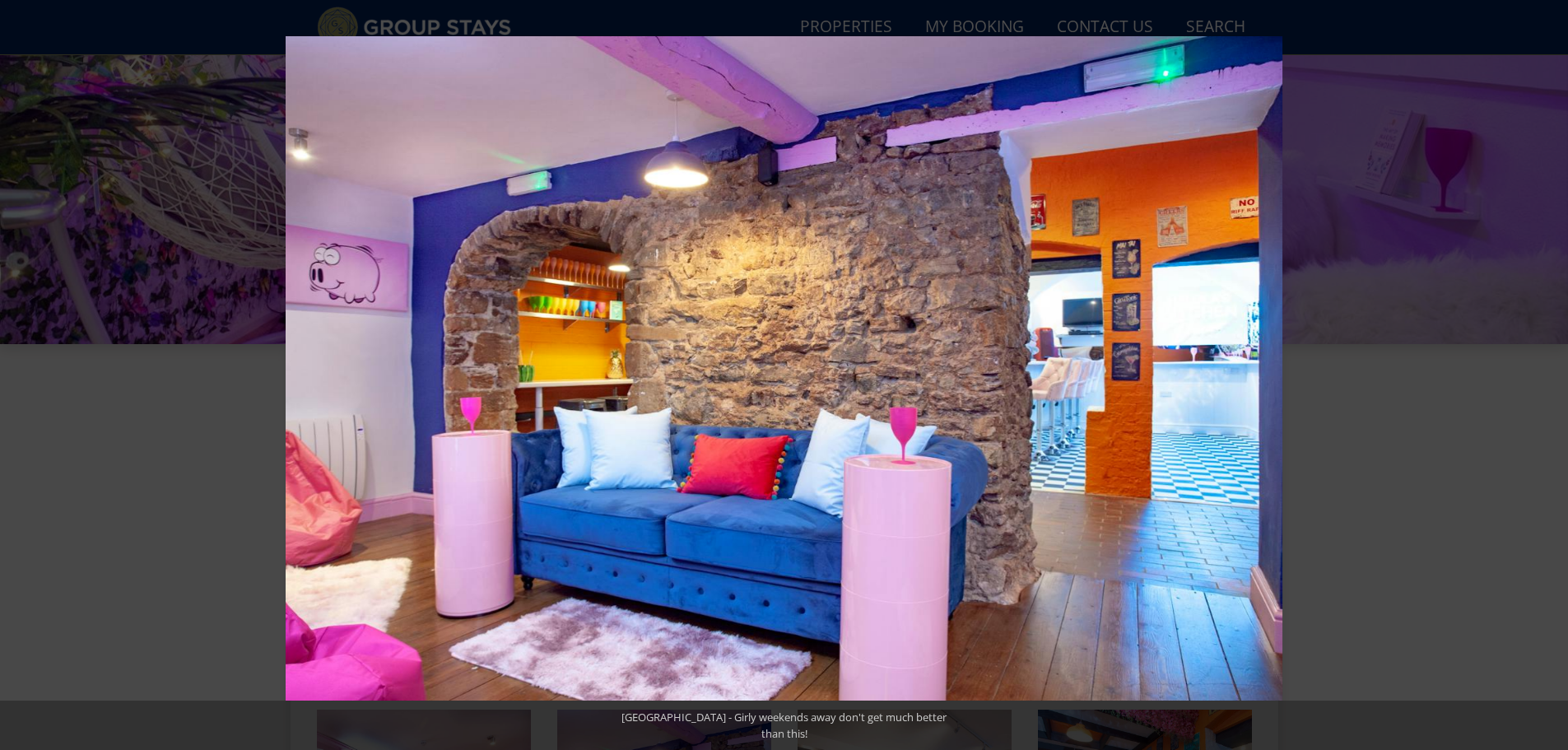
click at [1550, 377] on button at bounding box center [1538, 376] width 57 height 82
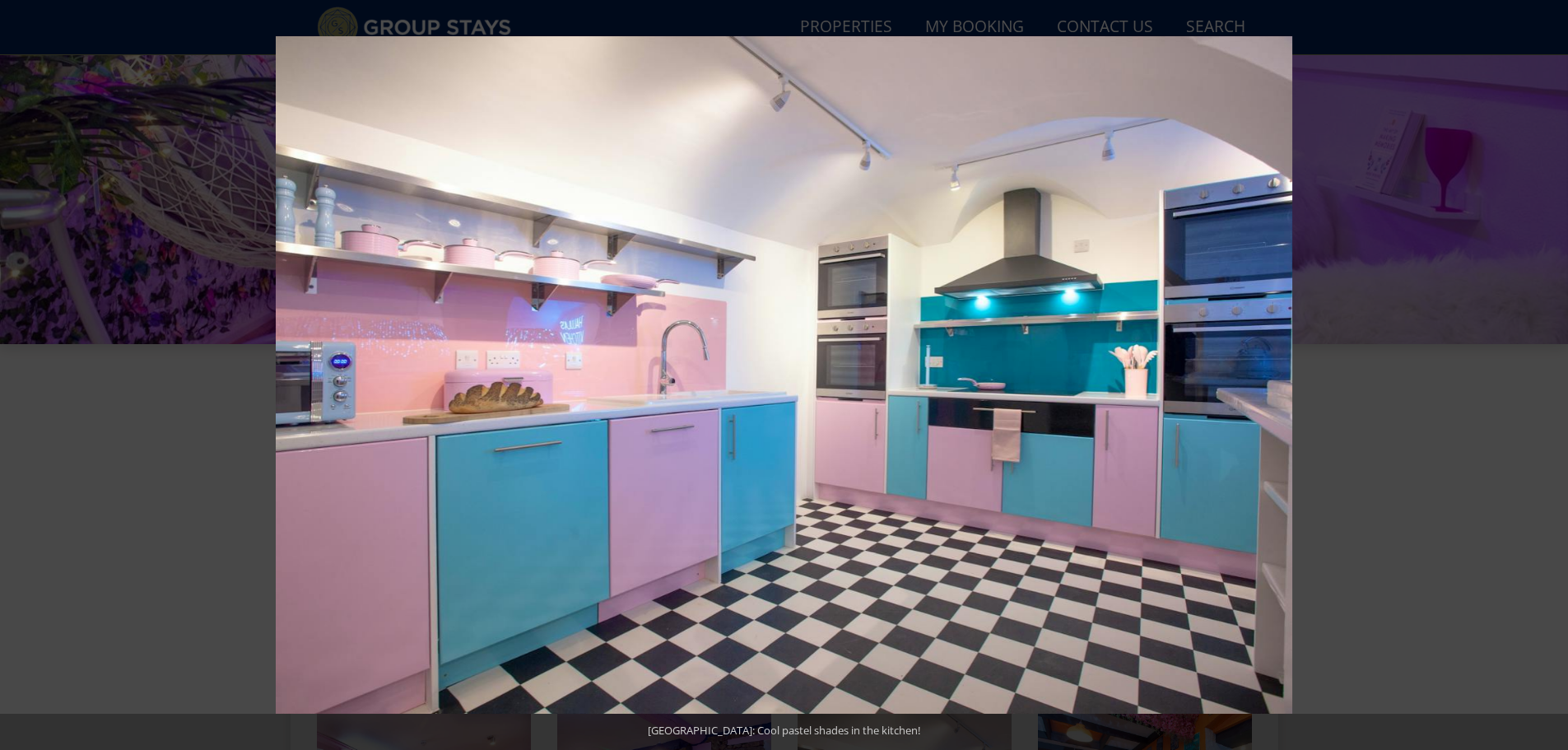
click at [1550, 377] on button at bounding box center [1538, 376] width 57 height 82
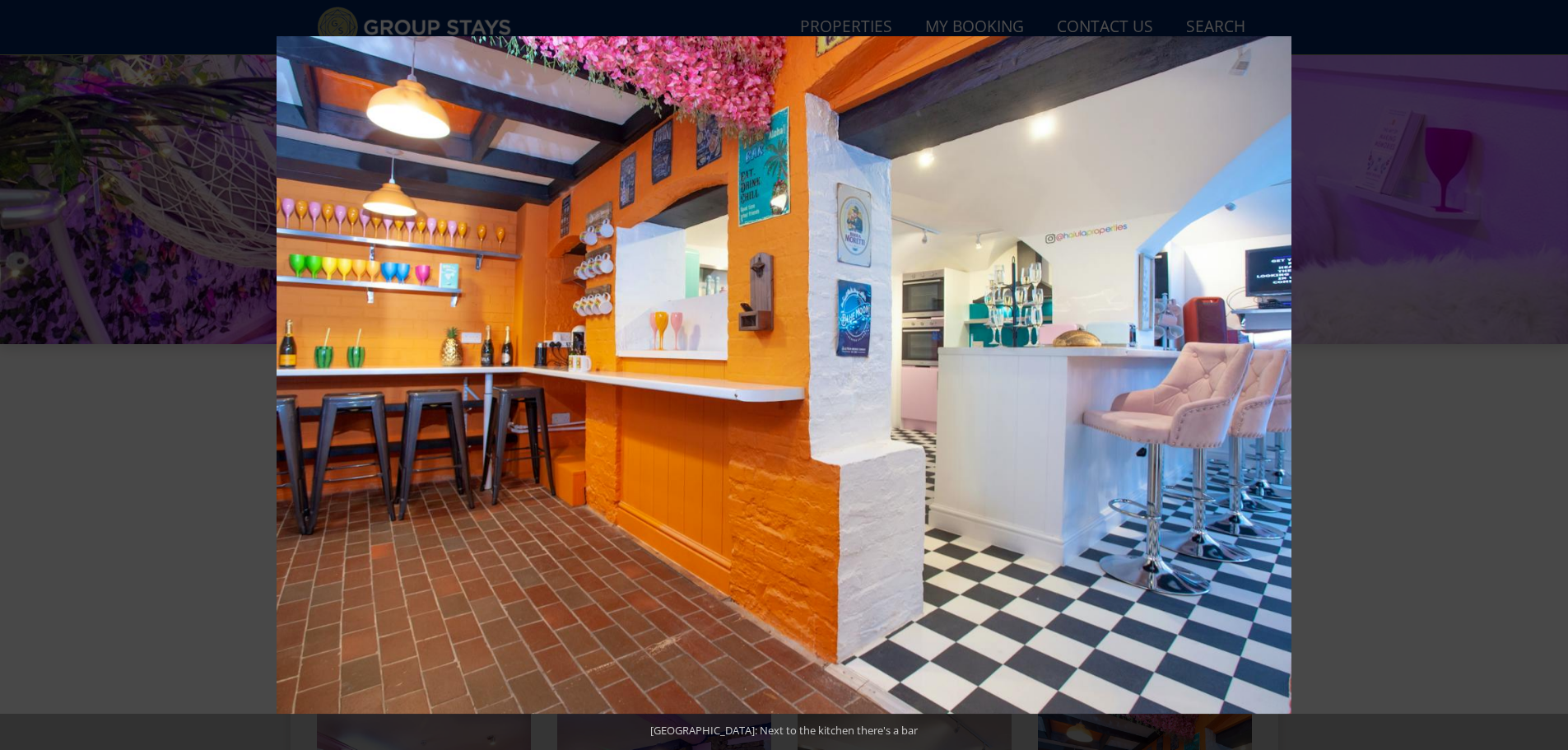
click at [1550, 377] on button at bounding box center [1538, 376] width 57 height 82
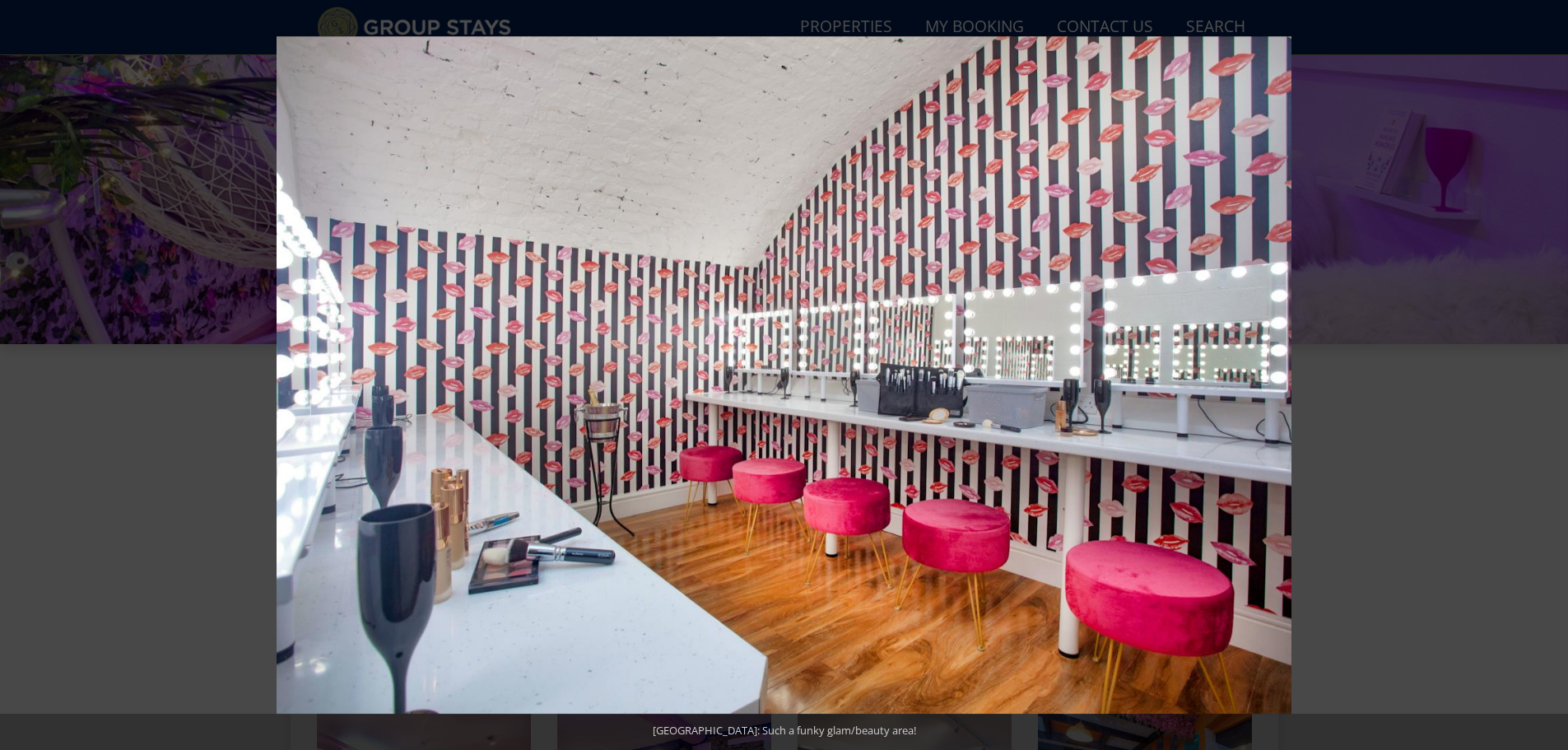
click at [1550, 377] on button at bounding box center [1538, 376] width 57 height 82
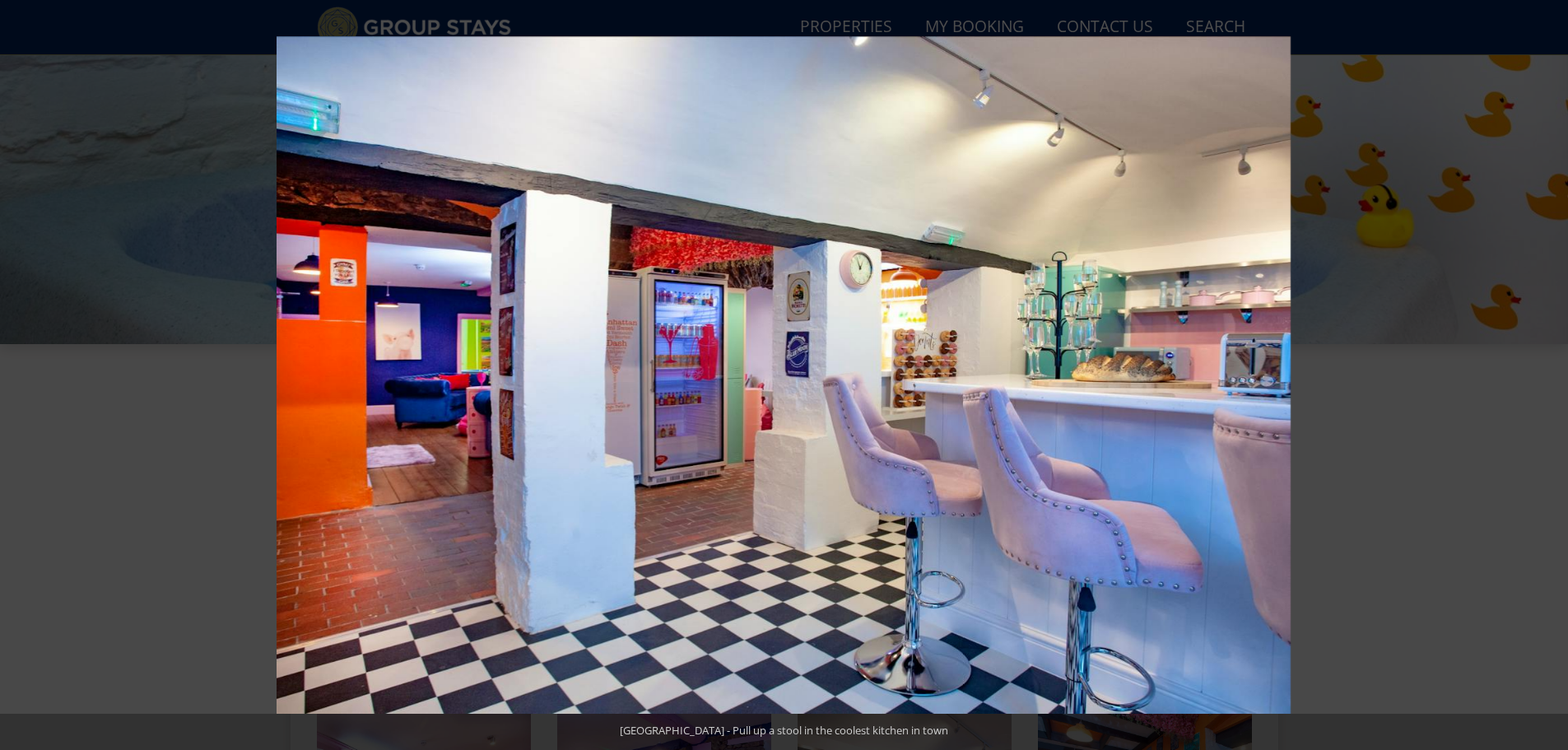
click at [1550, 377] on button at bounding box center [1538, 376] width 57 height 82
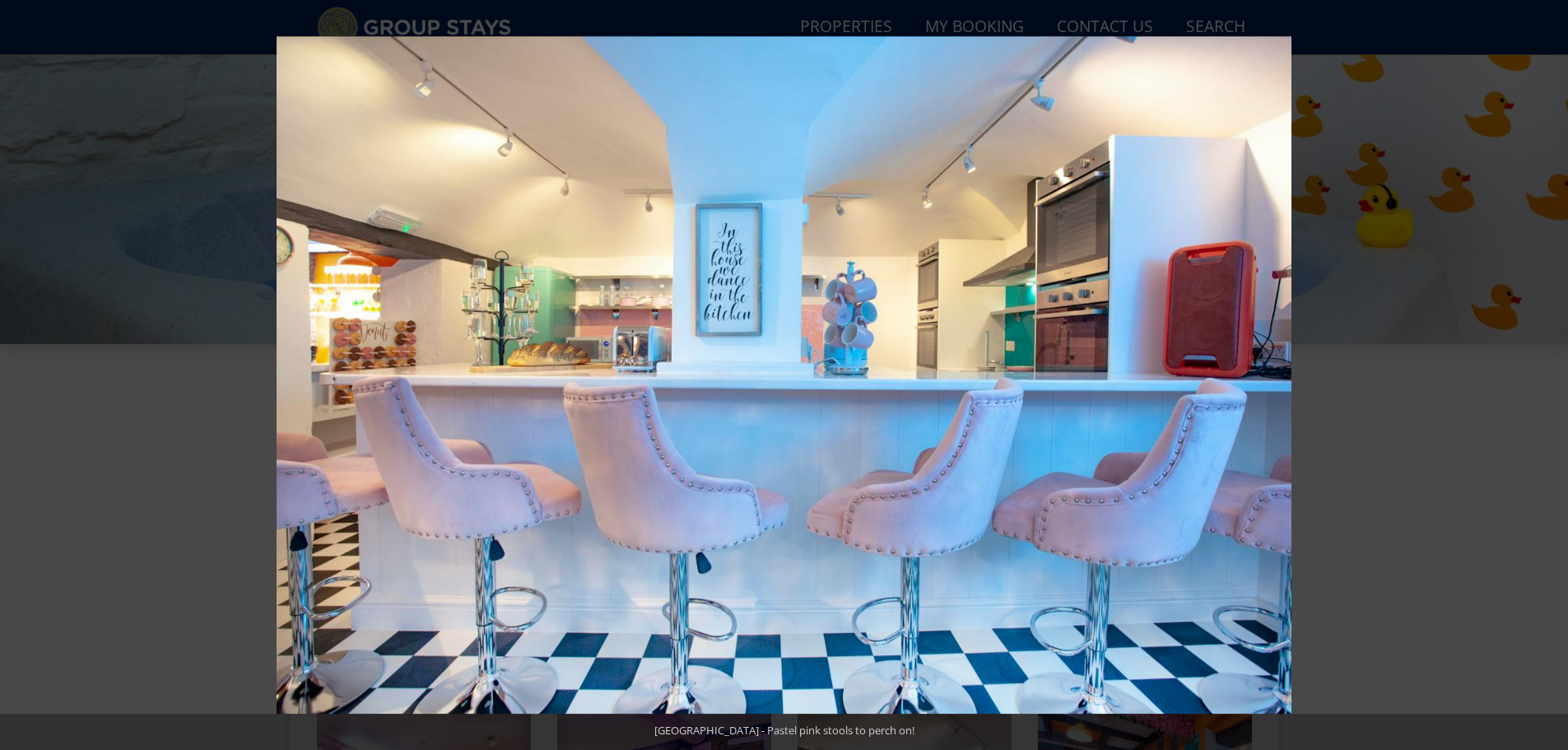
click at [1550, 377] on button at bounding box center [1538, 376] width 57 height 82
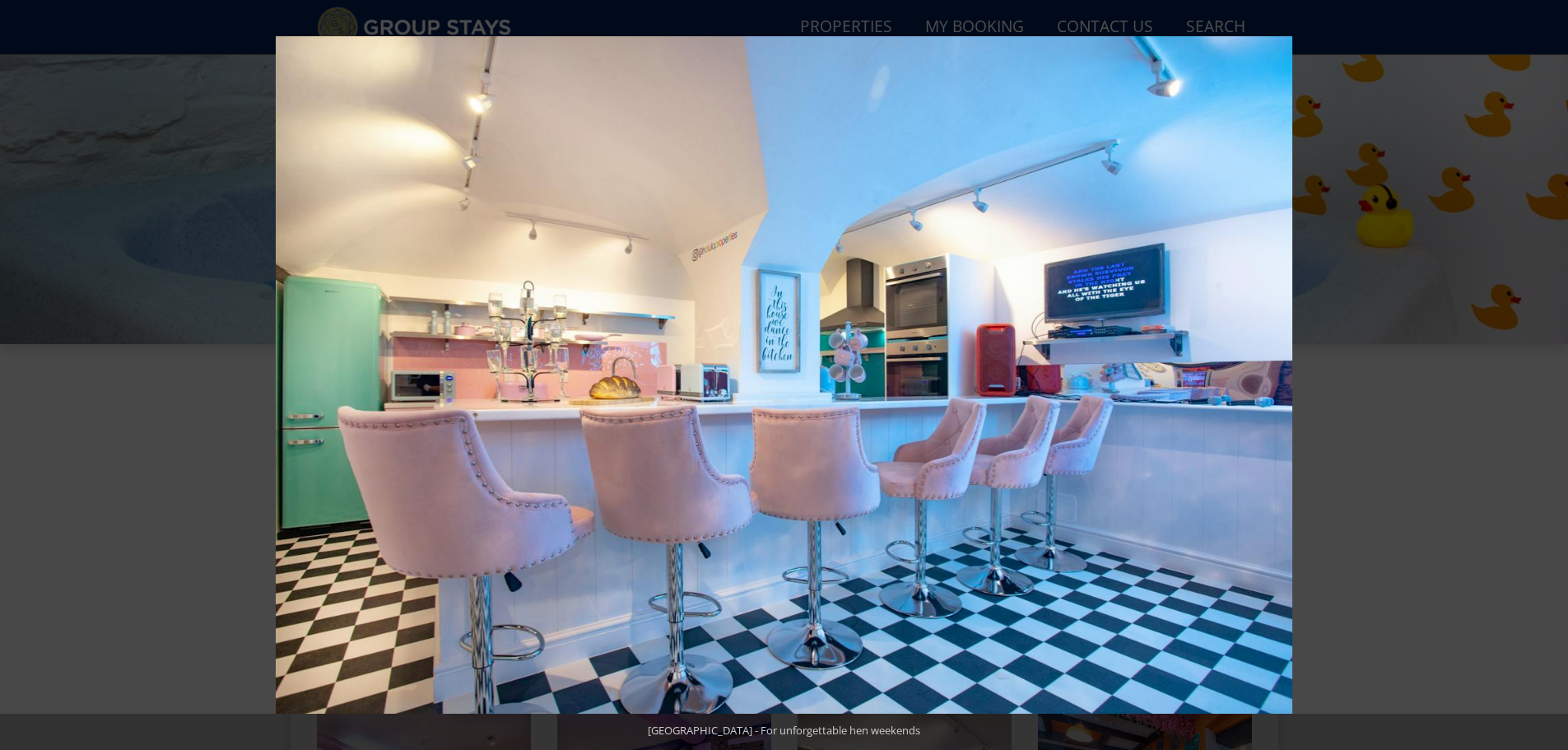
click at [1550, 377] on button at bounding box center [1538, 376] width 57 height 82
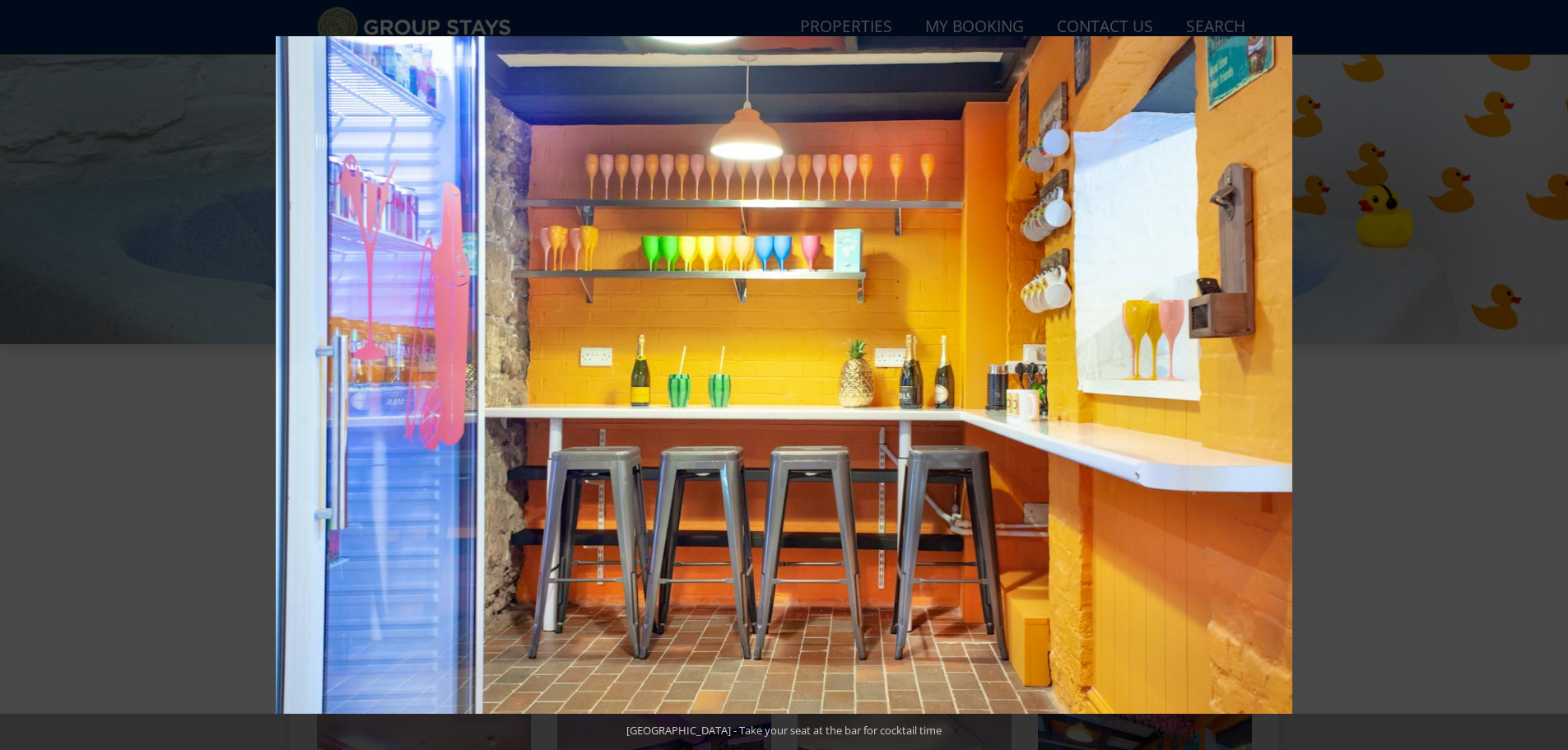
click at [1550, 377] on button at bounding box center [1538, 376] width 57 height 82
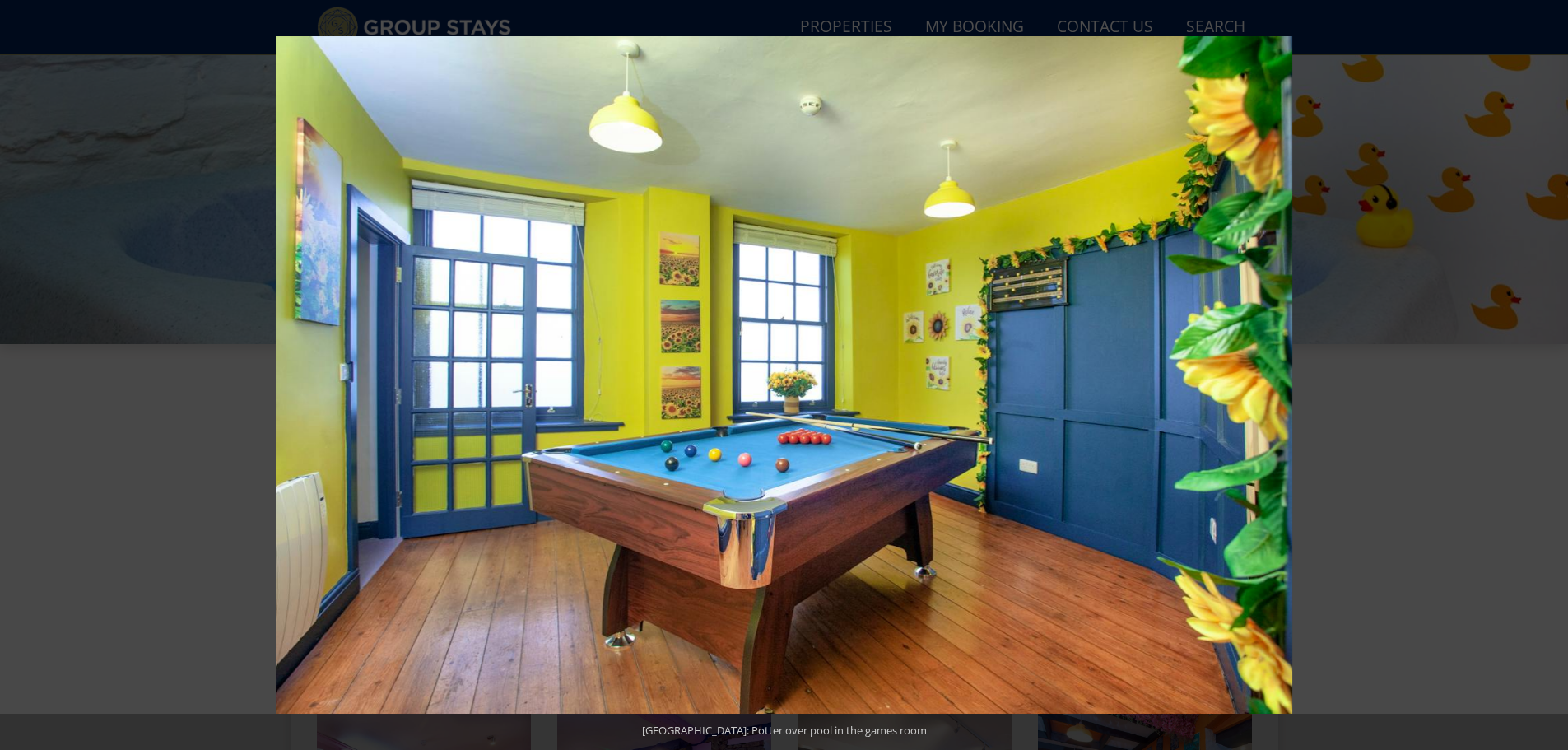
click at [1550, 377] on button at bounding box center [1538, 376] width 57 height 82
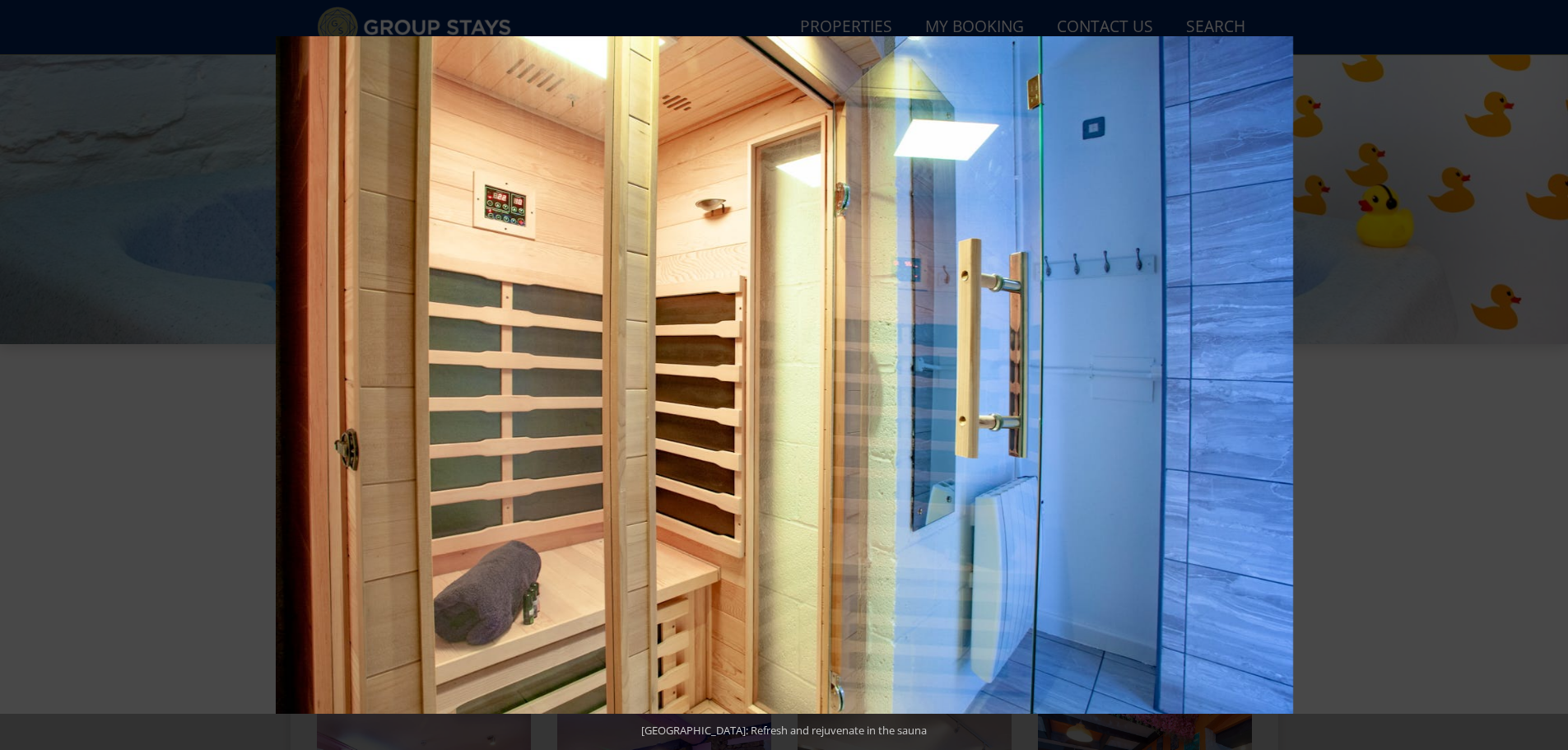
click at [1550, 377] on button at bounding box center [1538, 376] width 57 height 82
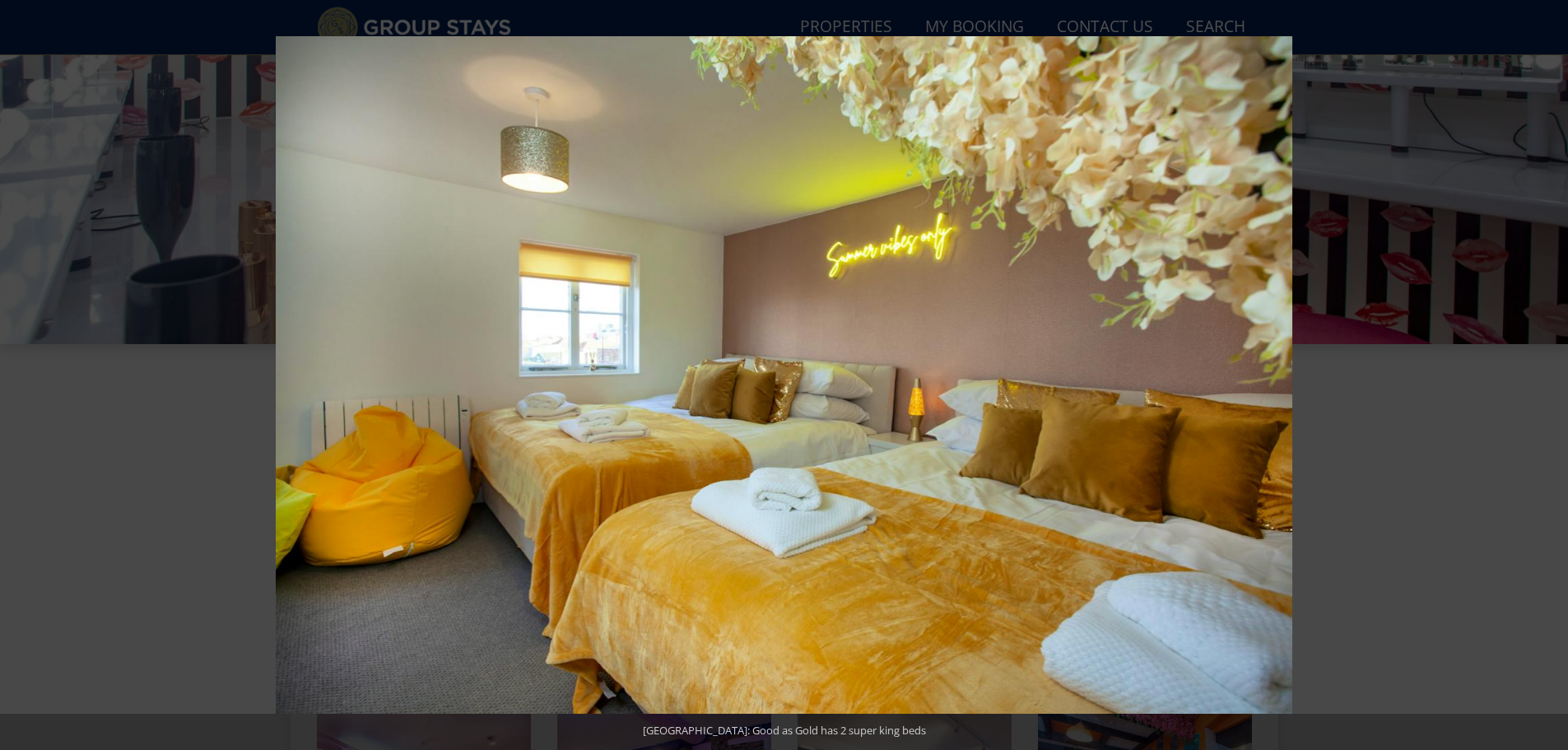
click at [1550, 377] on button at bounding box center [1538, 376] width 57 height 82
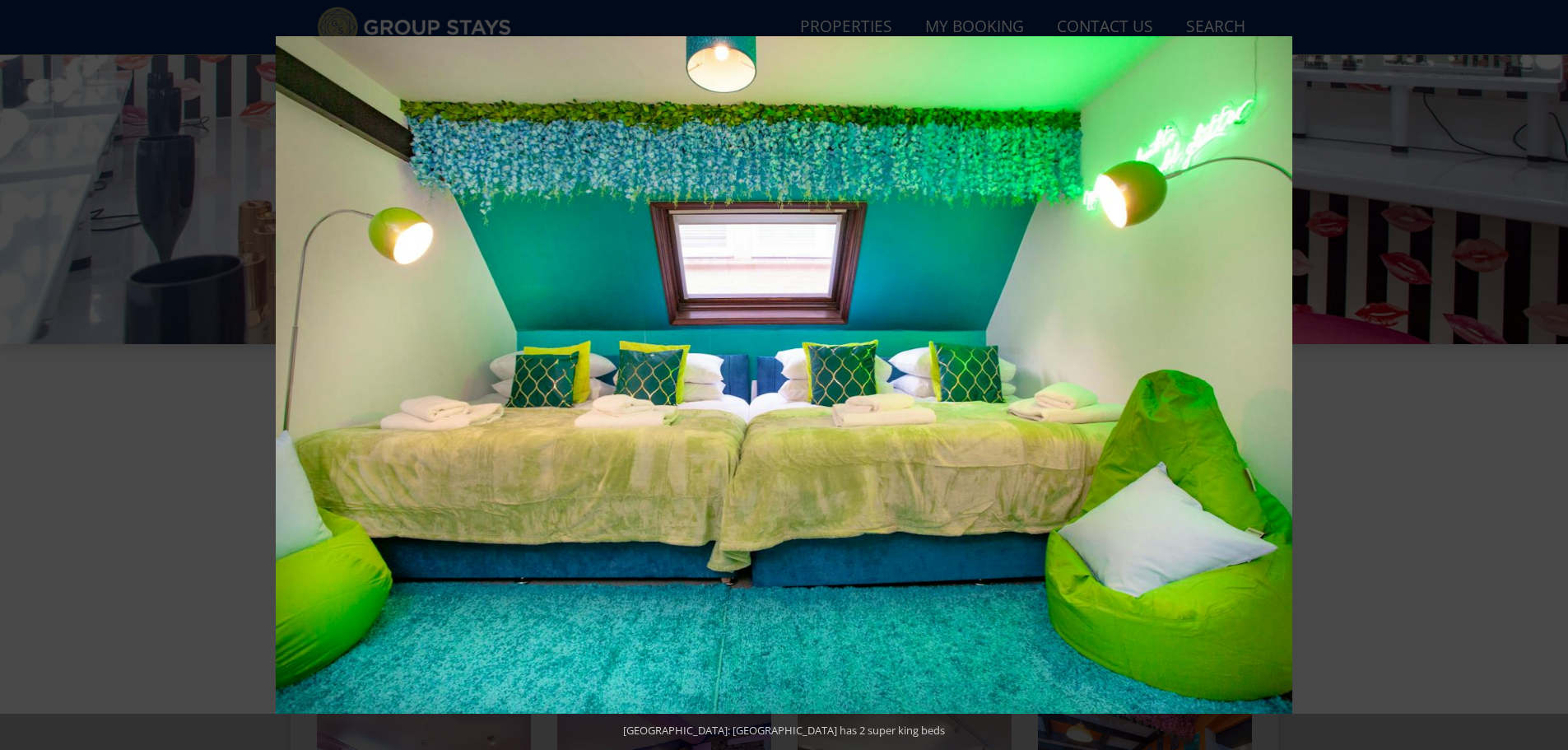
click at [1550, 377] on button at bounding box center [1538, 376] width 57 height 82
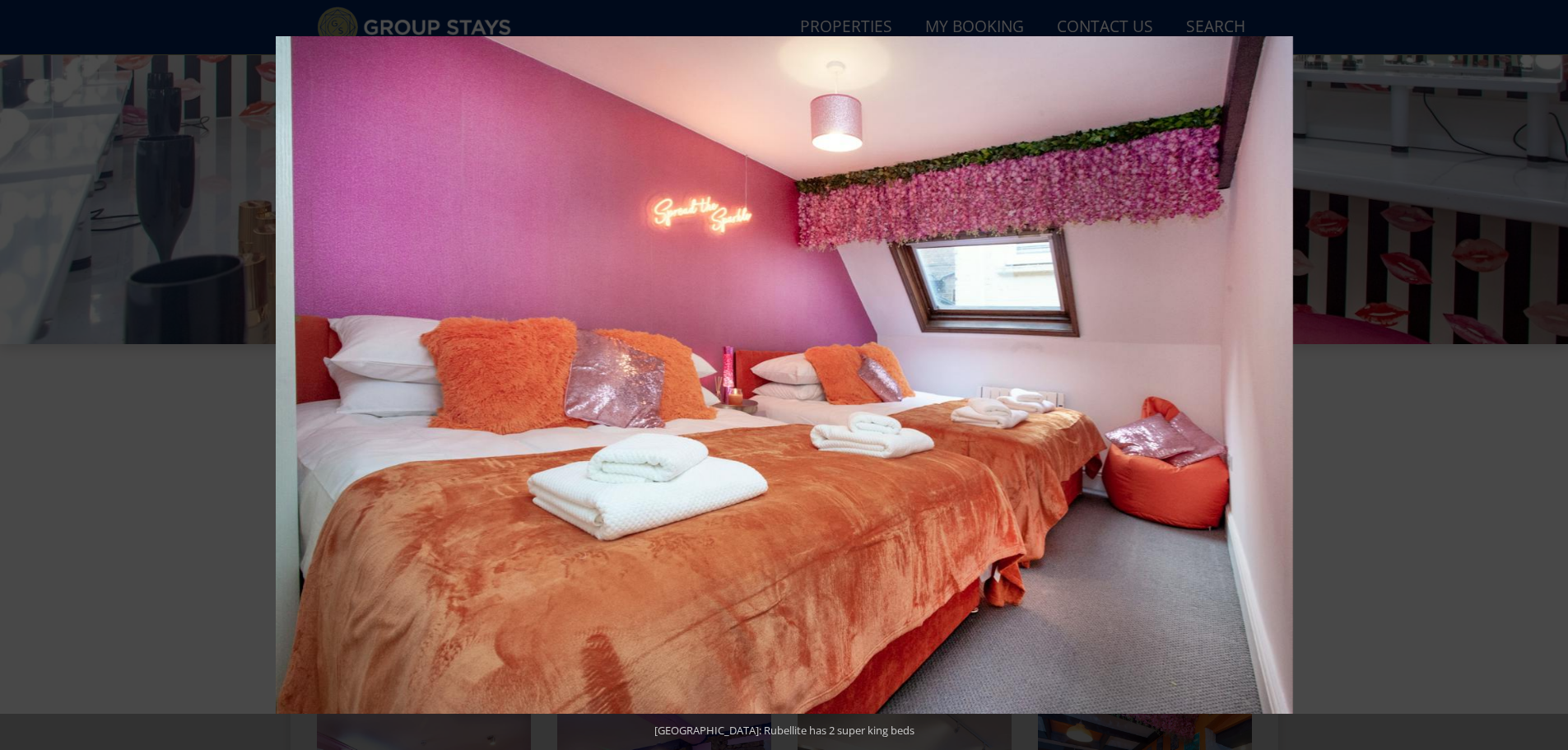
click at [1550, 377] on button at bounding box center [1538, 376] width 57 height 82
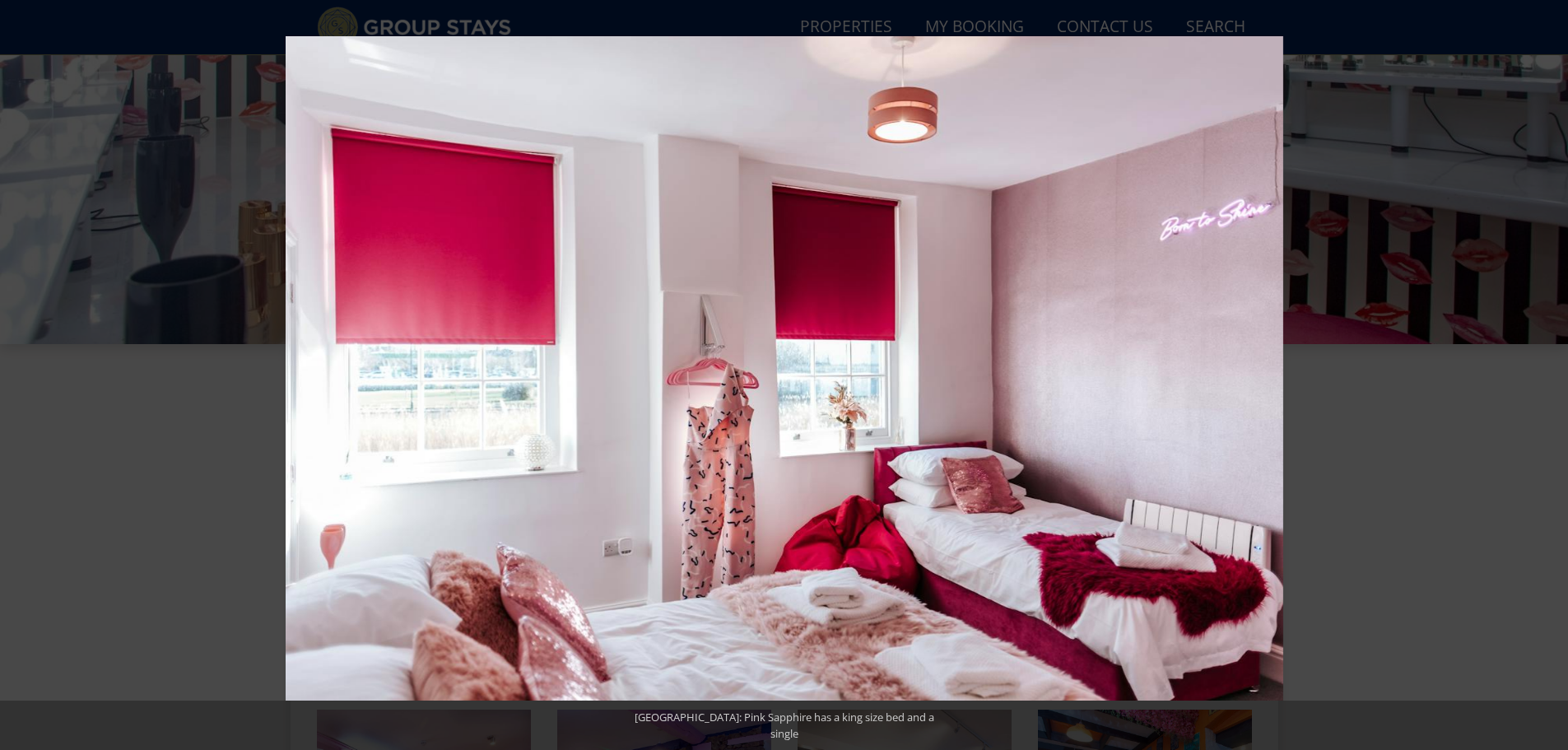
click at [1550, 377] on button at bounding box center [1538, 376] width 57 height 82
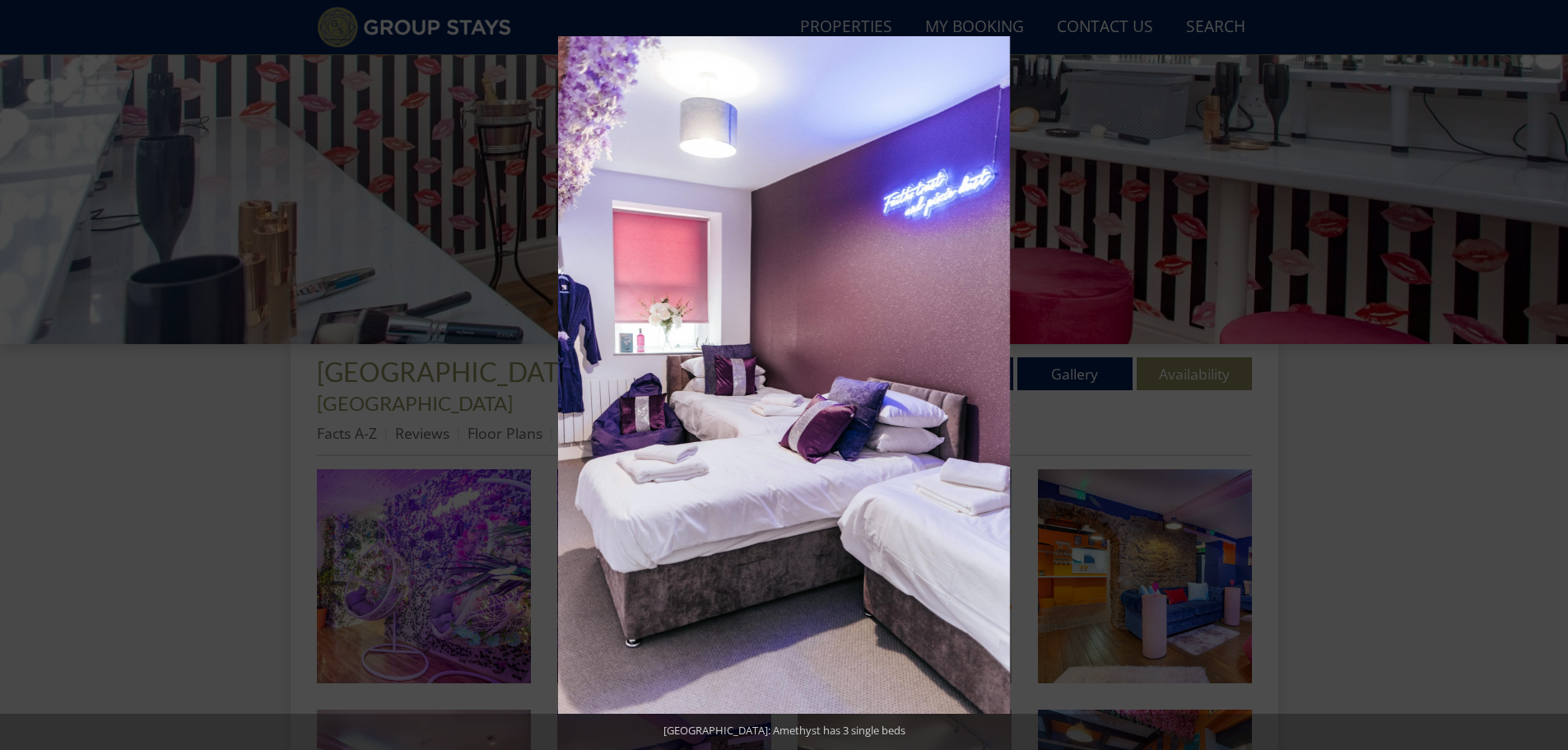
click at [1550, 377] on button at bounding box center [1538, 376] width 57 height 82
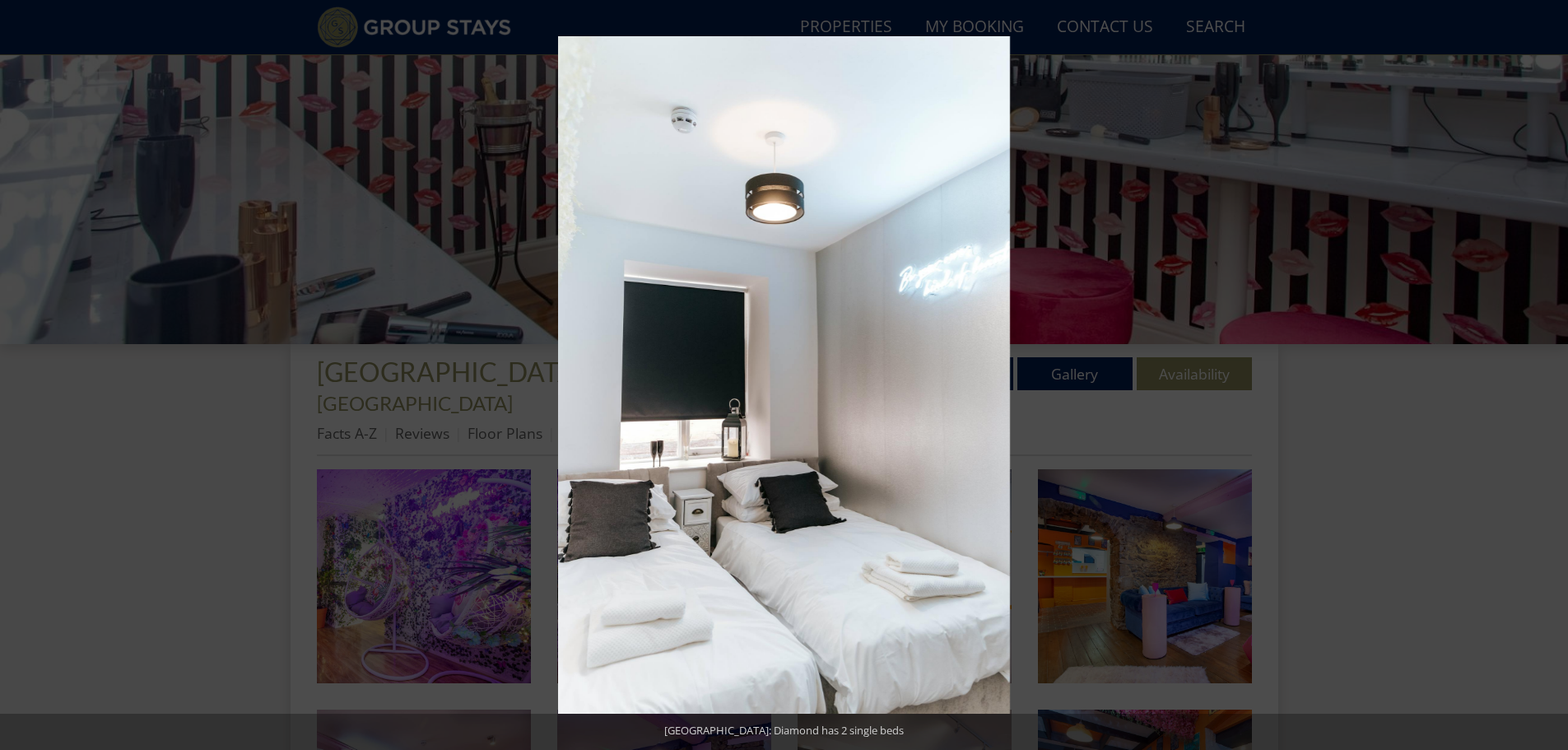
click at [1550, 377] on button at bounding box center [1538, 376] width 57 height 82
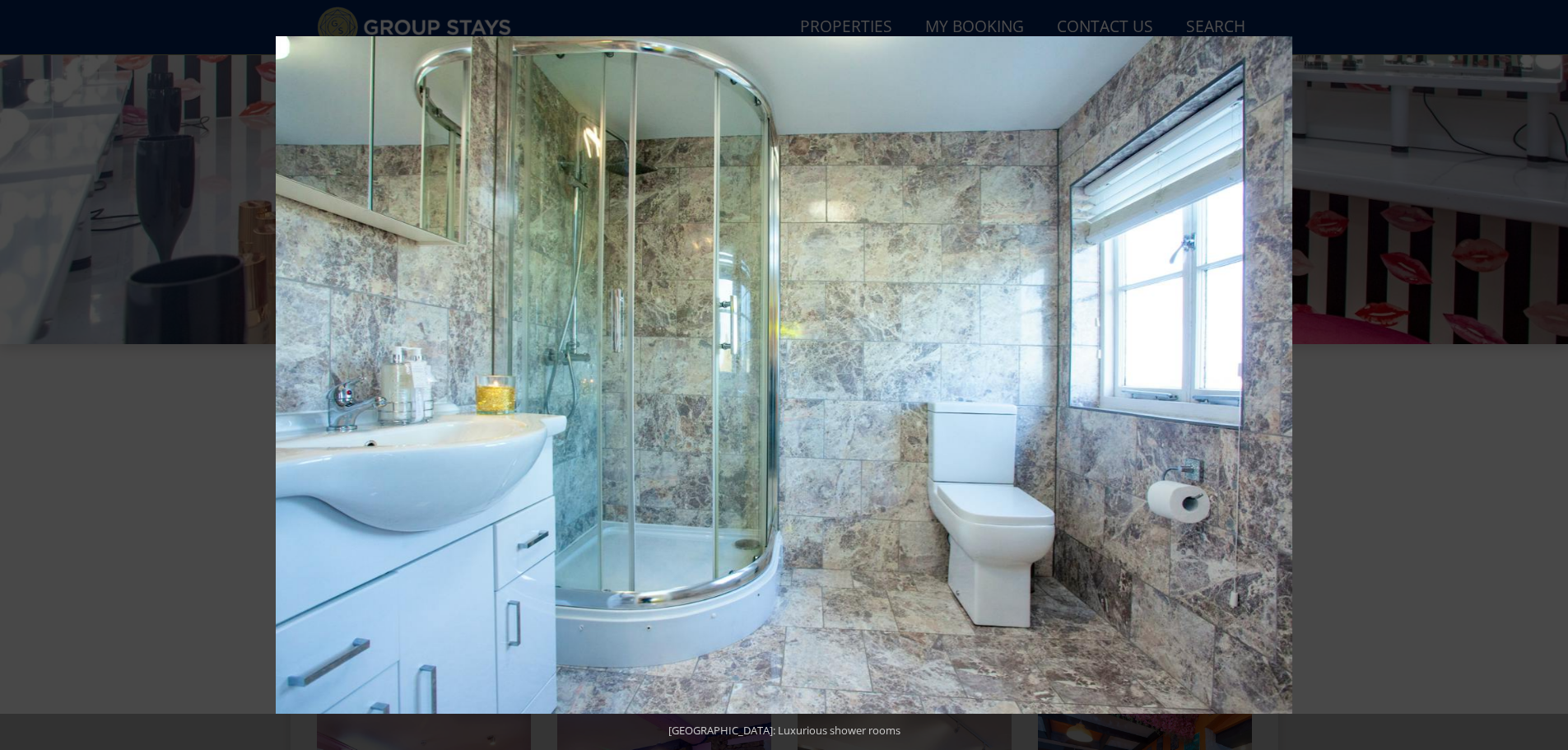
click at [1550, 377] on button at bounding box center [1538, 376] width 57 height 82
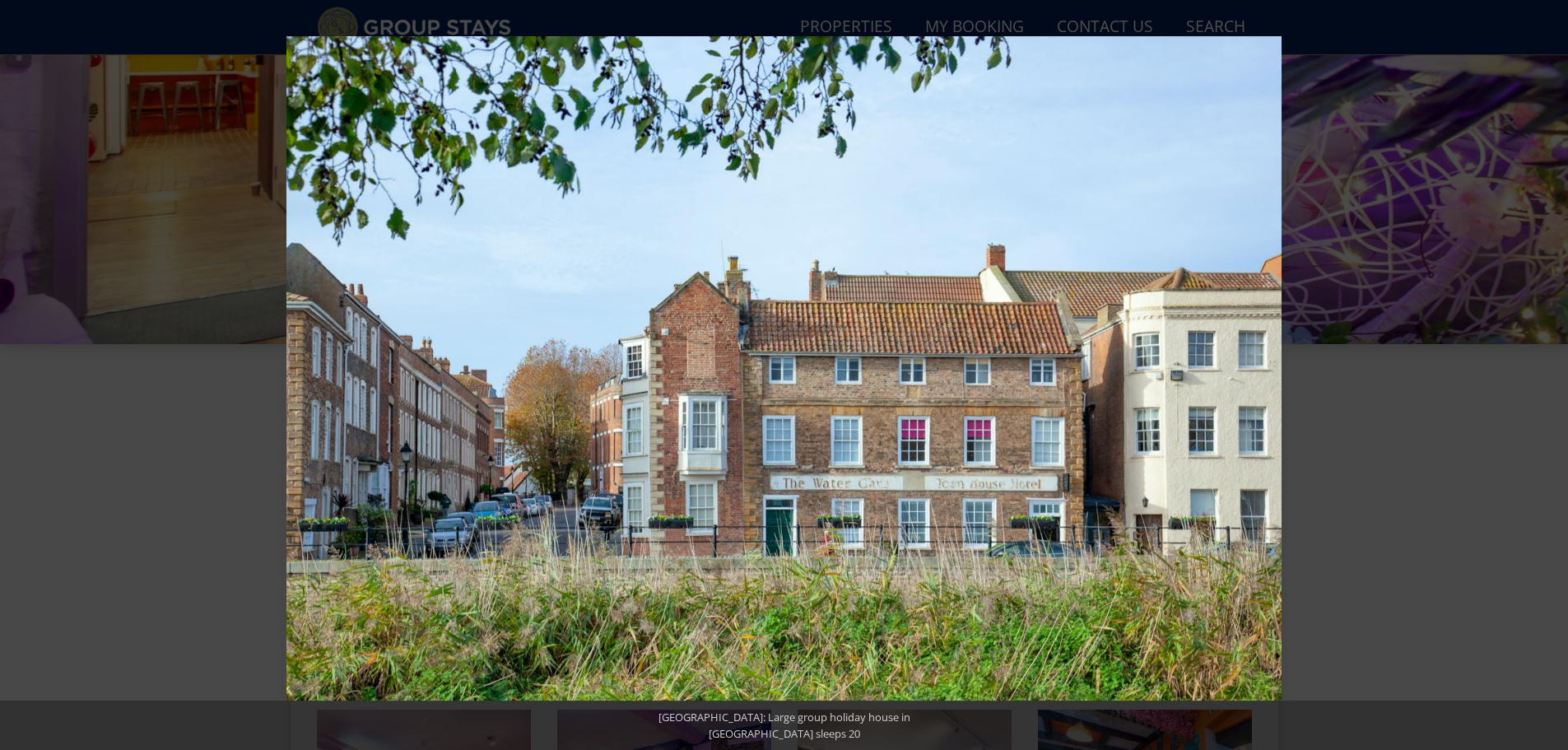
click at [1550, 377] on button at bounding box center [1538, 376] width 57 height 82
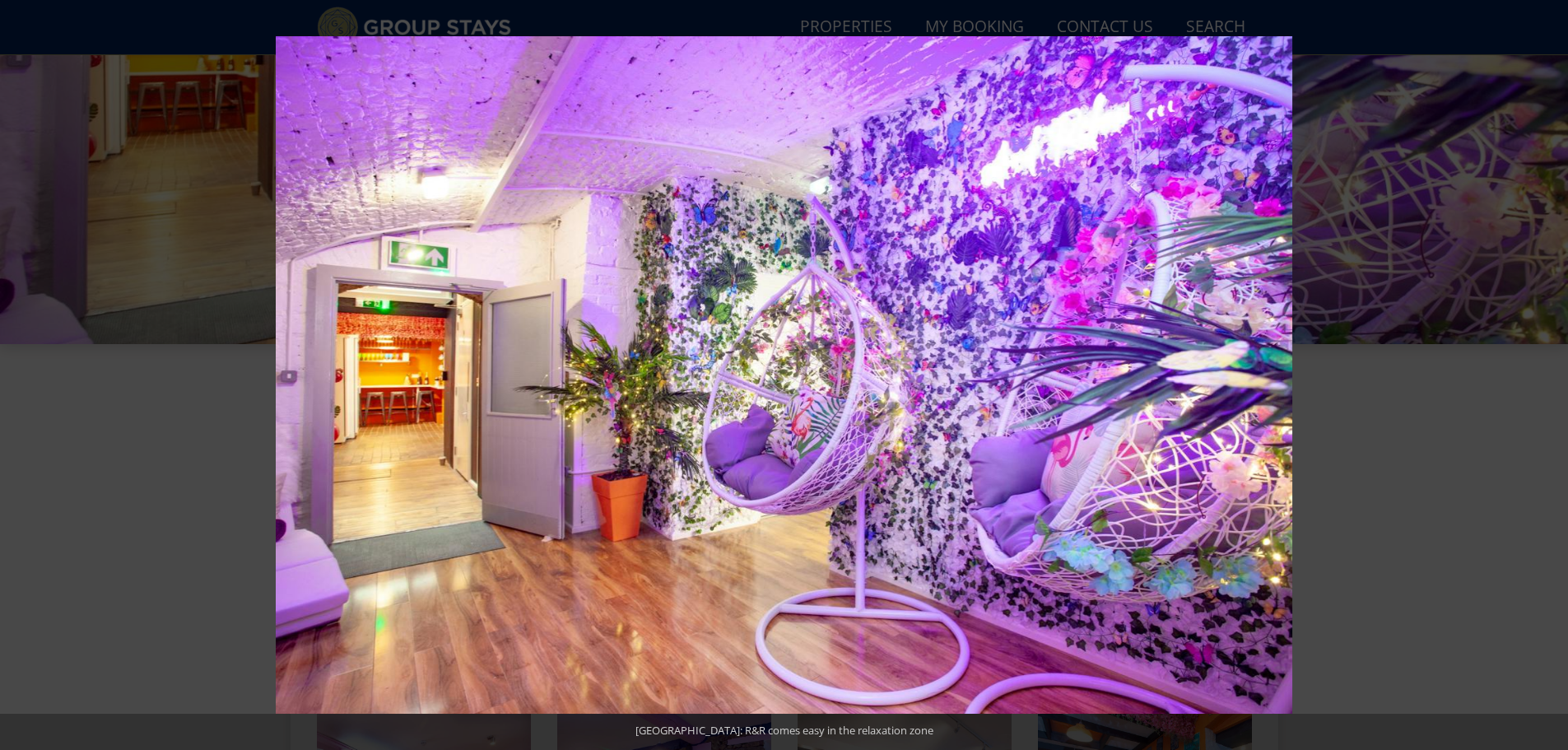
click at [1550, 377] on button at bounding box center [1538, 376] width 57 height 82
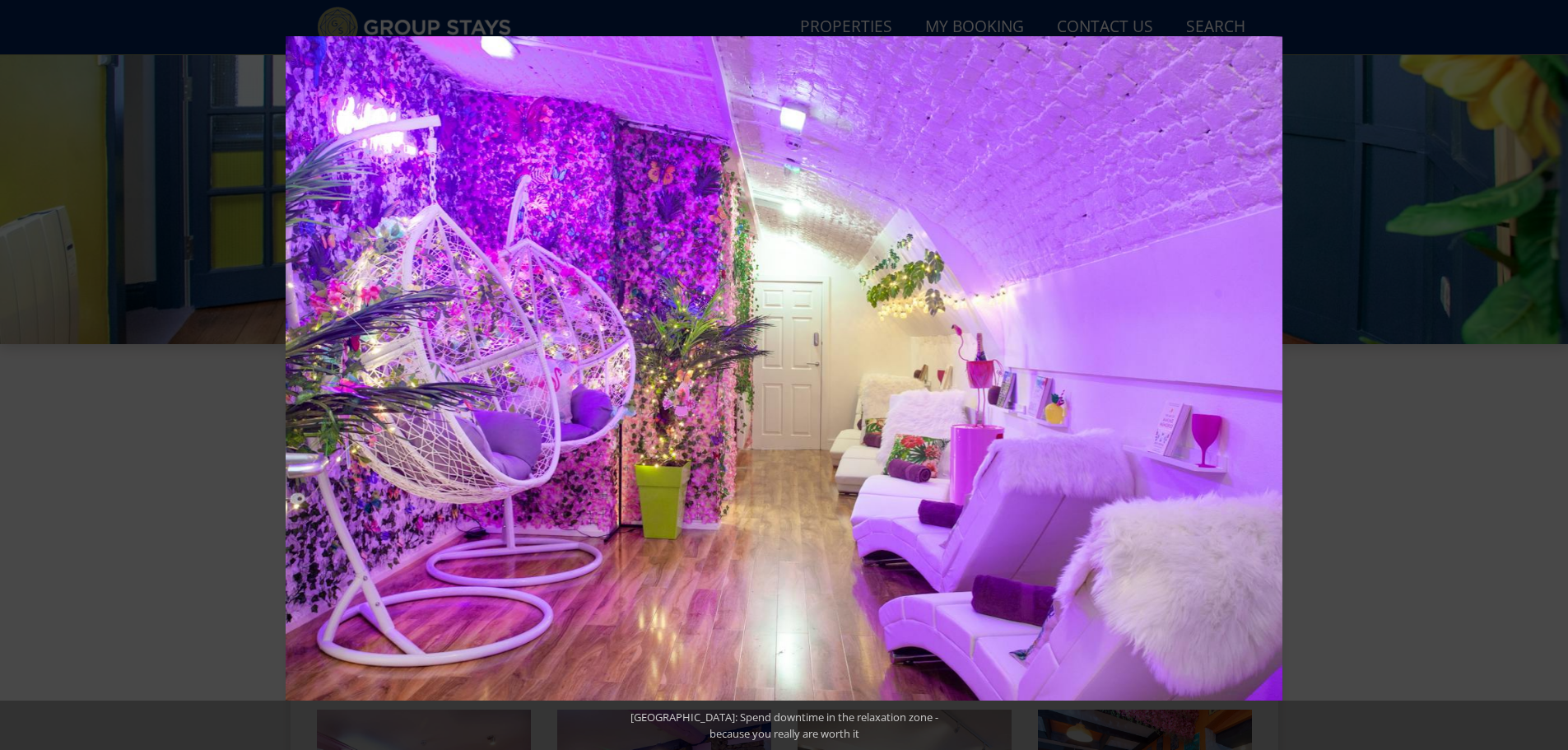
scroll to position [171, 0]
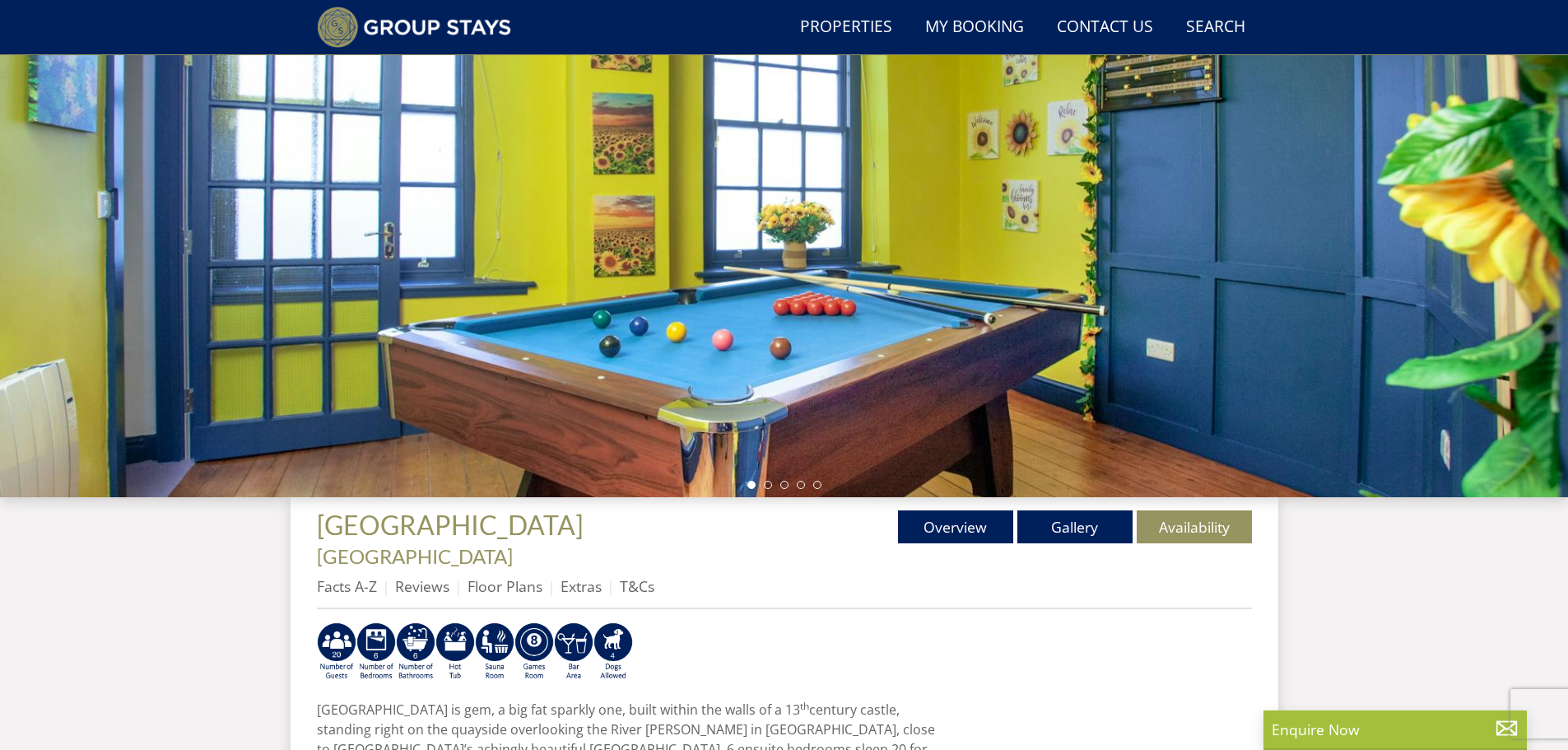
select select "6"
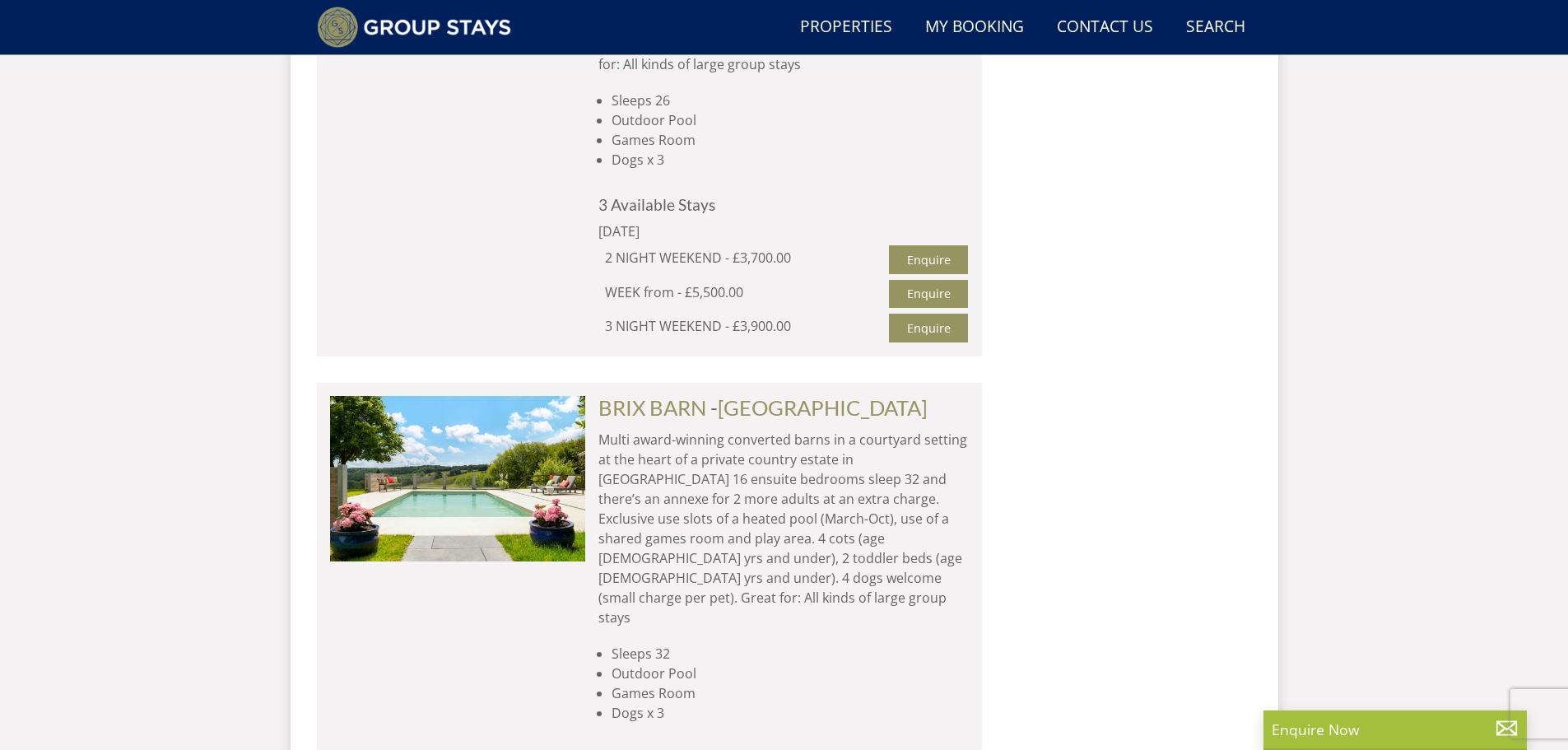
scroll to position [8101, 0]
